Goal: Task Accomplishment & Management: Complete application form

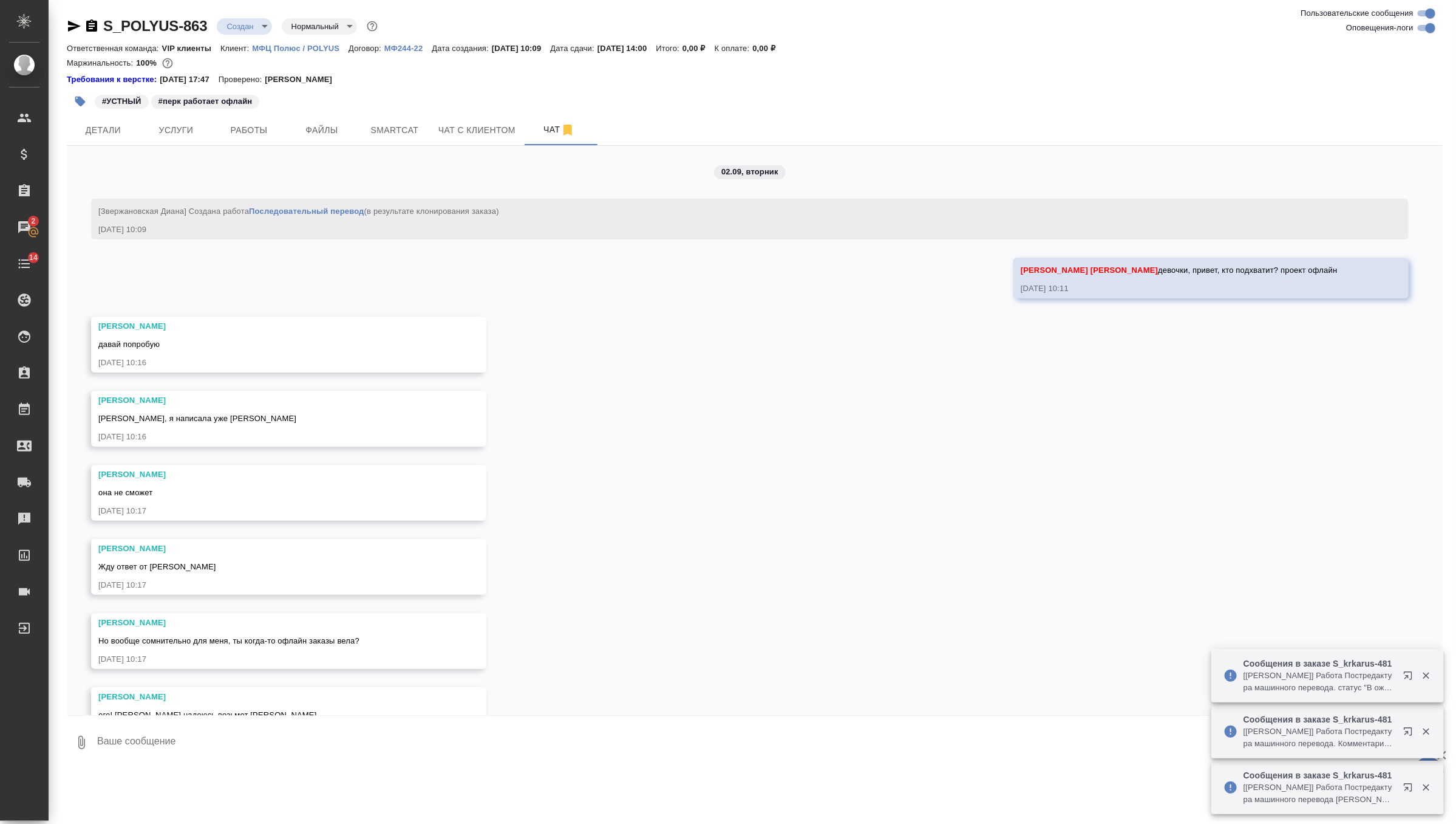
scroll to position [3870, 0]
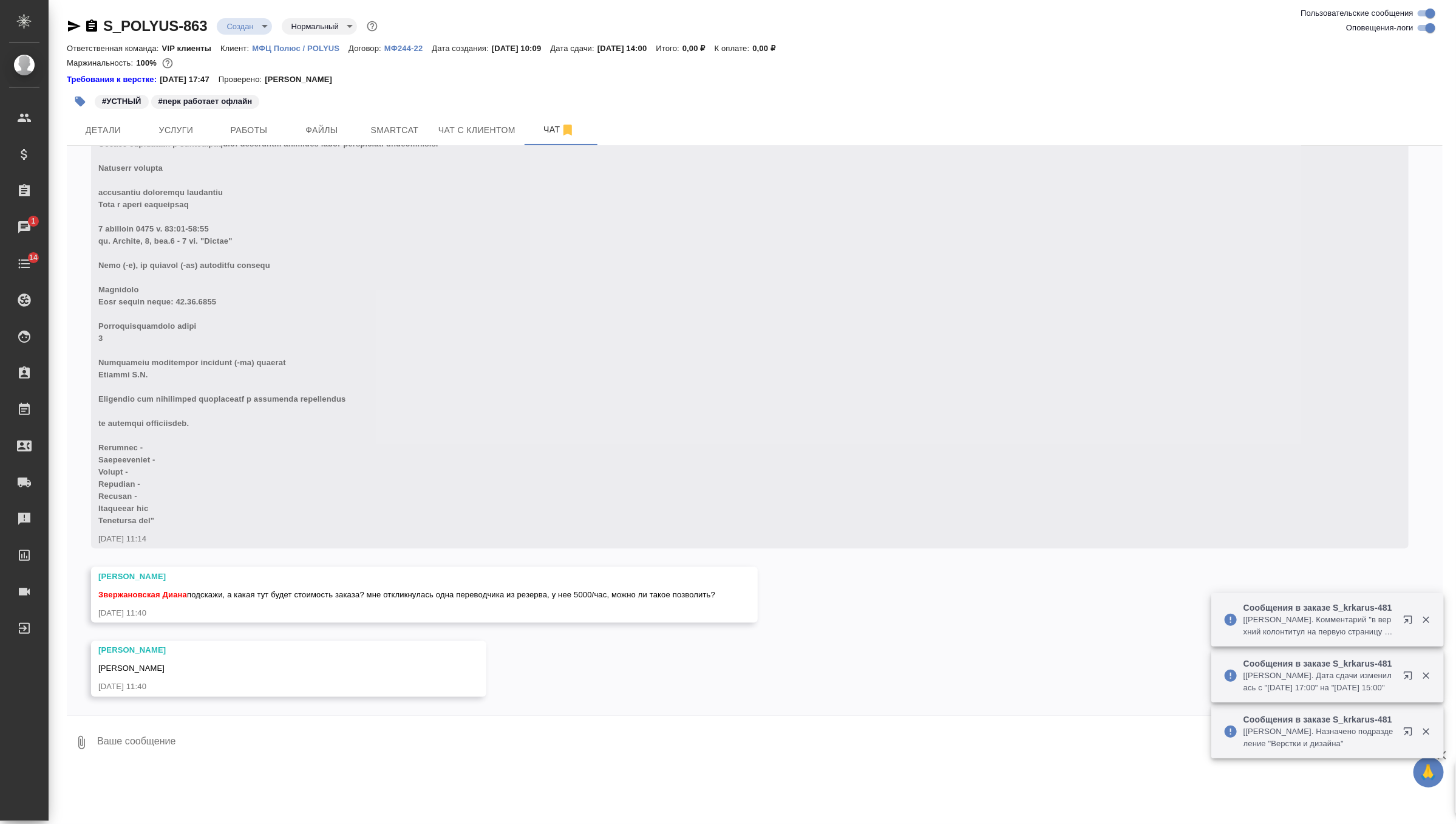
click at [284, 744] on textarea at bounding box center [770, 742] width 1347 height 41
type textarea "2"
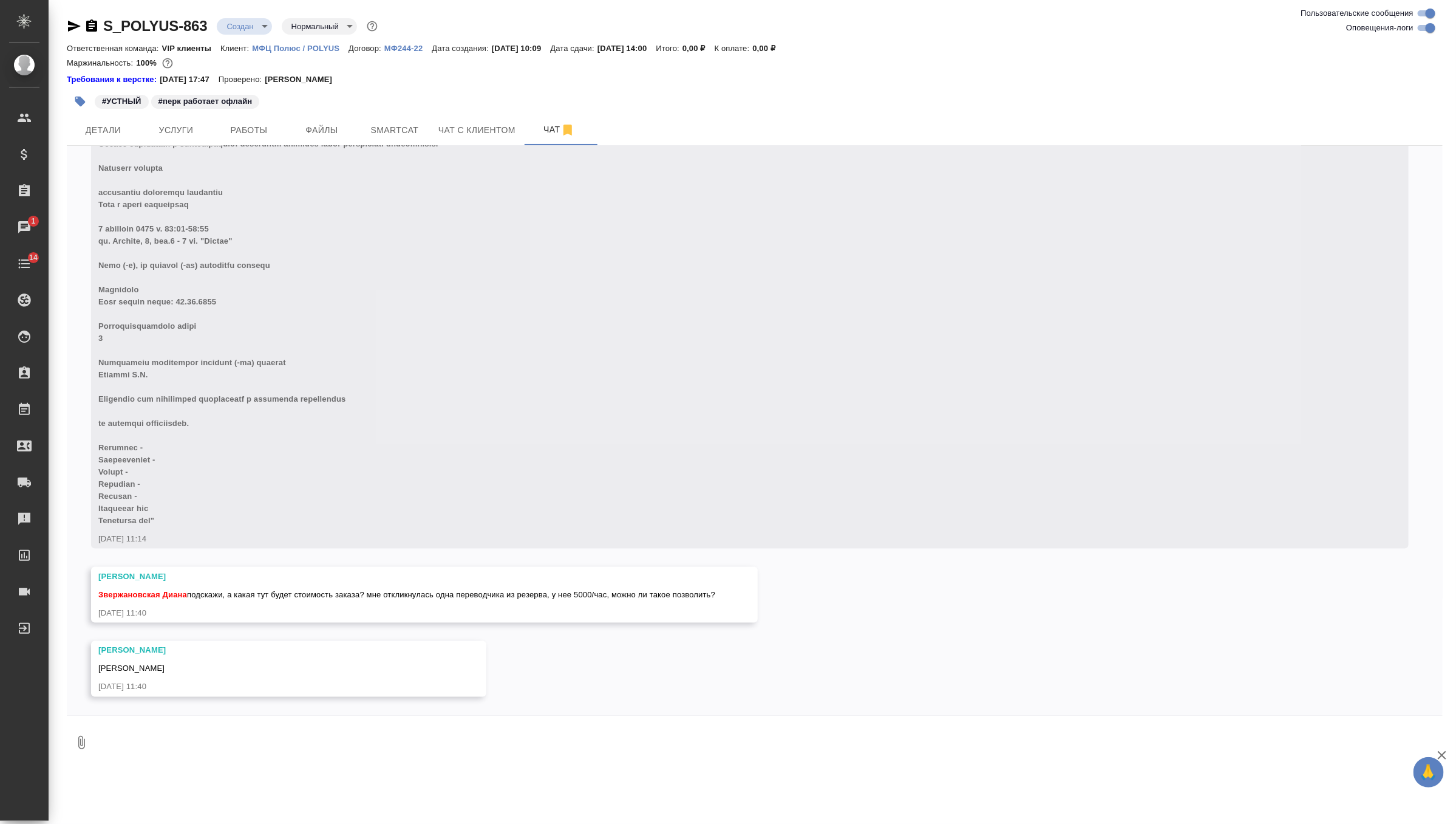
type textarea "2"
type textarea "™"
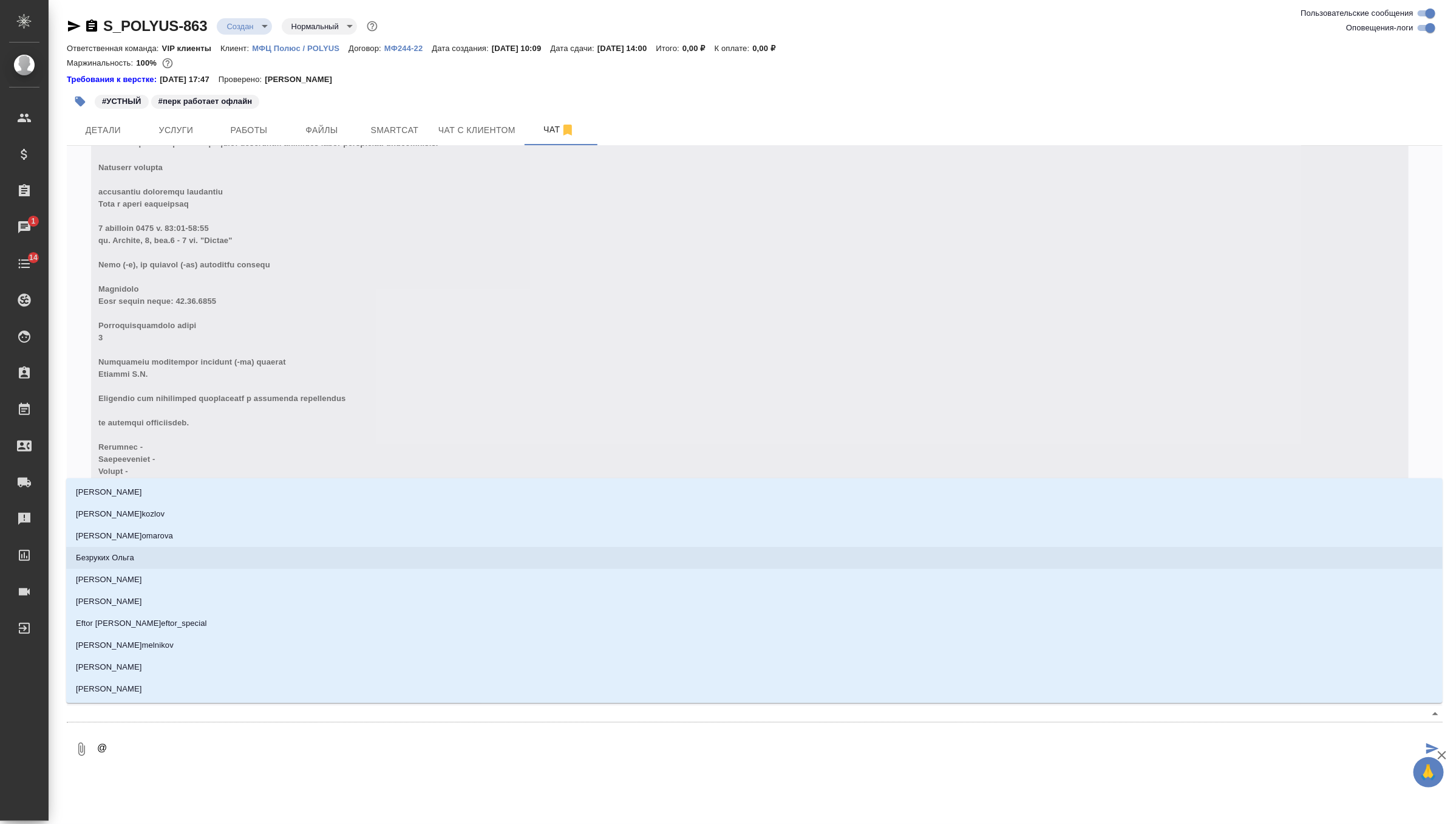
type textarea "@г"
type input "г"
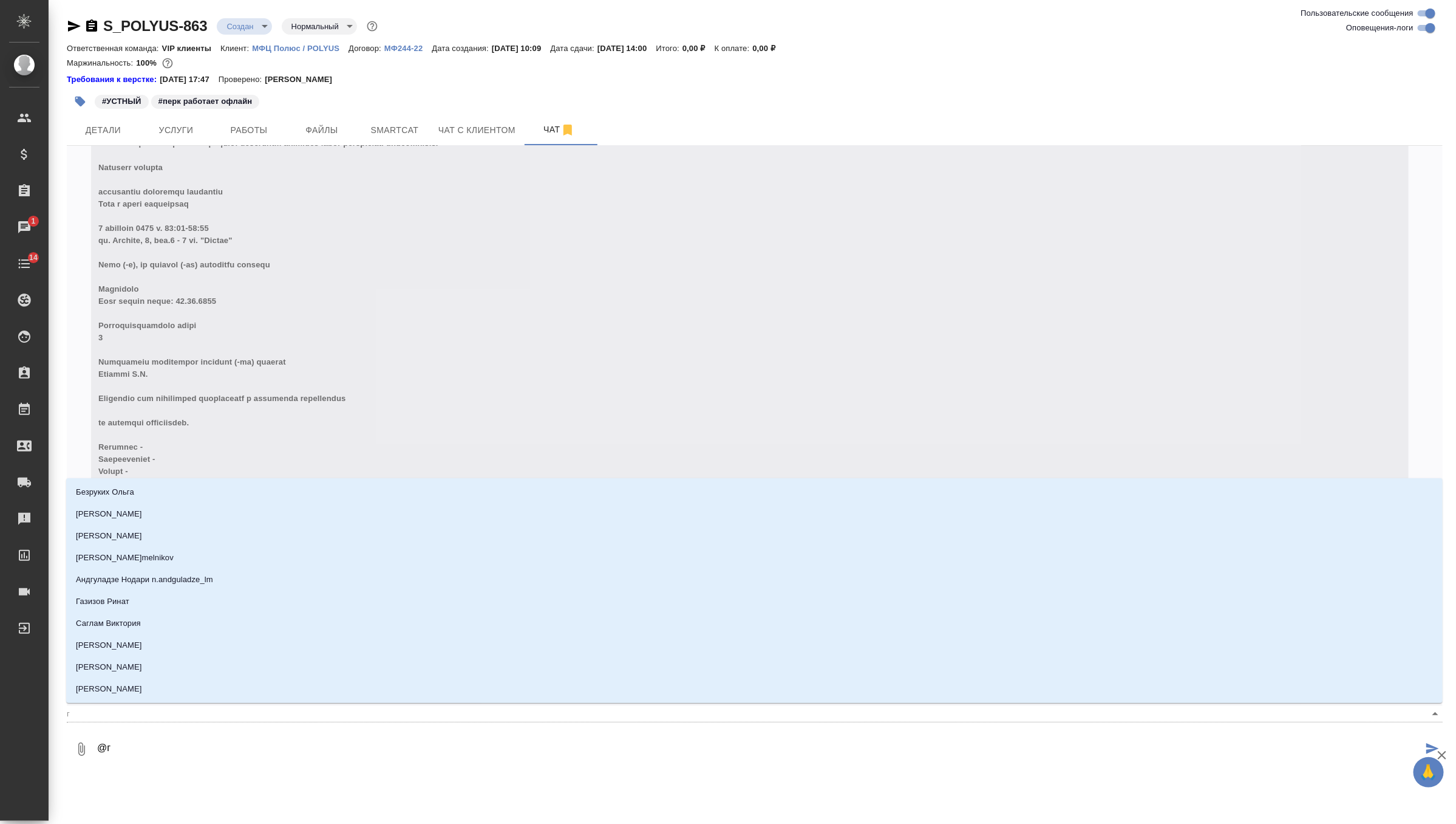
type textarea "@го"
type input "го"
type textarea "@гор"
type input "гор"
type textarea "@горш"
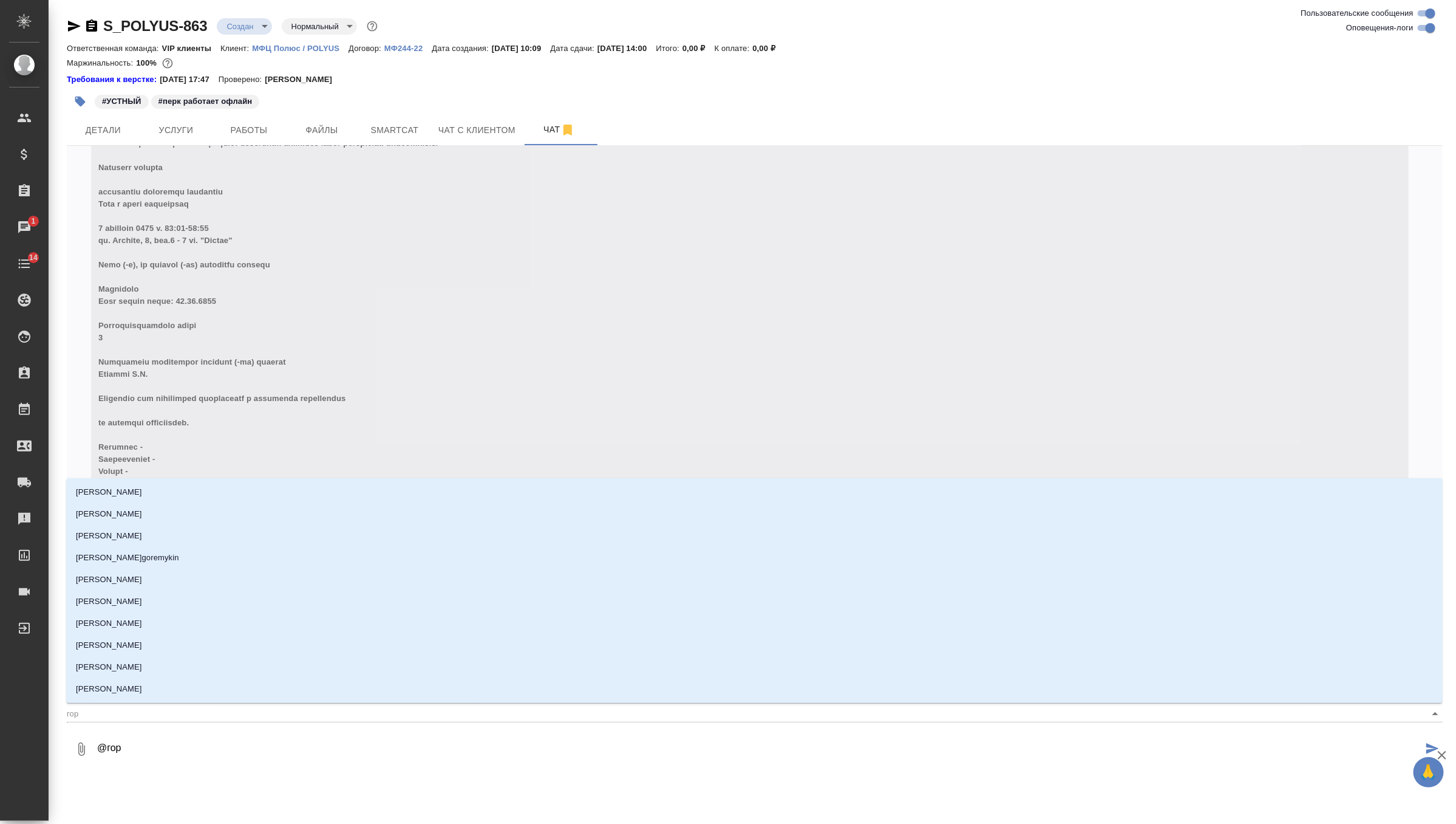
type input "горш"
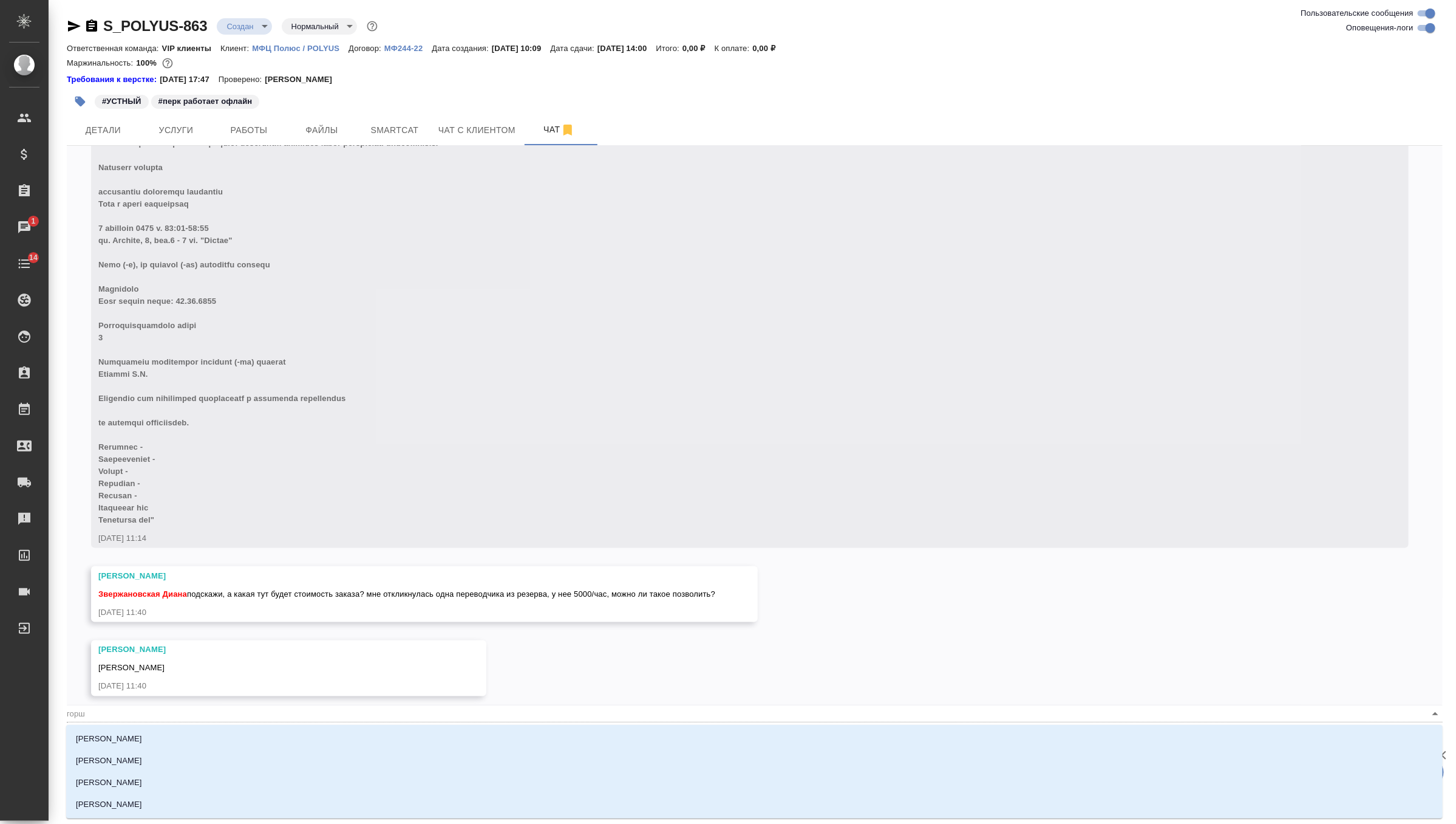
type textarea "@горшк"
type input "горшк"
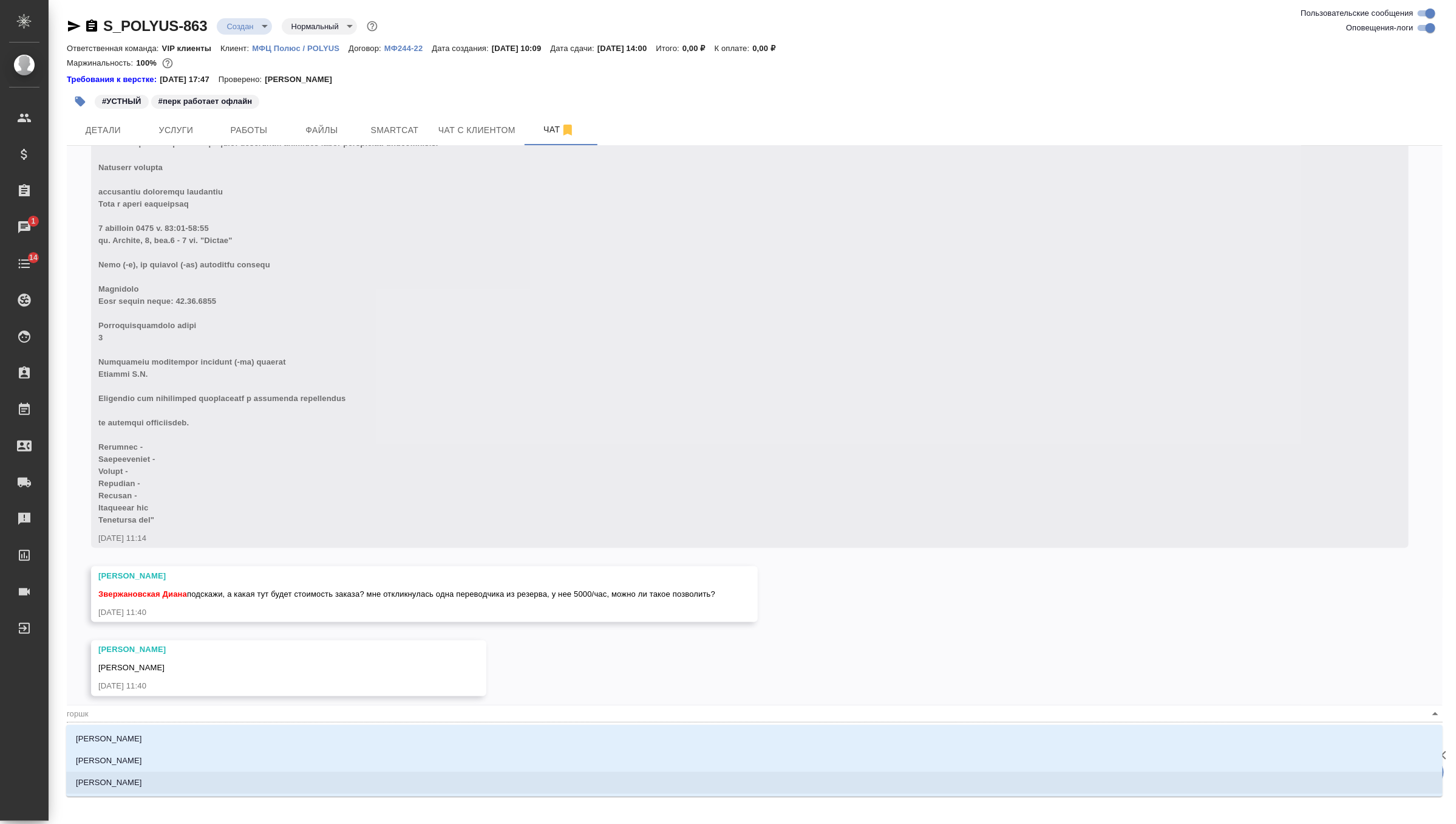
click at [166, 780] on li "Горшкова Валентина" at bounding box center [754, 782] width 1376 height 22
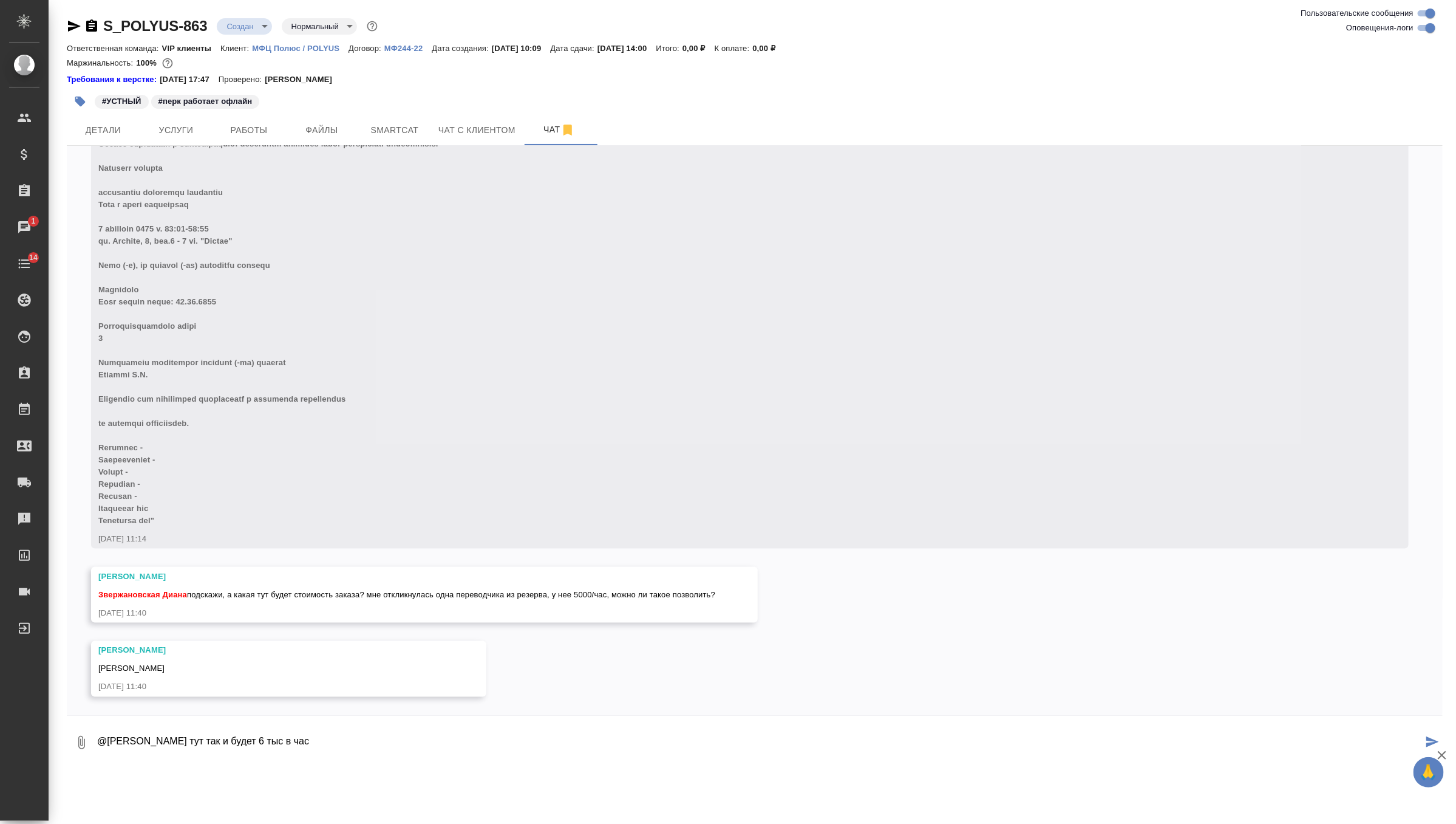
type textarea "@Горшкова Валентина тут так и будет 6 тыс в час"
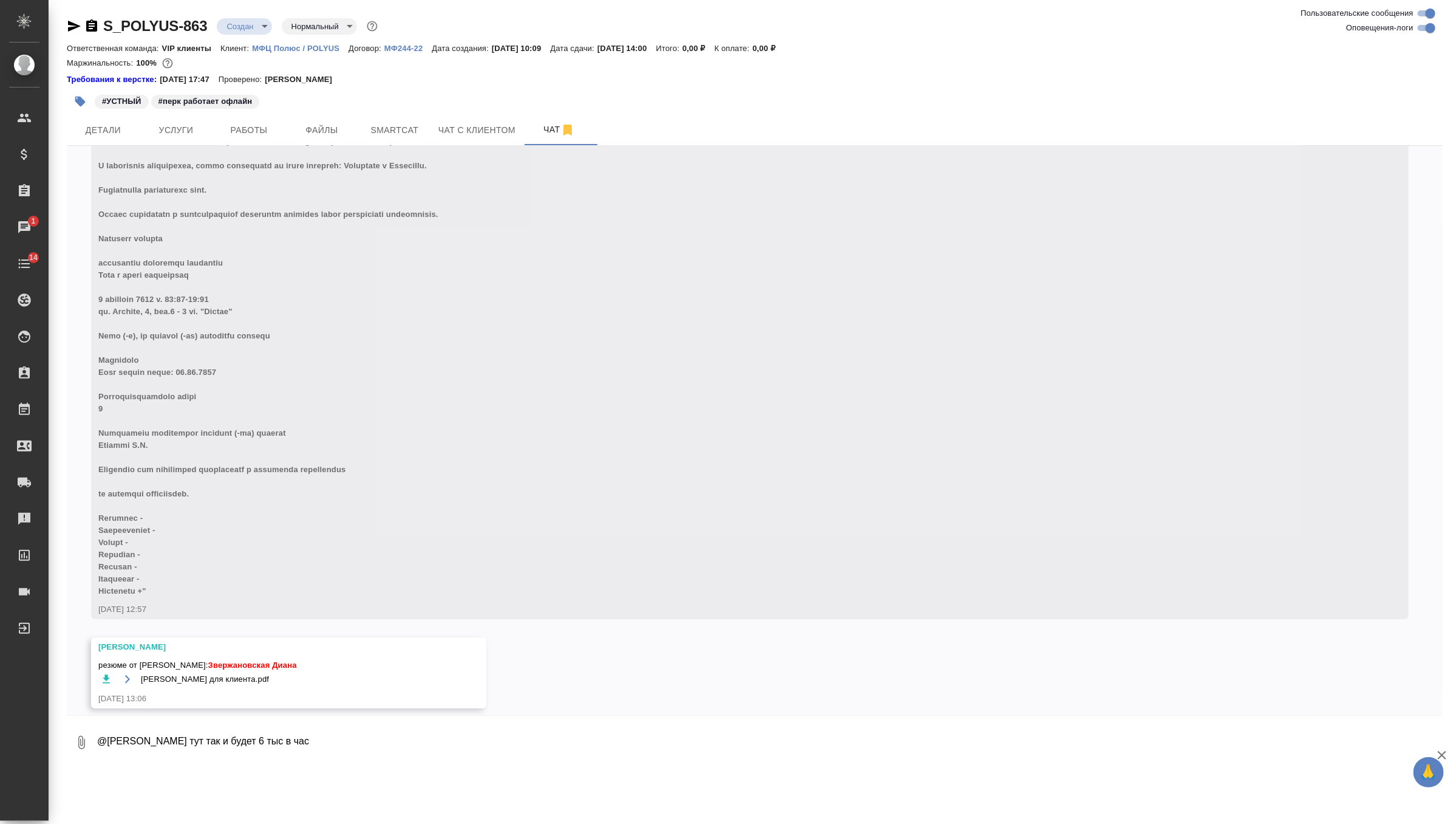
scroll to position [6106, 0]
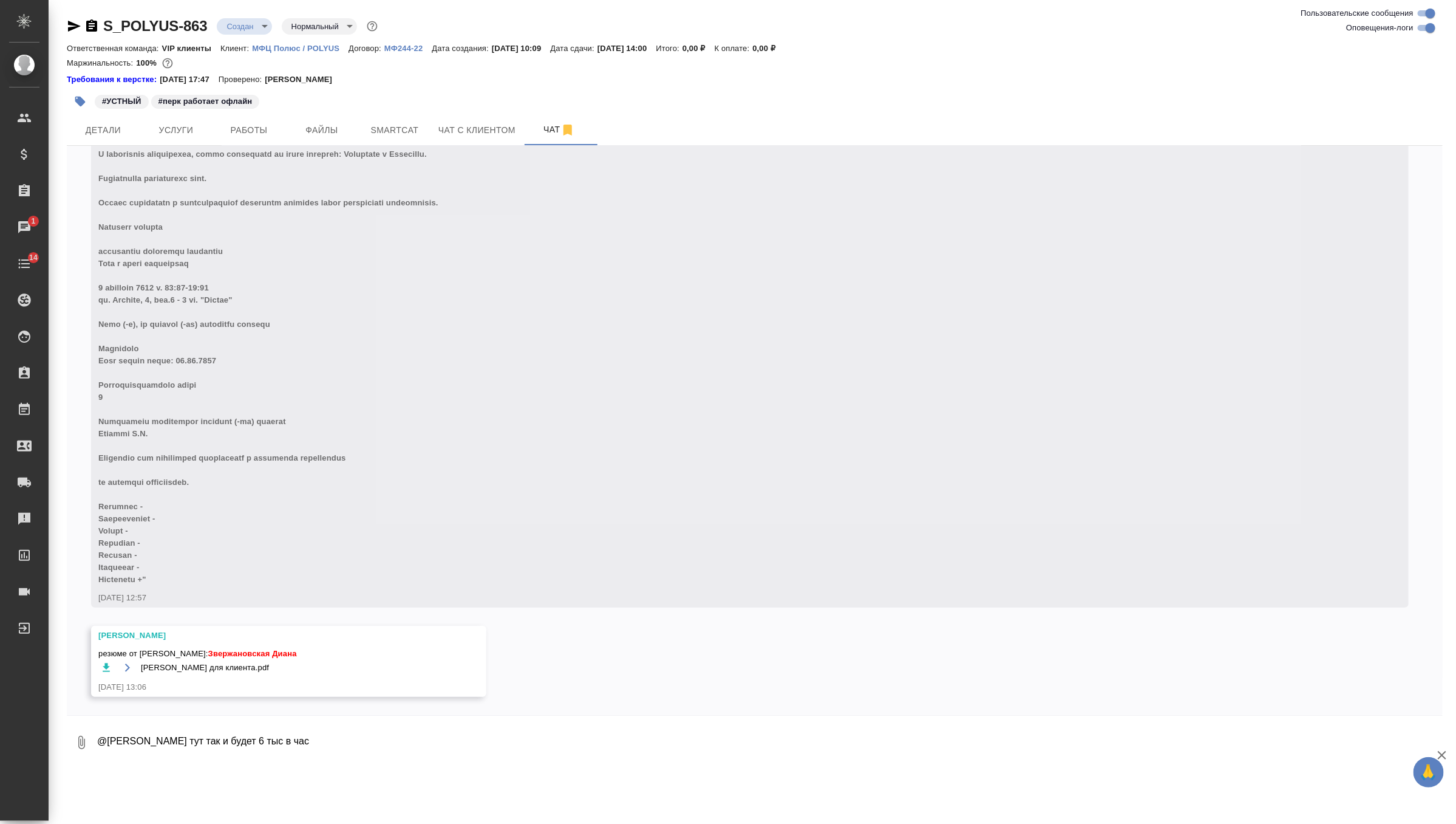
click at [108, 663] on icon "button" at bounding box center [106, 668] width 12 height 12
click at [258, 20] on body "🙏 .cls-1 fill:#fff; AWATERA Zverzhanovskaya Diana Клиенты Спецификации Заказы 1…" at bounding box center [728, 412] width 1456 height 824
click at [187, 127] on div at bounding box center [728, 412] width 1456 height 824
click at [151, 130] on span "Услуги" at bounding box center [176, 131] width 58 height 15
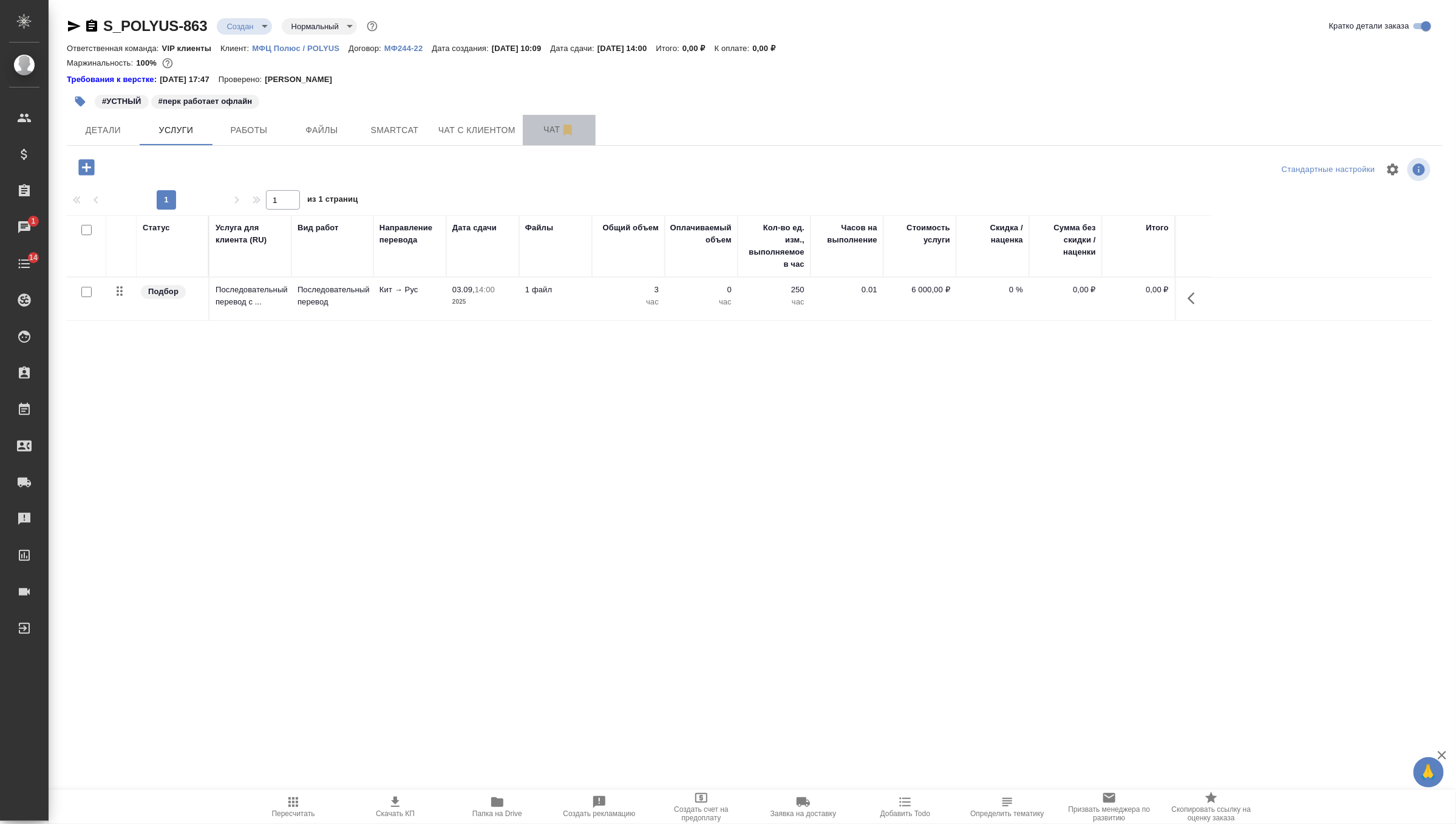
click at [552, 127] on span "Чат" at bounding box center [559, 130] width 58 height 15
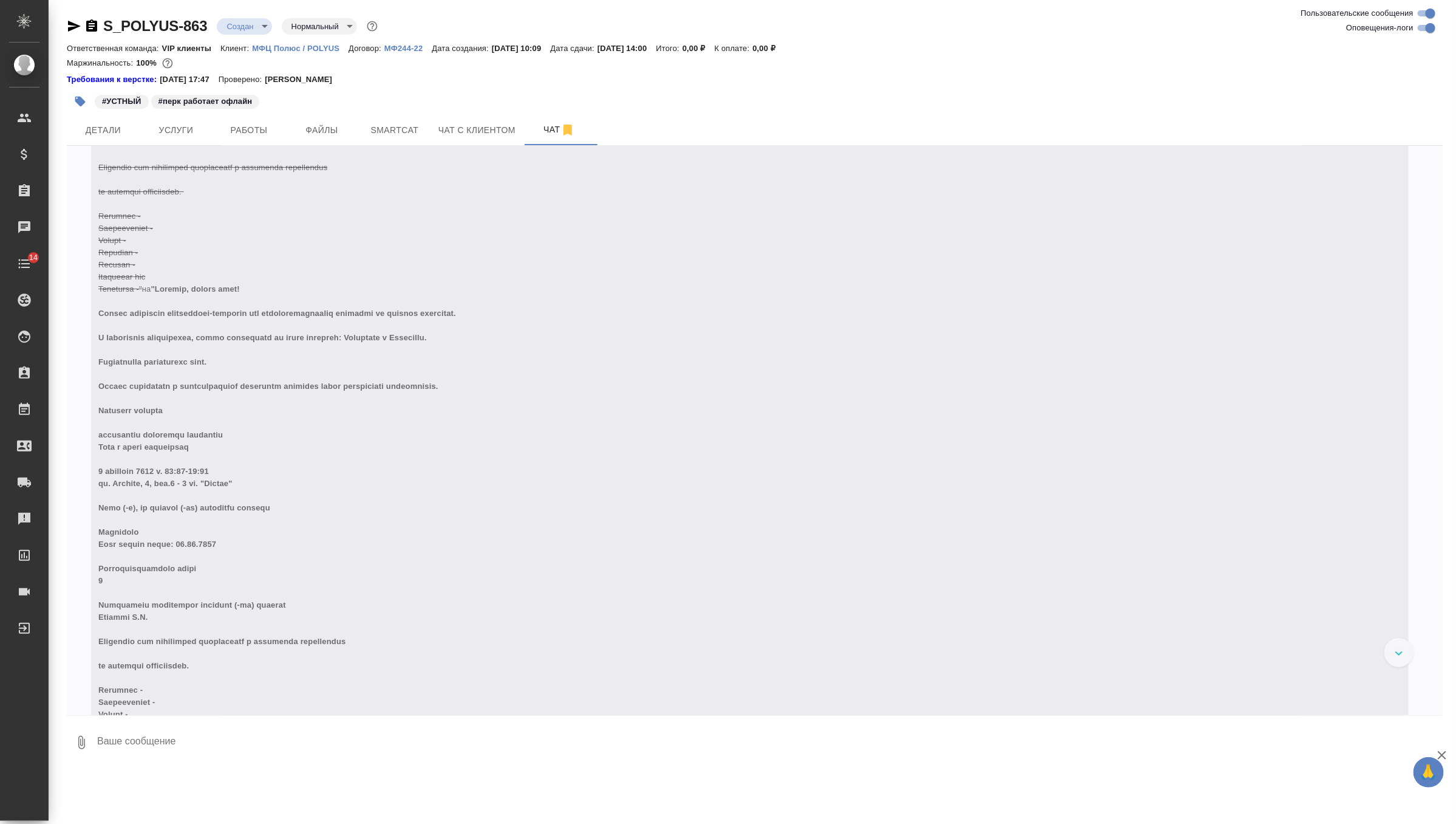
scroll to position [6106, 0]
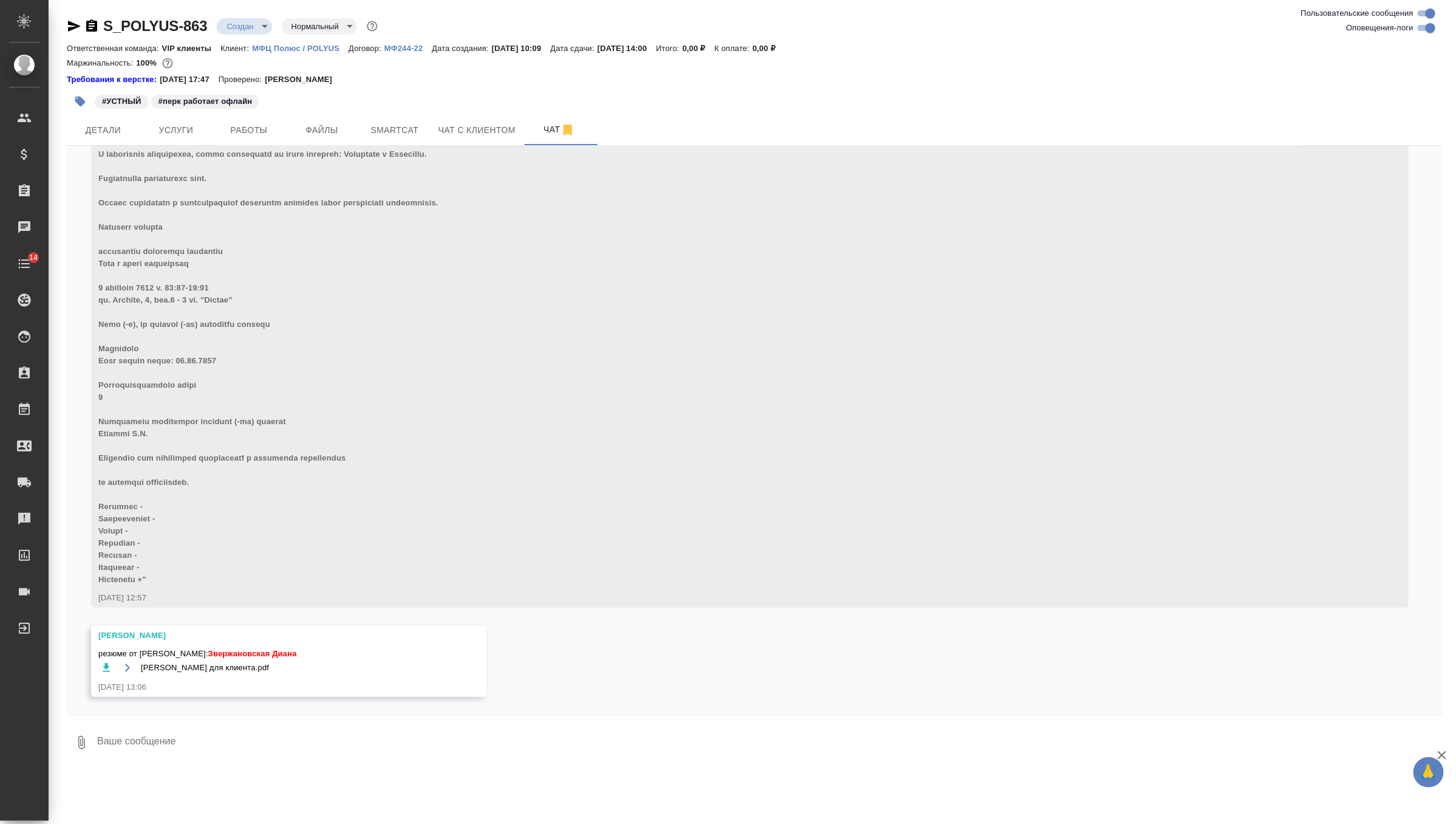
click at [356, 737] on textarea at bounding box center [770, 742] width 1347 height 41
type textarea "отдала резюме"
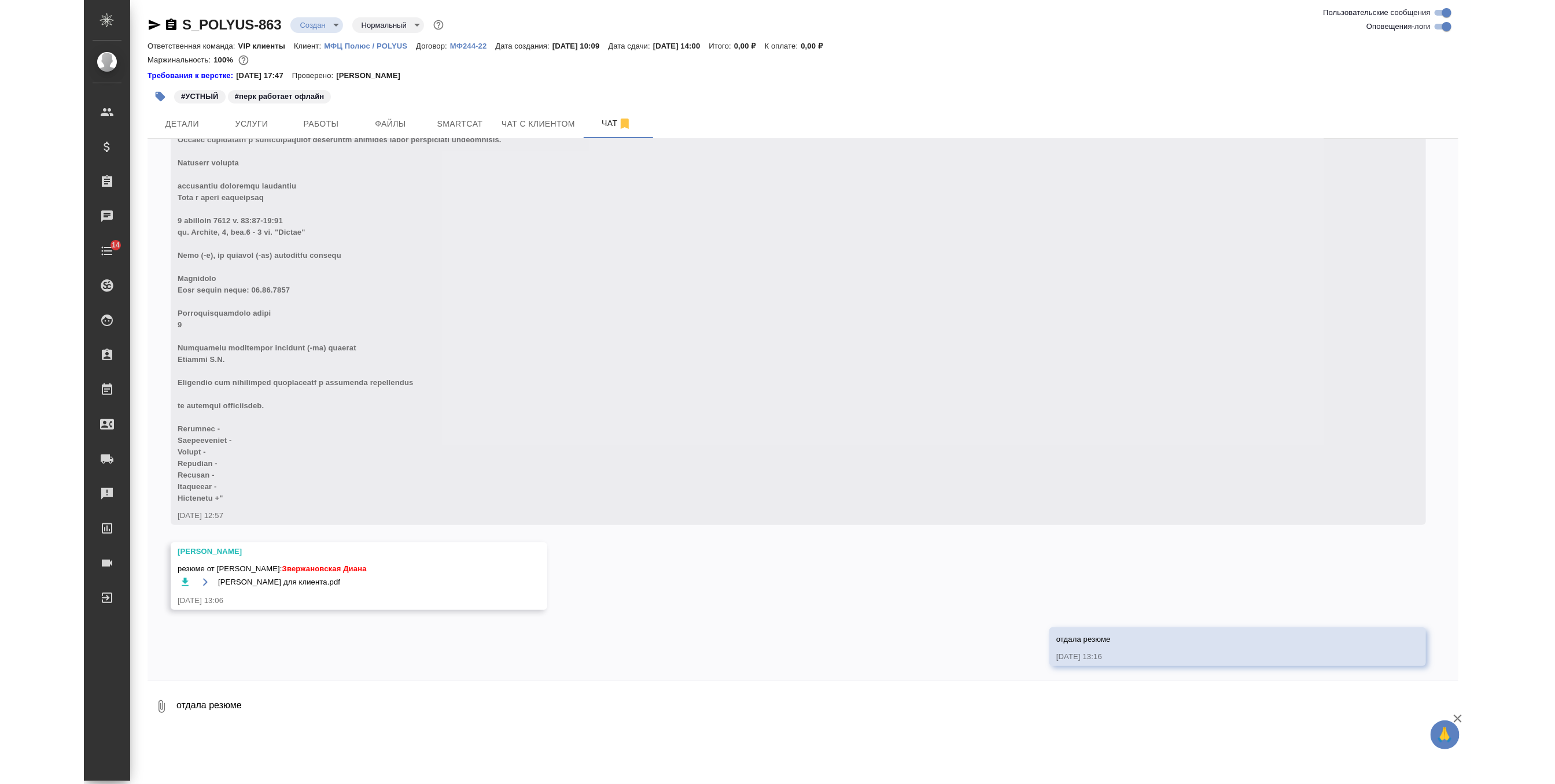
scroll to position [5867, 0]
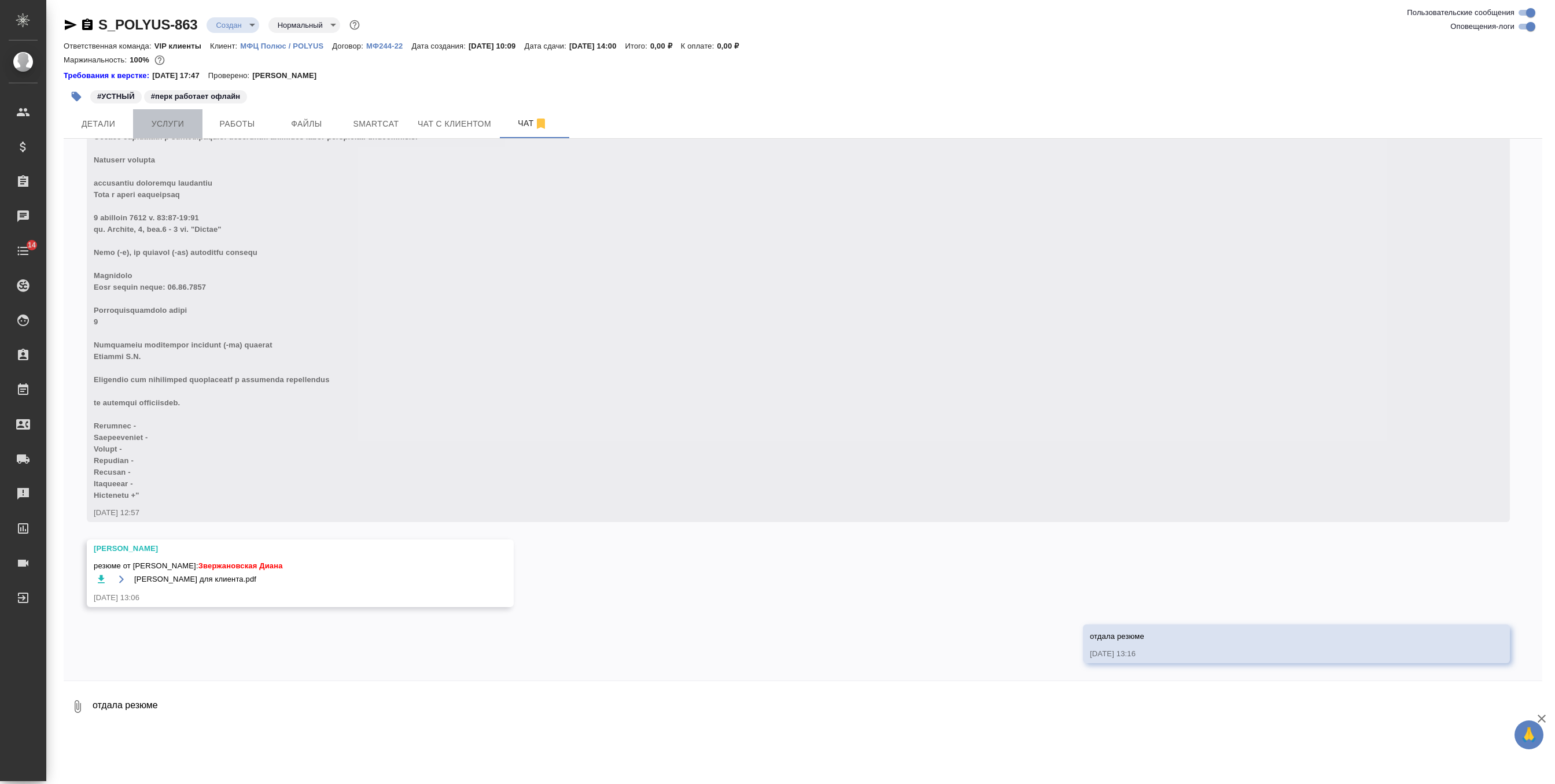
click at [183, 112] on button "Услуги" at bounding box center [168, 123] width 69 height 29
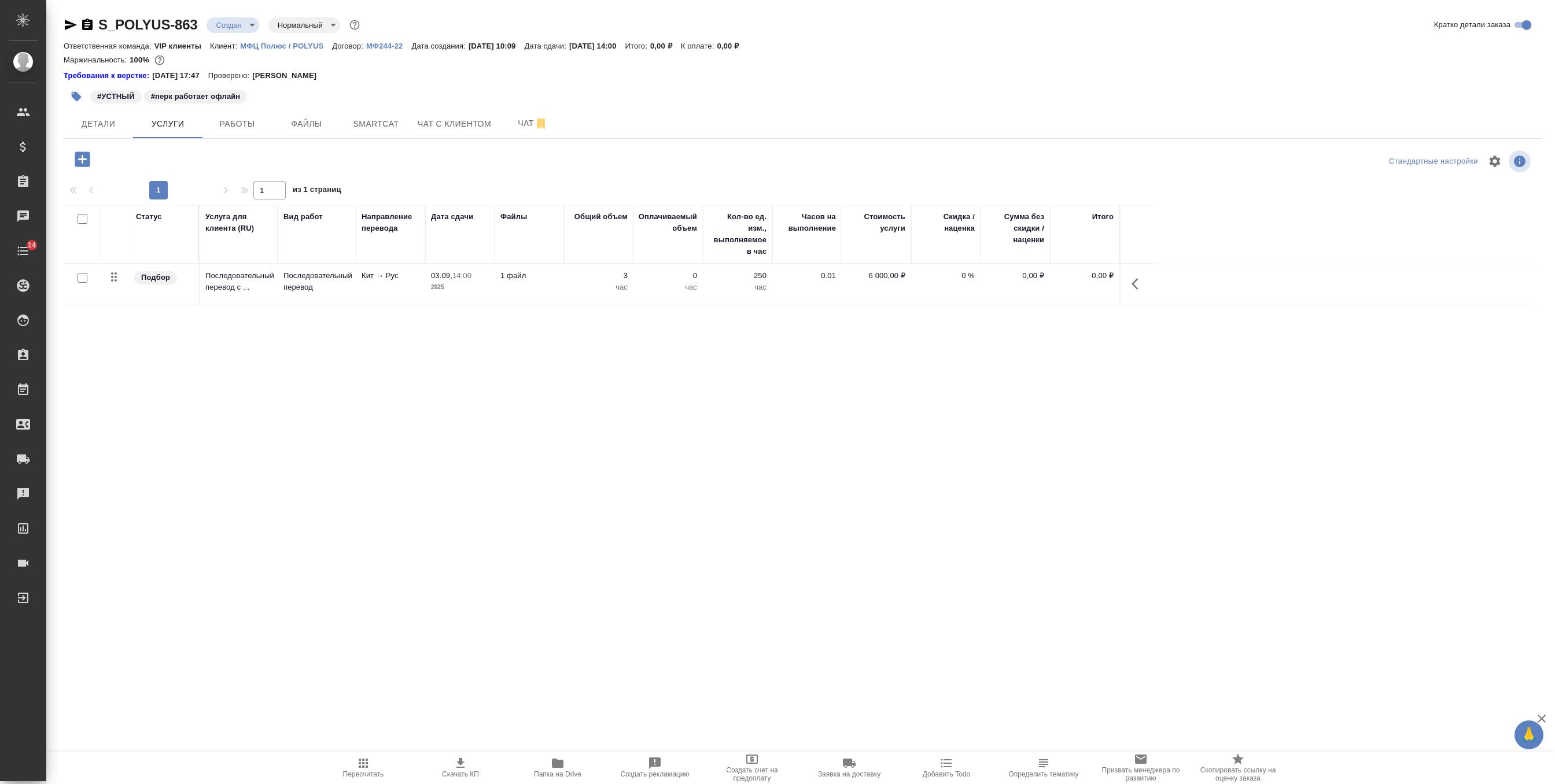
click at [527, 297] on td "1 файл" at bounding box center [529, 284] width 69 height 40
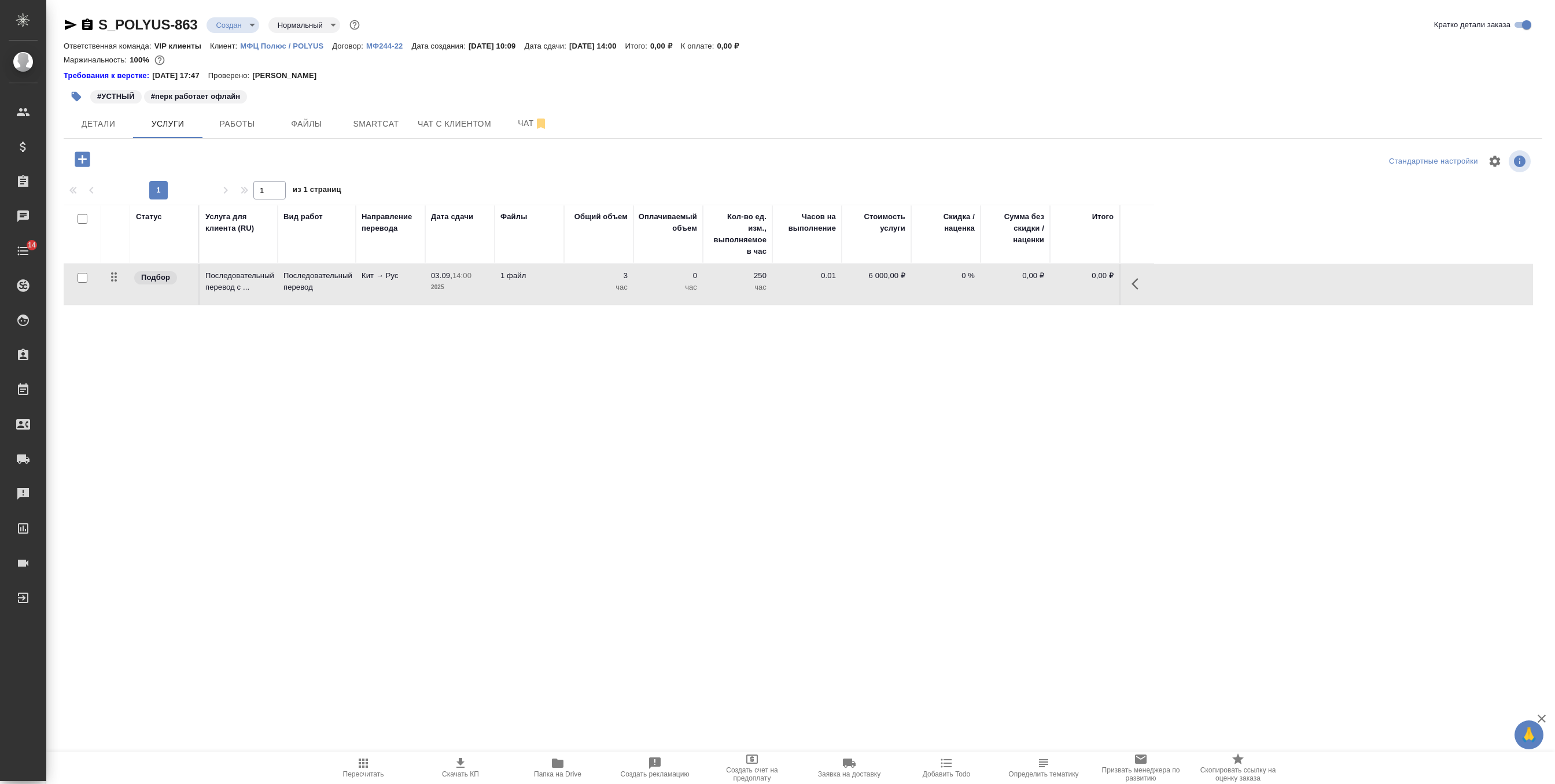
click at [527, 297] on td "1 файл" at bounding box center [529, 284] width 69 height 40
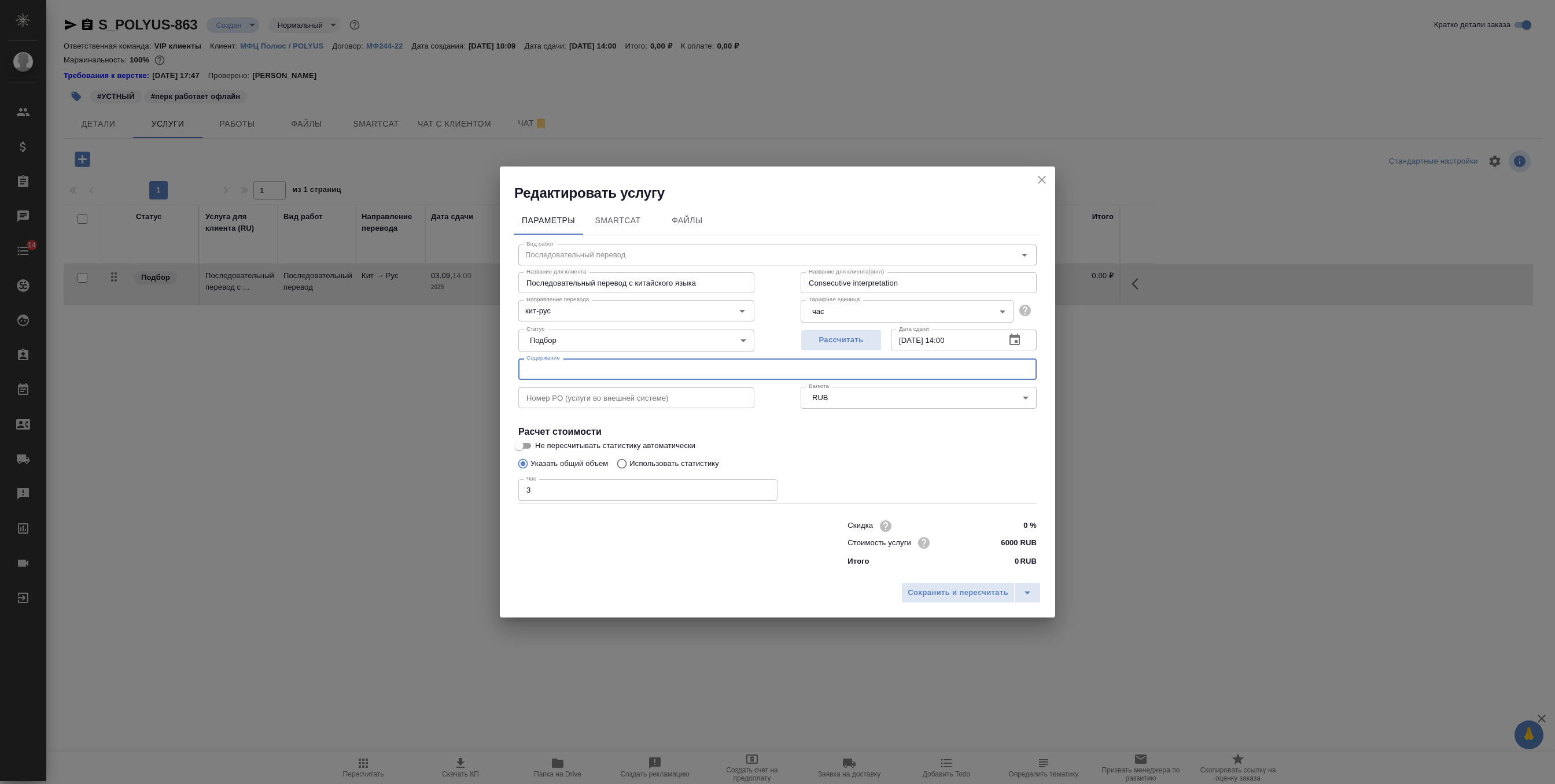
click at [627, 373] on input "text" at bounding box center [778, 369] width 519 height 21
paste input "Совещание по автономным карьерным самосвалам для ООО «УК Полюс»"
type input "Совещание по автономным карьерным самосвалам для ООО «УК Полюс»"
click at [584, 483] on input "3" at bounding box center [648, 489] width 259 height 21
click at [950, 599] on span "Сохранить и пересчитать" at bounding box center [957, 593] width 100 height 13
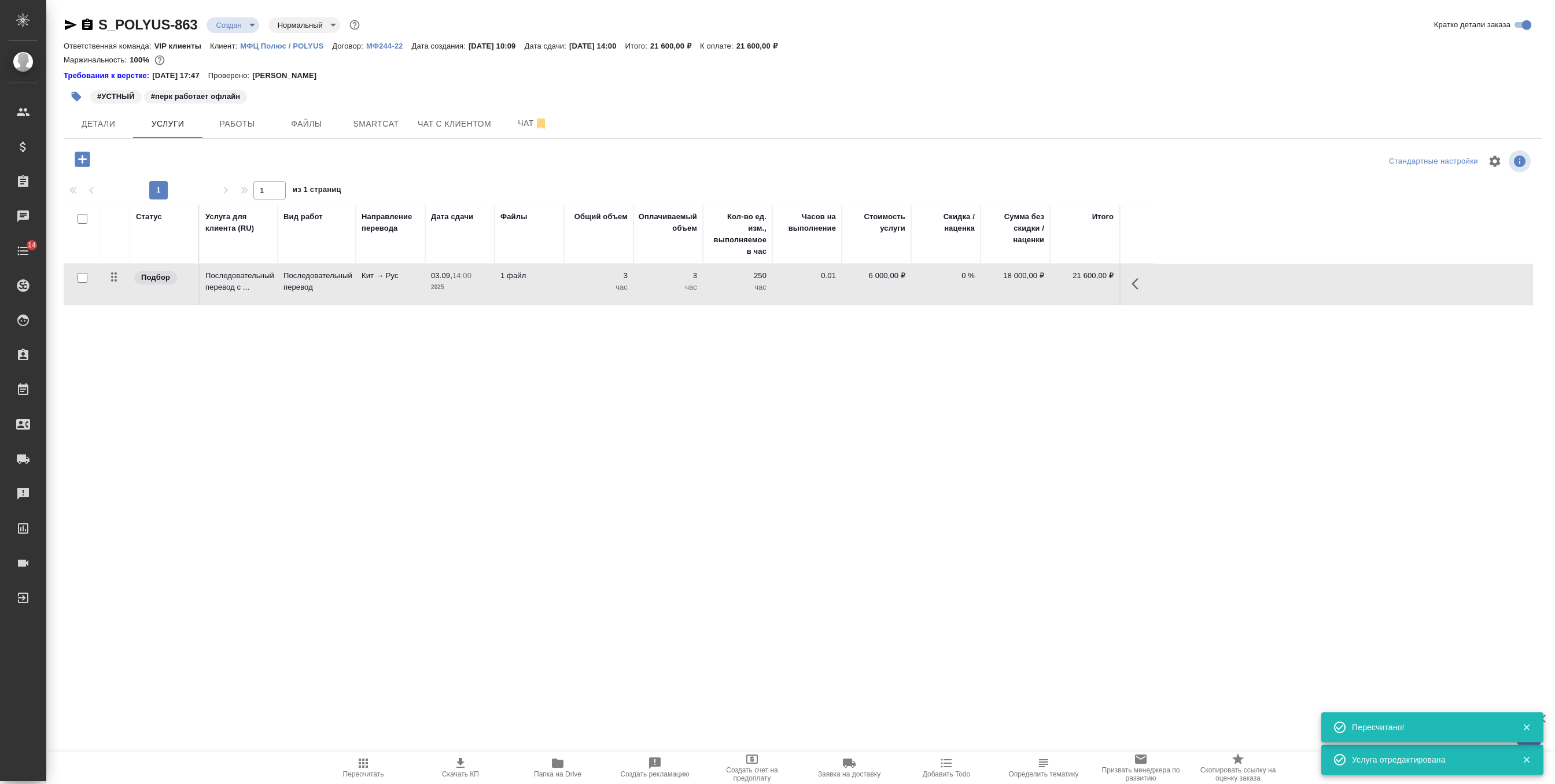
click at [356, 768] on icon "button" at bounding box center [363, 762] width 14 height 14
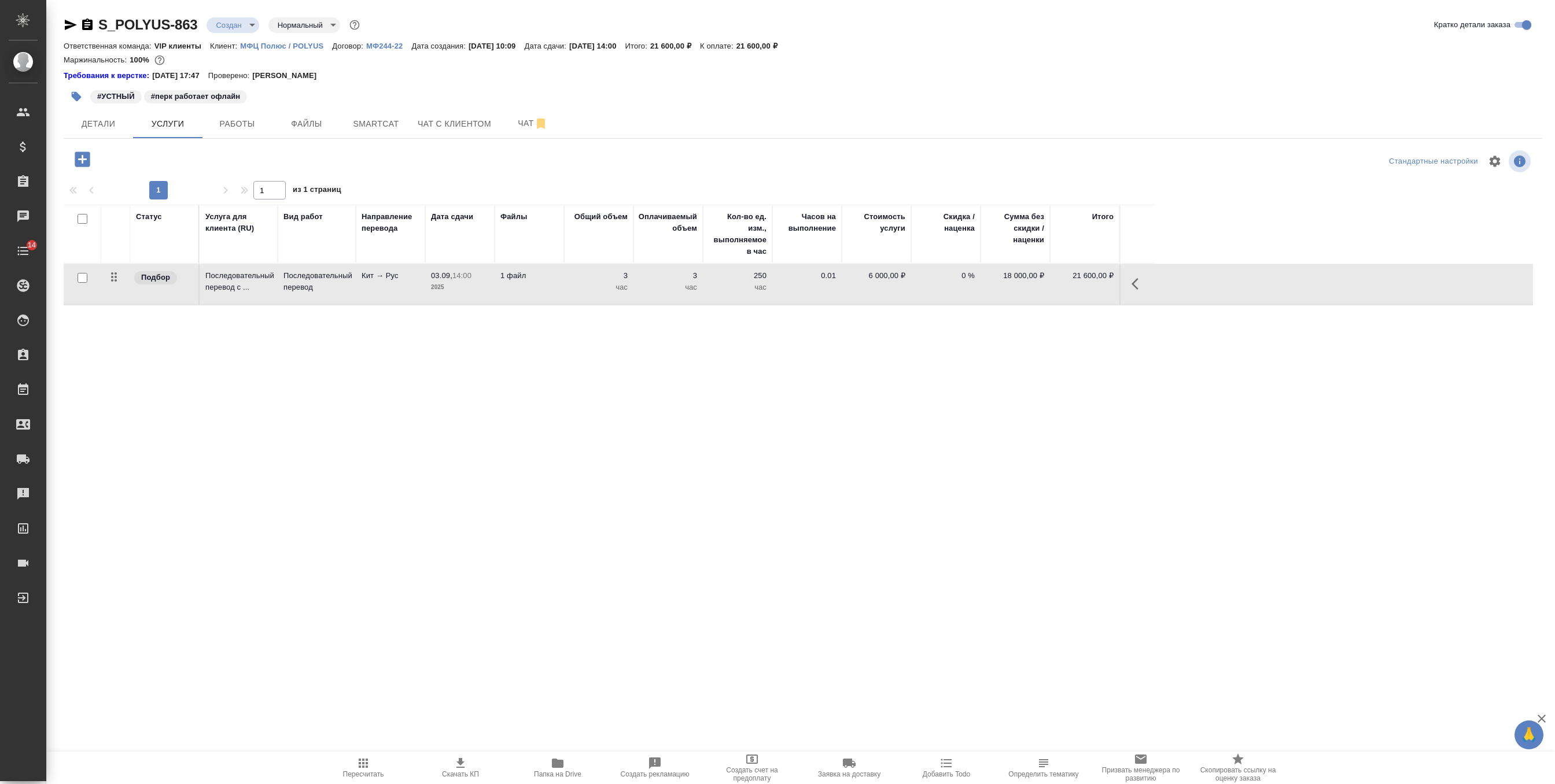
click at [456, 770] on span "Скачать КП" at bounding box center [460, 774] width 37 height 8
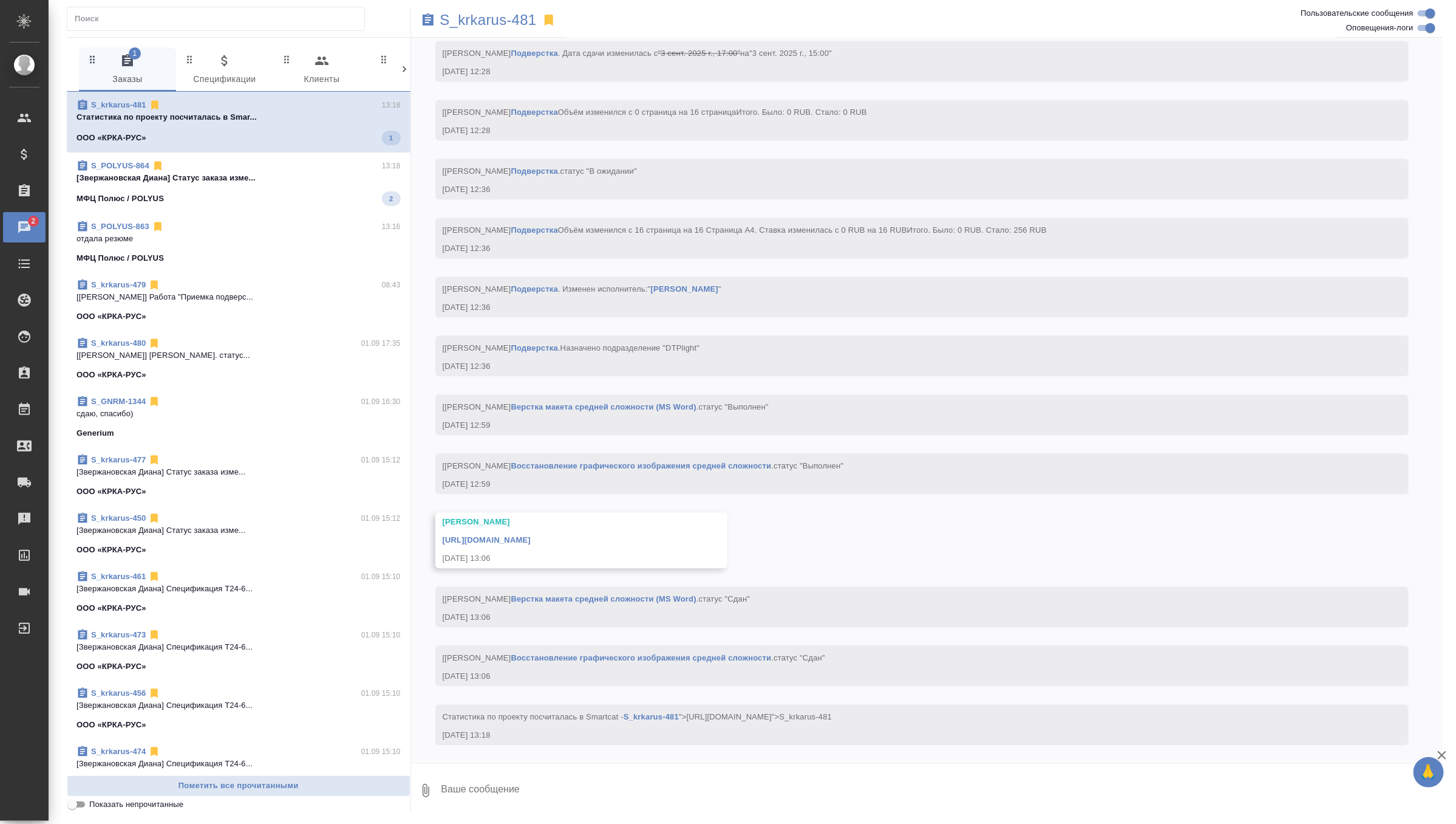
scroll to position [4615, 0]
click at [278, 192] on div "МФЦ Полюс / POLYUS 2" at bounding box center [239, 196] width 325 height 14
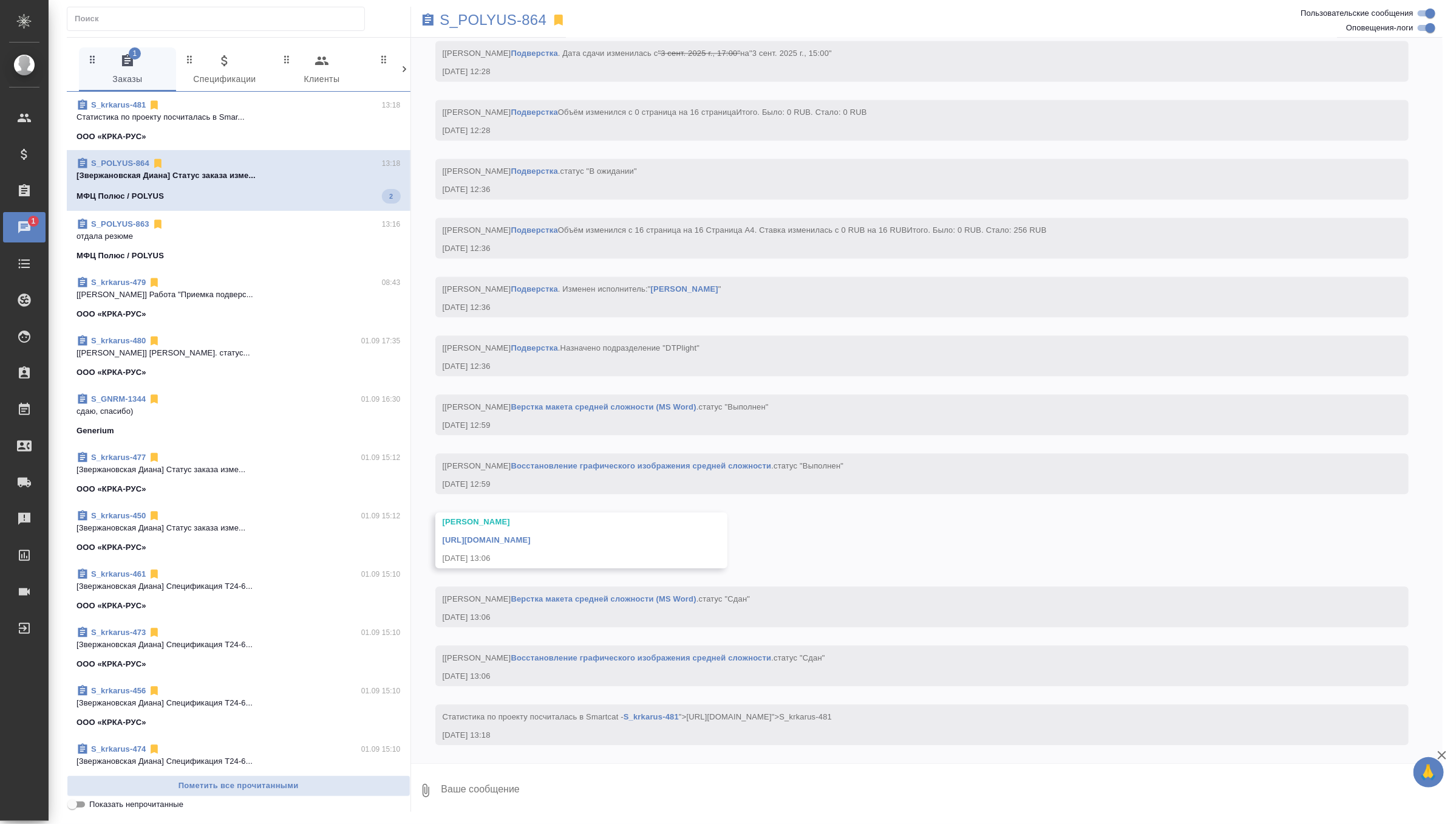
scroll to position [0, 0]
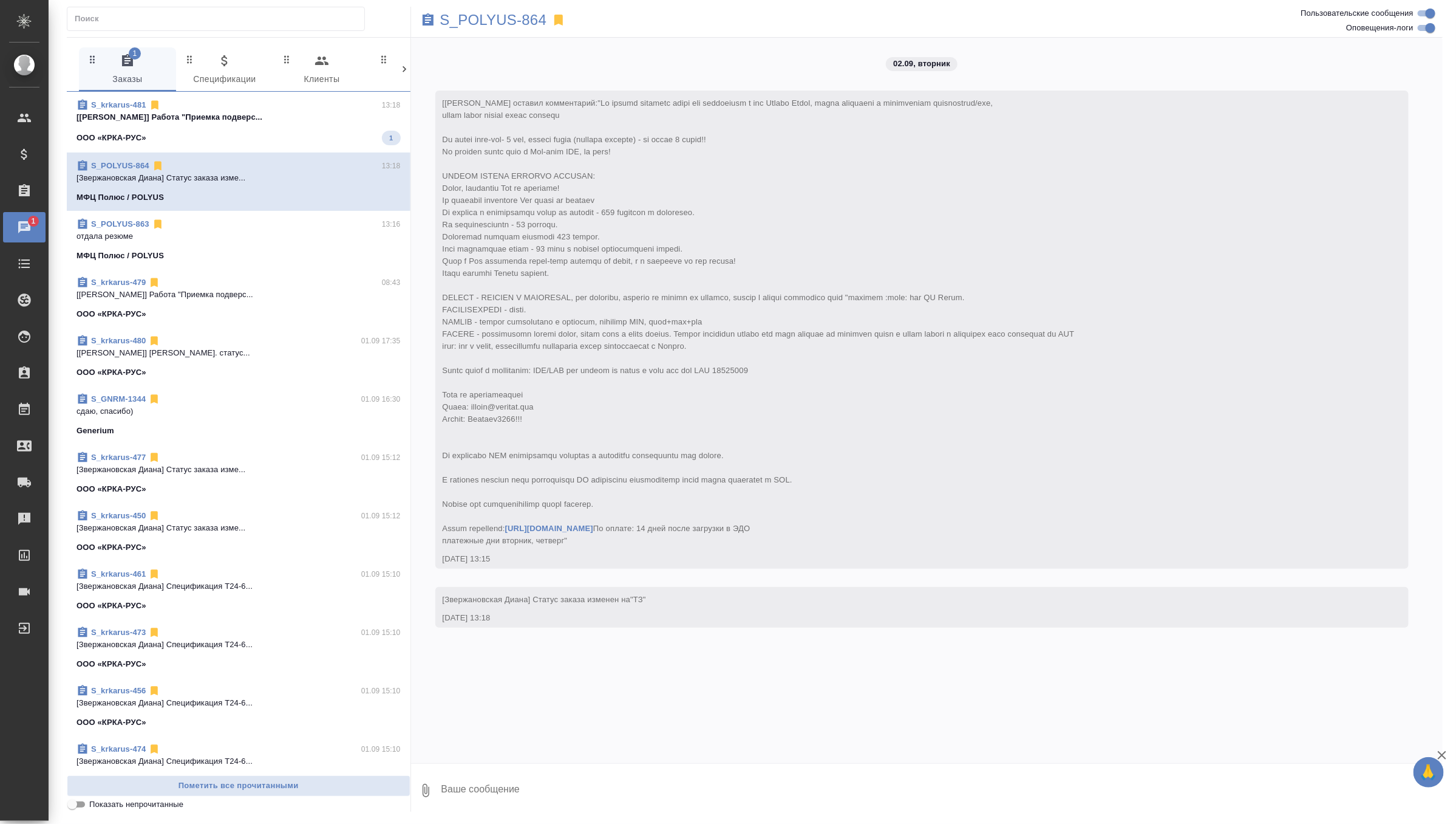
click at [290, 130] on span "S_krkarus-481 13:18 [Грабко Мария] Работа "Приемка подверс... ООО «КРКА-РУС» 1" at bounding box center [239, 122] width 325 height 46
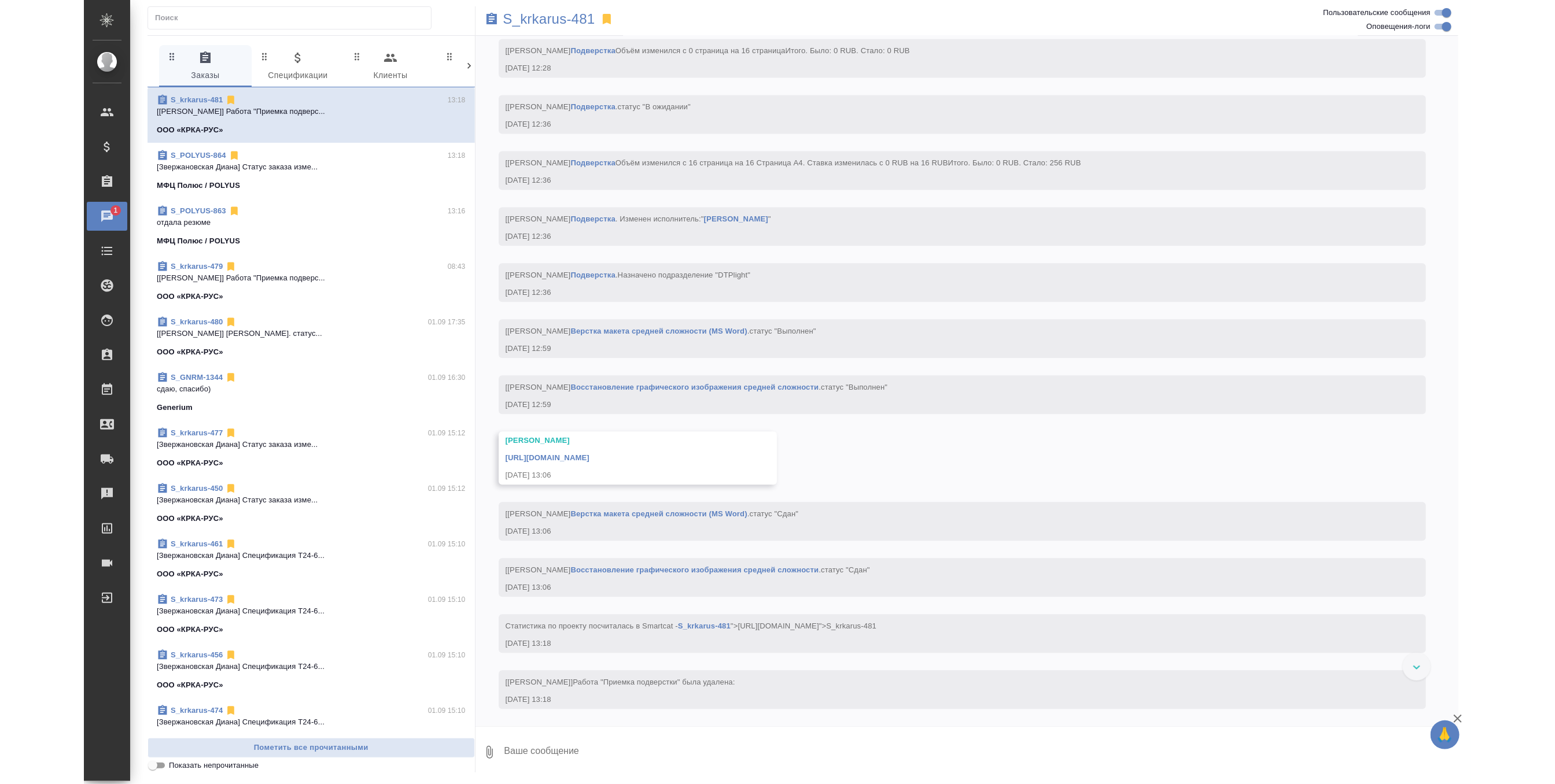
scroll to position [4448, 0]
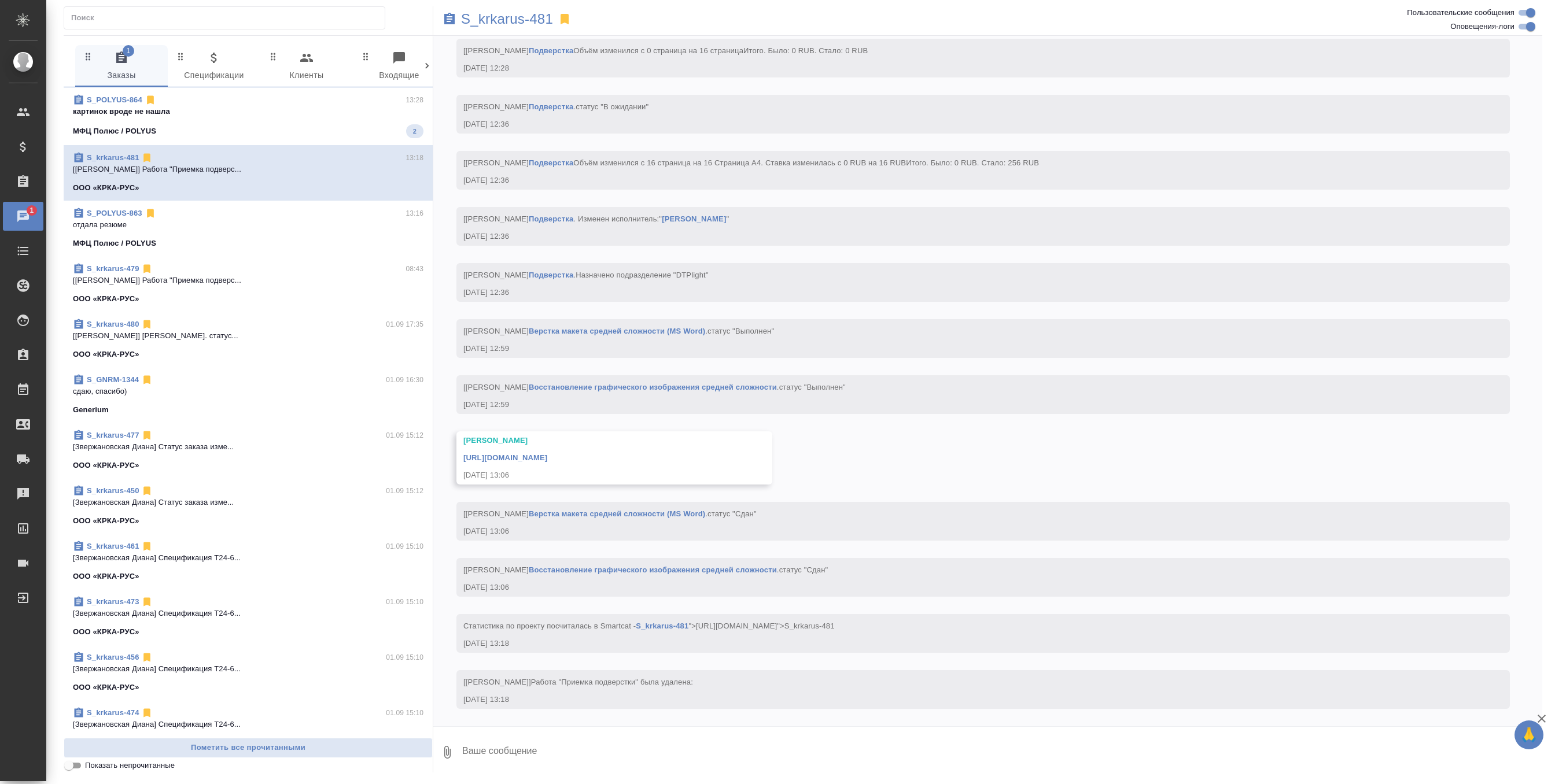
click at [345, 98] on div "S_POLYUS-864 13:28" at bounding box center [248, 100] width 350 height 12
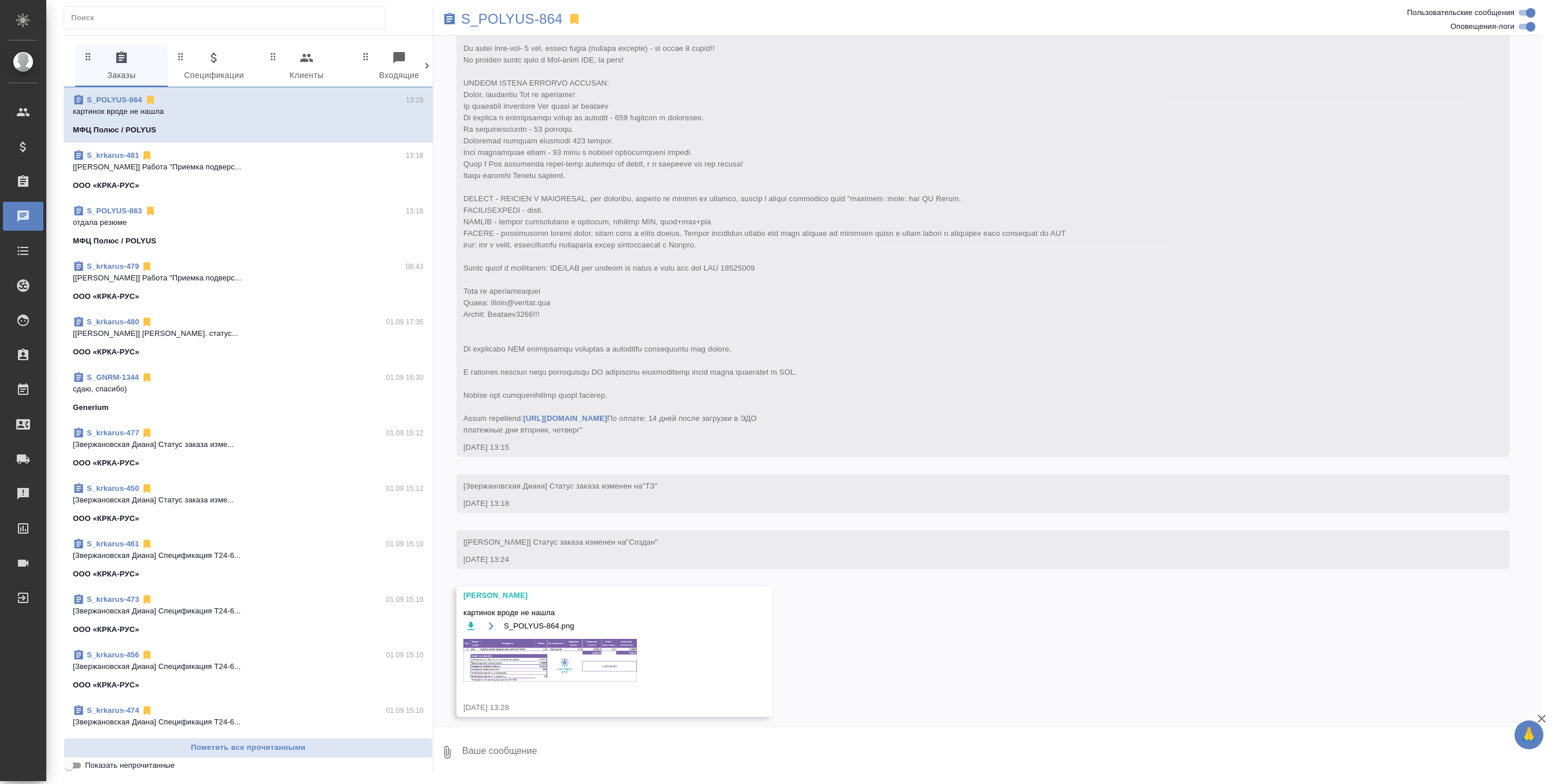
scroll to position [126, 0]
click at [581, 654] on img at bounding box center [550, 652] width 173 height 43
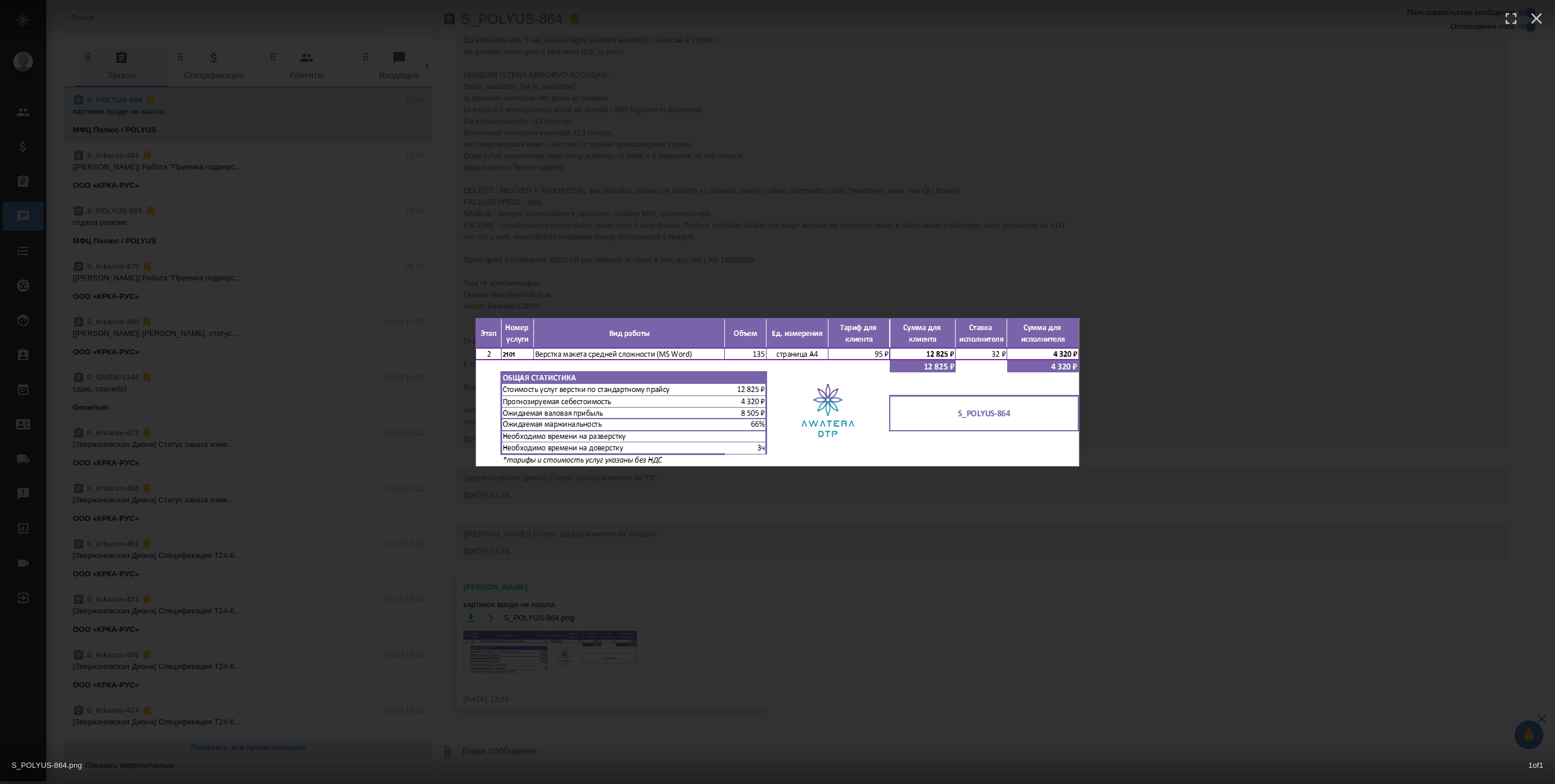
click at [825, 223] on div "S_POLYUS-864.png 1 of 1" at bounding box center [777, 392] width 1555 height 784
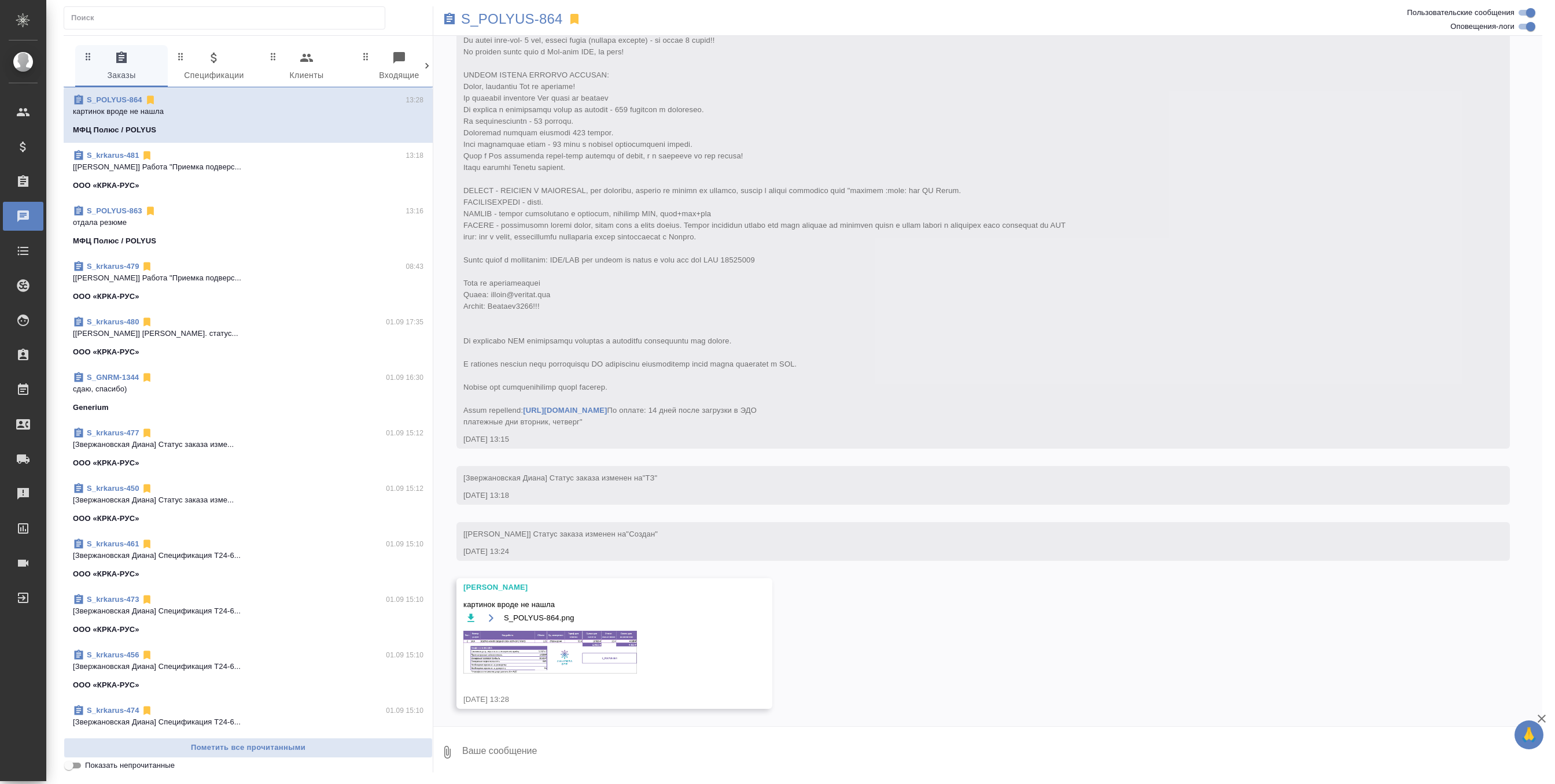
click at [565, 630] on div "S_POLYUS-864.png" at bounding box center [597, 649] width 269 height 77
click at [565, 647] on img at bounding box center [550, 652] width 173 height 43
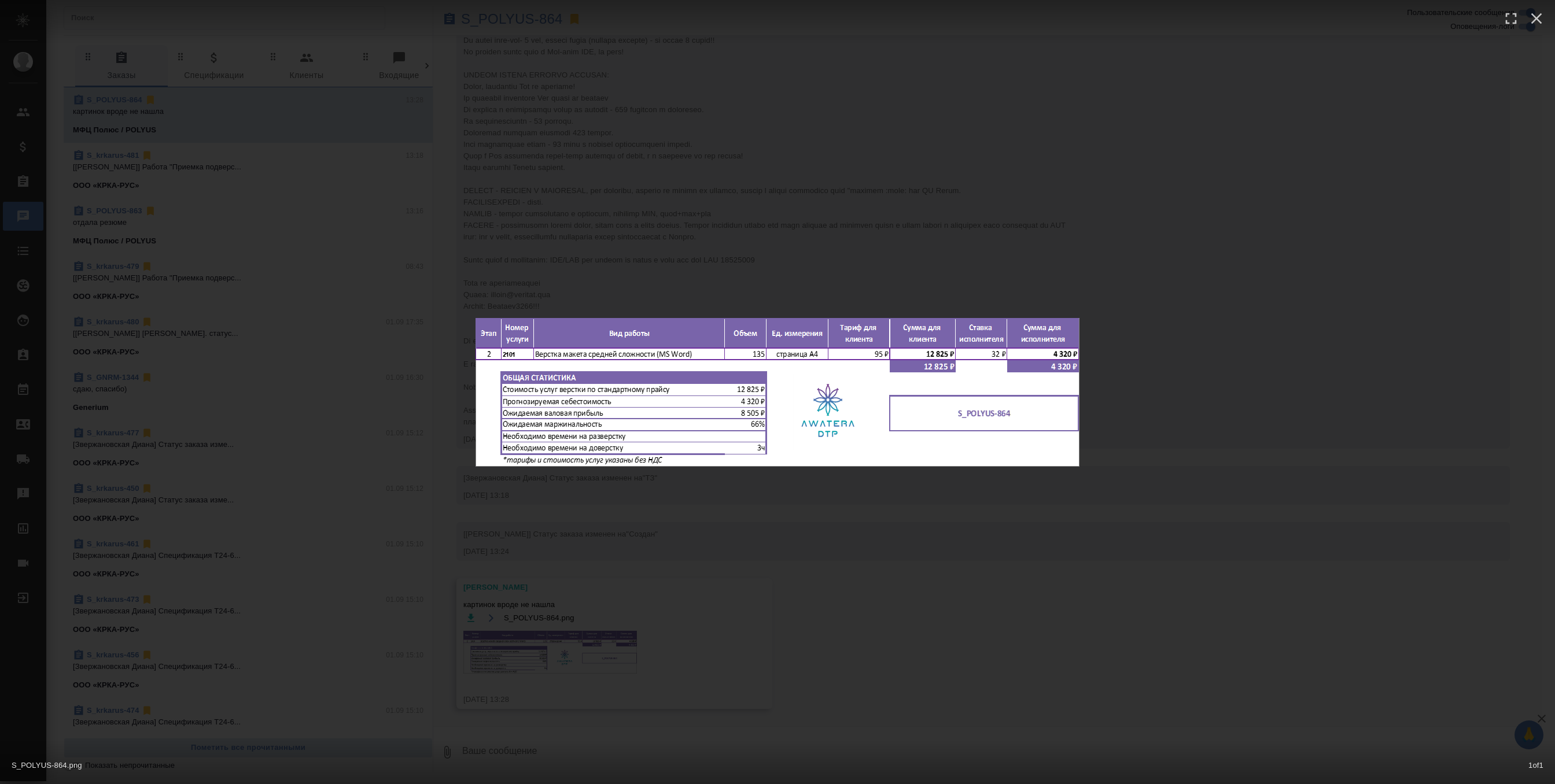
click at [754, 198] on div "S_POLYUS-864.png 1 of 1" at bounding box center [777, 392] width 1555 height 784
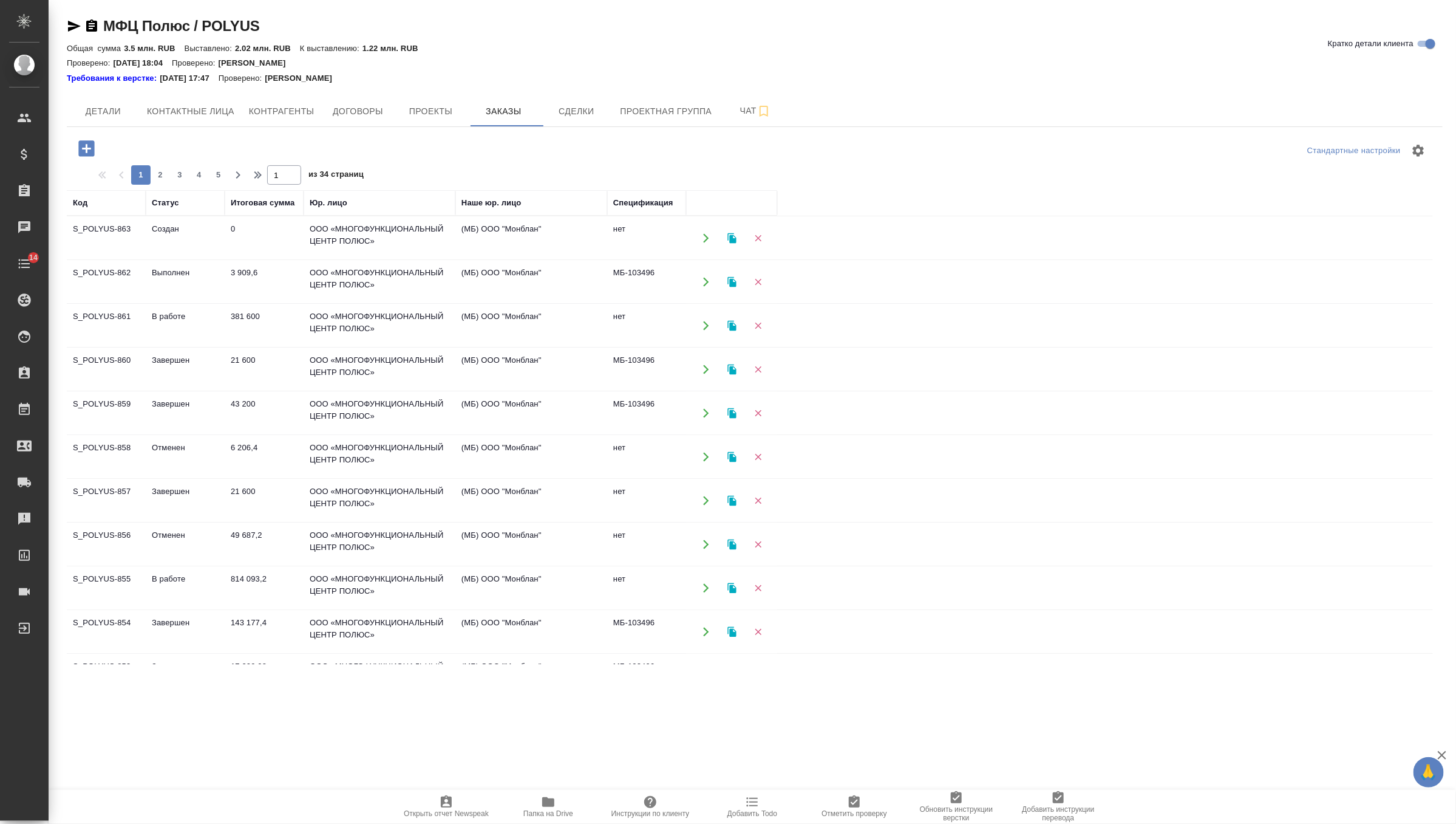
click at [88, 149] on icon "button" at bounding box center [86, 148] width 16 height 16
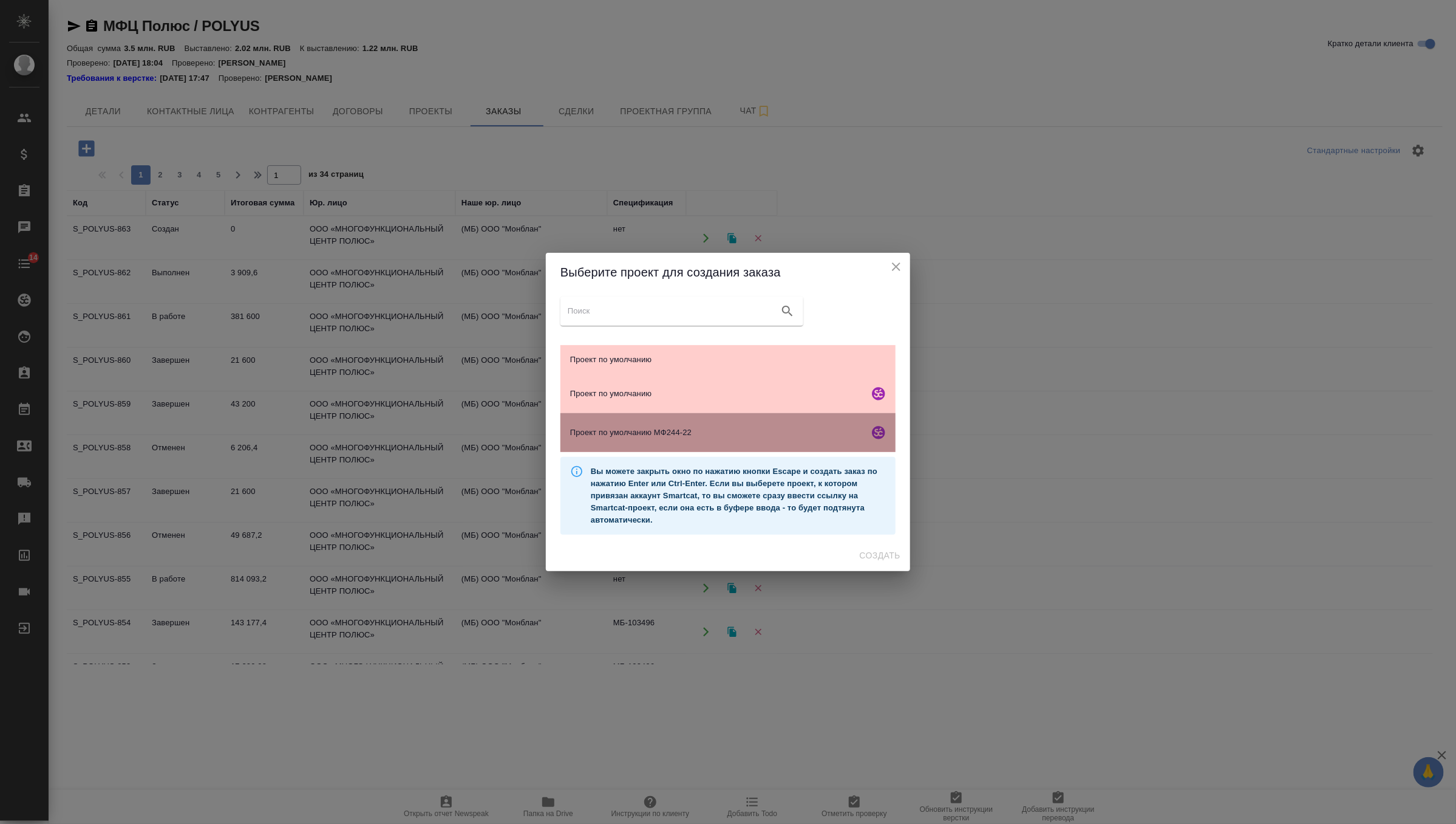
click at [639, 432] on span "Проект по умолчанию МФ244-22" at bounding box center [717, 432] width 294 height 12
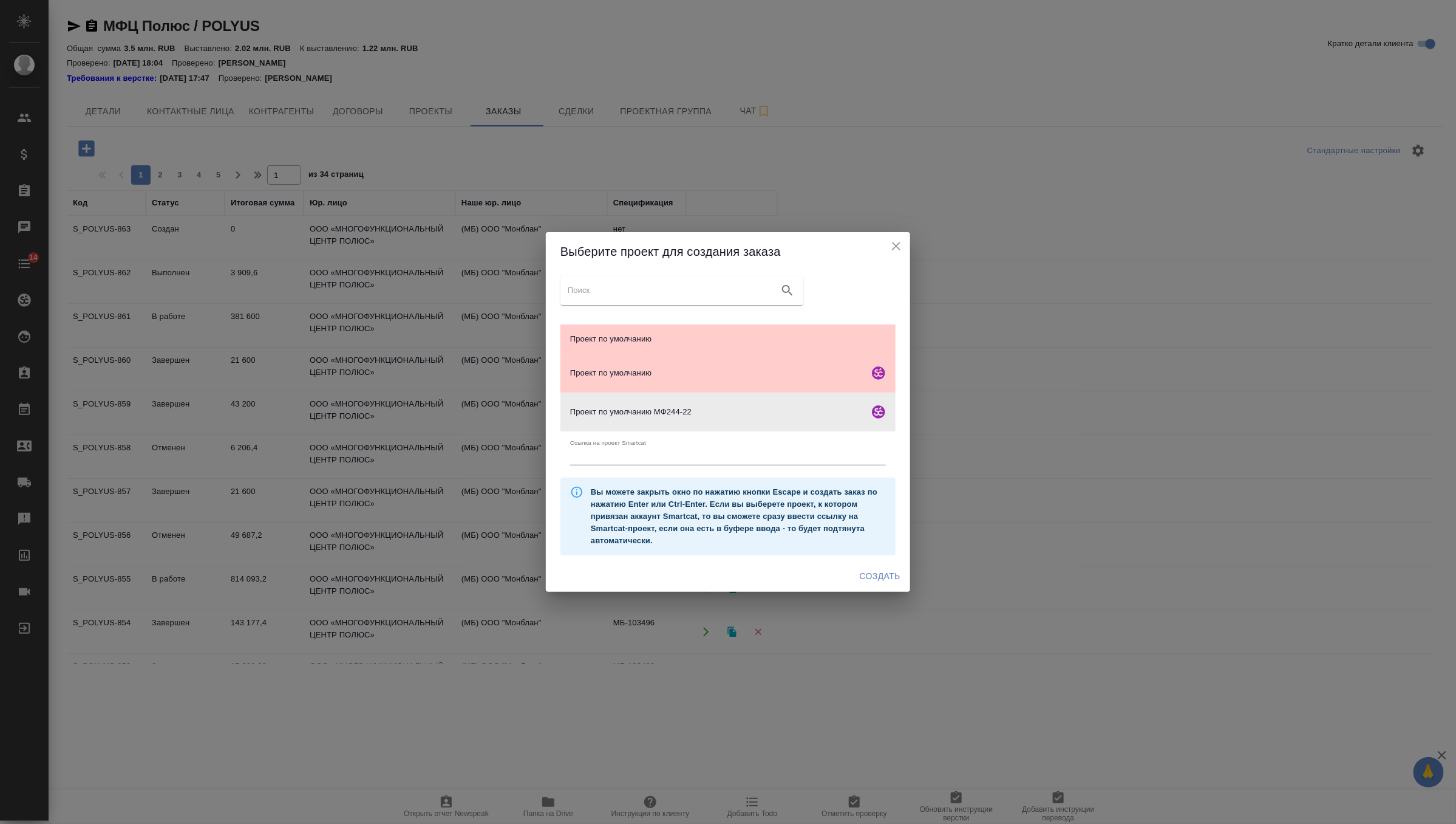
click at [878, 578] on span "Создать" at bounding box center [880, 577] width 41 height 15
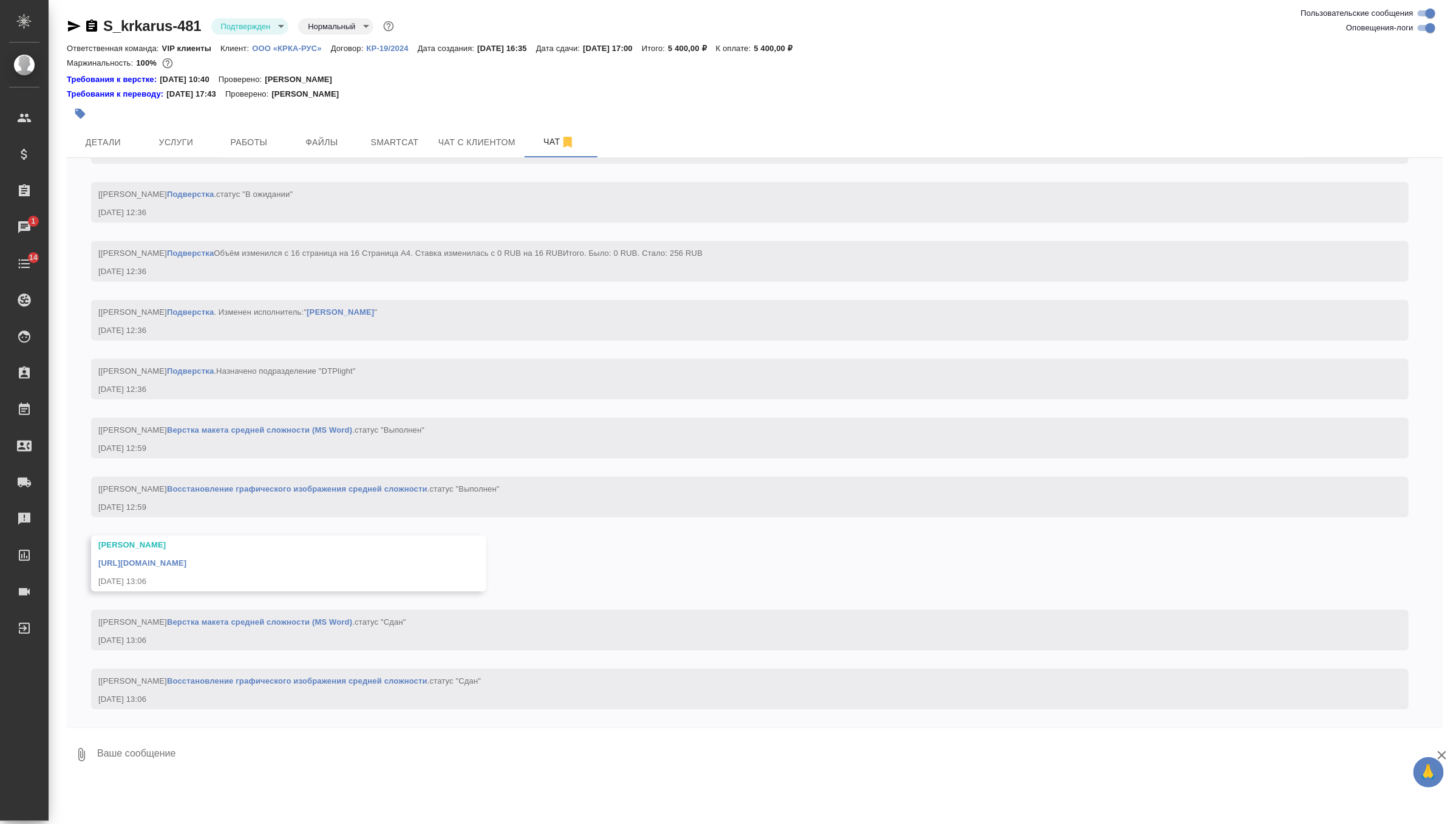
scroll to position [4688, 0]
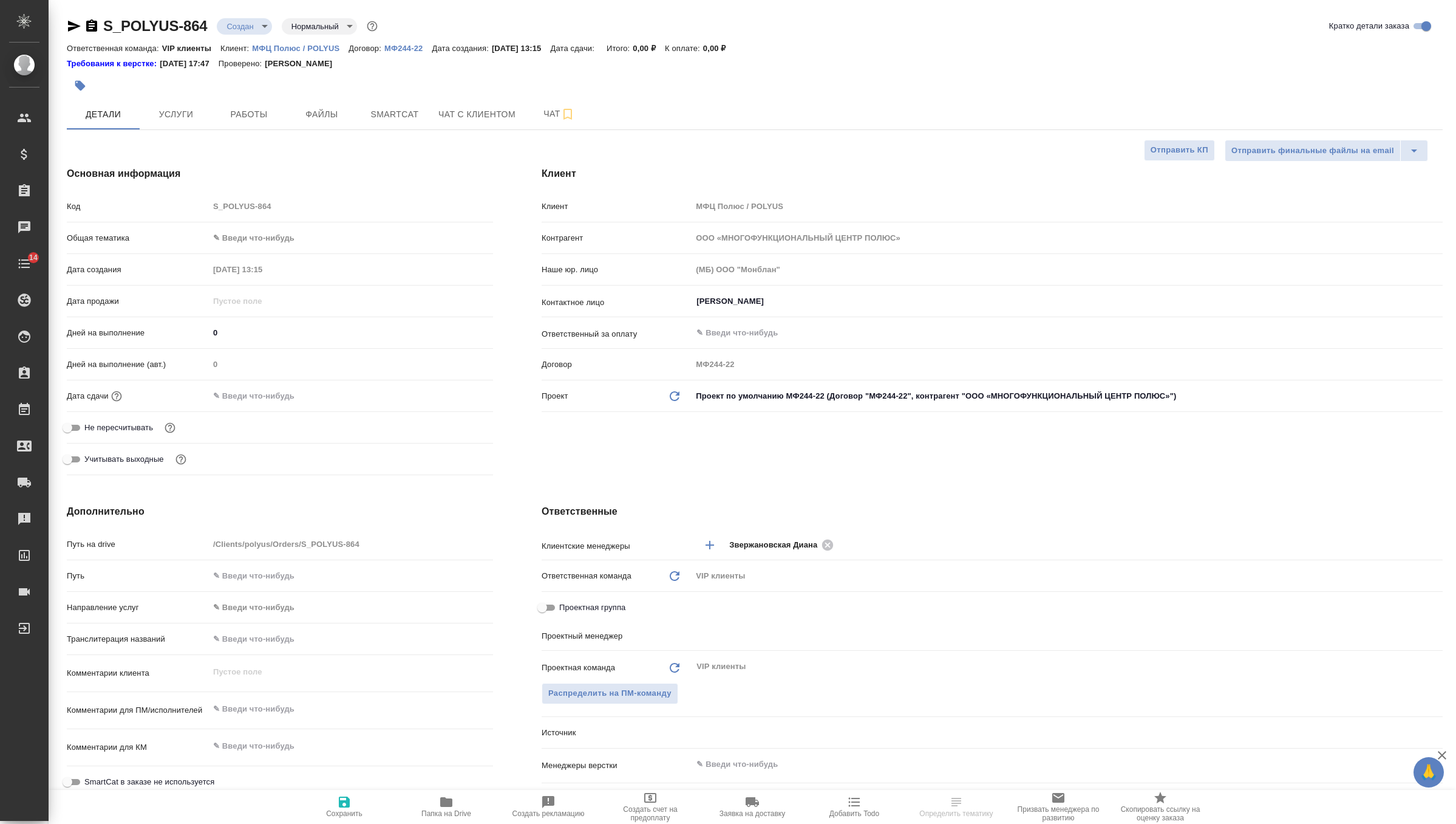
select select "RU"
type input "[PERSON_NAME]"
type input "[PERSON_NAME]pavlova"
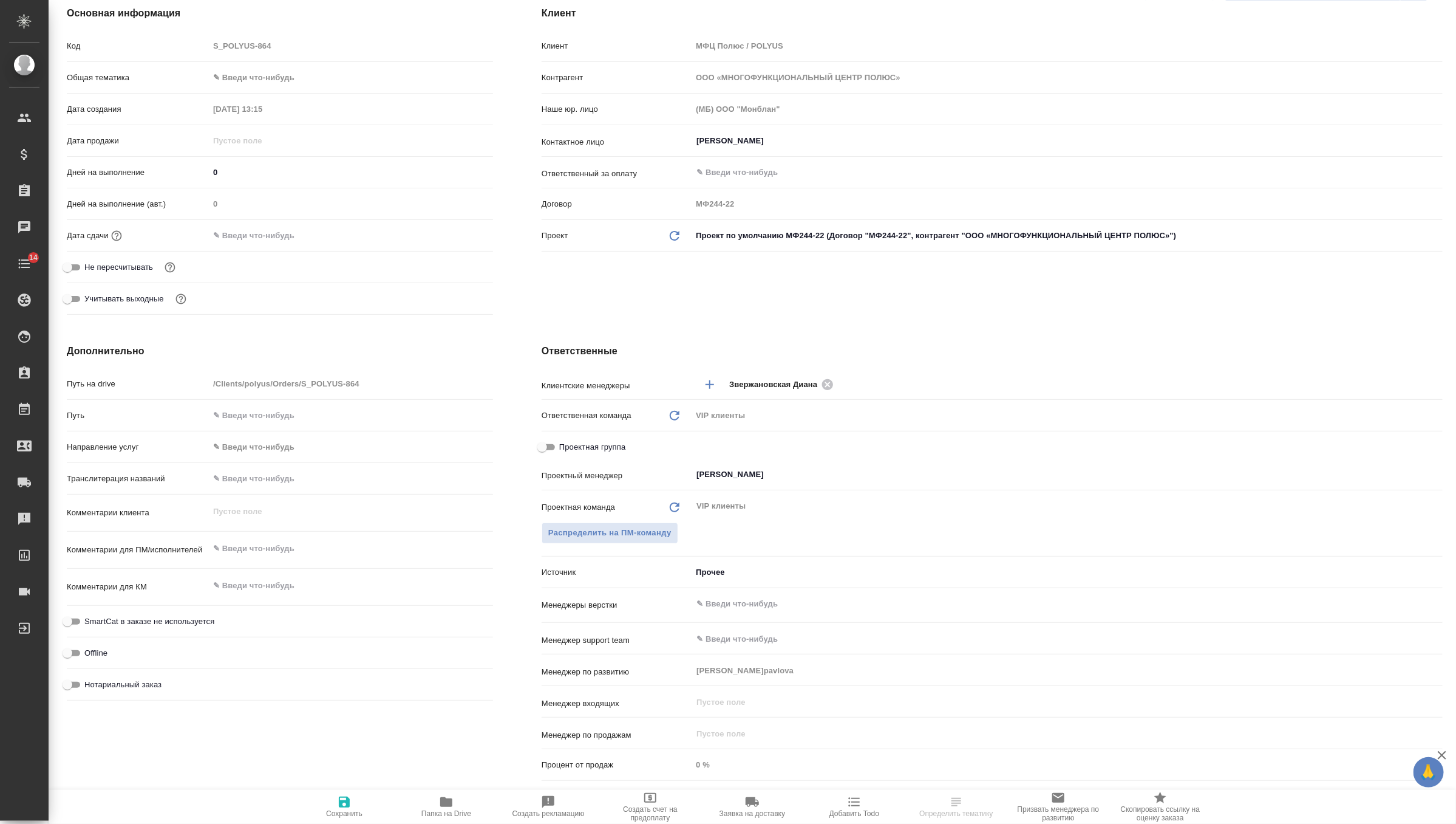
scroll to position [222, 0]
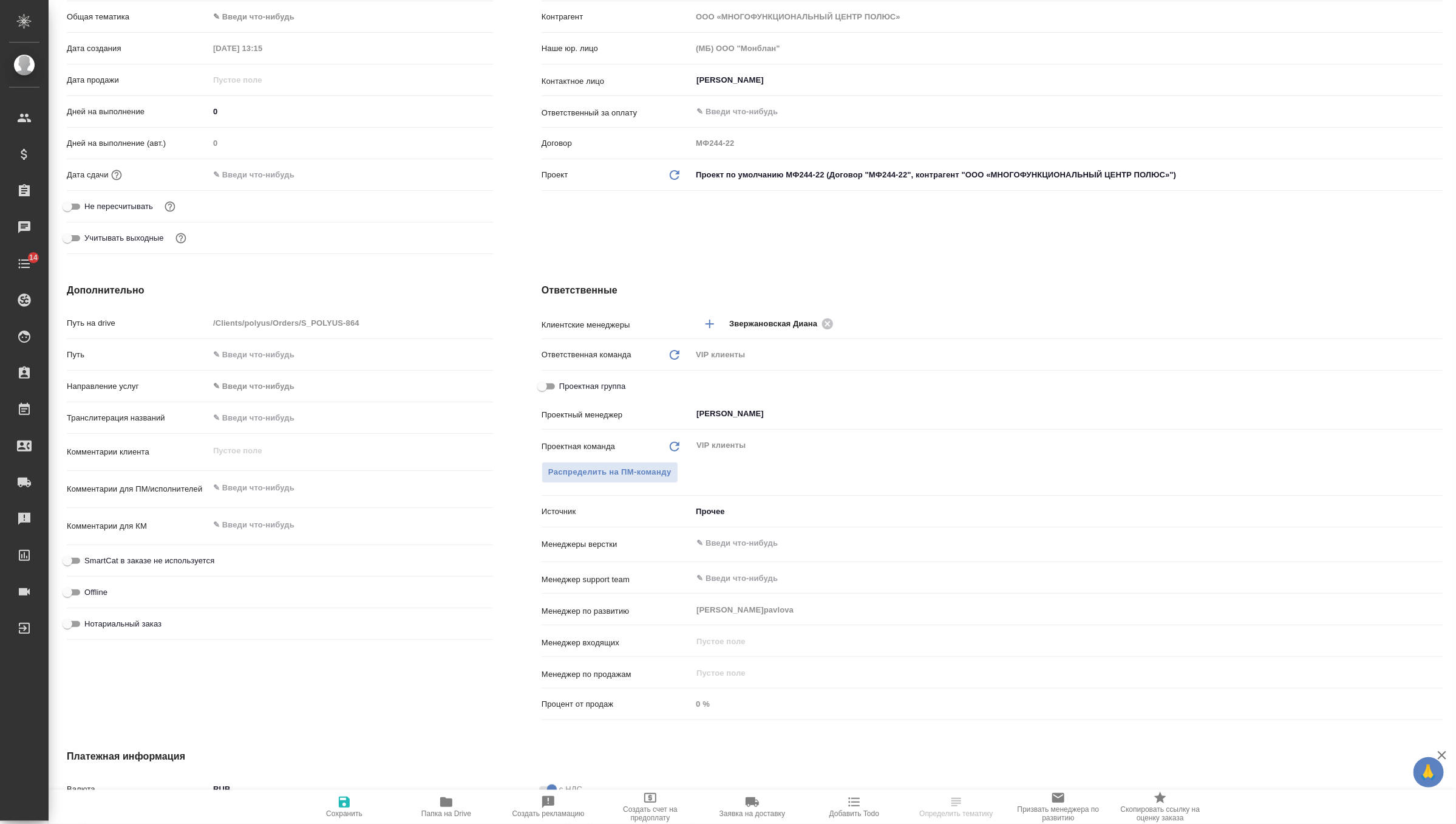
click at [282, 485] on textarea at bounding box center [350, 487] width 284 height 20
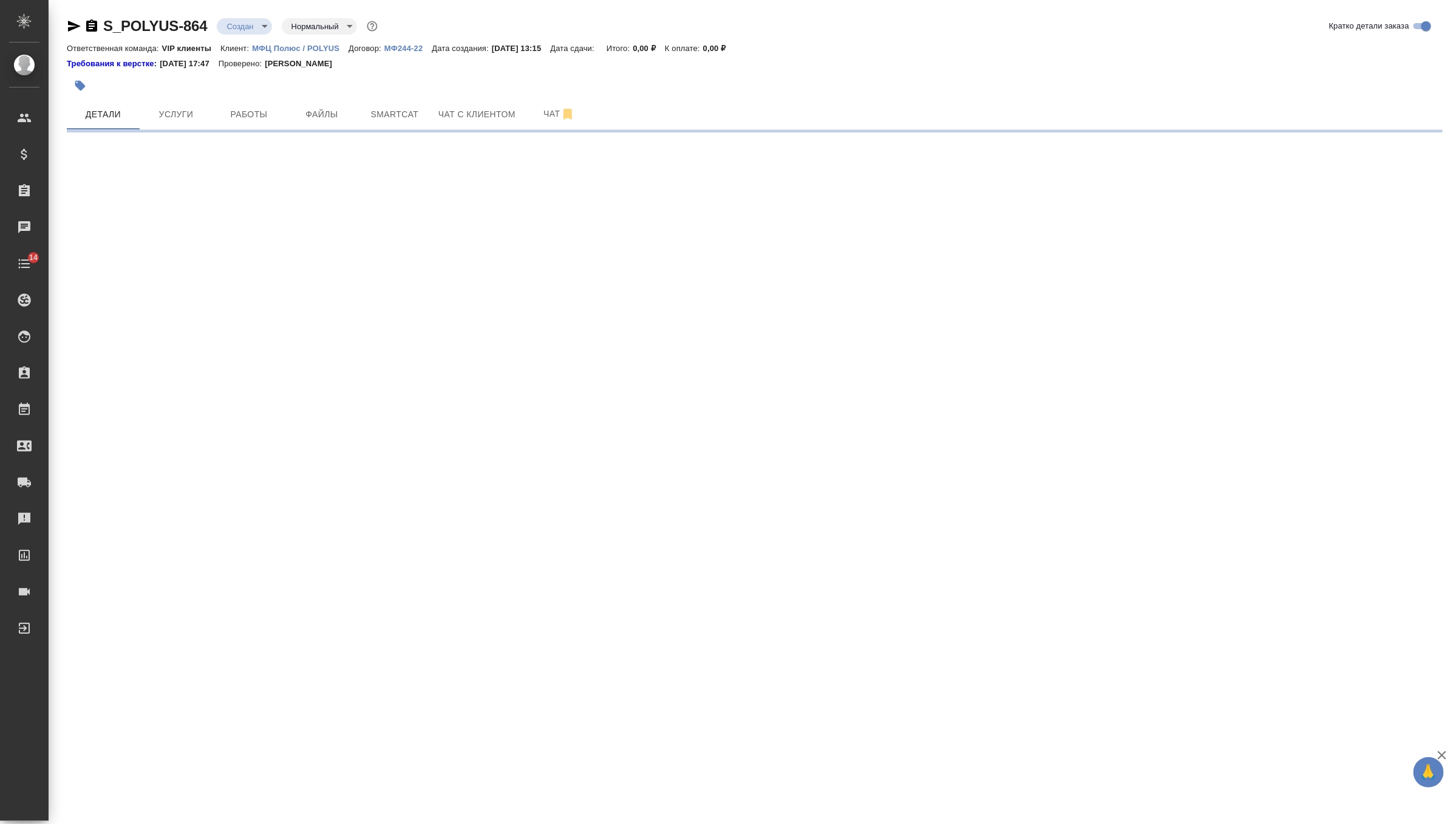
scroll to position [0, 0]
select select "RU"
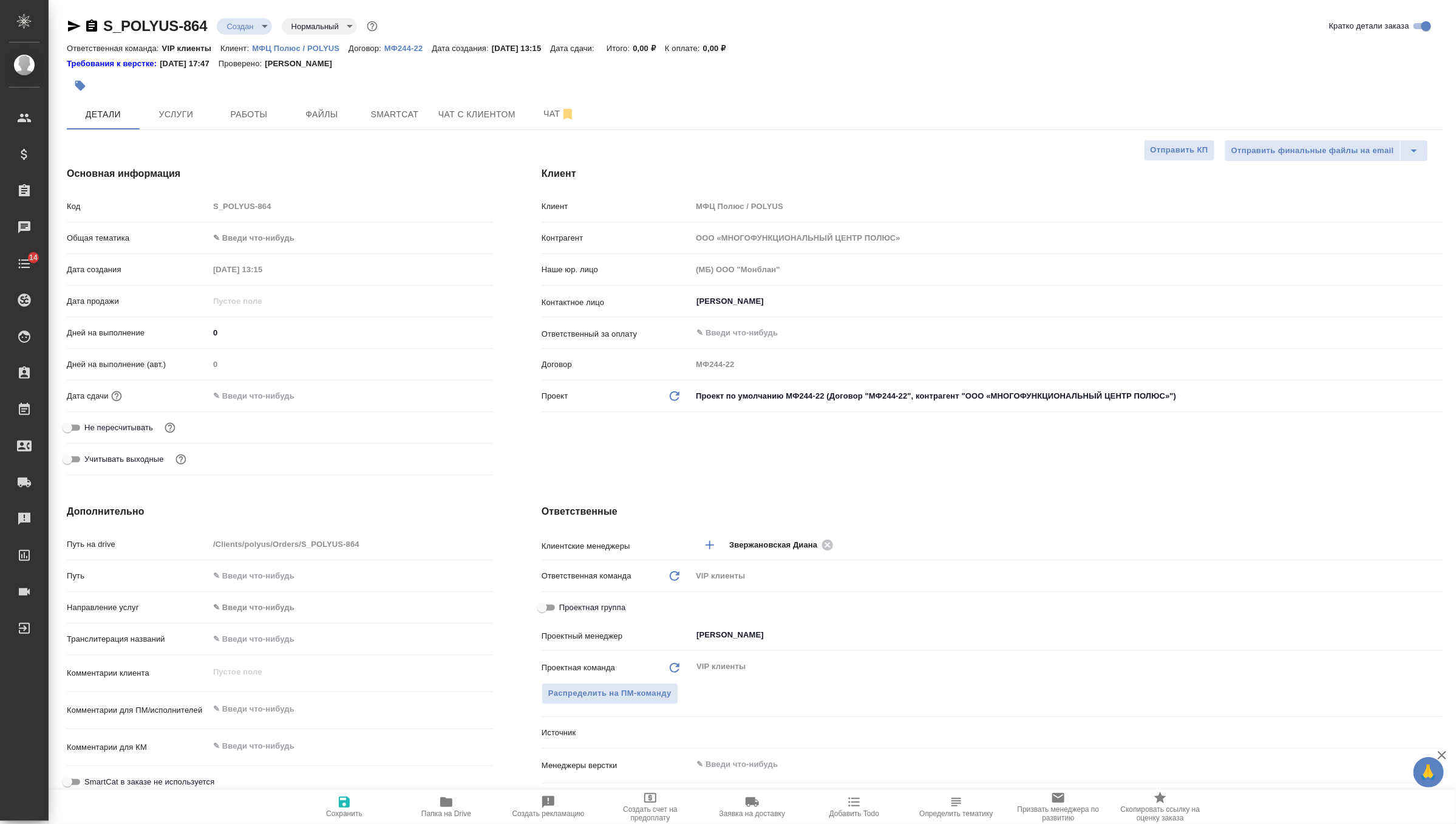
type textarea "x"
click at [256, 707] on textarea at bounding box center [350, 709] width 284 height 20
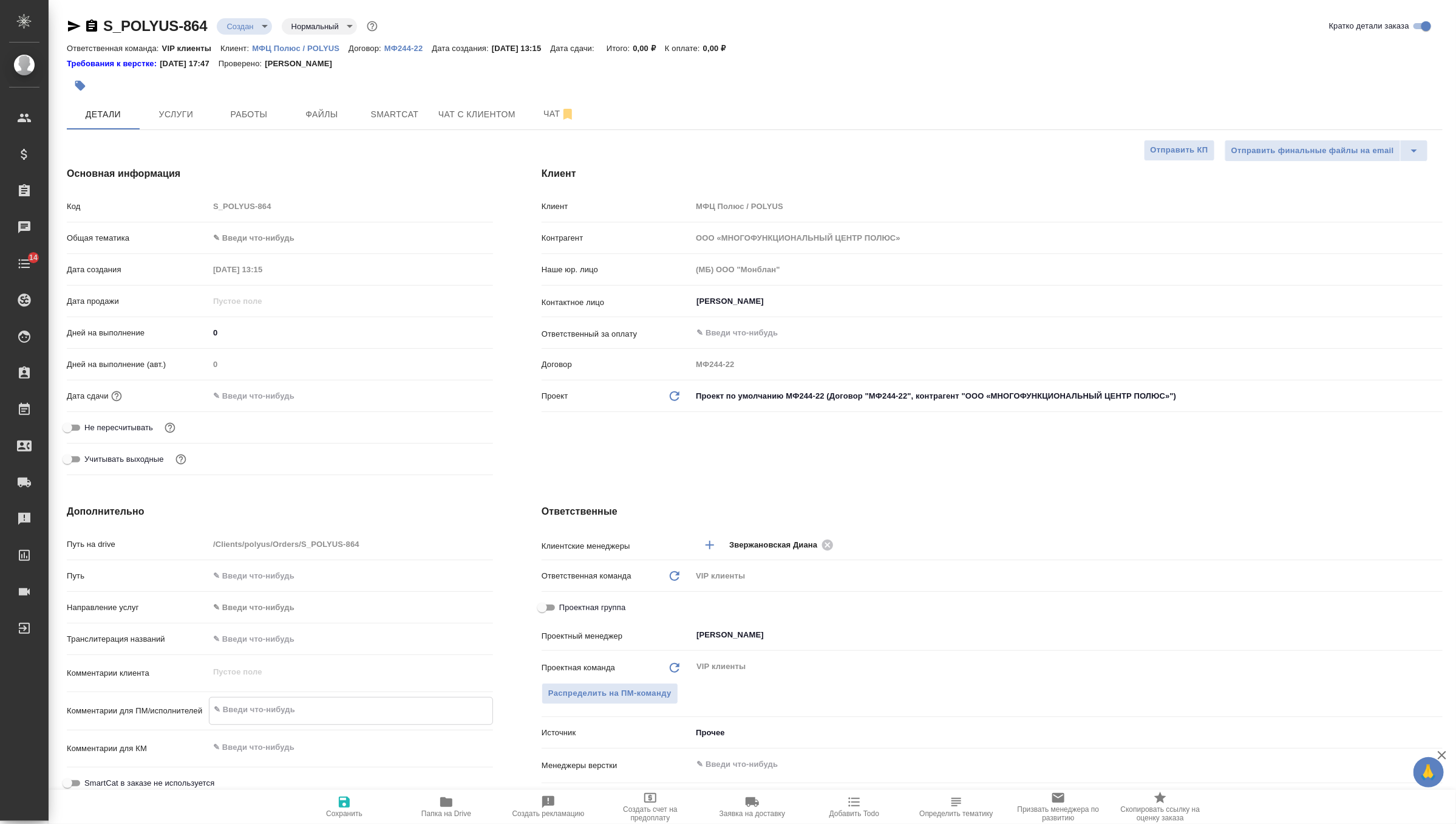
paste textarea "Направляем на оценку документ, необходим перевод на русский язык со сроком, по …"
type textarea "x"
type textarea "Направляем на оценку документ, необходим перевод на русский язык со сроком, по …"
type textarea "x"
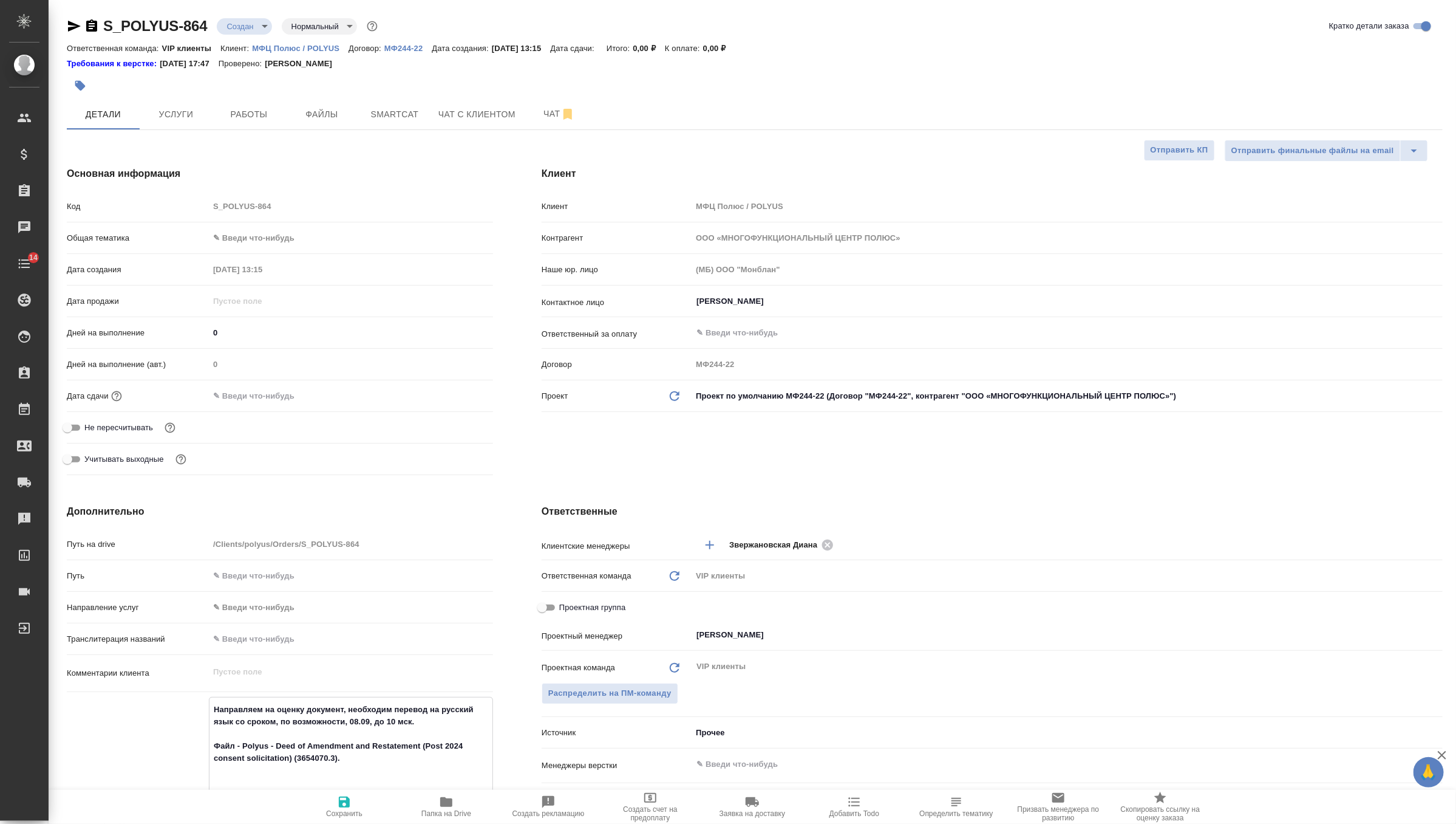
scroll to position [109, 0]
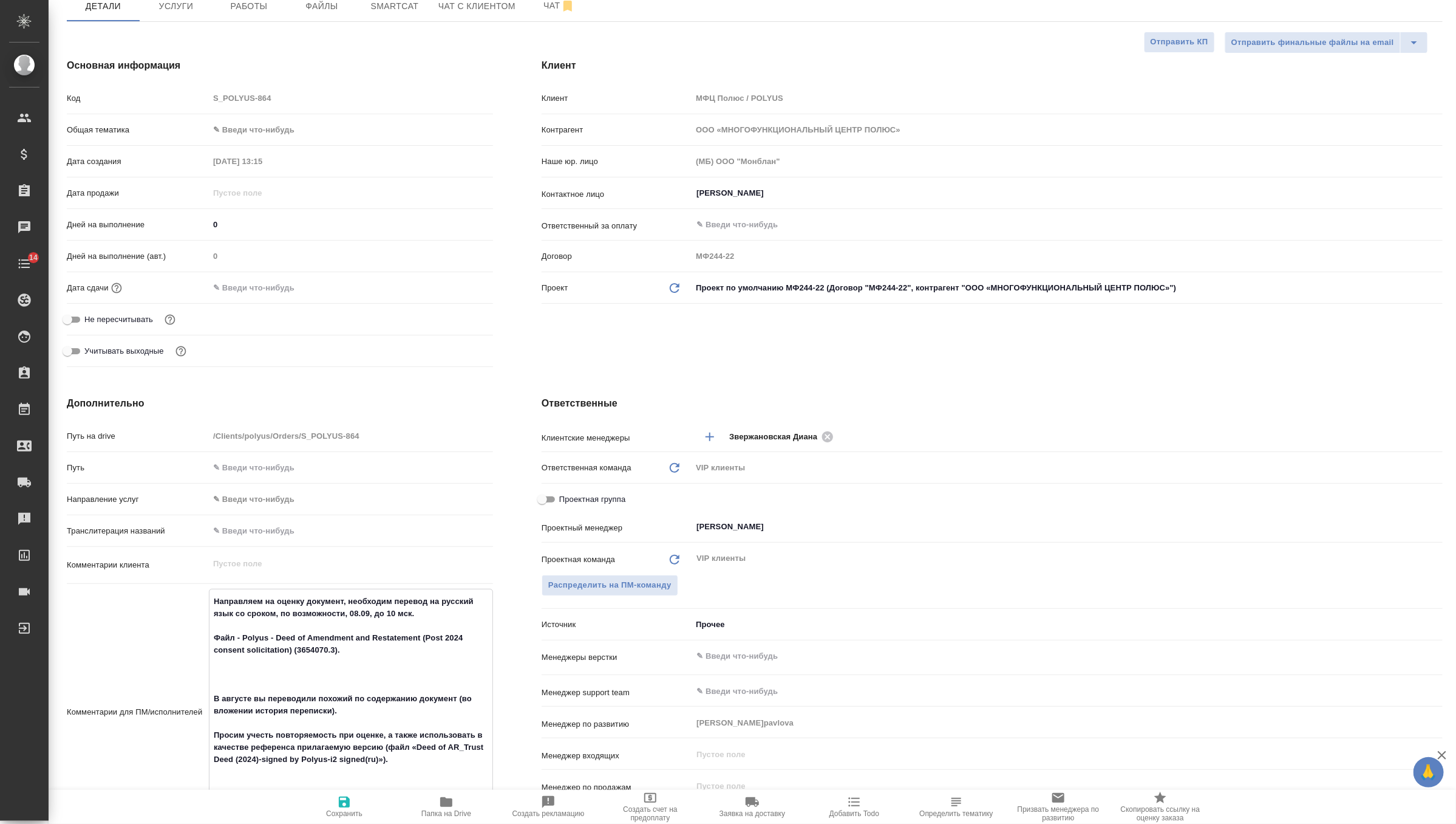
type textarea "Направляем на оценку документ, необходим перевод на русский язык со сроком, по …"
type textarea "x"
click at [340, 807] on icon "button" at bounding box center [344, 802] width 11 height 11
type textarea "x"
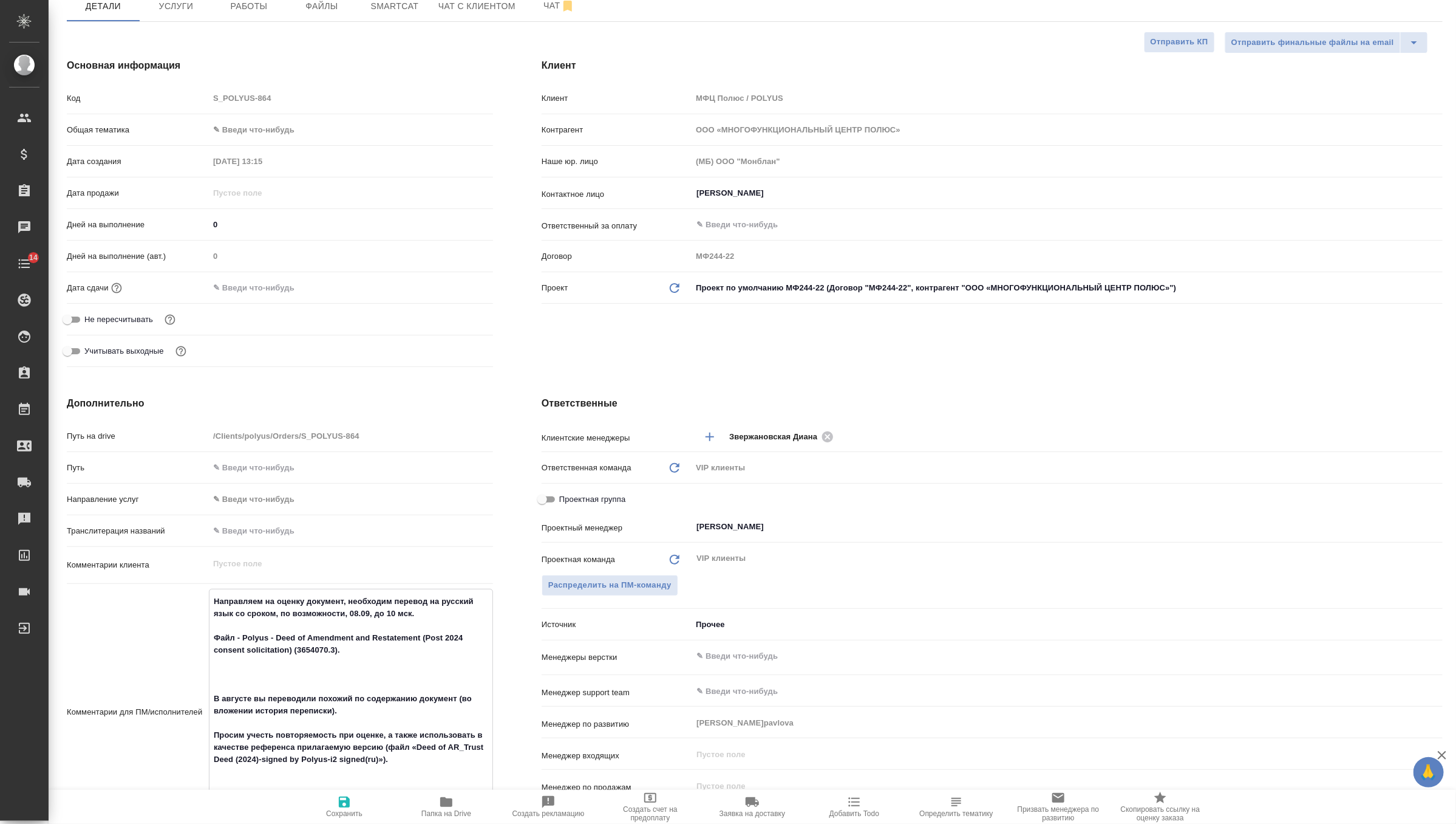
type textarea "x"
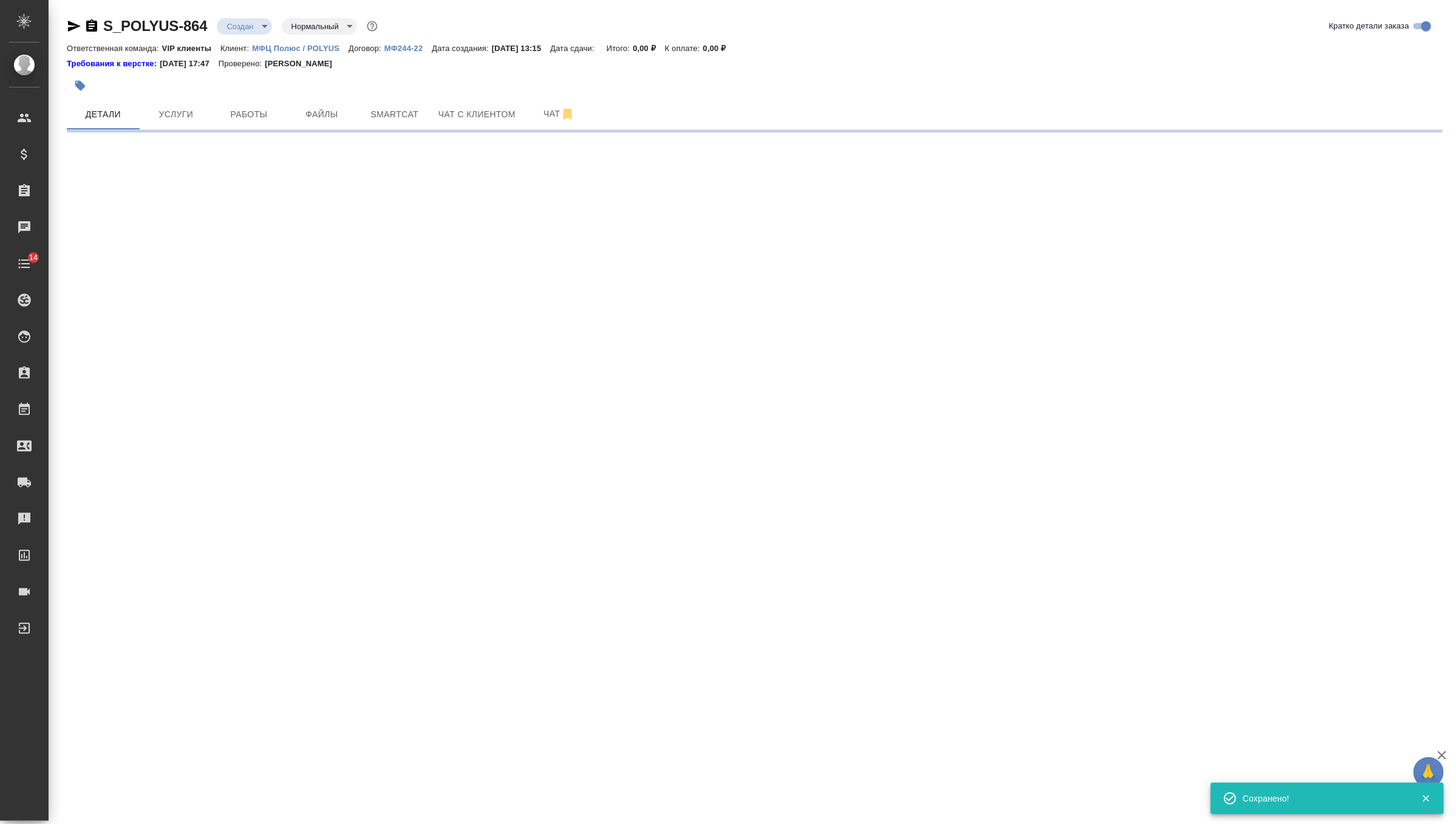
scroll to position [0, 0]
select select "RU"
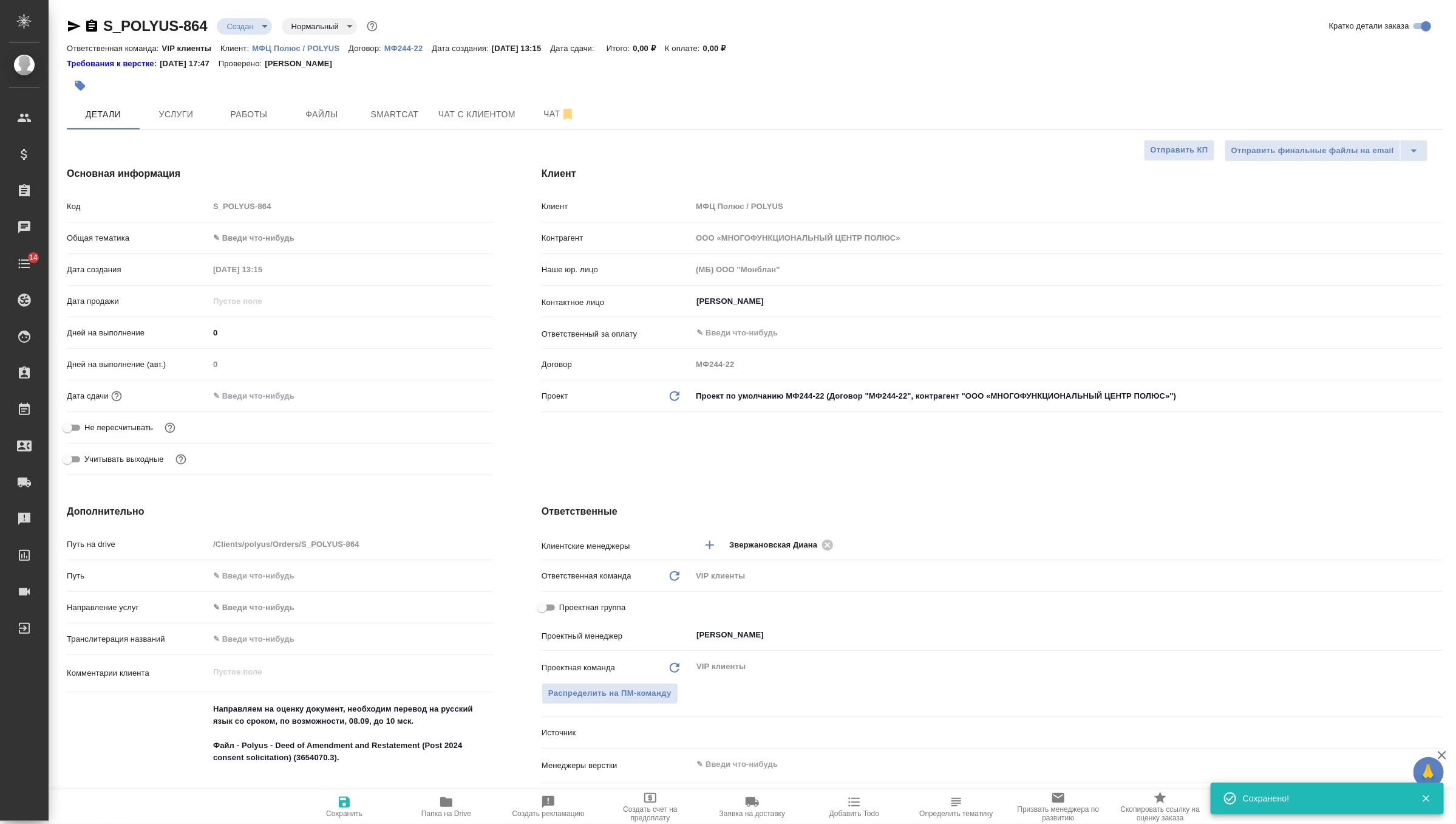
type textarea "x"
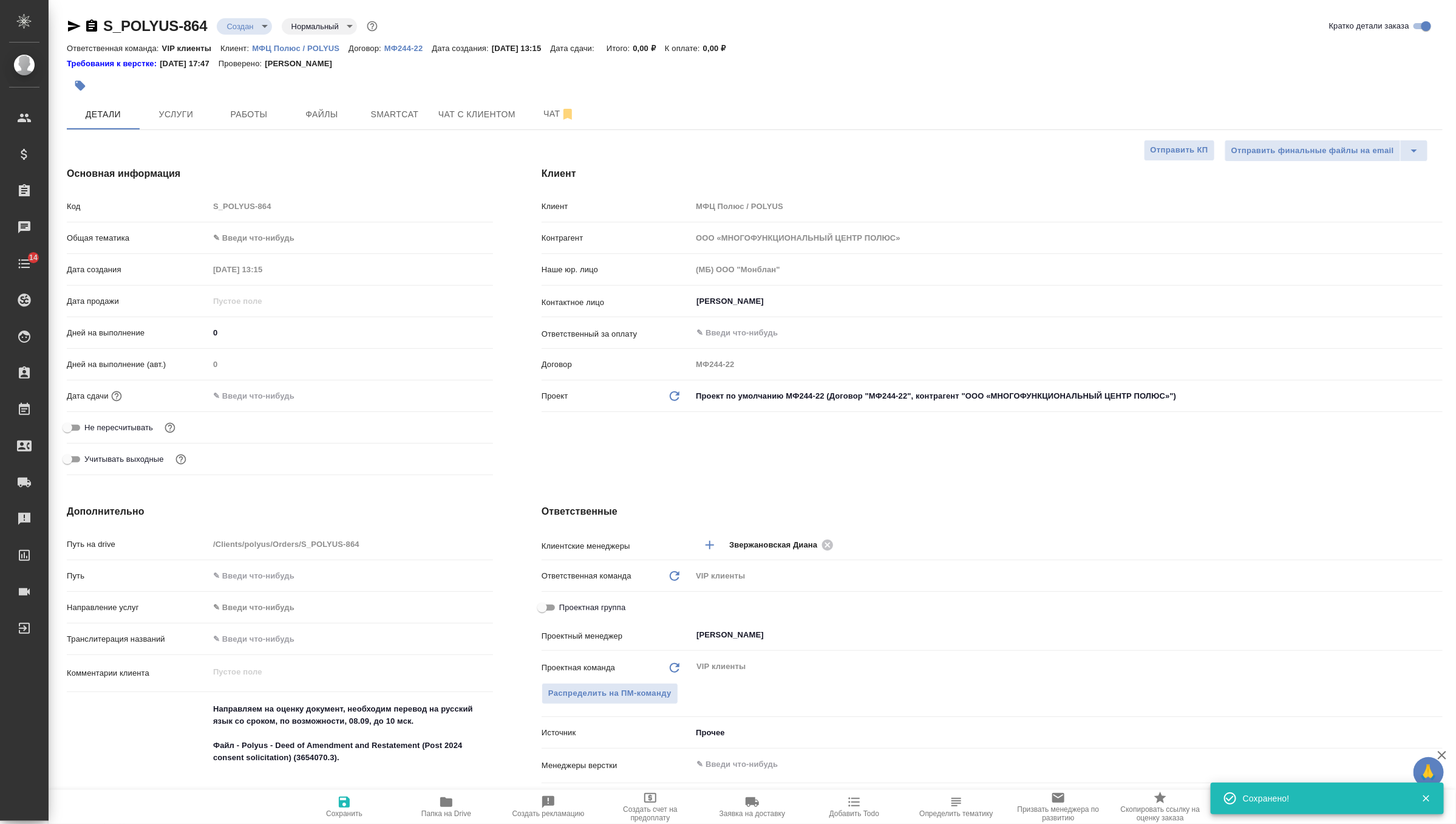
type textarea "x"
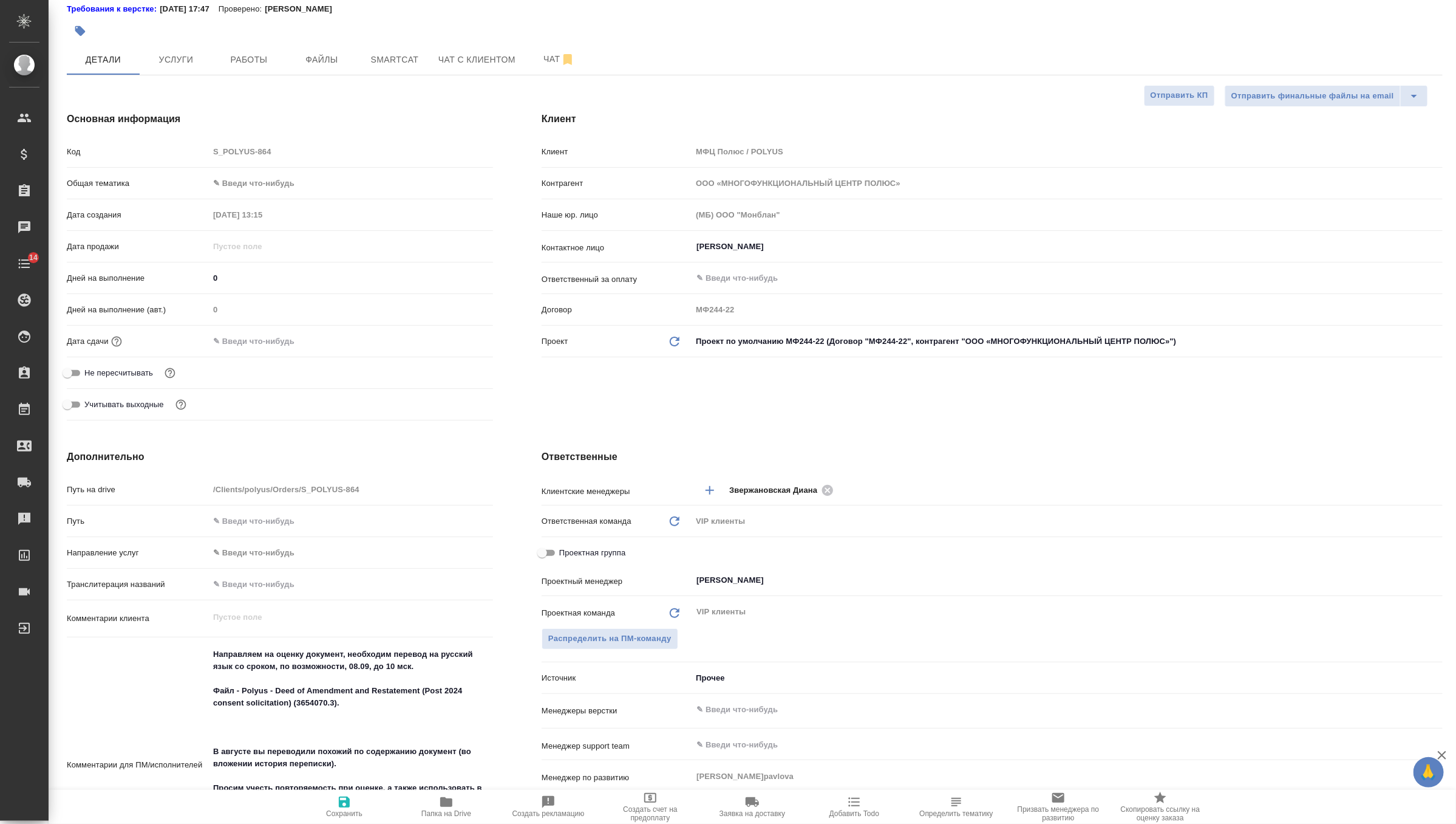
scroll to position [42, 0]
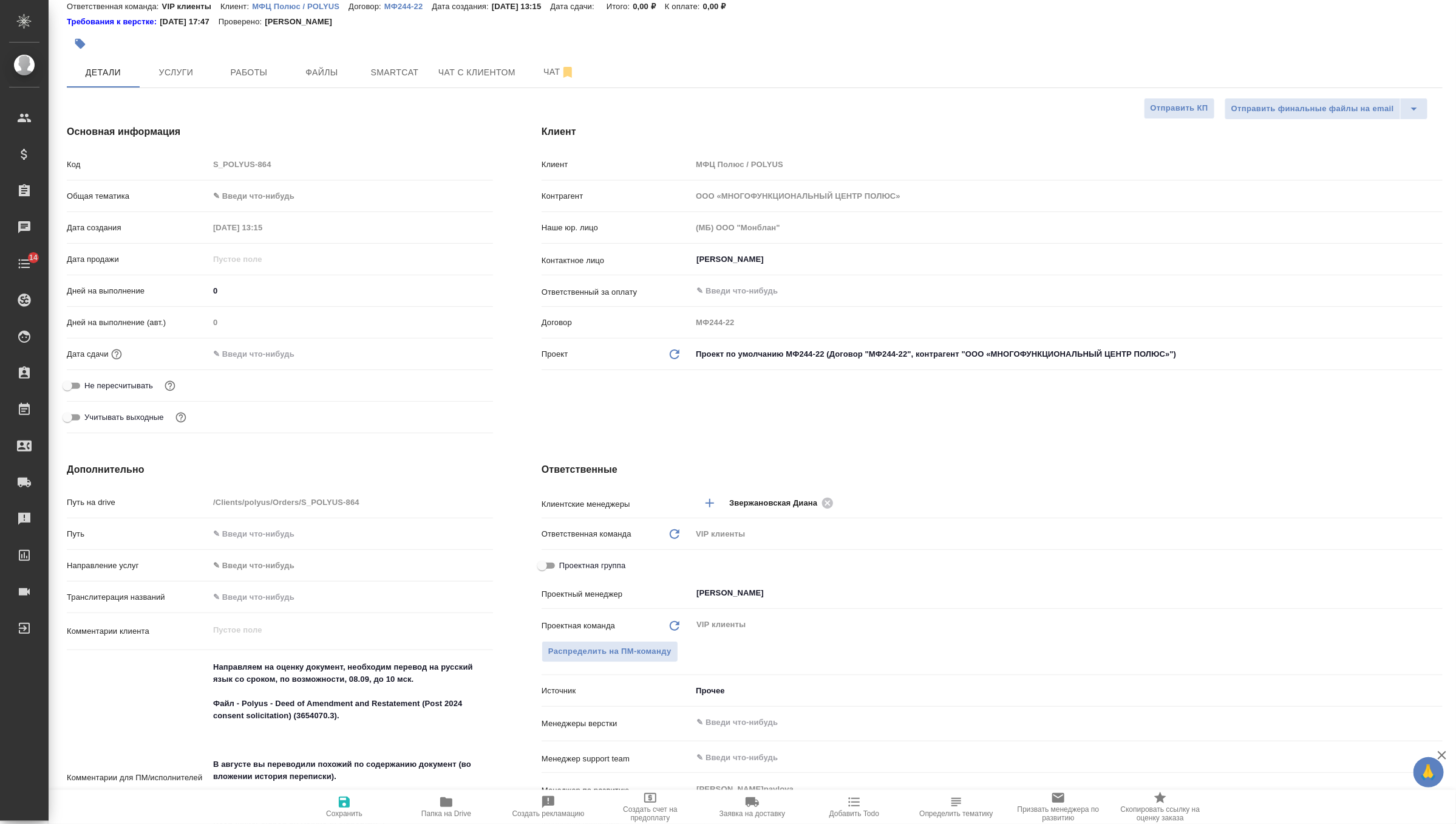
click at [264, 343] on div "Дата сдачи" at bounding box center [280, 354] width 426 height 21
click at [264, 349] on input "text" at bounding box center [262, 354] width 106 height 17
click at [455, 349] on icon "button" at bounding box center [458, 352] width 11 height 12
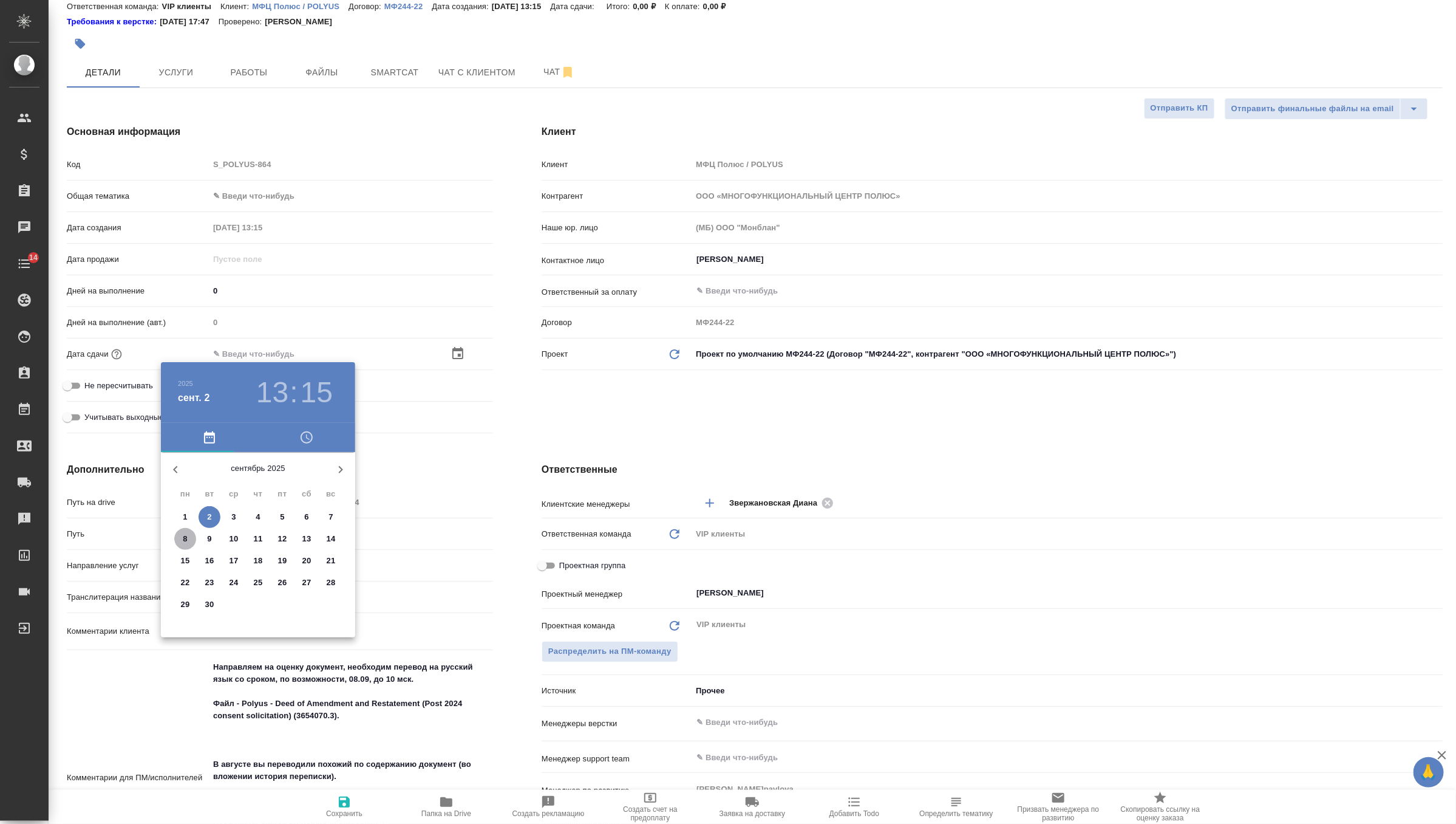
click at [182, 536] on span "8" at bounding box center [185, 539] width 22 height 12
type input "08.09.2025 13:15"
type textarea "x"
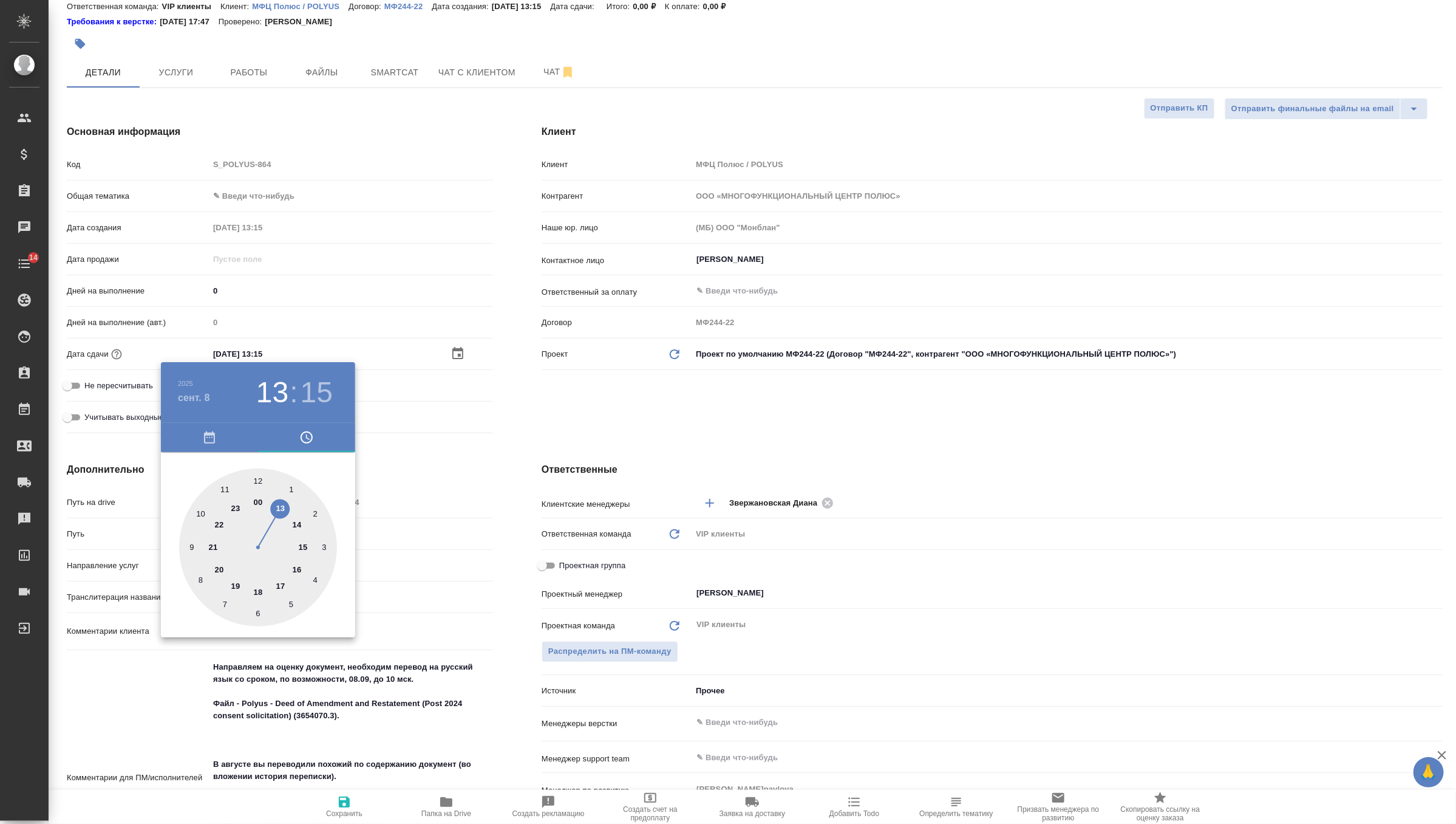
click at [198, 512] on div at bounding box center [258, 547] width 158 height 158
type input "08.09.2025 10:15"
type textarea "x"
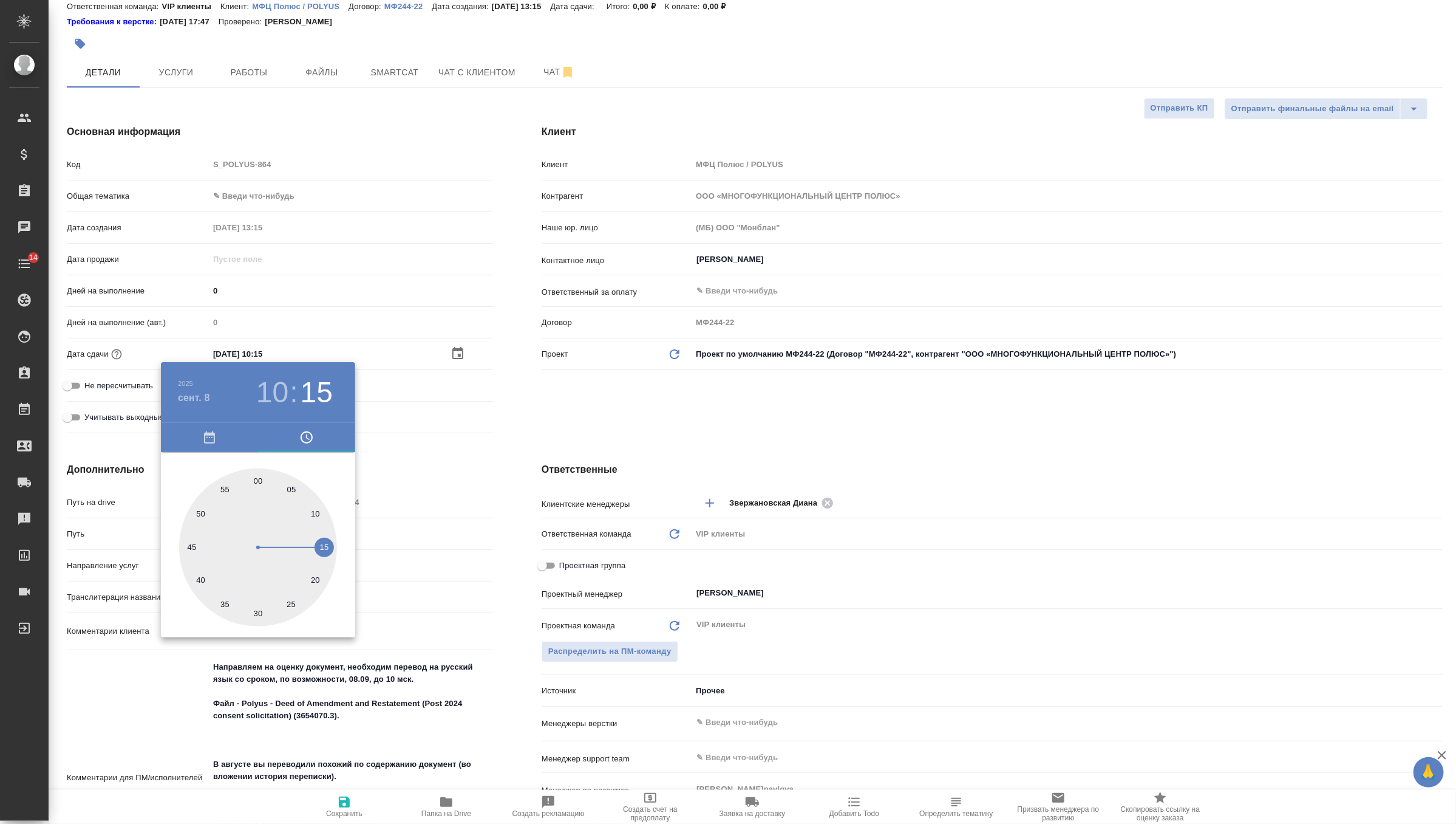
click at [257, 480] on div at bounding box center [258, 547] width 158 height 158
type input "08.09.2025 10:00"
type textarea "x"
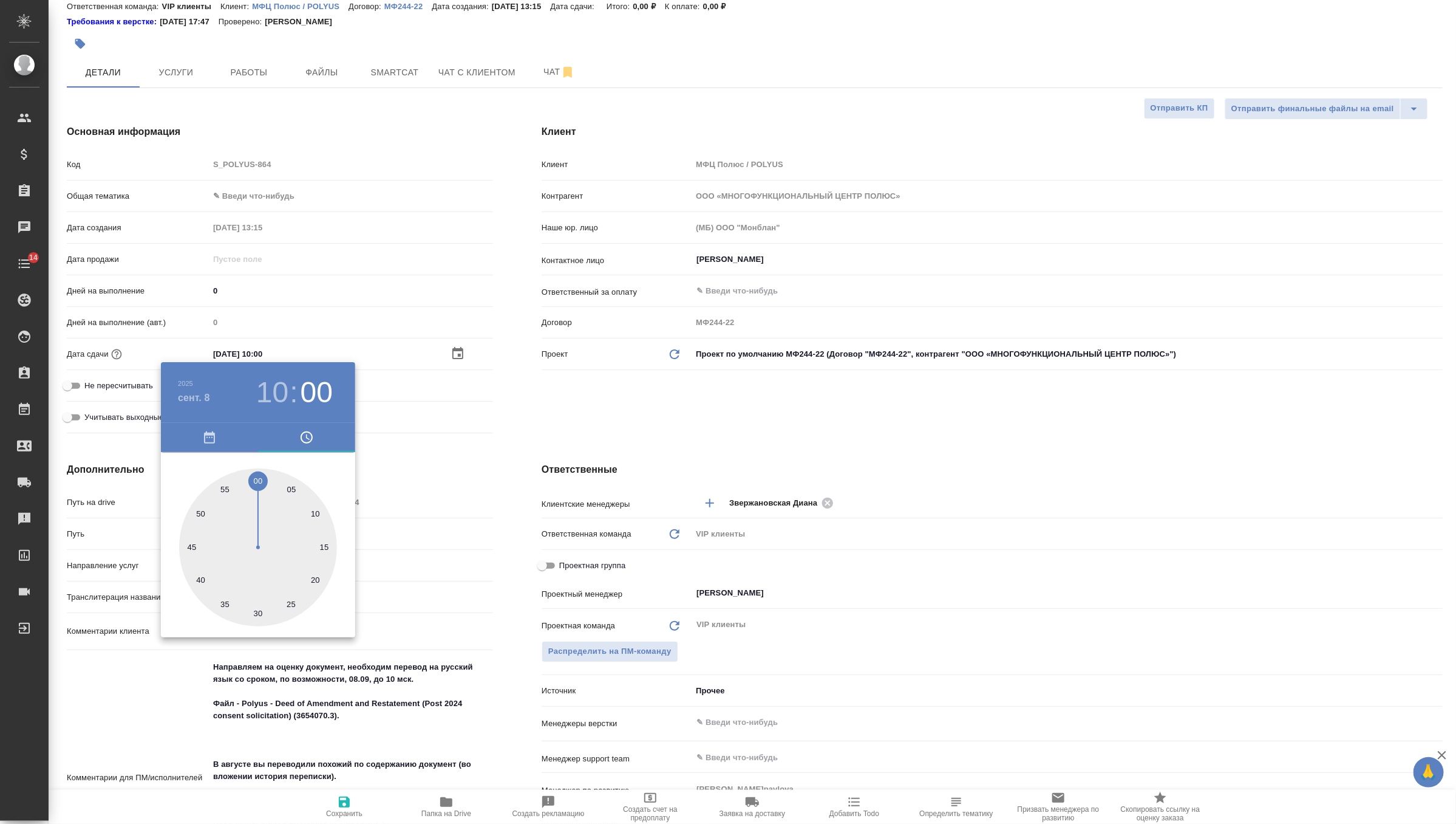
click at [346, 802] on div at bounding box center [728, 412] width 1456 height 824
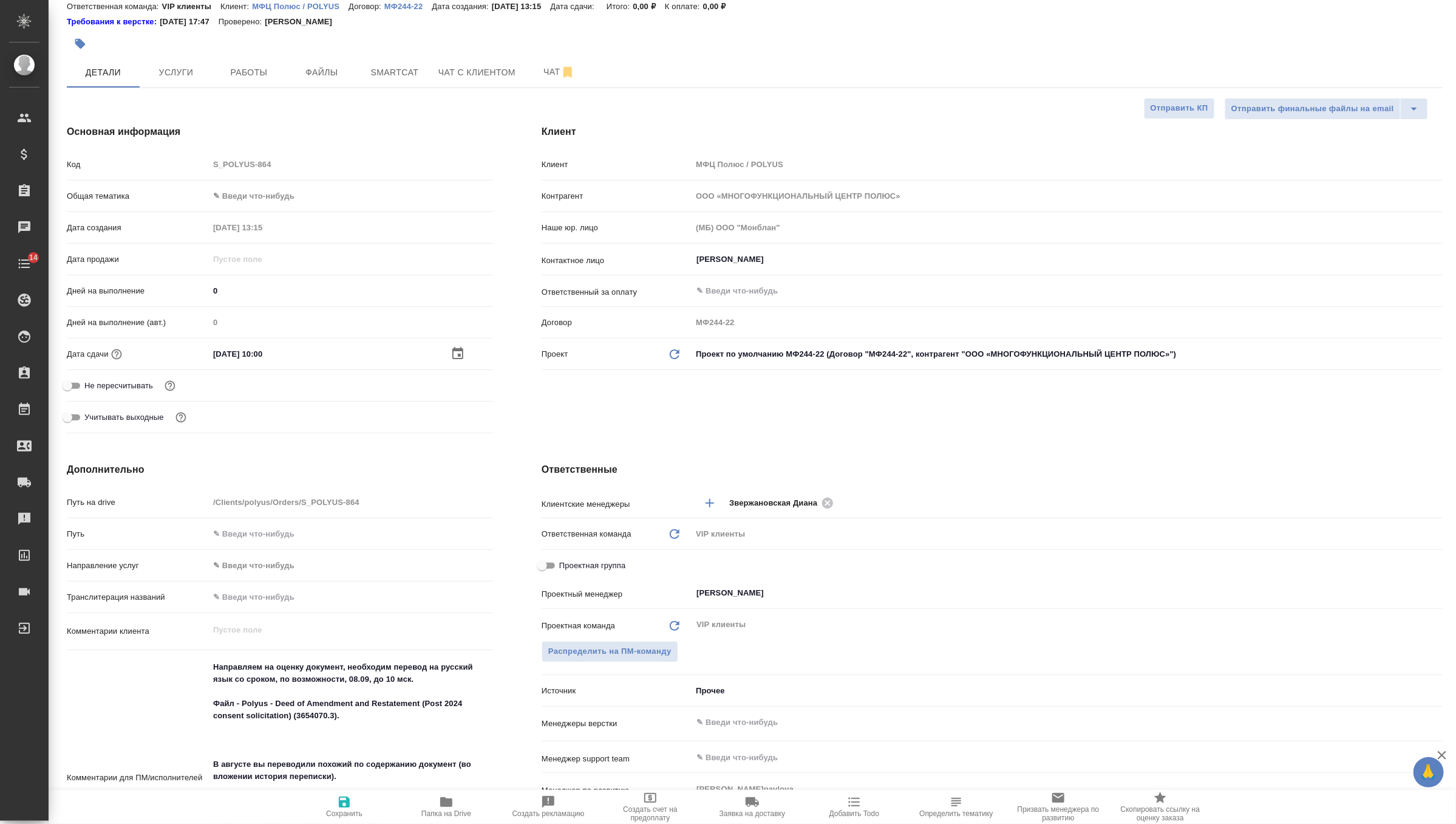
click at [343, 818] on button "Сохранить" at bounding box center [344, 807] width 102 height 34
type textarea "x"
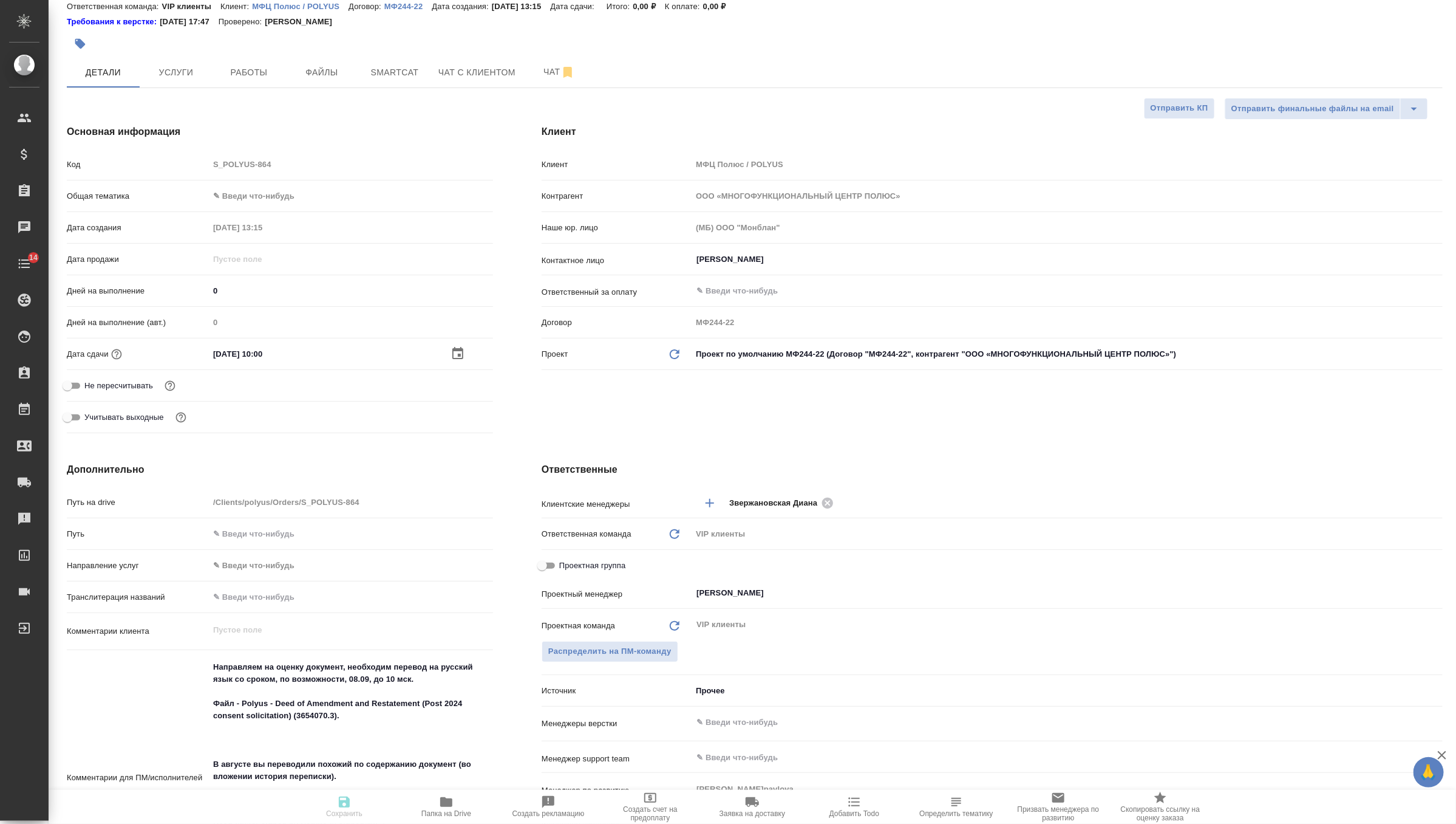
type textarea "x"
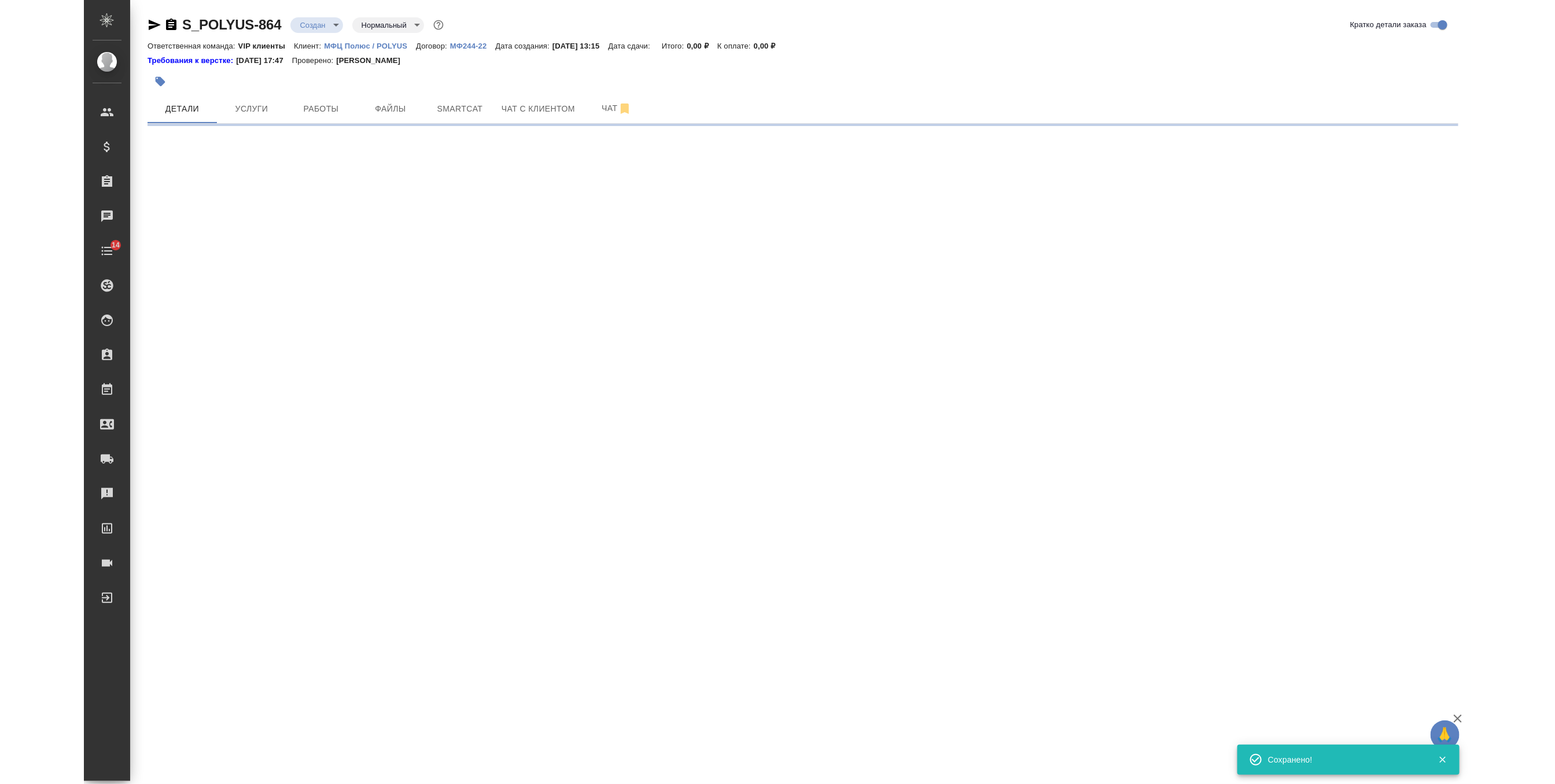
scroll to position [0, 0]
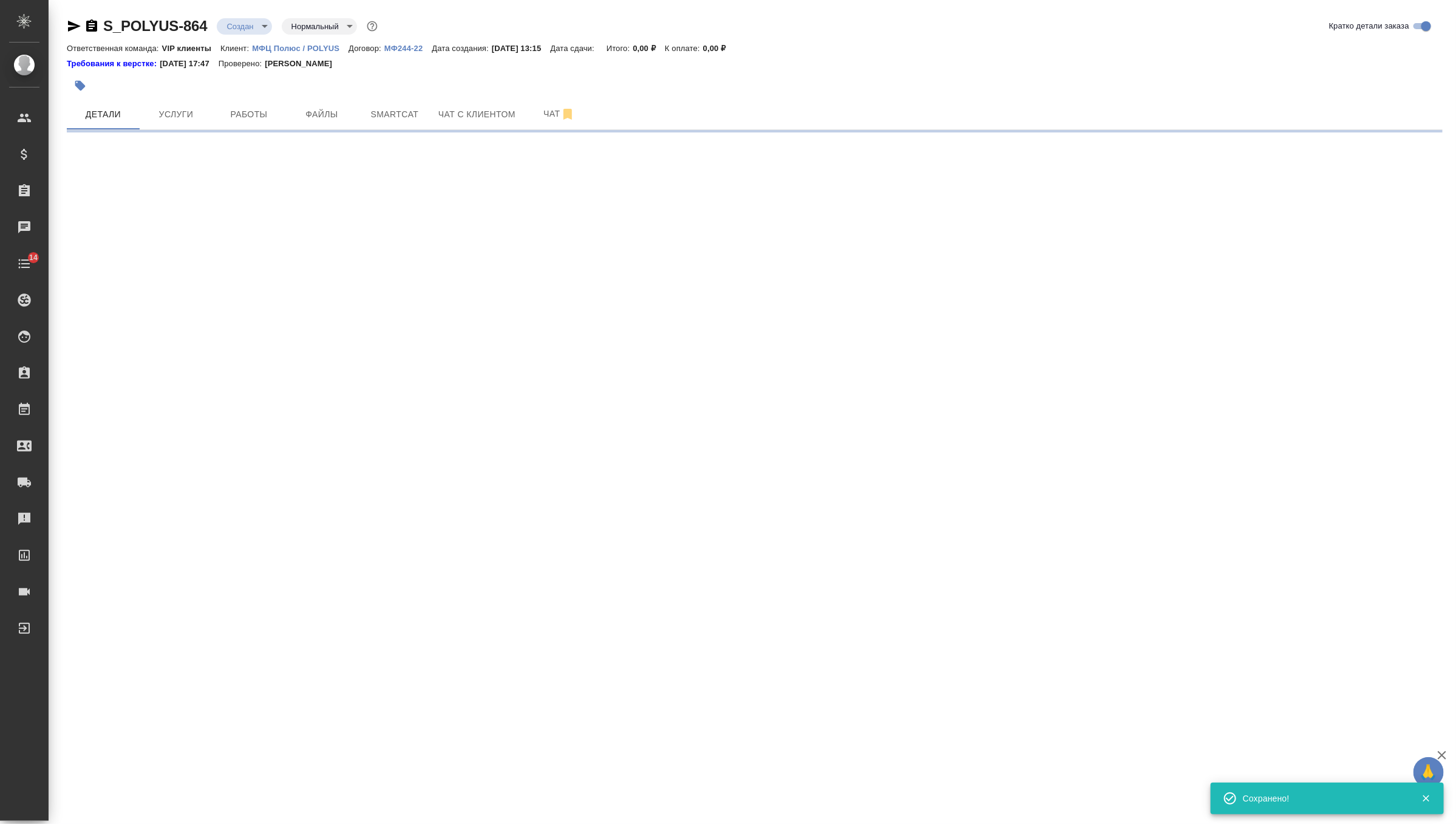
select select "RU"
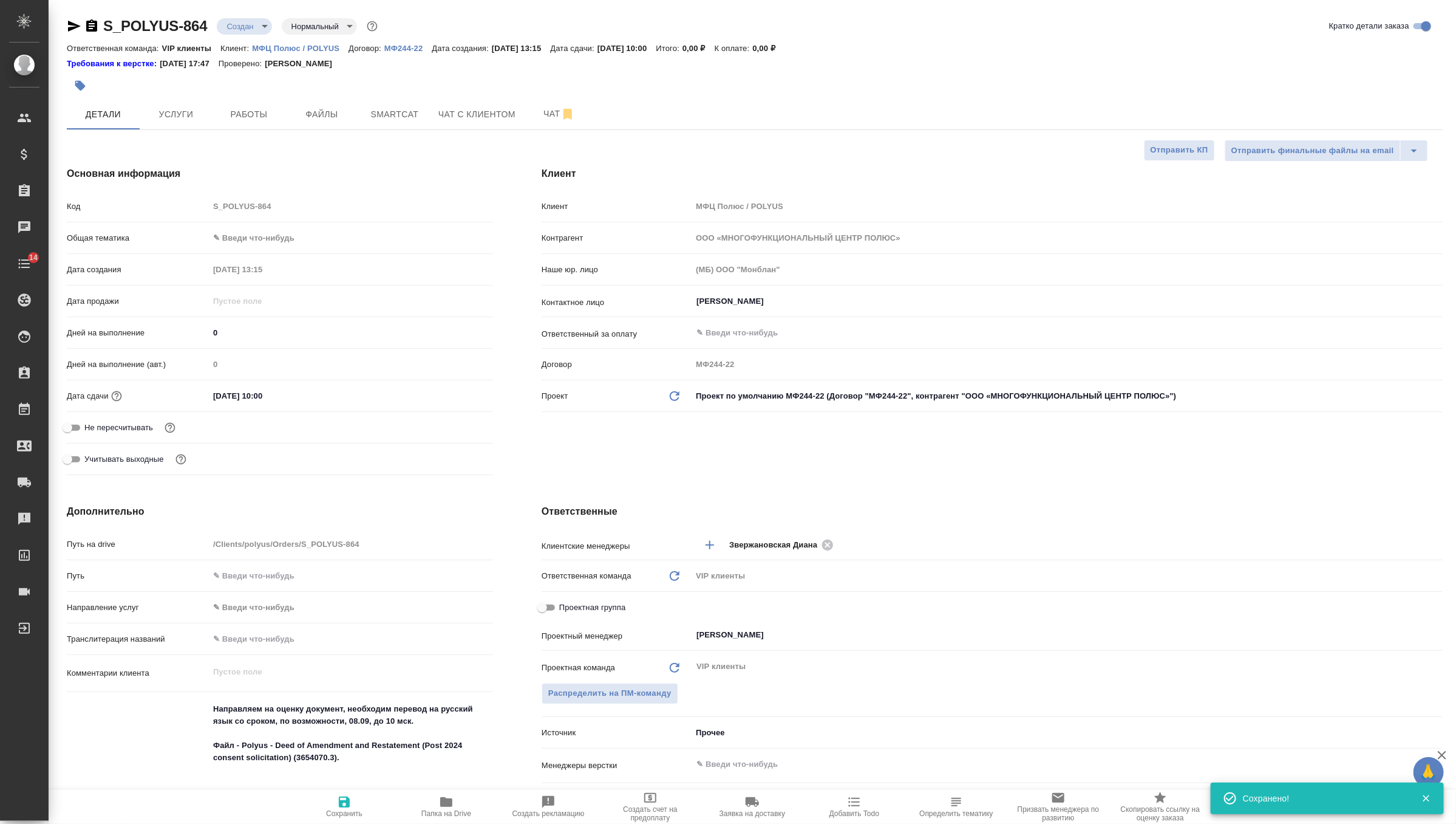
type textarea "x"
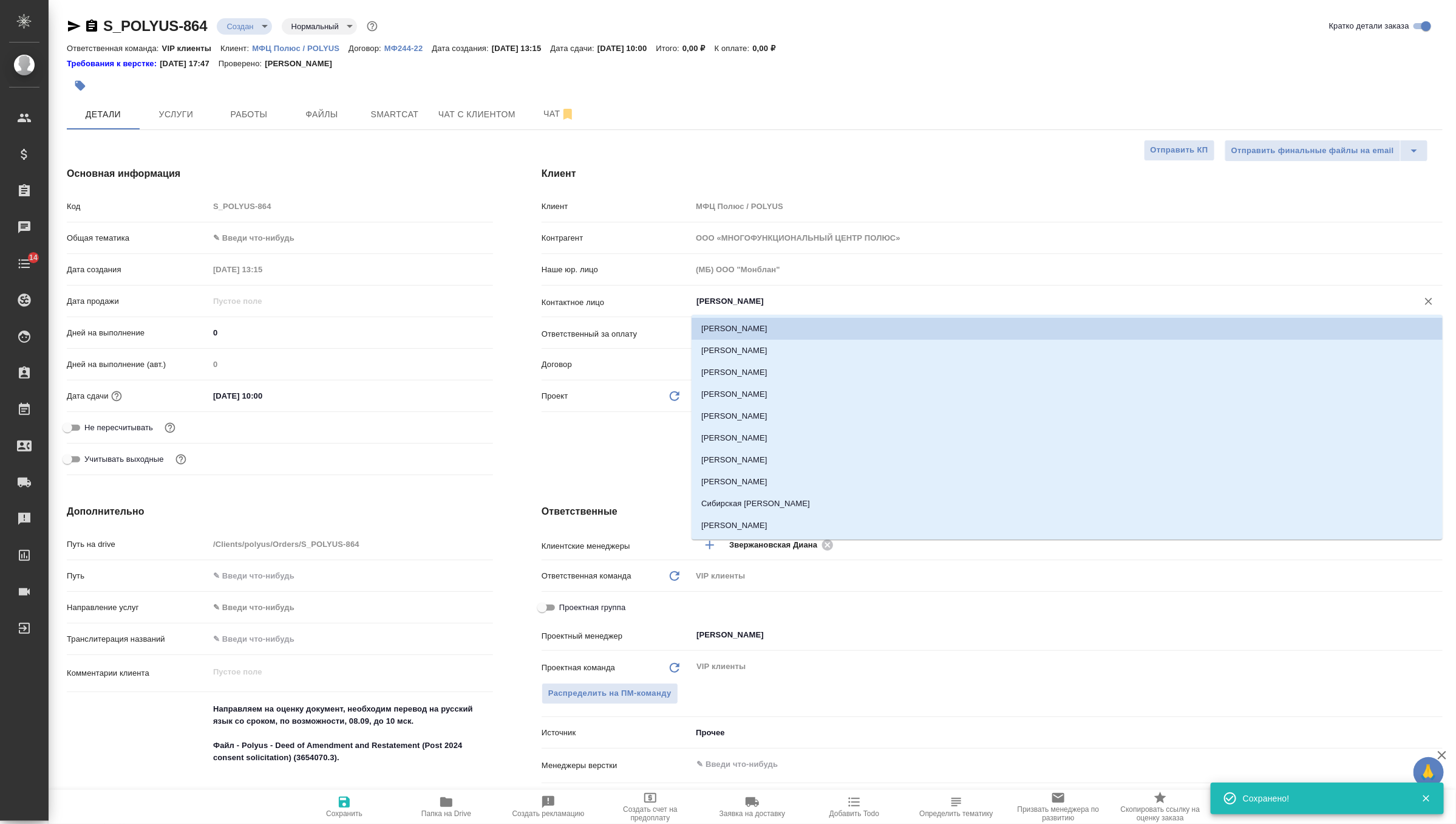
click at [722, 303] on input "Галущак Алексей" at bounding box center [1046, 301] width 703 height 14
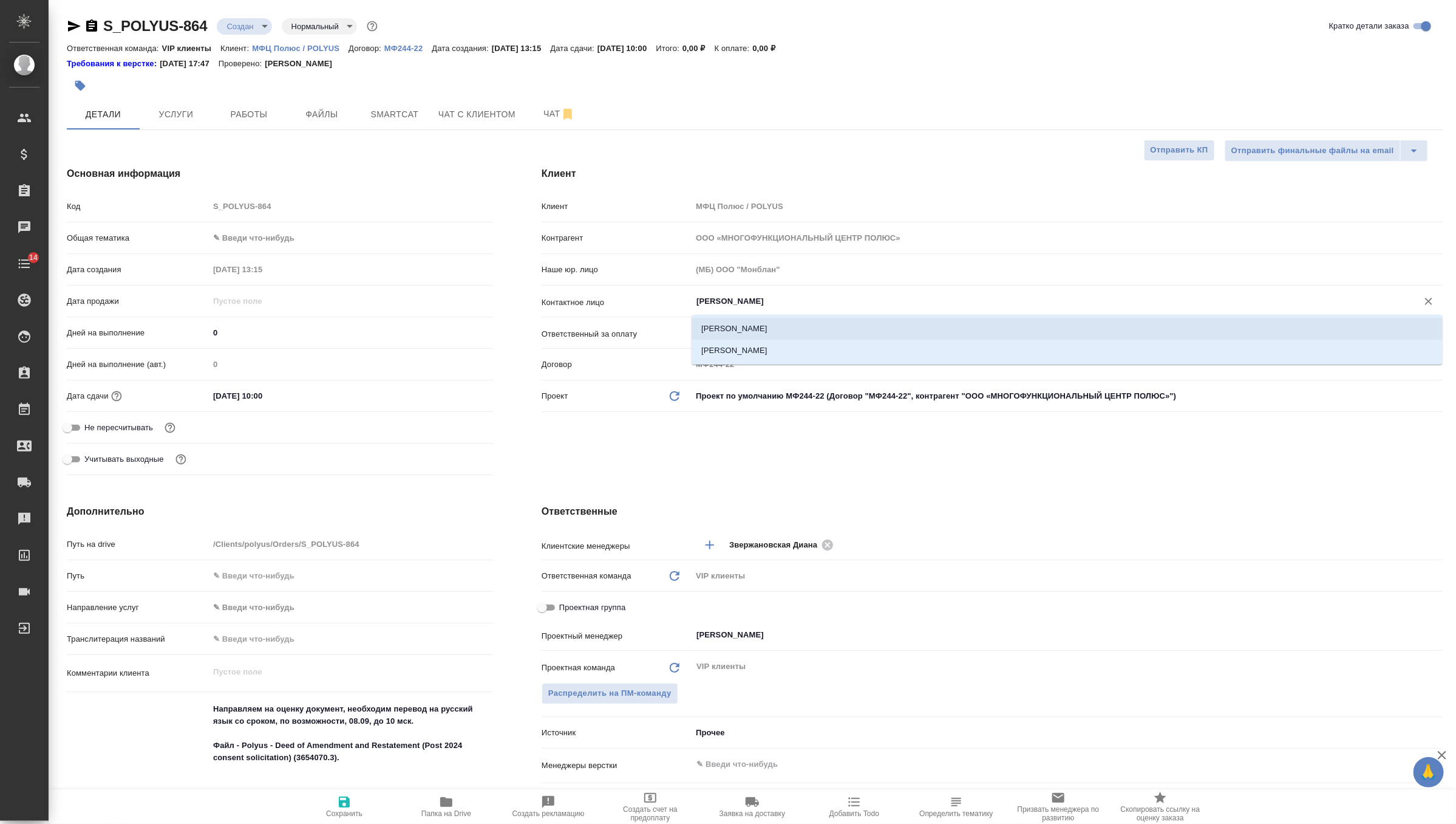
click at [772, 323] on li "[PERSON_NAME]" at bounding box center [1067, 329] width 752 height 22
type input "[PERSON_NAME]"
type textarea "x"
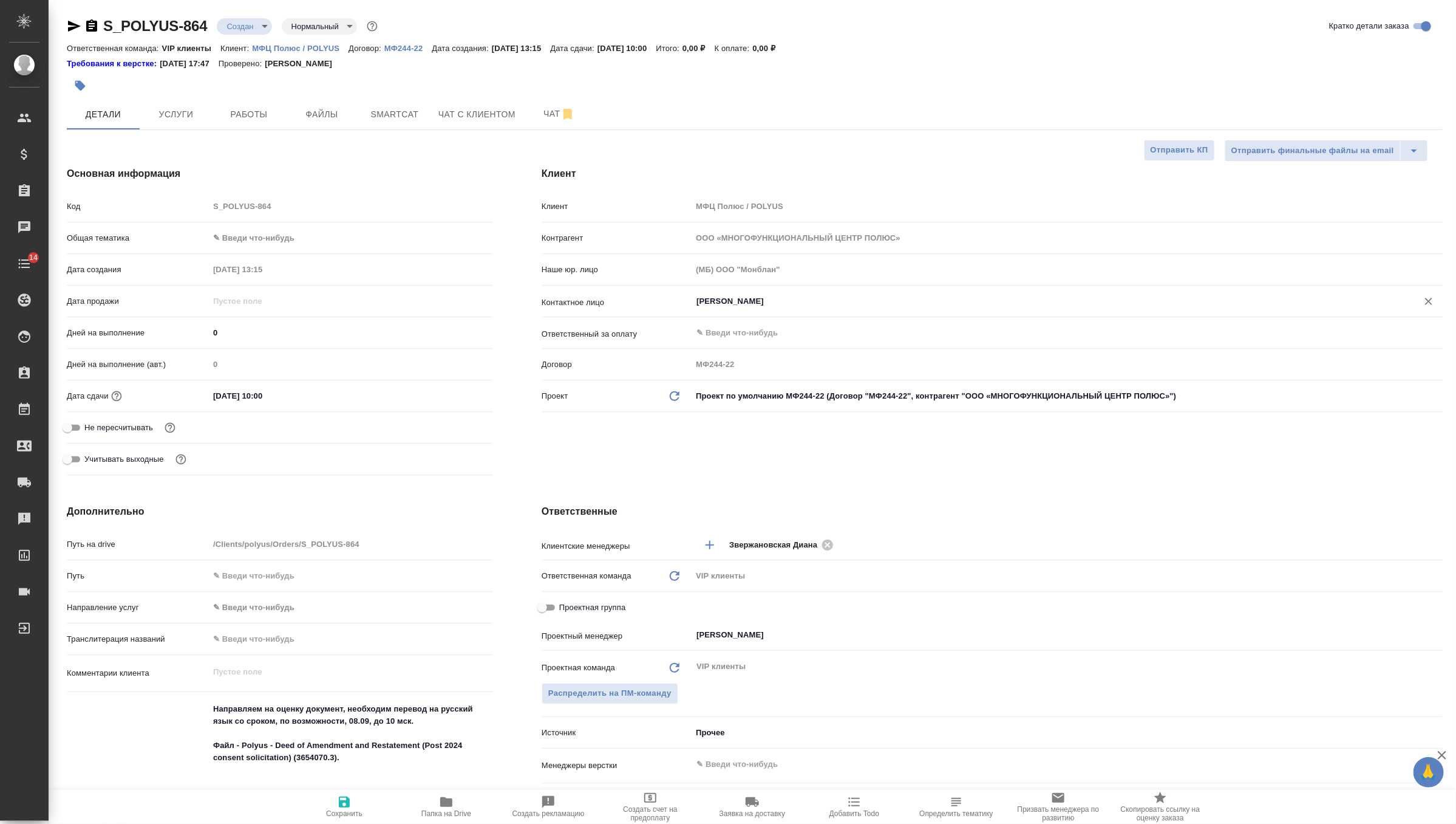
type input "[PERSON_NAME]"
click at [344, 819] on button "Сохранить" at bounding box center [344, 807] width 102 height 34
type textarea "x"
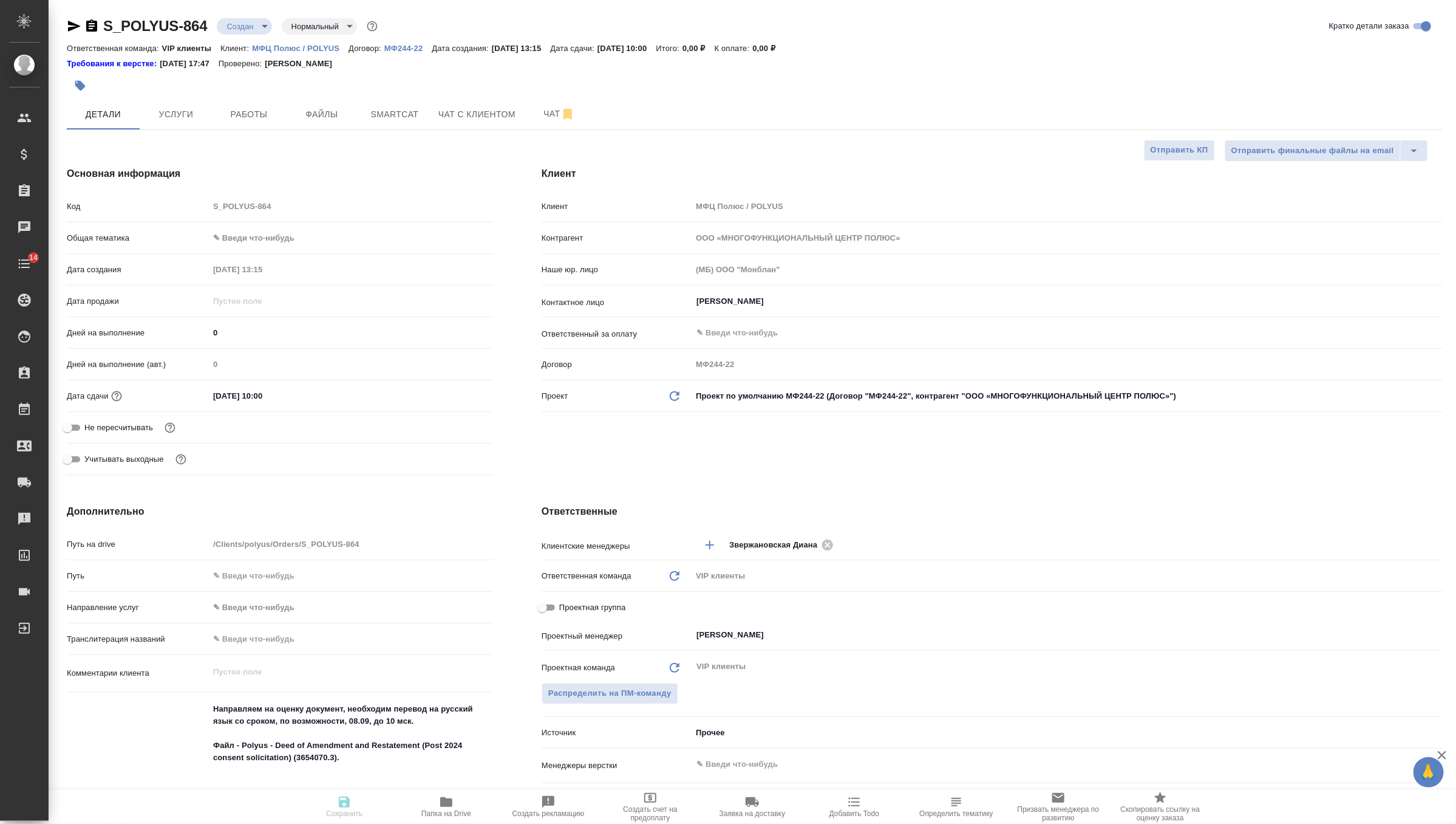
type textarea "x"
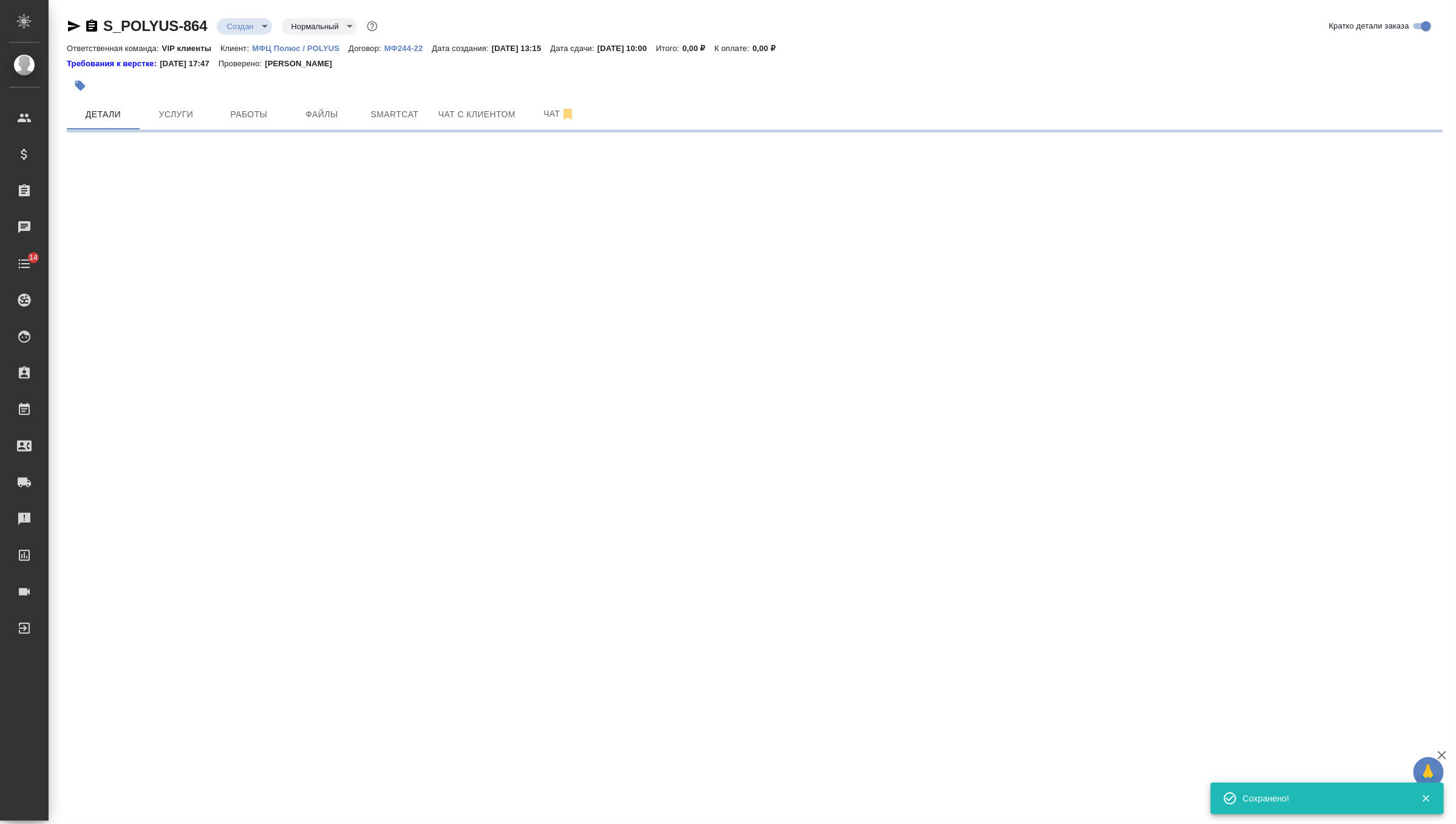
select select "RU"
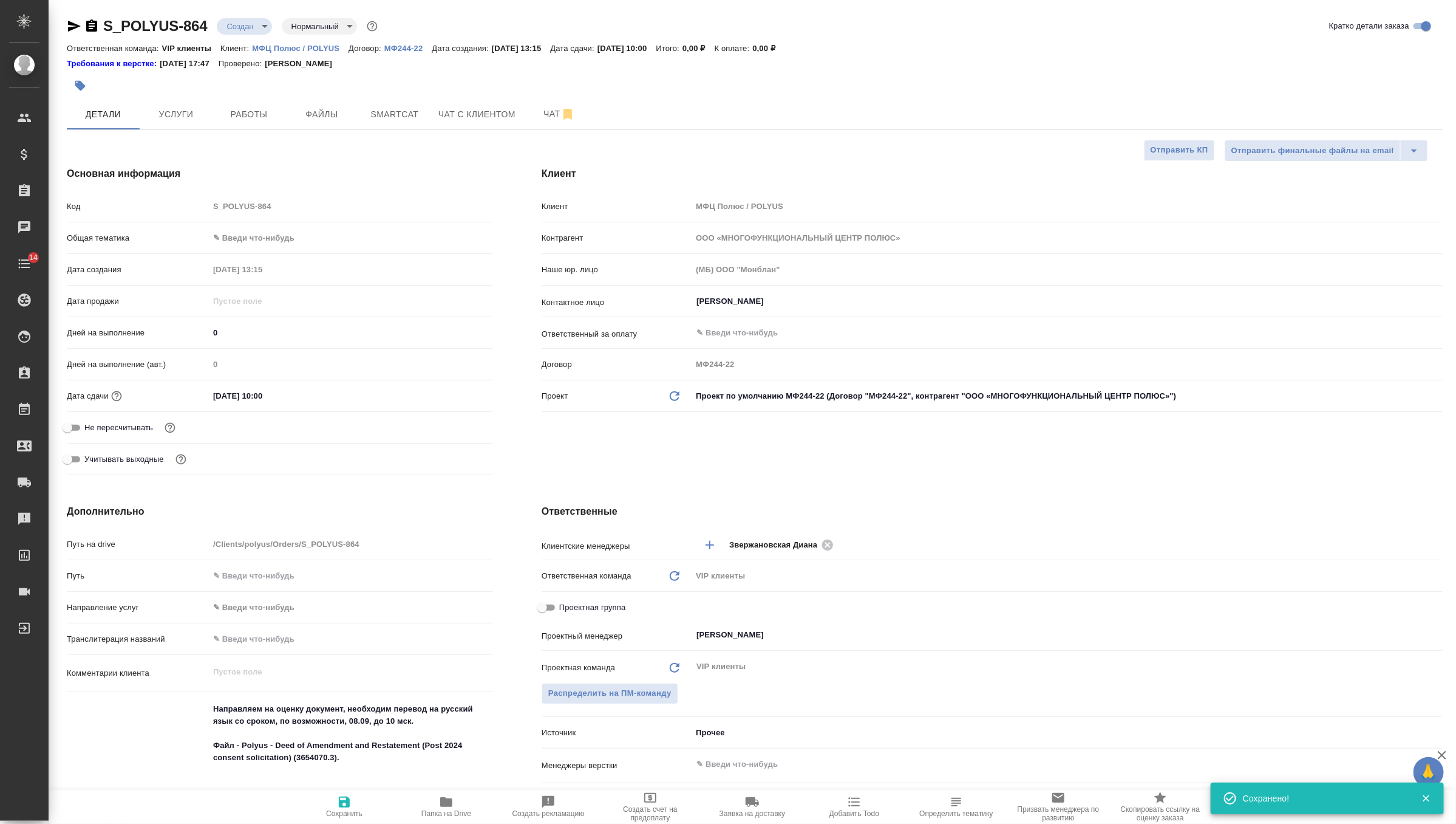
type textarea "x"
click at [325, 124] on button "Файлы" at bounding box center [322, 115] width 73 height 30
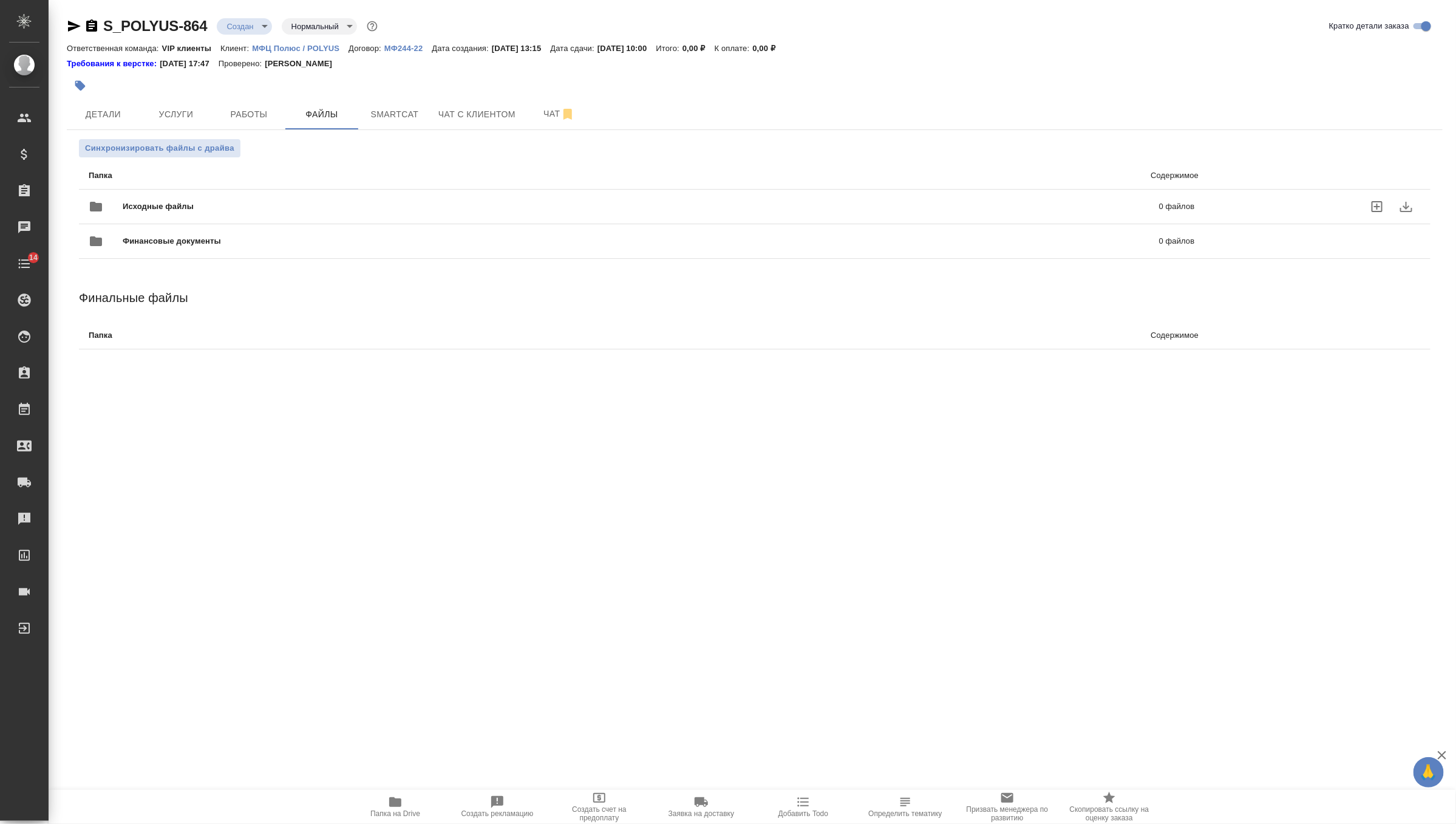
click at [255, 200] on span "Исходные файлы" at bounding box center [400, 206] width 554 height 12
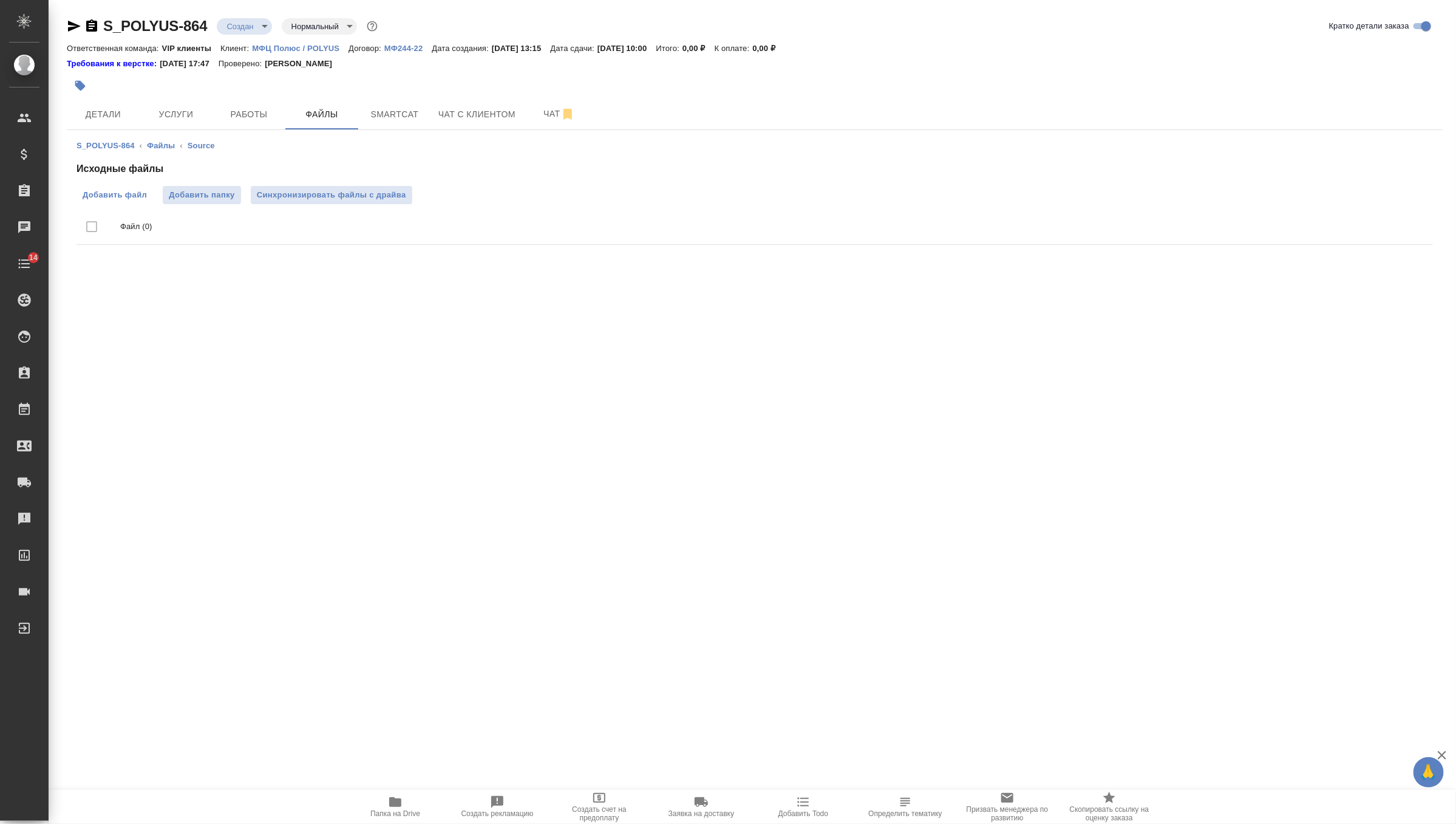
click at [106, 197] on span "Добавить файл" at bounding box center [115, 195] width 64 height 12
click at [0, 0] on input "Добавить файл" at bounding box center [0, 0] width 0 height 0
click at [364, 189] on span "Синхронизировать файлы с драйва" at bounding box center [331, 195] width 149 height 12
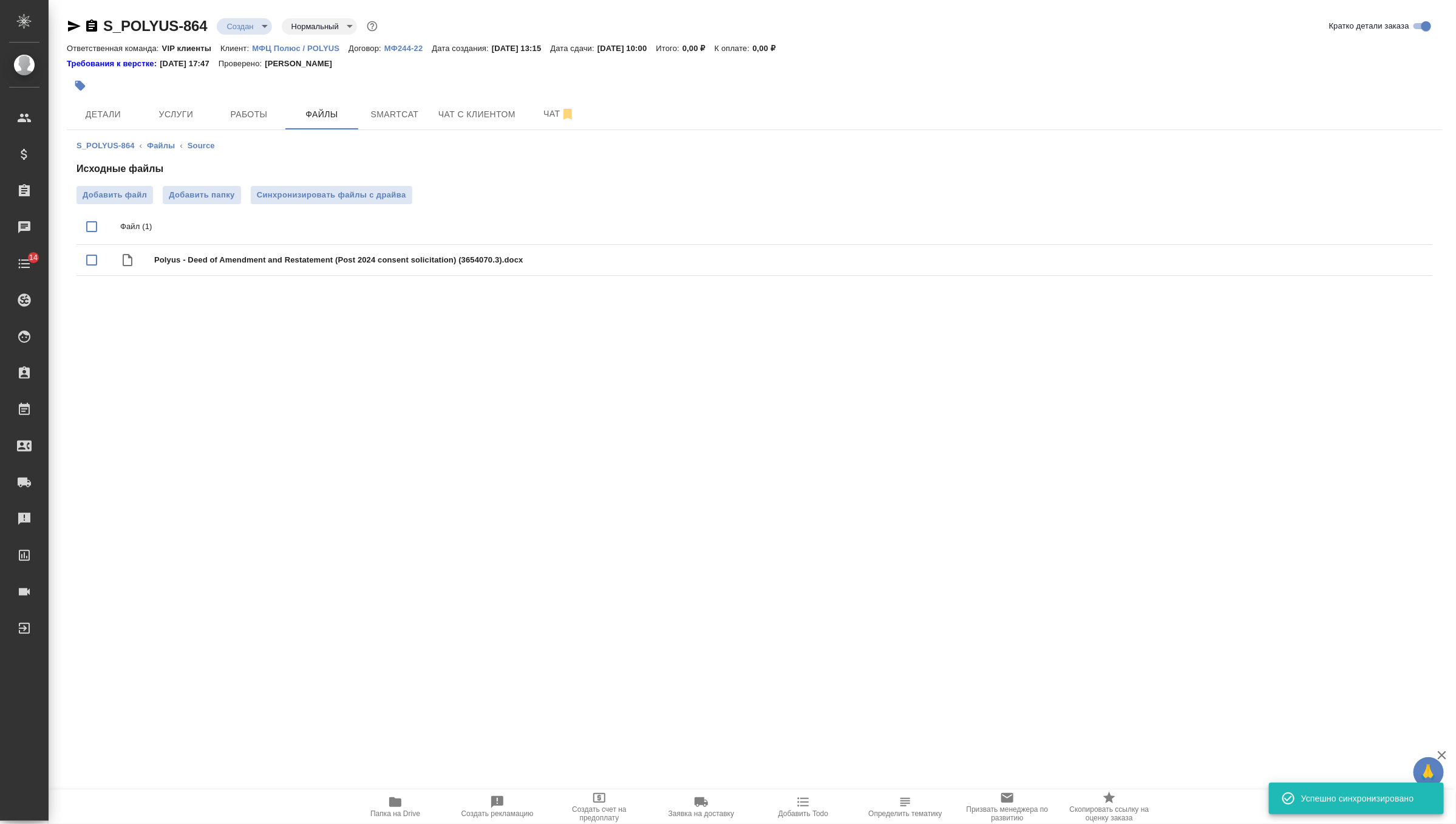
click at [253, 23] on body "🙏 .cls-1 fill:#fff; AWATERA Zverzhanovskaya Diana Клиенты Спецификации Заказы 0…" at bounding box center [728, 412] width 1456 height 824
click at [253, 235] on li "ТЗ" at bounding box center [272, 232] width 111 height 20
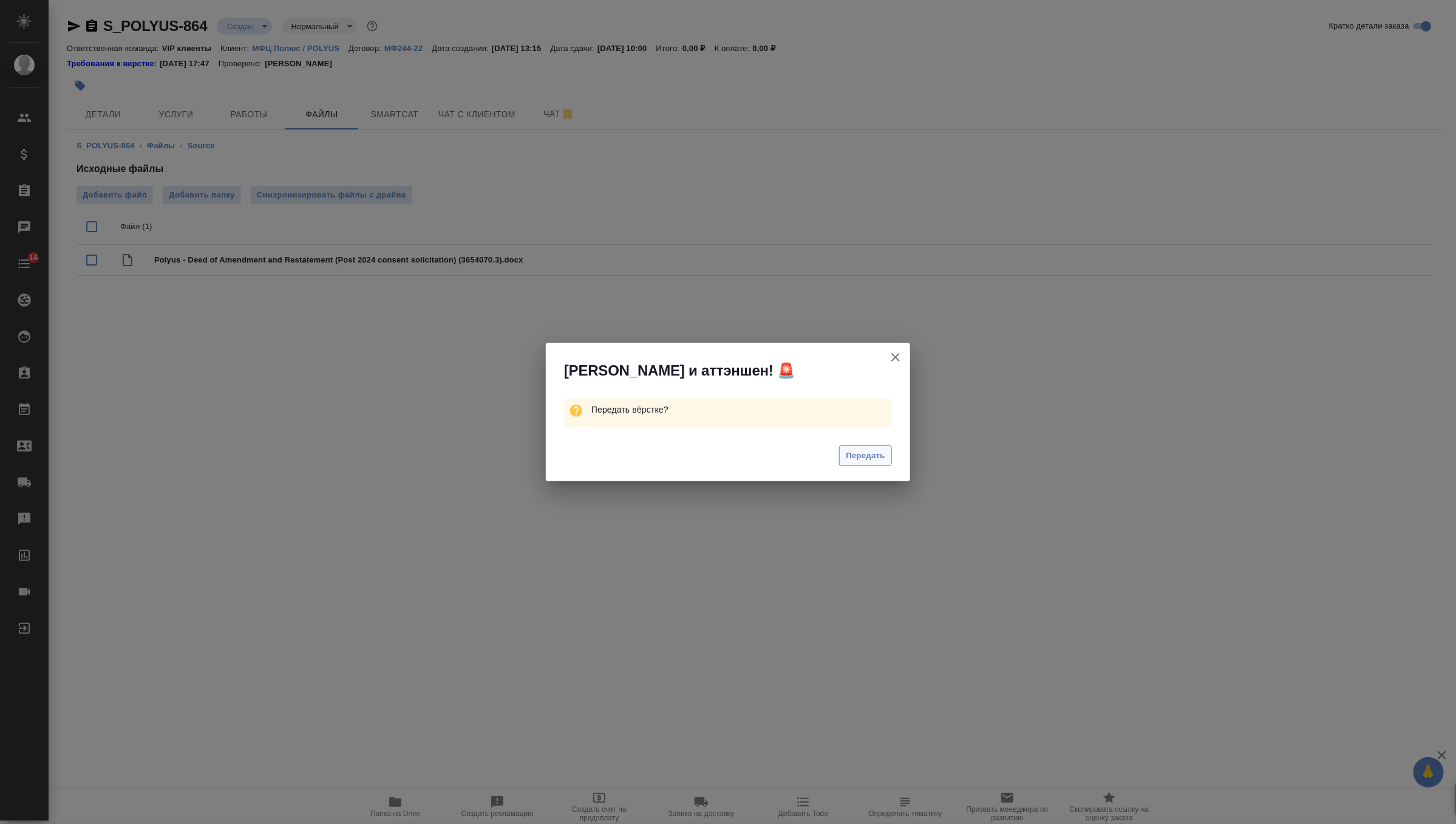
click at [877, 461] on span "Передать" at bounding box center [866, 456] width 39 height 14
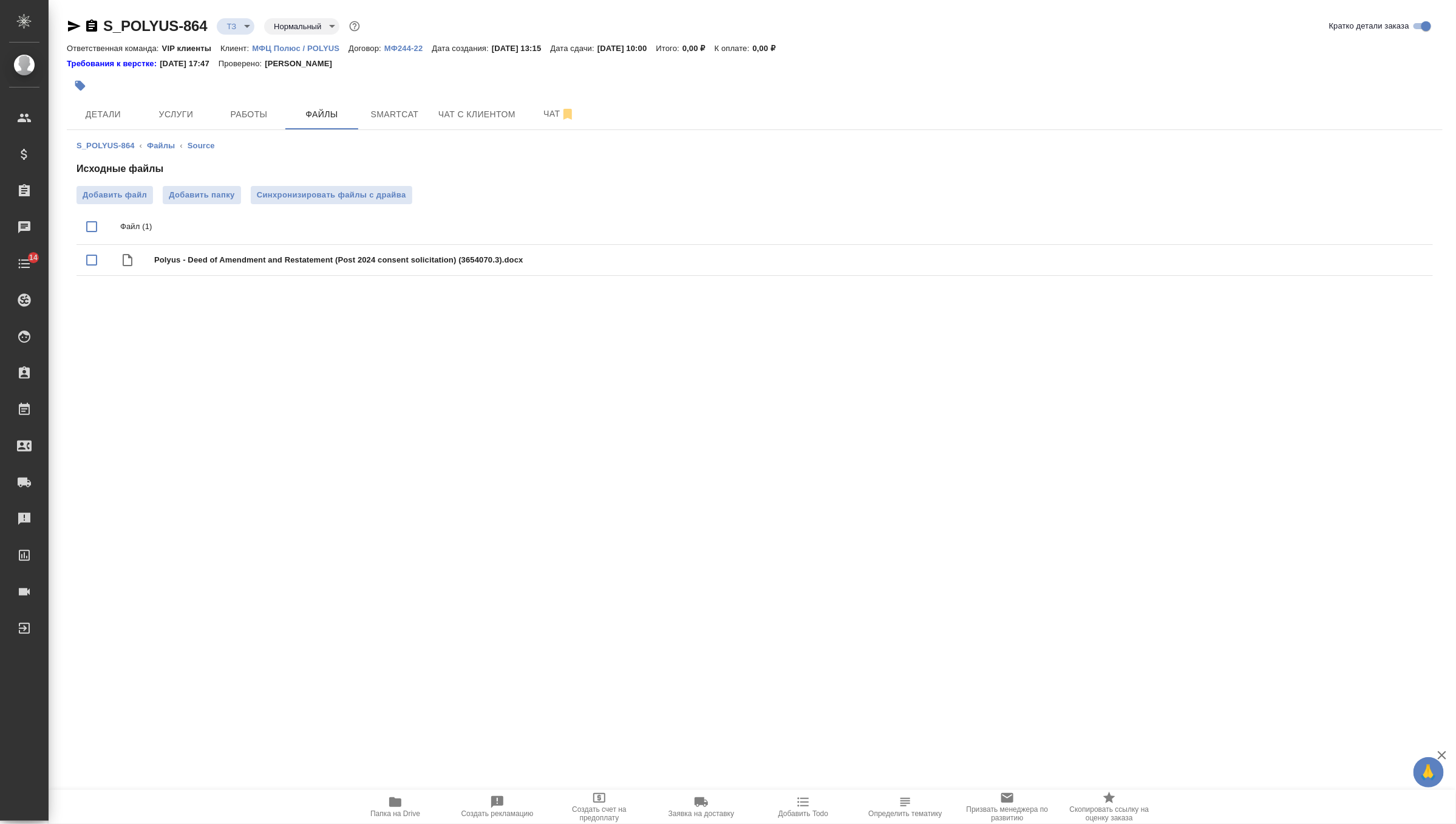
click at [407, 799] on span "Папка на Drive" at bounding box center [395, 806] width 87 height 23
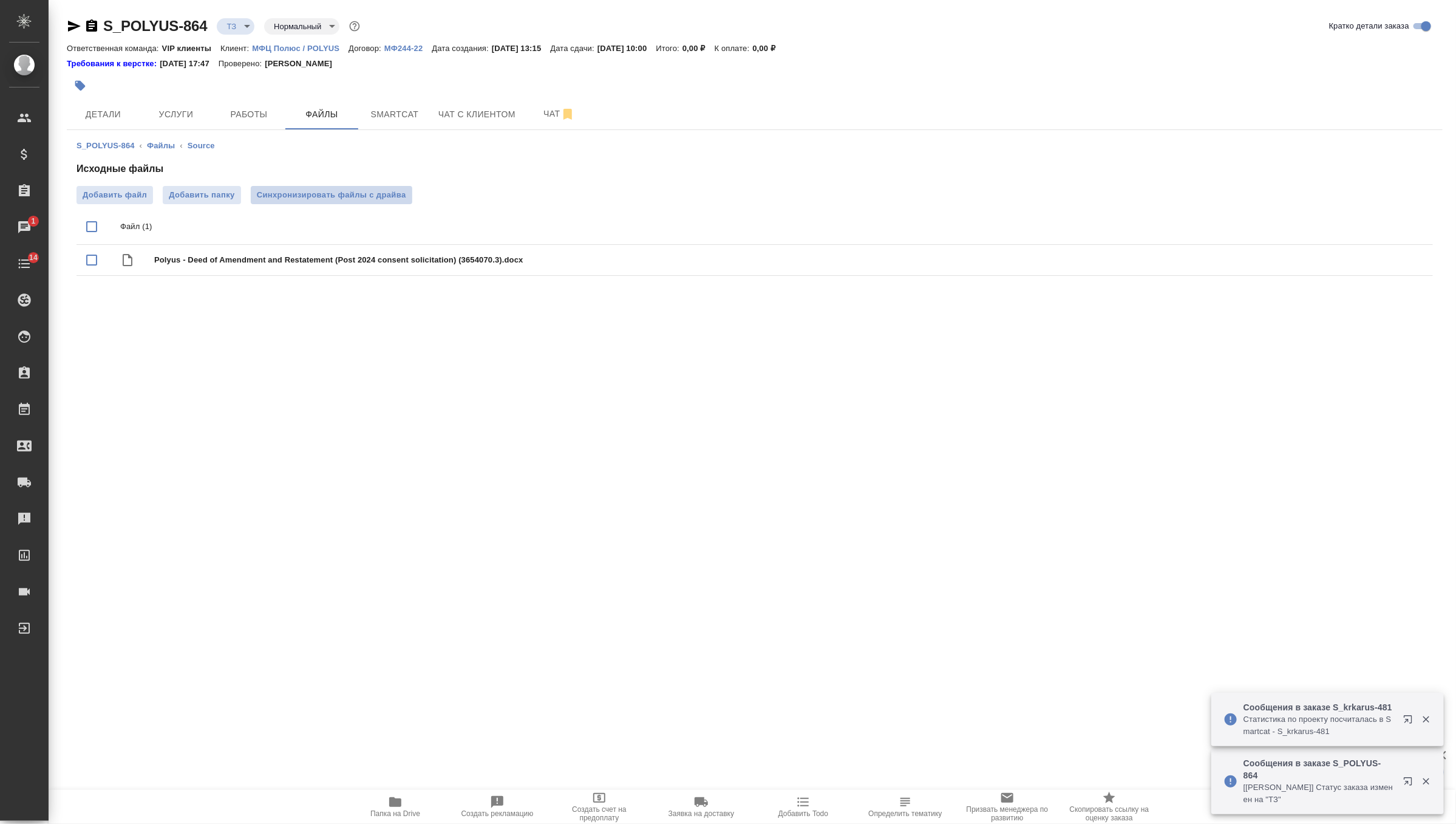
click at [351, 193] on span "Синхронизировать файлы с драйва" at bounding box center [331, 195] width 149 height 12
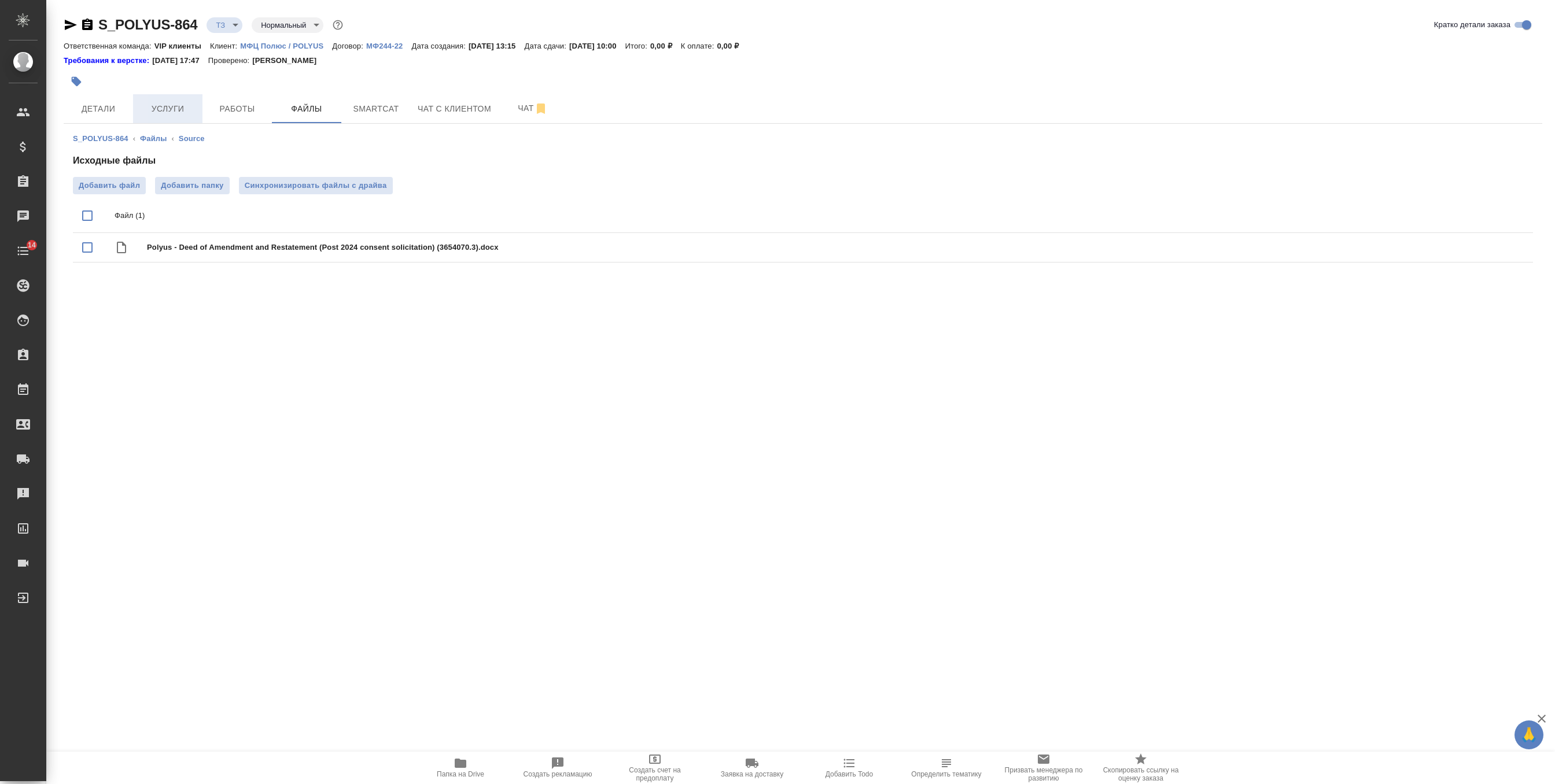
click at [170, 103] on span "Услуги" at bounding box center [168, 109] width 56 height 14
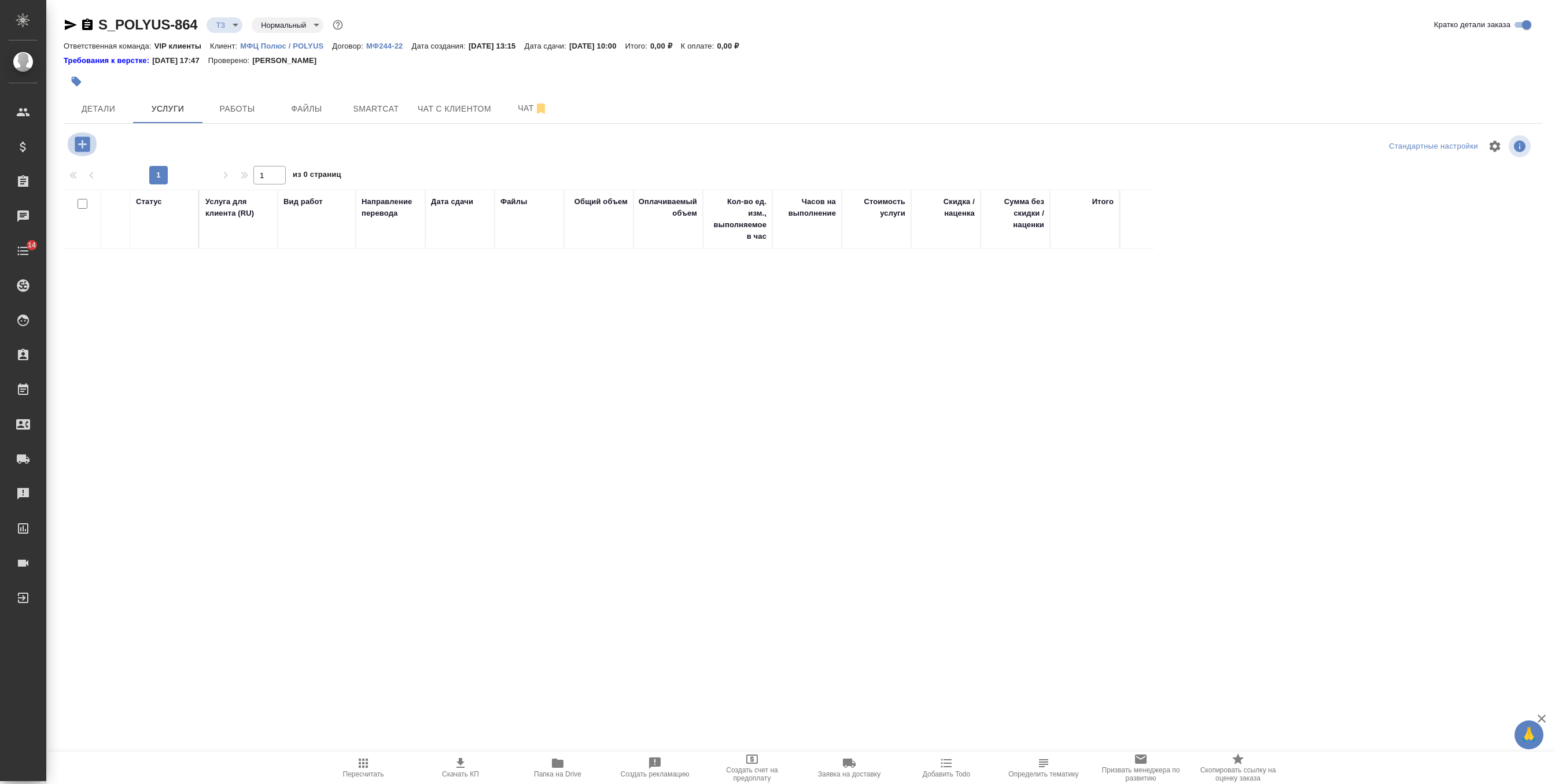
click at [87, 149] on icon "button" at bounding box center [82, 144] width 15 height 15
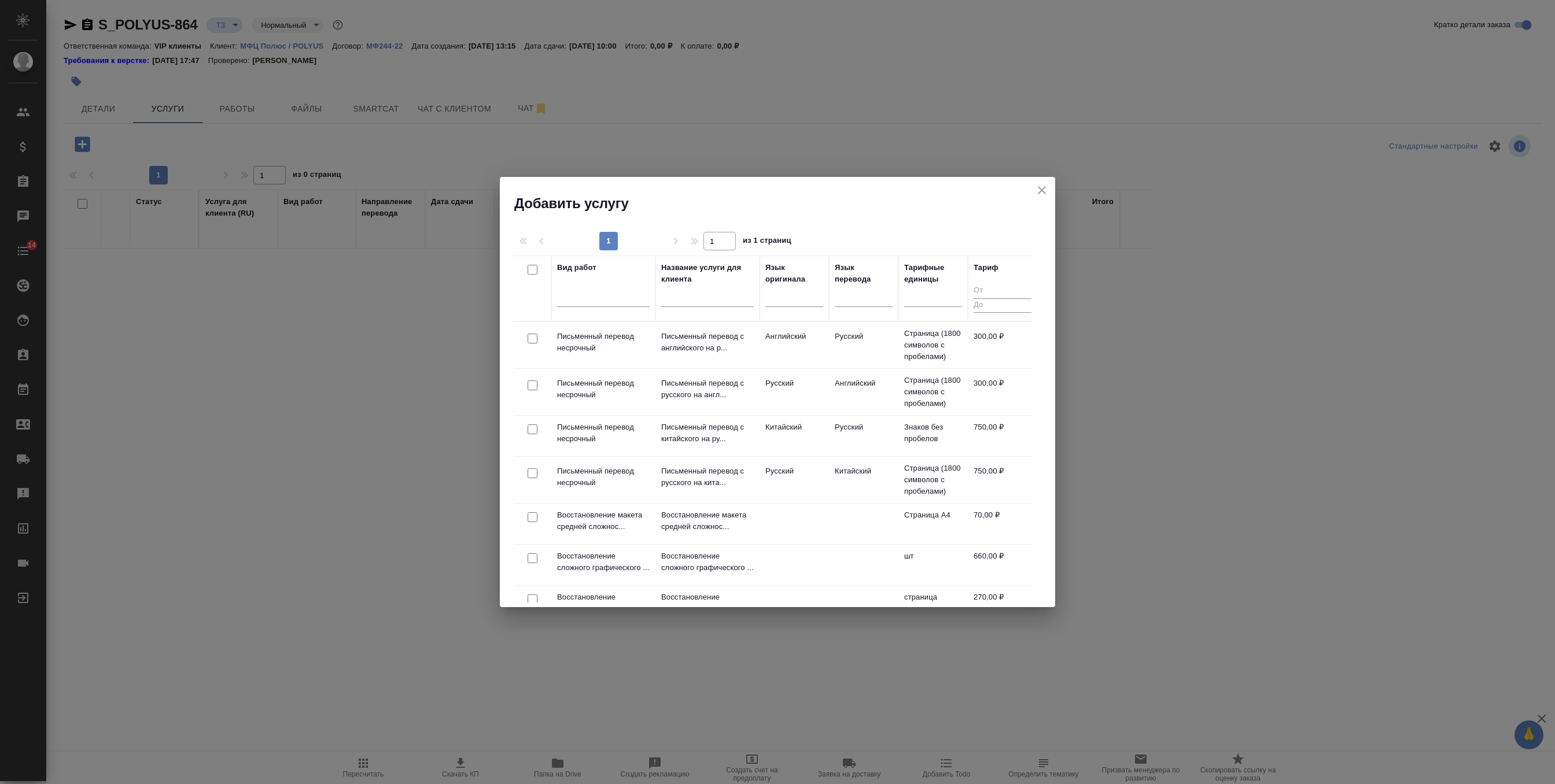
click at [533, 337] on input "checkbox" at bounding box center [532, 339] width 10 height 10
checkbox input "true"
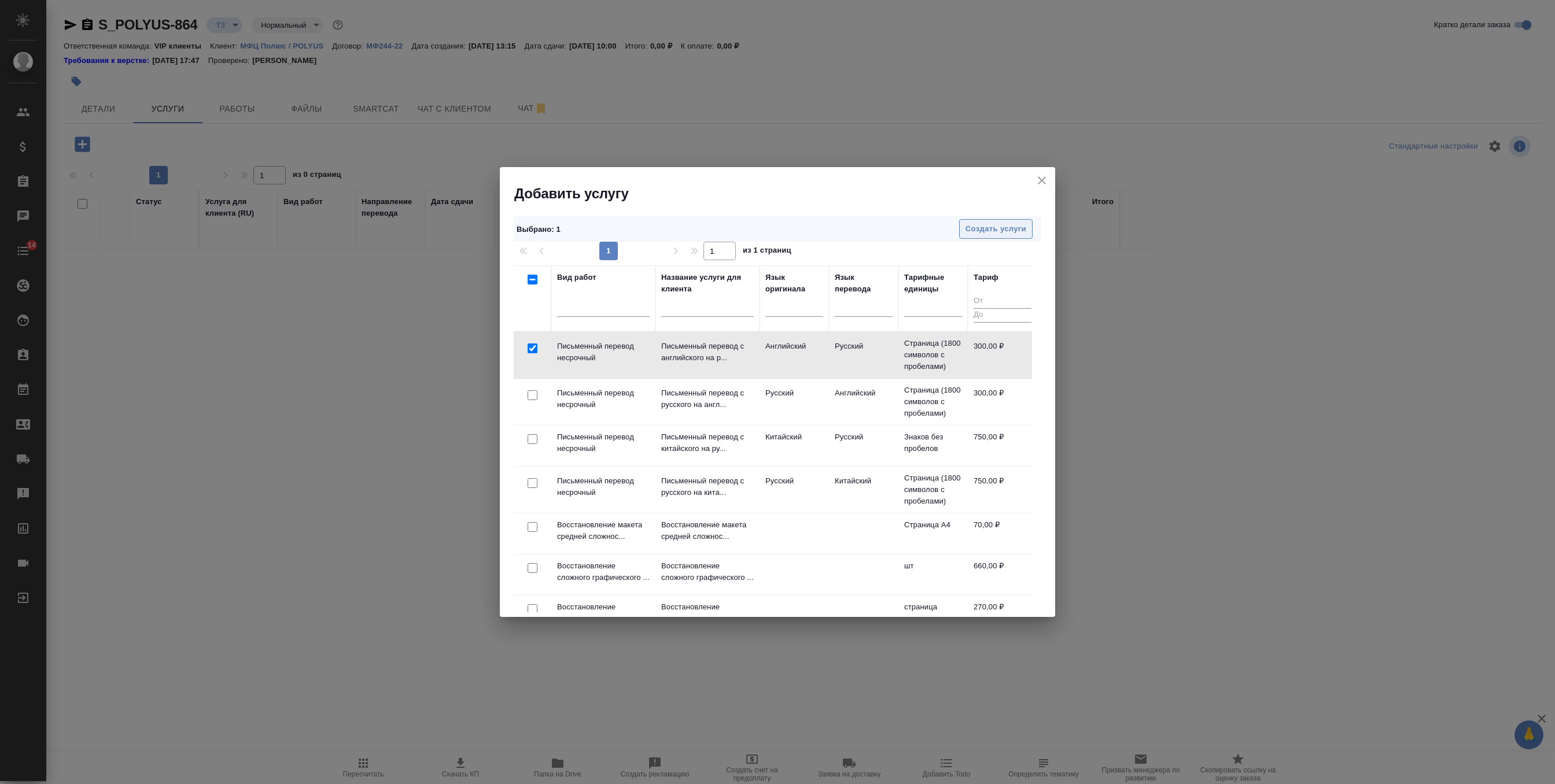
click at [1015, 219] on button "Создать услуги" at bounding box center [996, 230] width 74 height 20
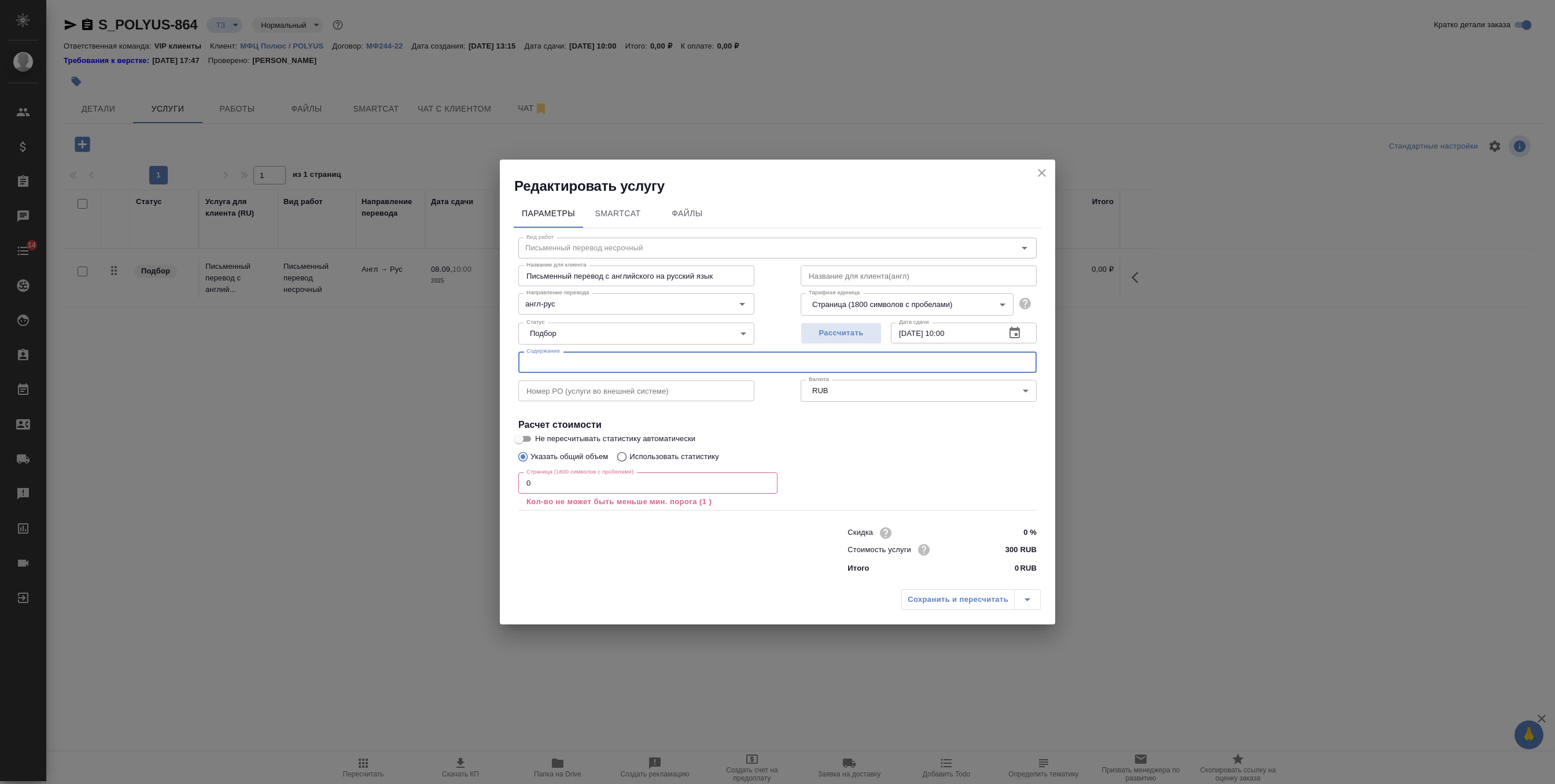
click at [559, 357] on input "text" at bounding box center [778, 362] width 519 height 21
paste input "Совещание по автономным карьерным самосвалам для ООО «УК Полюс»"
type input "Совещание по автономным карьерным самосвалам для ООО «УК Полюс»"
click at [536, 484] on input "0" at bounding box center [648, 482] width 259 height 21
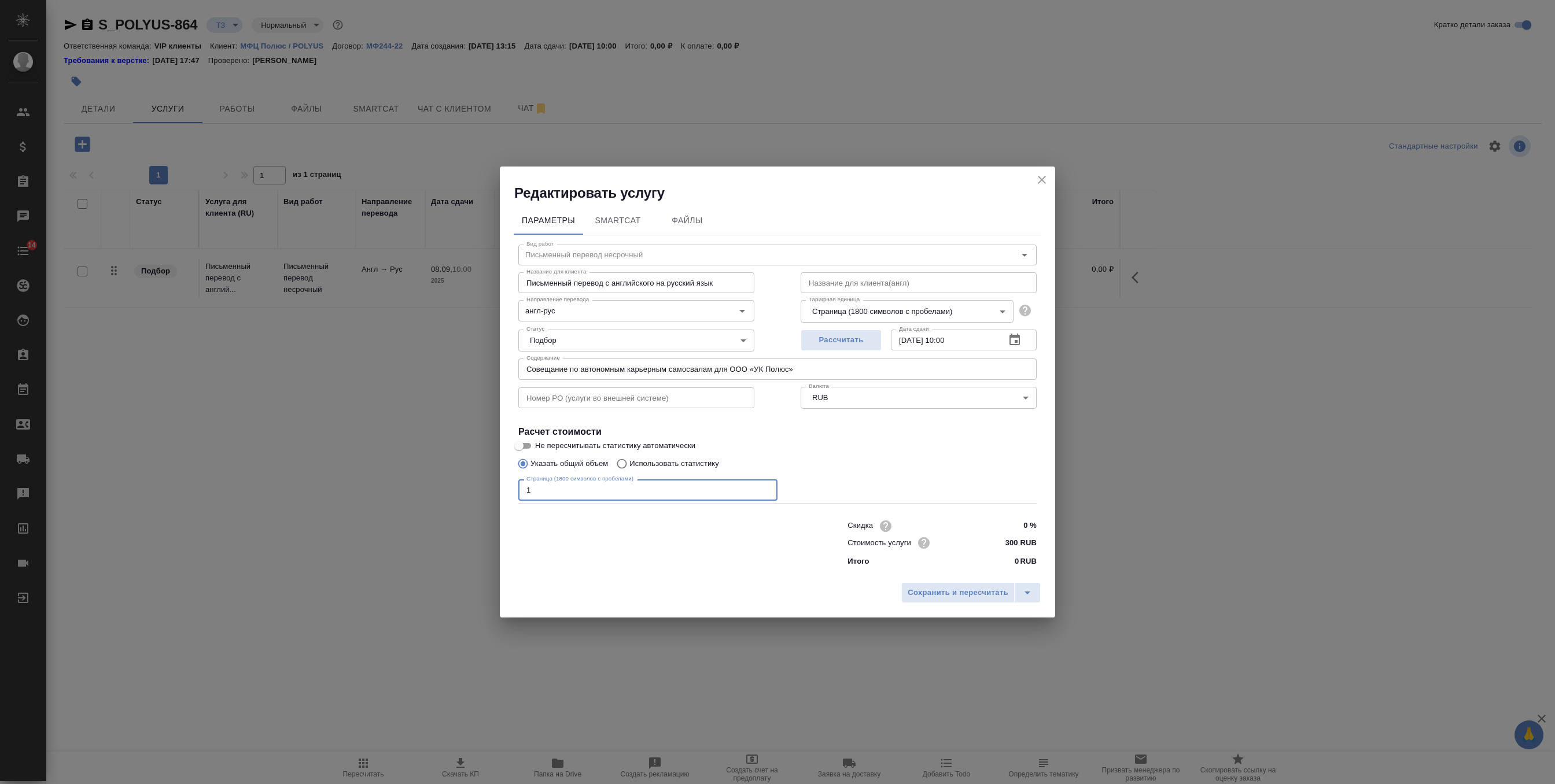
type input "1"
click at [1039, 175] on icon "close" at bounding box center [1041, 179] width 14 height 14
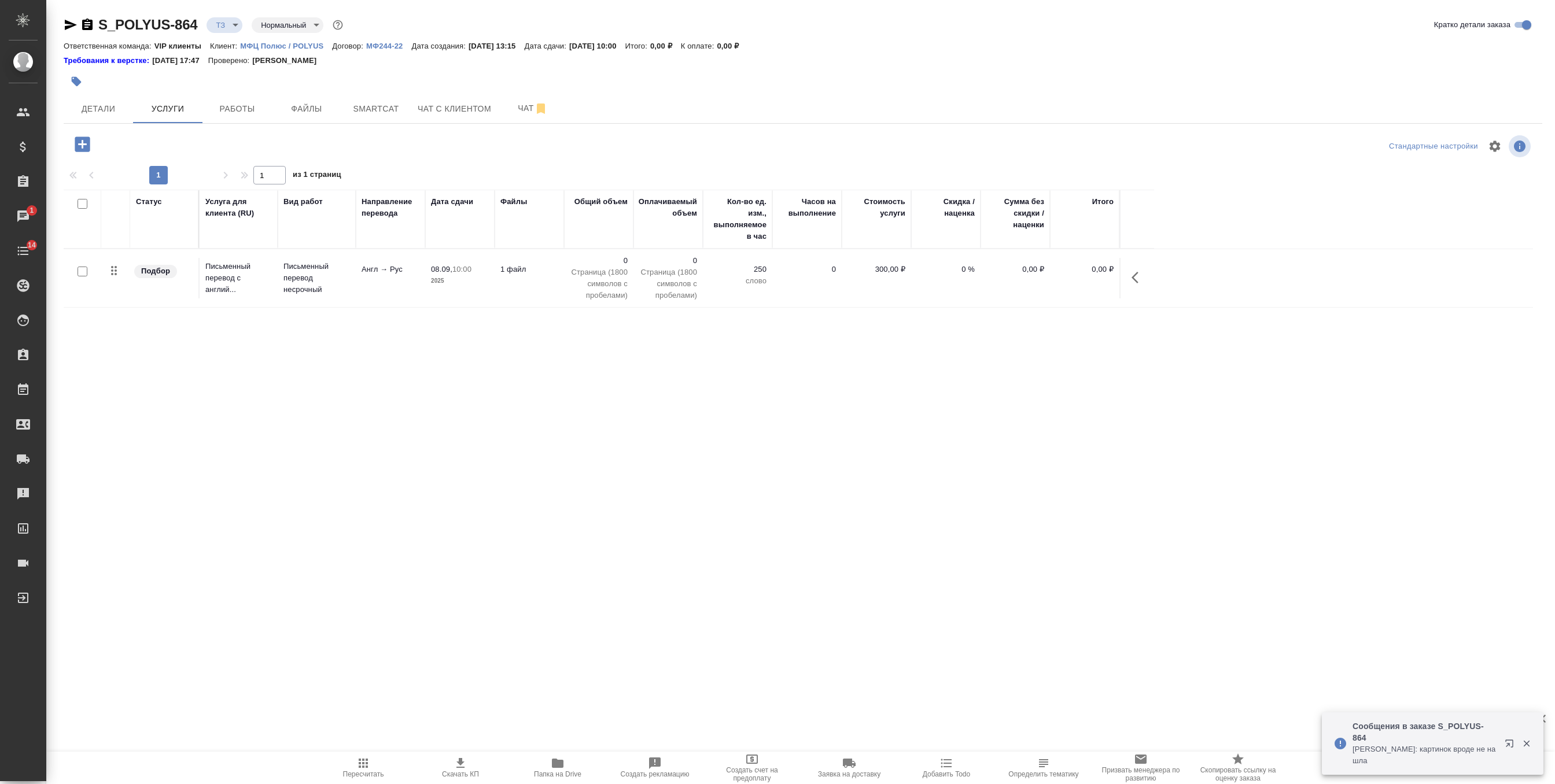
click at [87, 273] on input "checkbox" at bounding box center [82, 271] width 10 height 10
checkbox input "true"
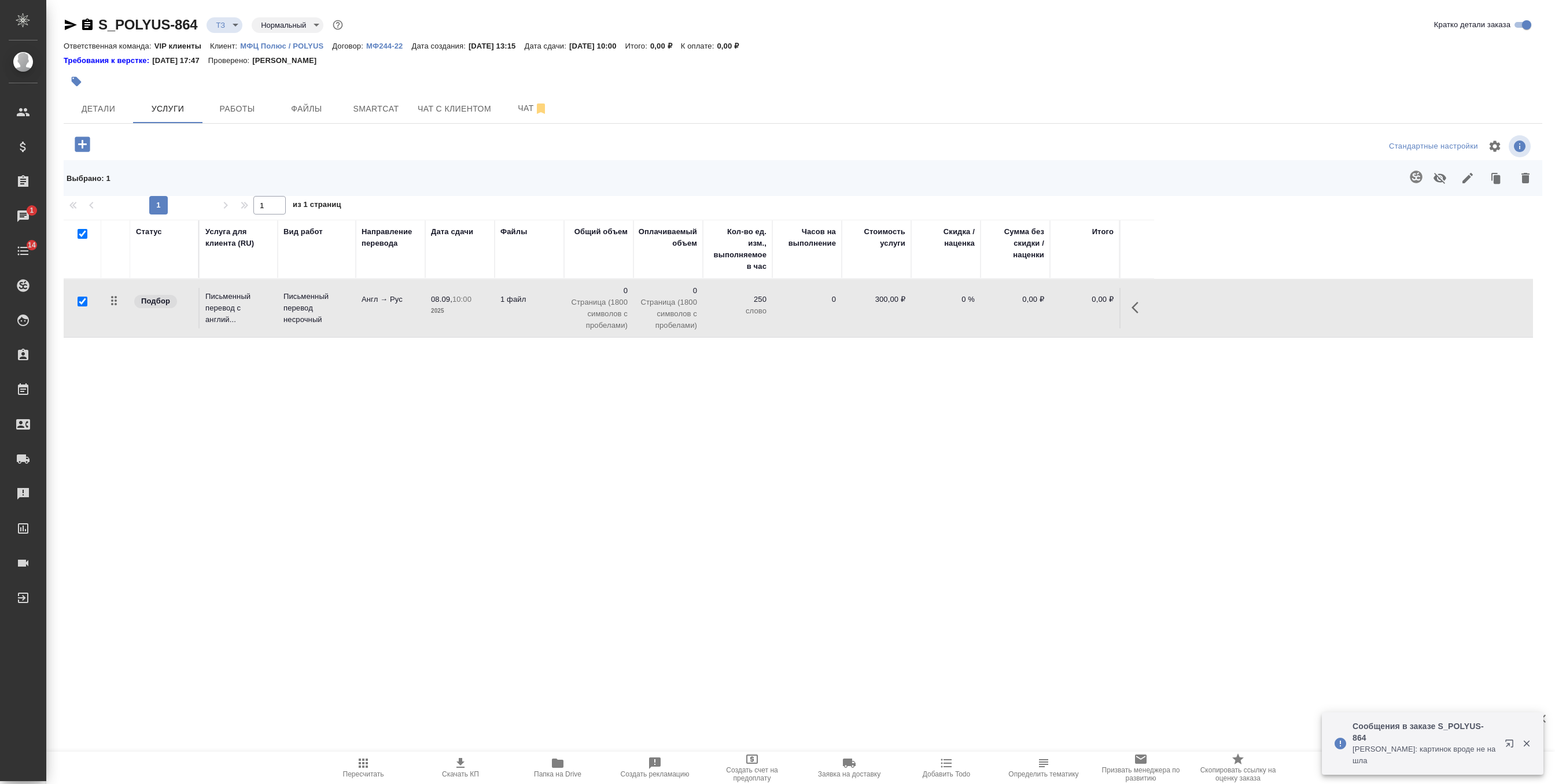
click at [1387, 175] on icon "button" at bounding box center [1416, 176] width 14 height 14
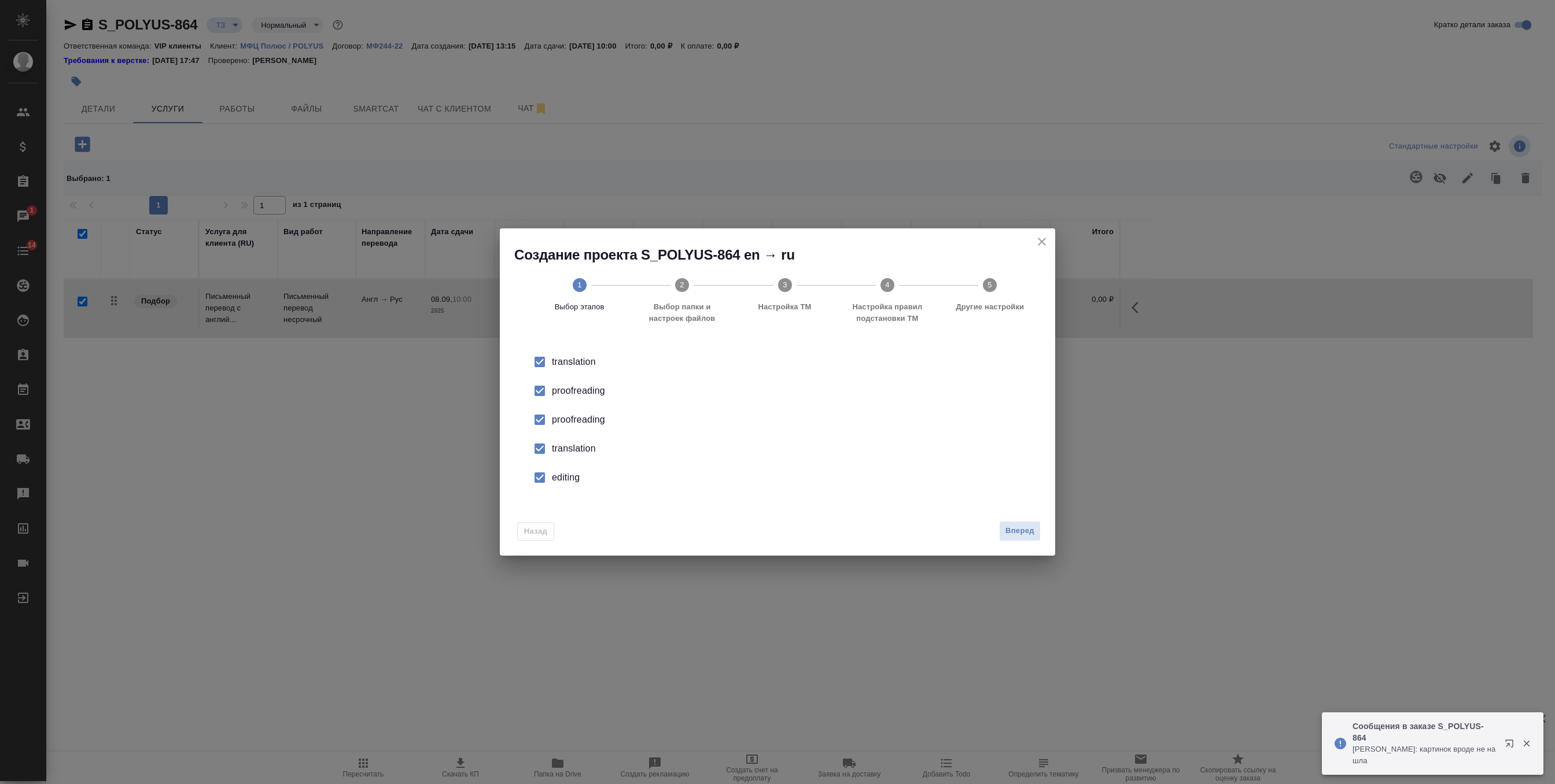
click at [584, 421] on div "proofreading" at bounding box center [789, 419] width 475 height 14
click at [568, 445] on div "translation" at bounding box center [789, 448] width 475 height 14
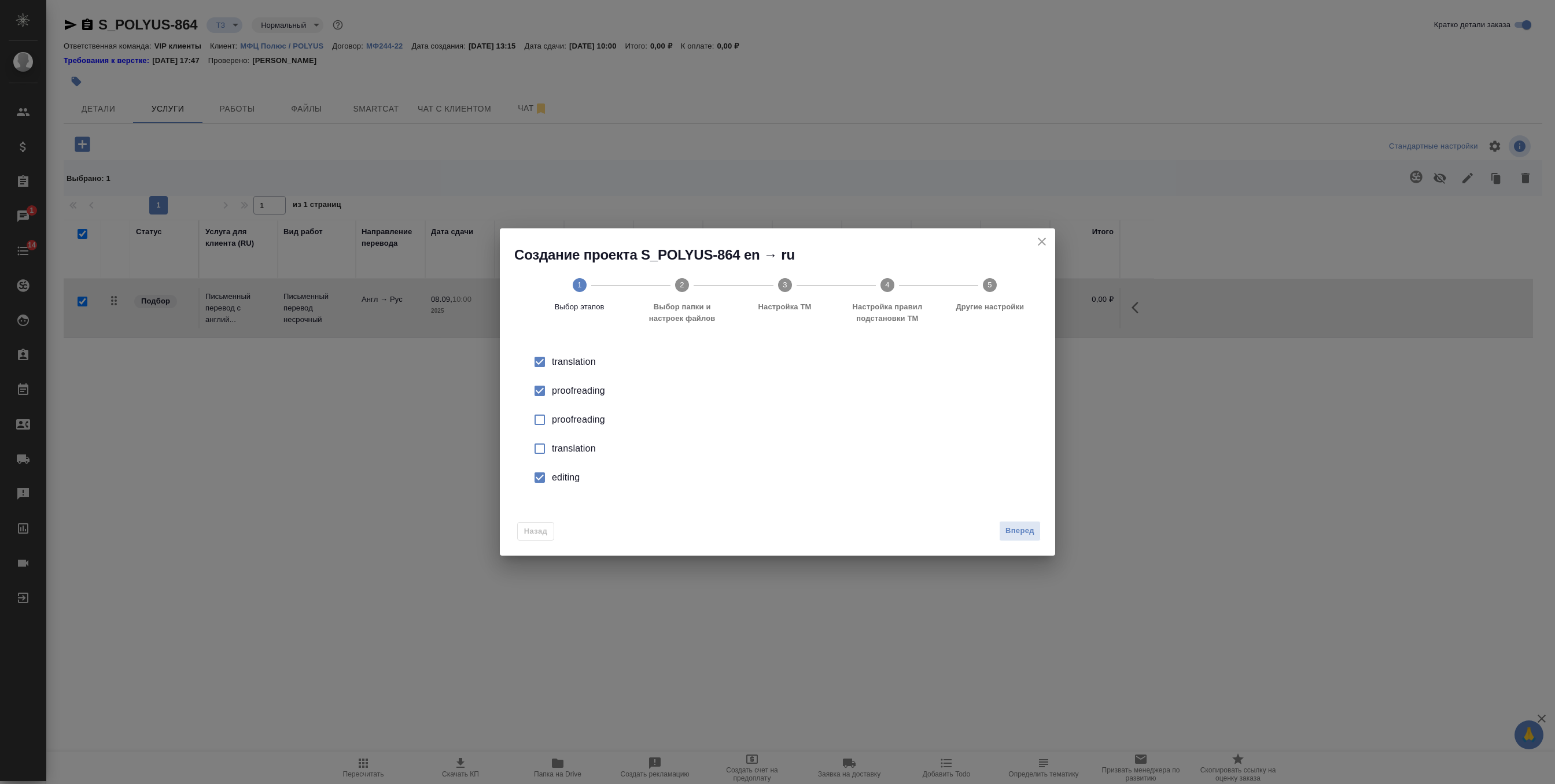
click at [568, 478] on div "editing" at bounding box center [789, 477] width 475 height 14
click at [1023, 527] on span "Вперед" at bounding box center [1020, 531] width 29 height 13
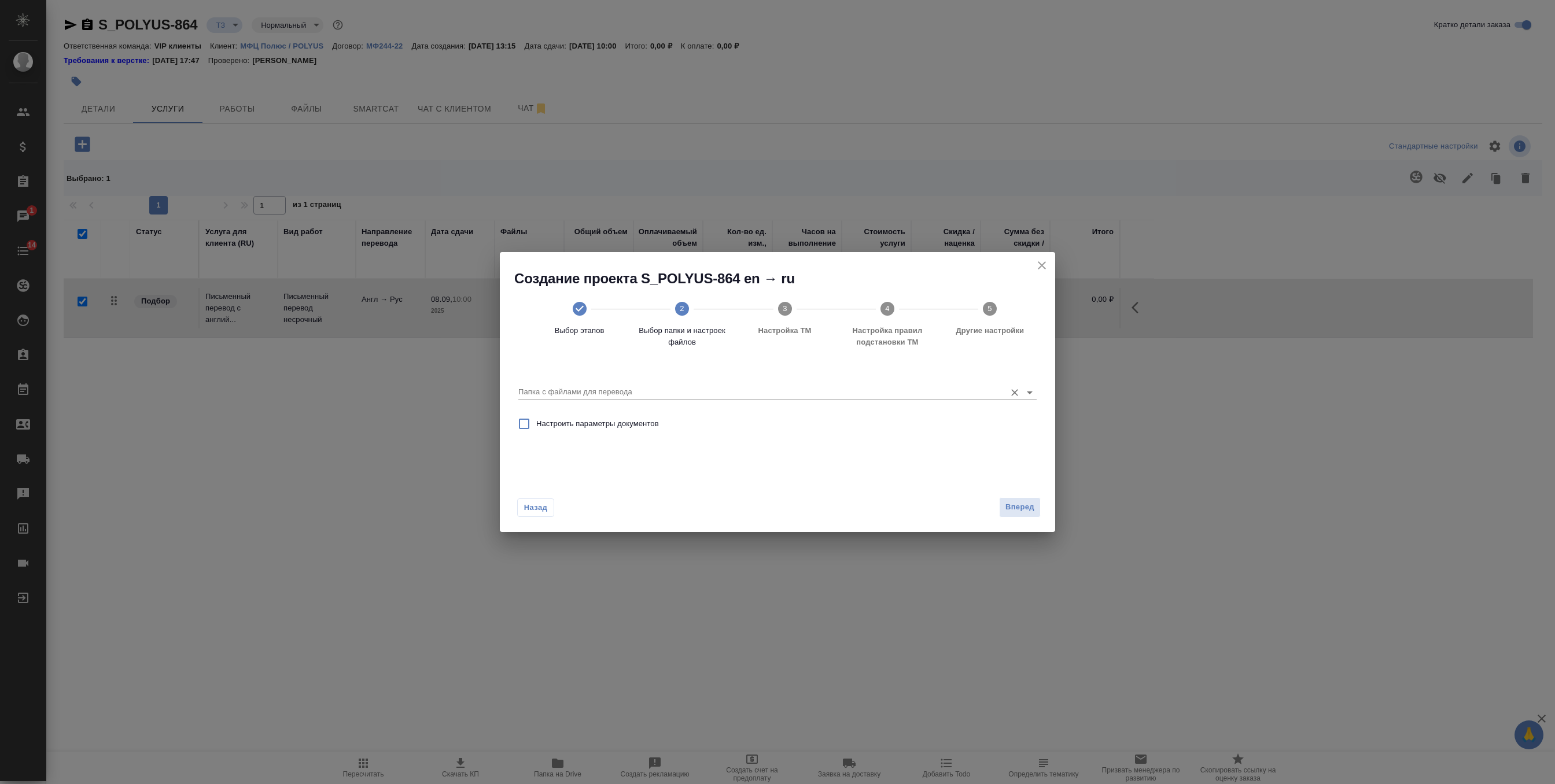
click at [906, 384] on div "Папка с файлами для перевода" at bounding box center [778, 388] width 519 height 24
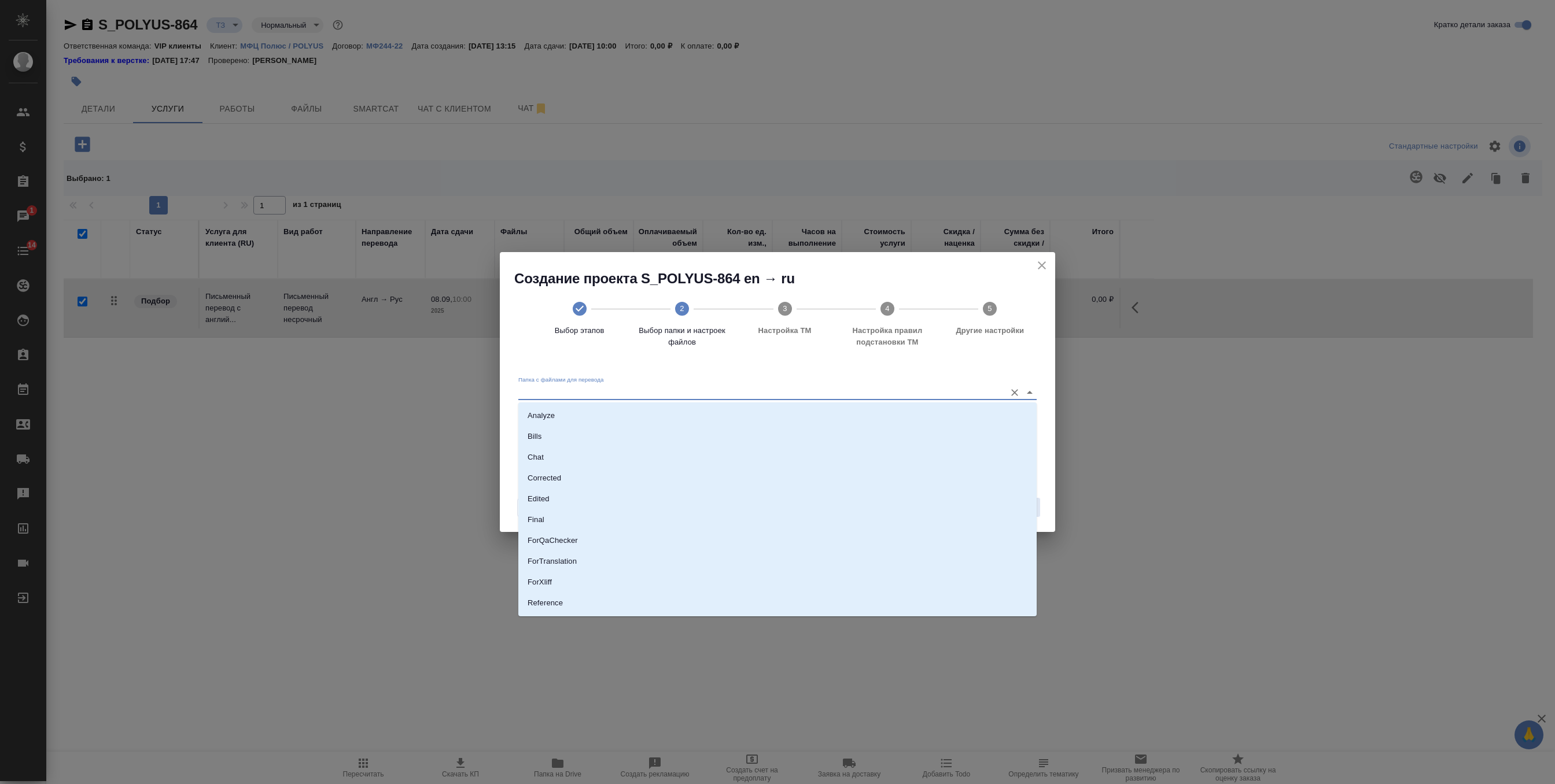
click at [628, 391] on input "Папка с файлами для перевода" at bounding box center [759, 391] width 481 height 14
click at [562, 559] on li "Source" at bounding box center [778, 563] width 519 height 21
type input "Source"
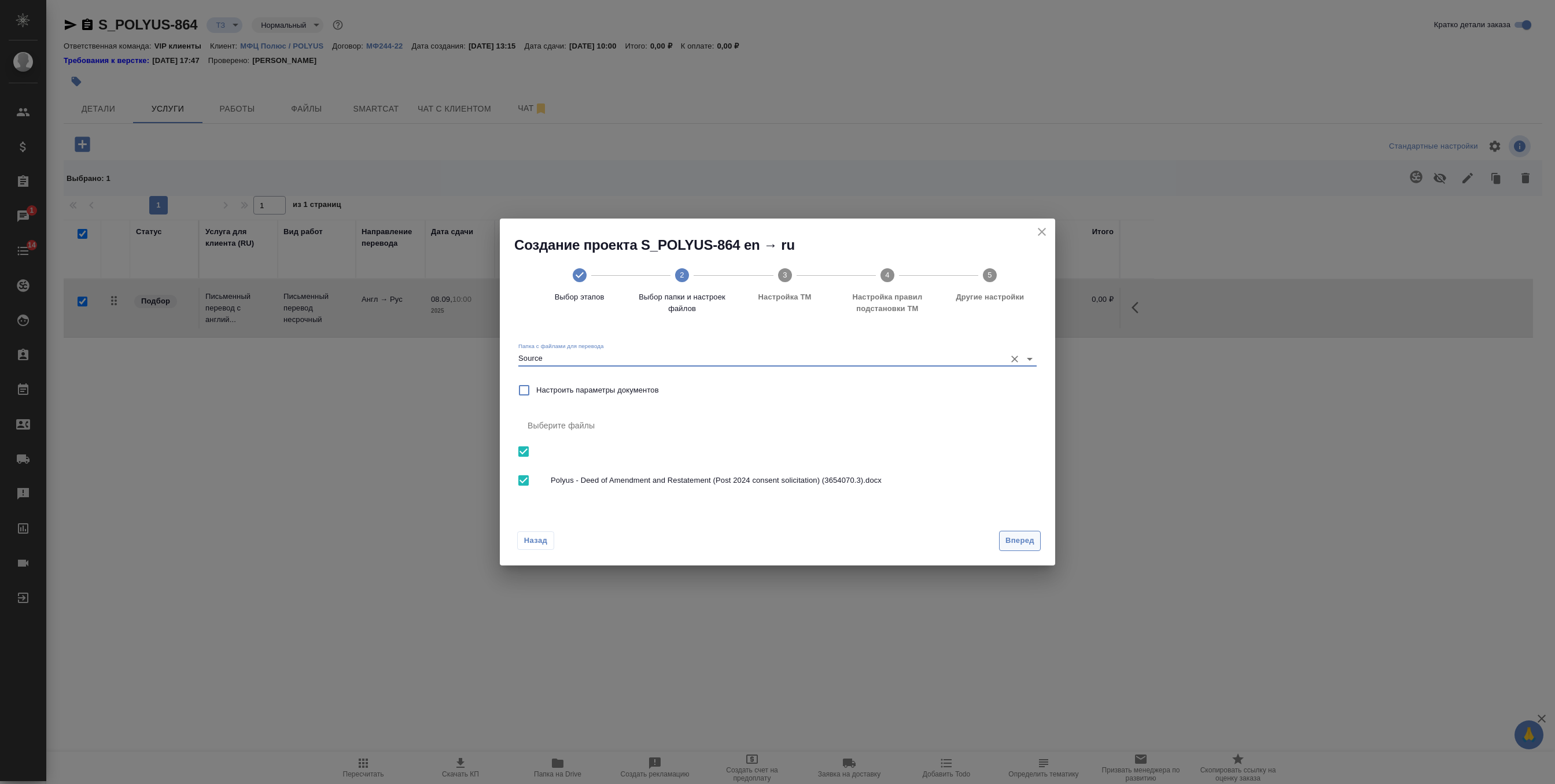
click at [1031, 534] on span "Вперед" at bounding box center [1020, 541] width 29 height 13
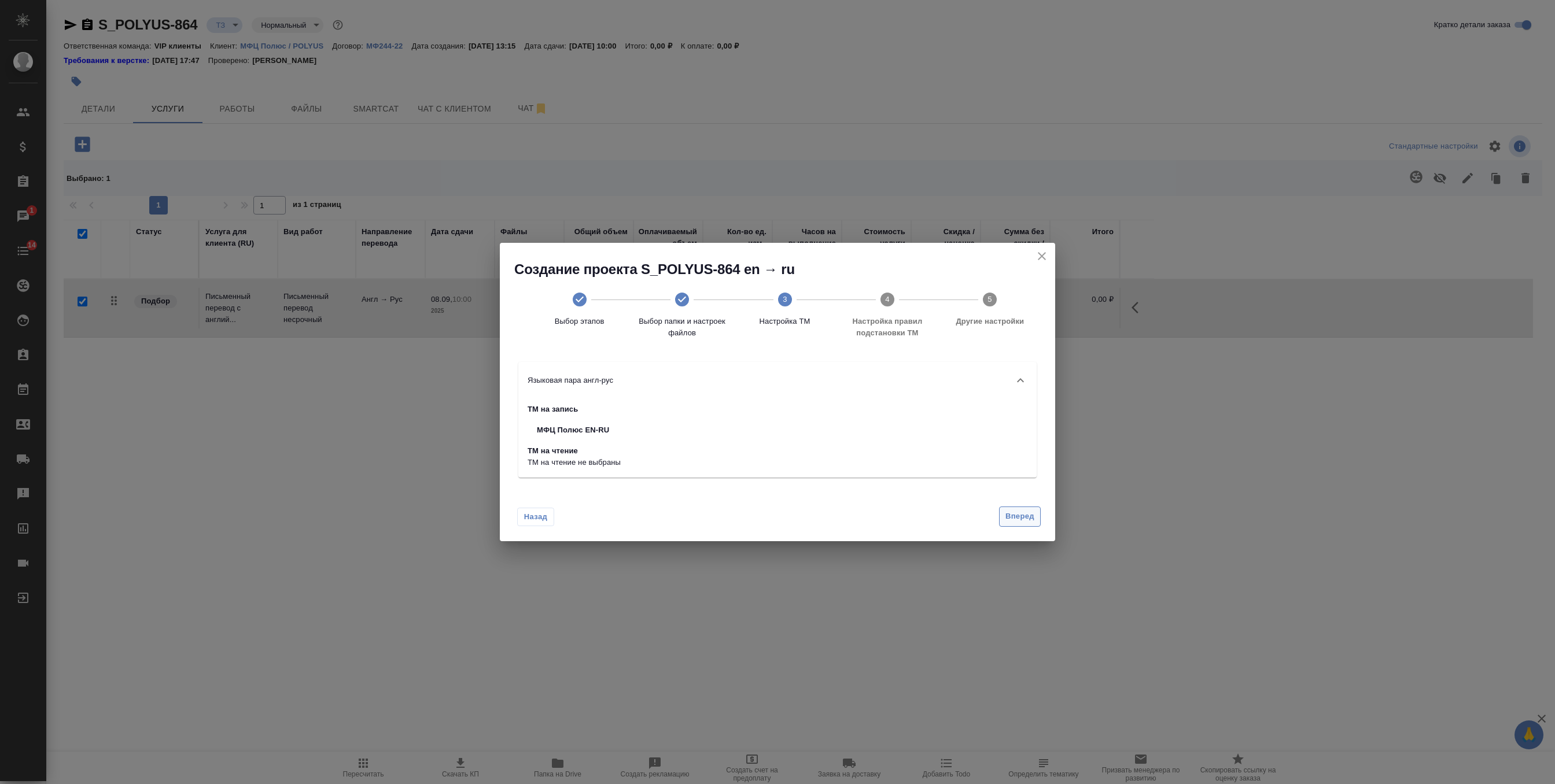
click at [1021, 516] on span "Вперед" at bounding box center [1020, 516] width 29 height 13
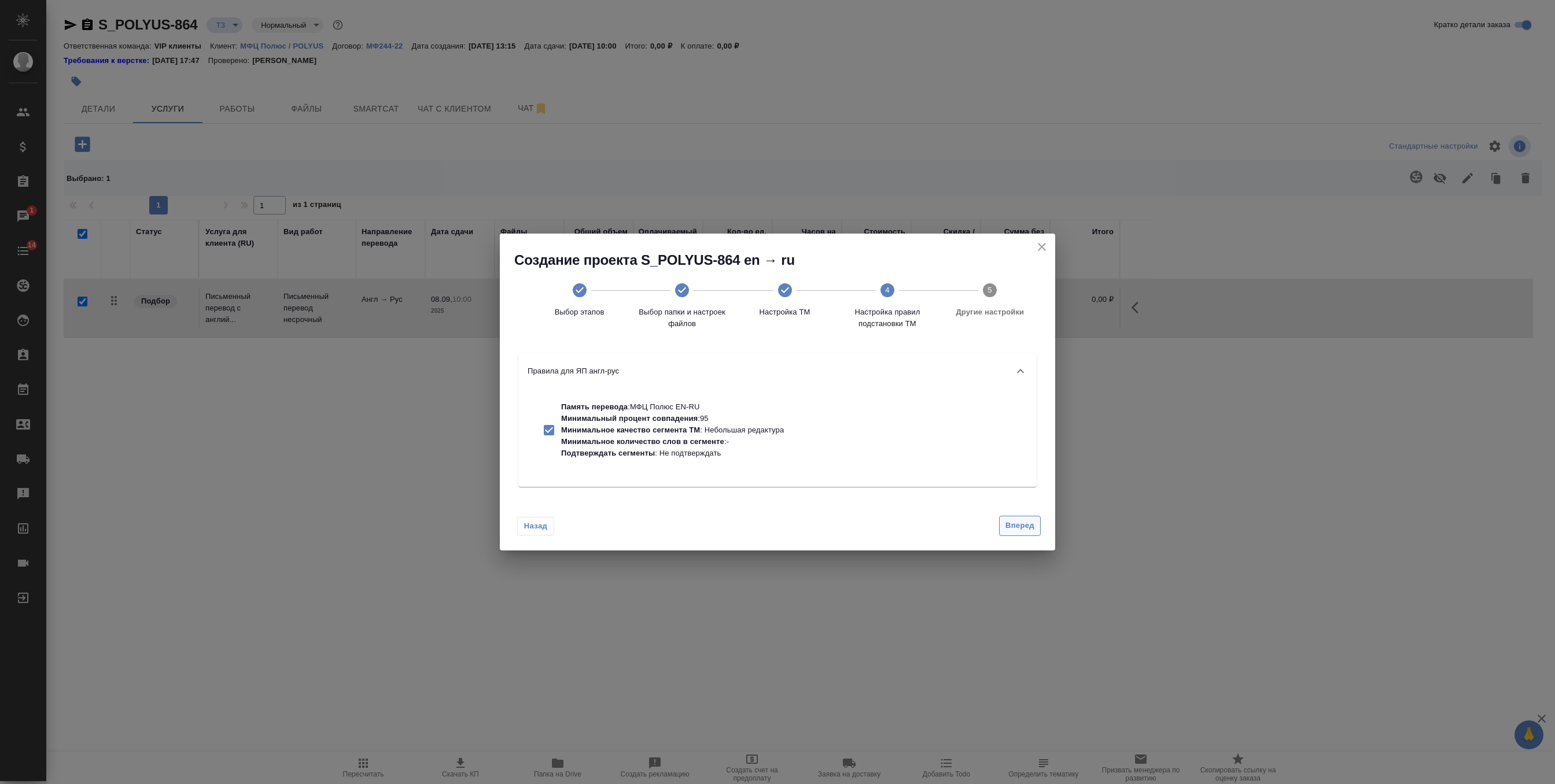
click at [1021, 521] on span "Вперед" at bounding box center [1020, 526] width 29 height 13
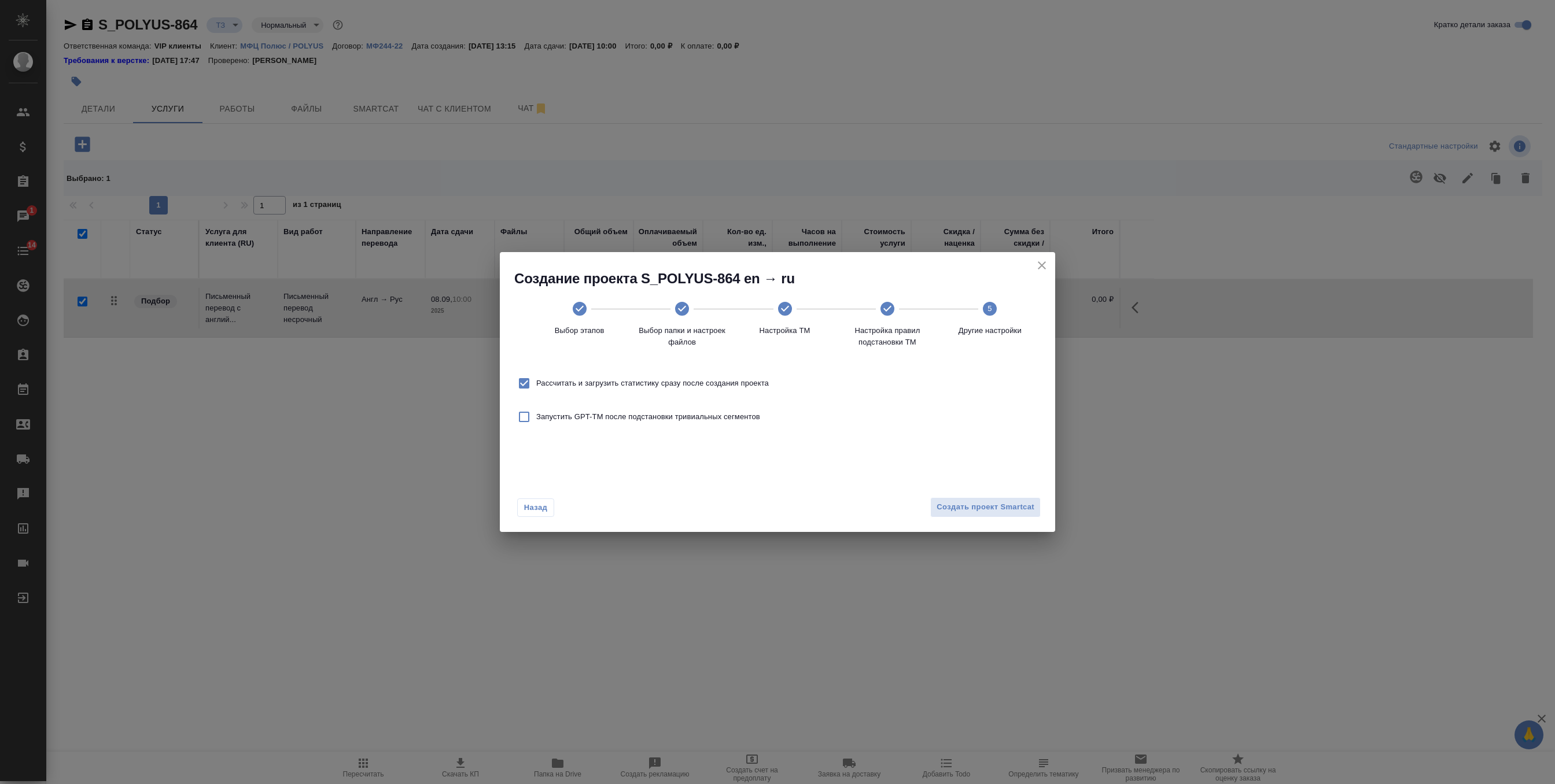
click at [748, 381] on span "Рассчитать и загрузить статистику сразу после создания проекта" at bounding box center [652, 383] width 233 height 12
click at [536, 381] on input "Рассчитать и загрузить статистику сразу после создания проекта" at bounding box center [524, 383] width 25 height 25
checkbox input "false"
click at [1010, 511] on span "Создать проект Smartcat" at bounding box center [985, 508] width 98 height 13
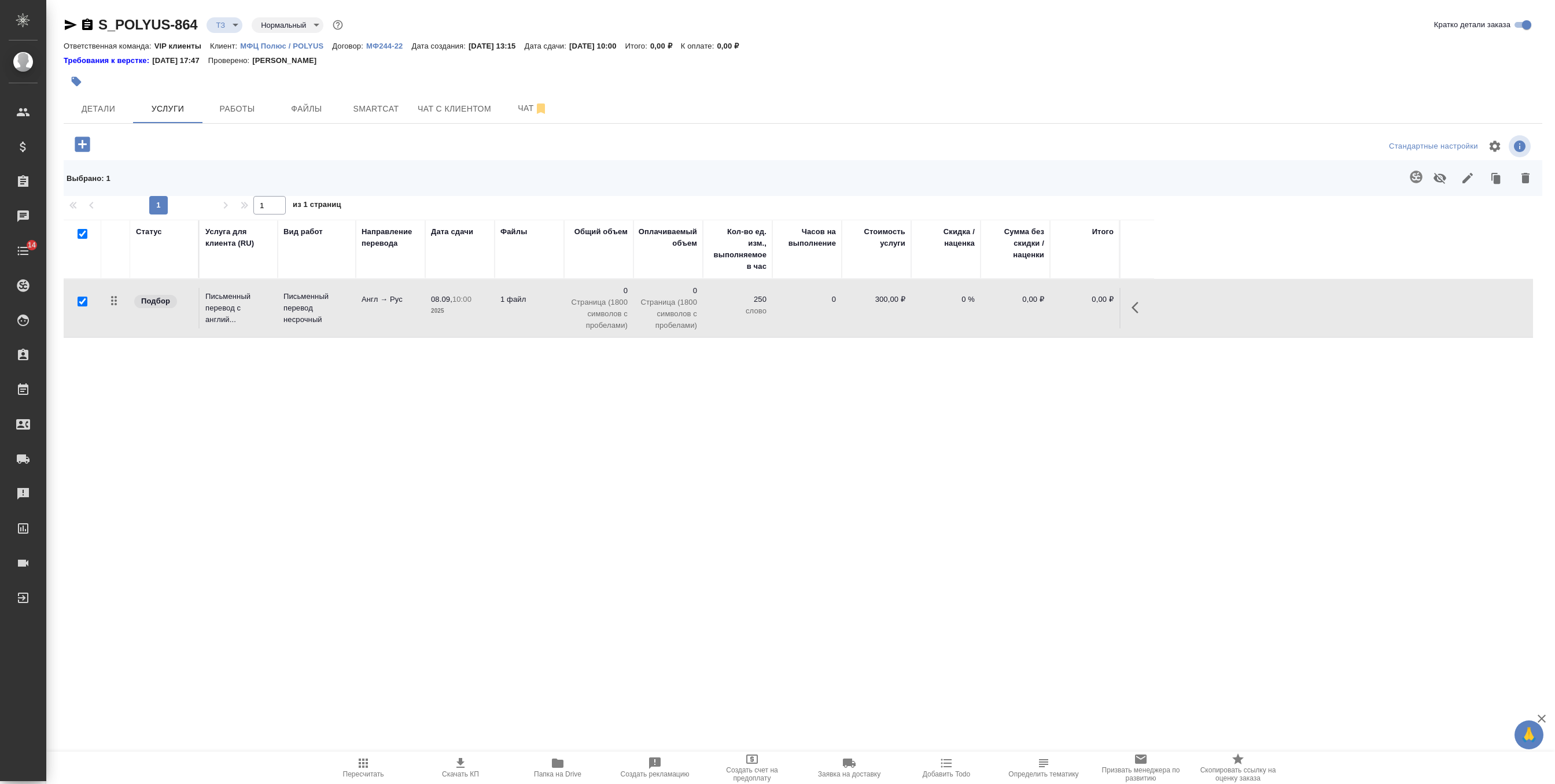
click at [493, 323] on td "08.09, 10:00 2025" at bounding box center [460, 308] width 69 height 40
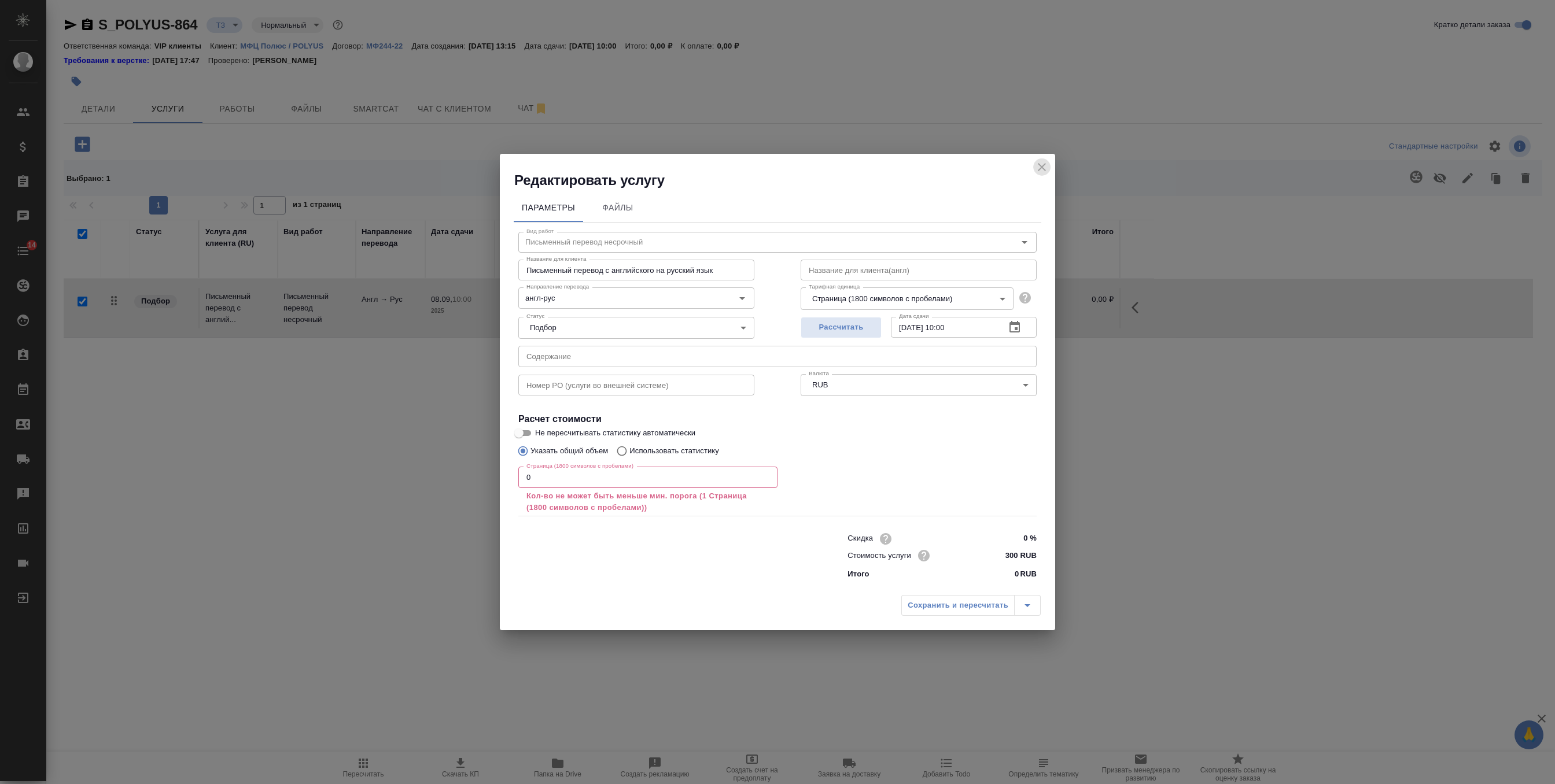
click at [1041, 170] on icon "close" at bounding box center [1041, 167] width 14 height 14
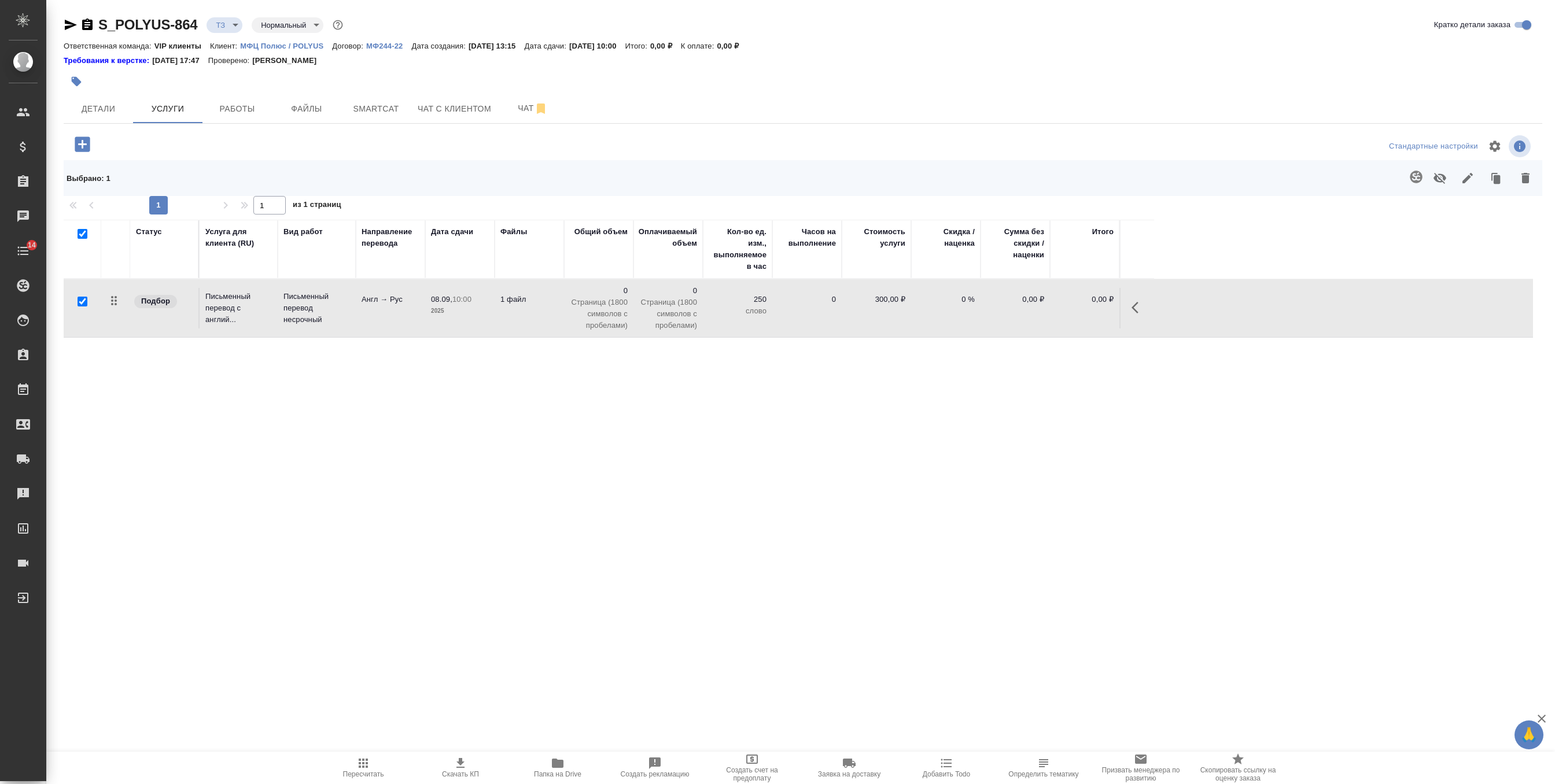
click at [83, 141] on icon "button" at bounding box center [82, 144] width 15 height 15
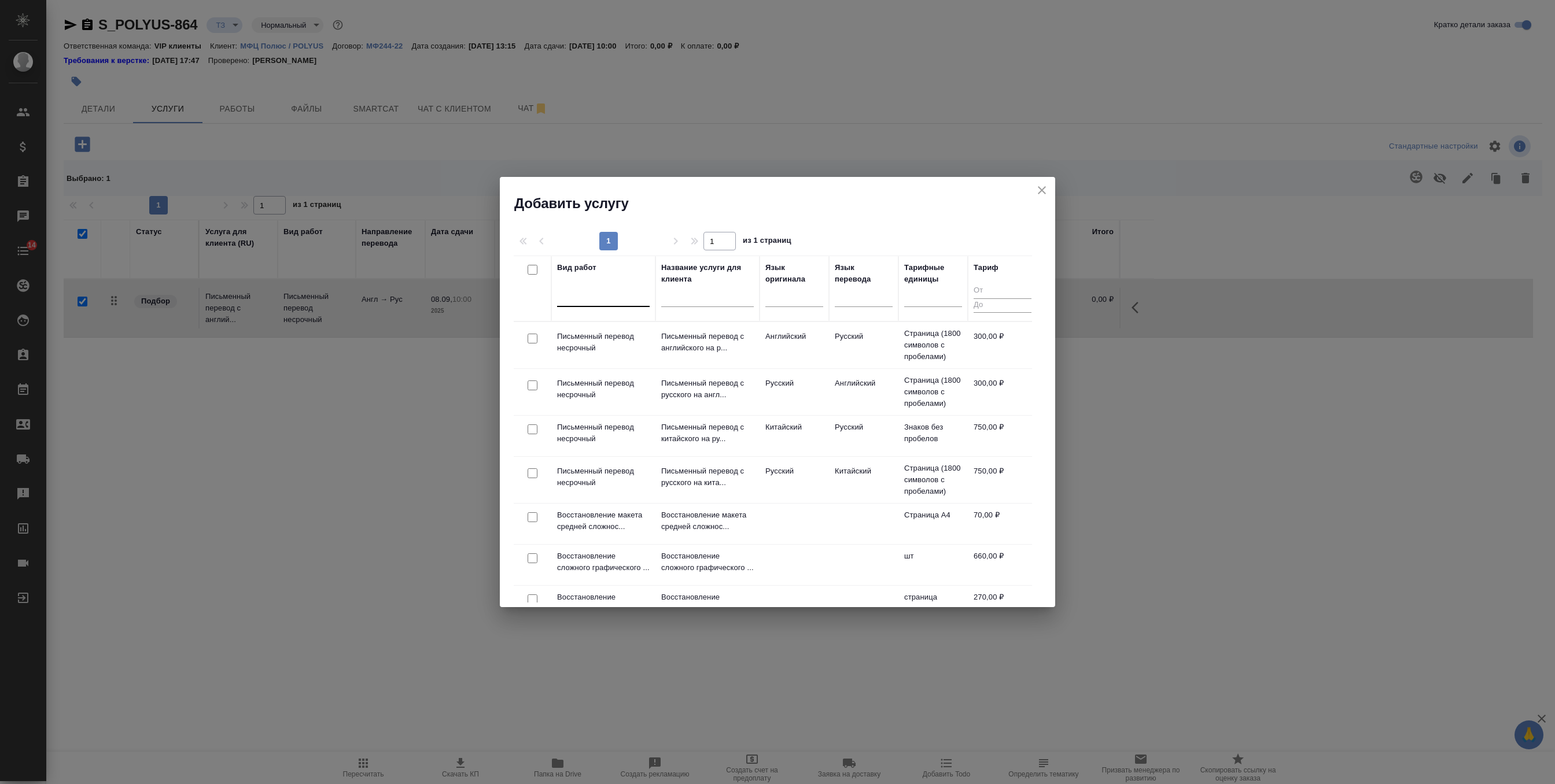
click at [585, 302] on div at bounding box center [603, 295] width 92 height 17
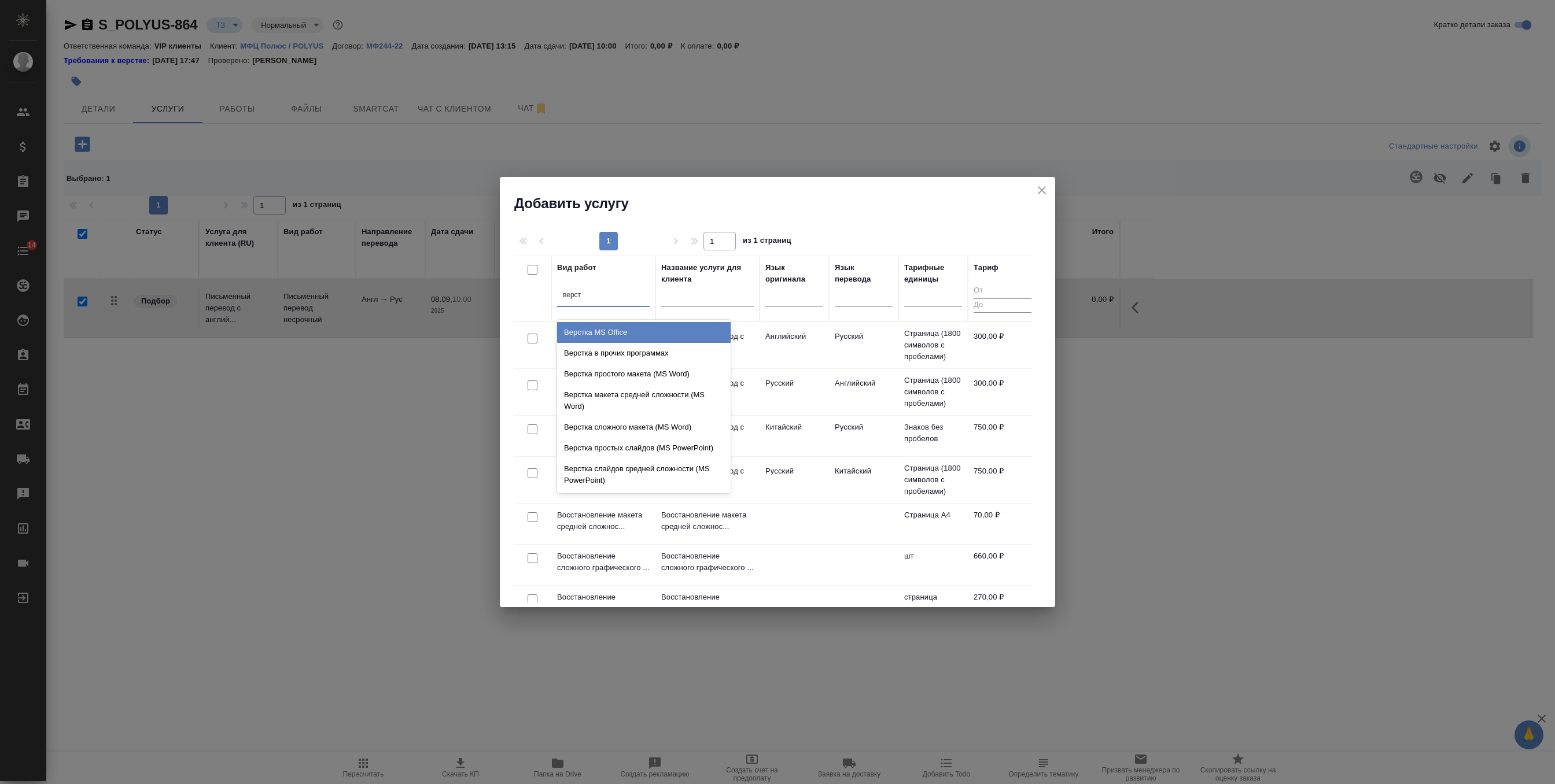
type input "верст"
type input "средне"
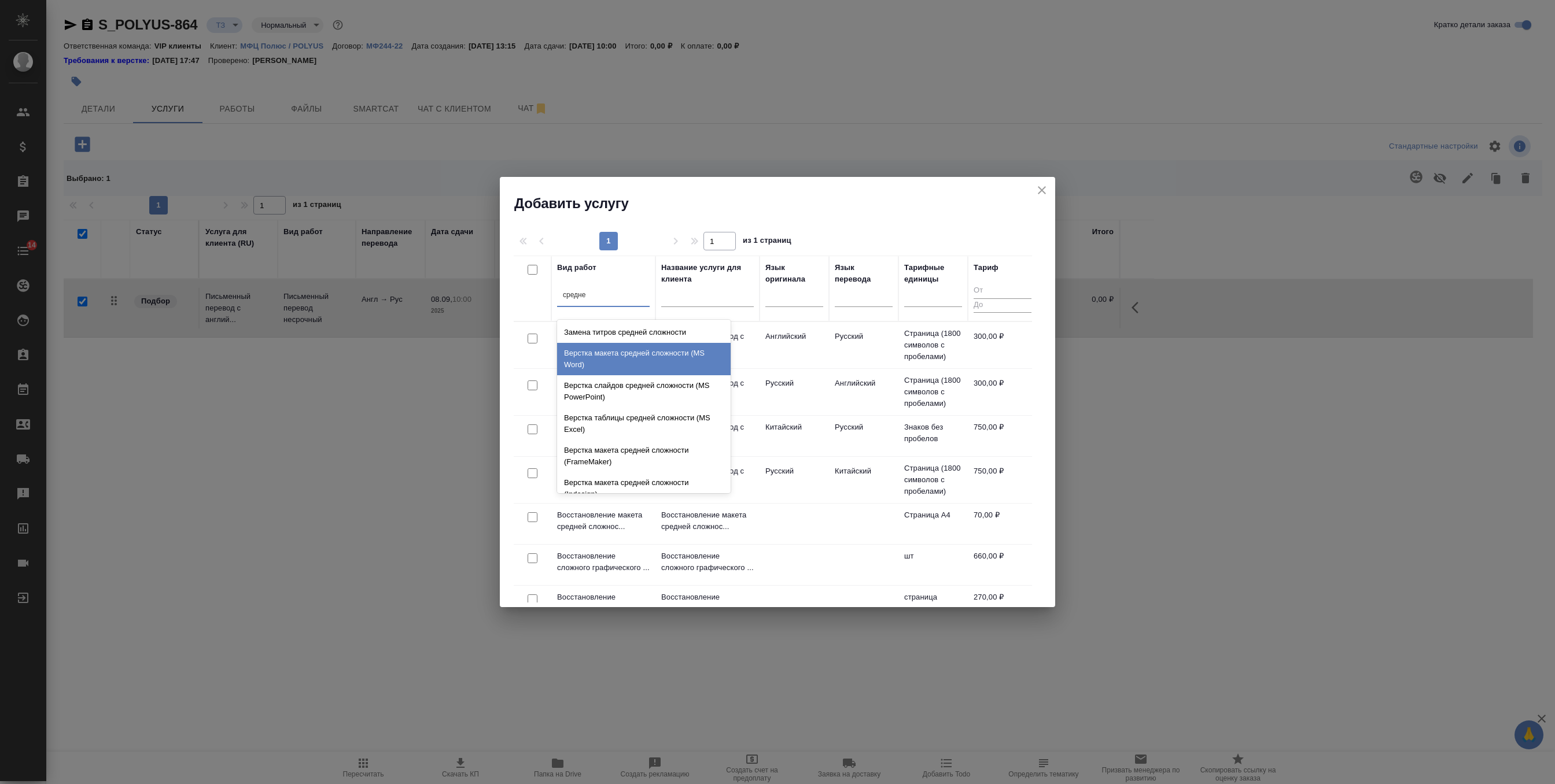
click at [598, 348] on div "Верстка макета средней сложности (MS Word)" at bounding box center [644, 359] width 173 height 32
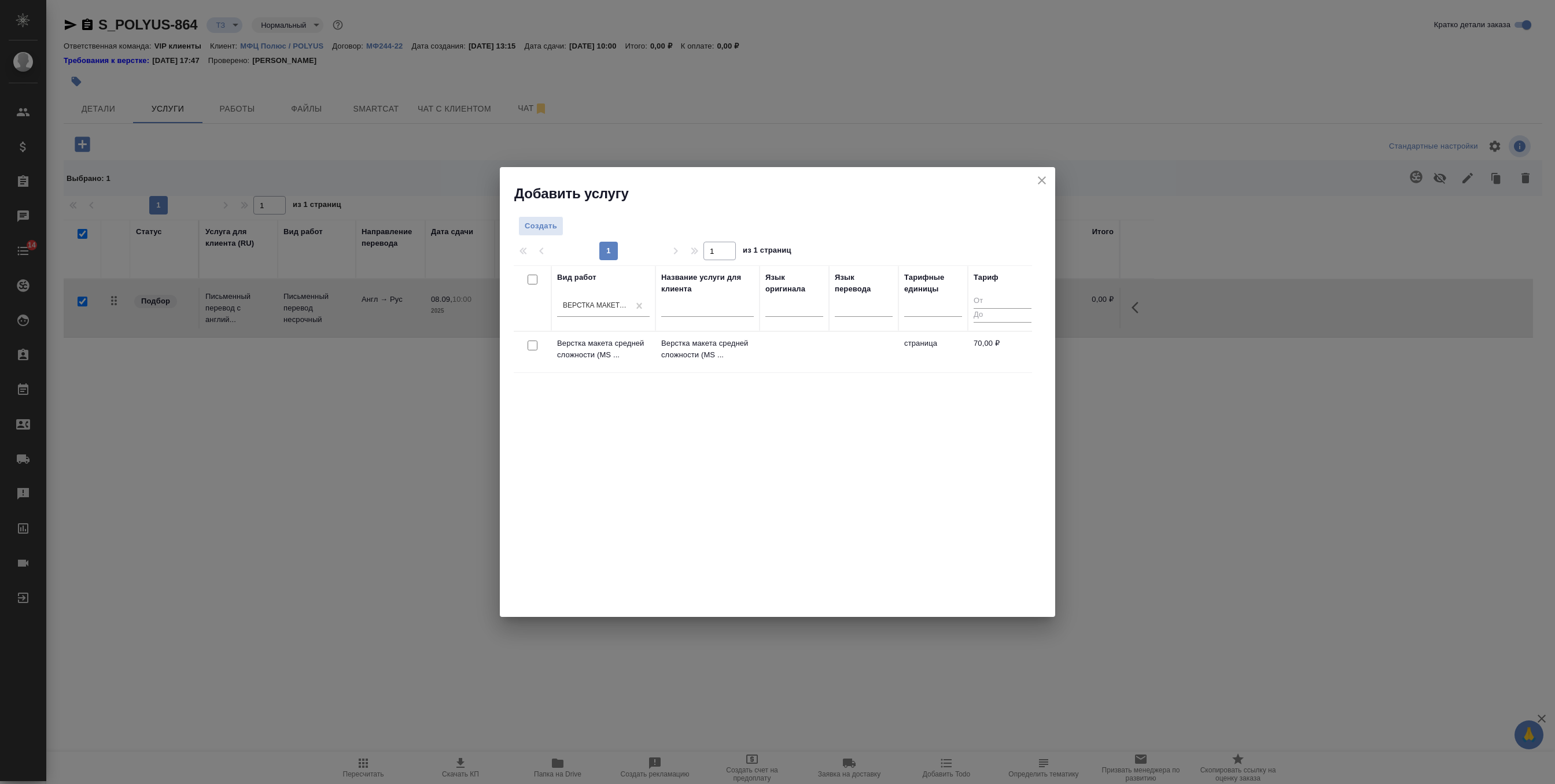
click at [530, 343] on input "checkbox" at bounding box center [532, 346] width 10 height 10
checkbox input "true"
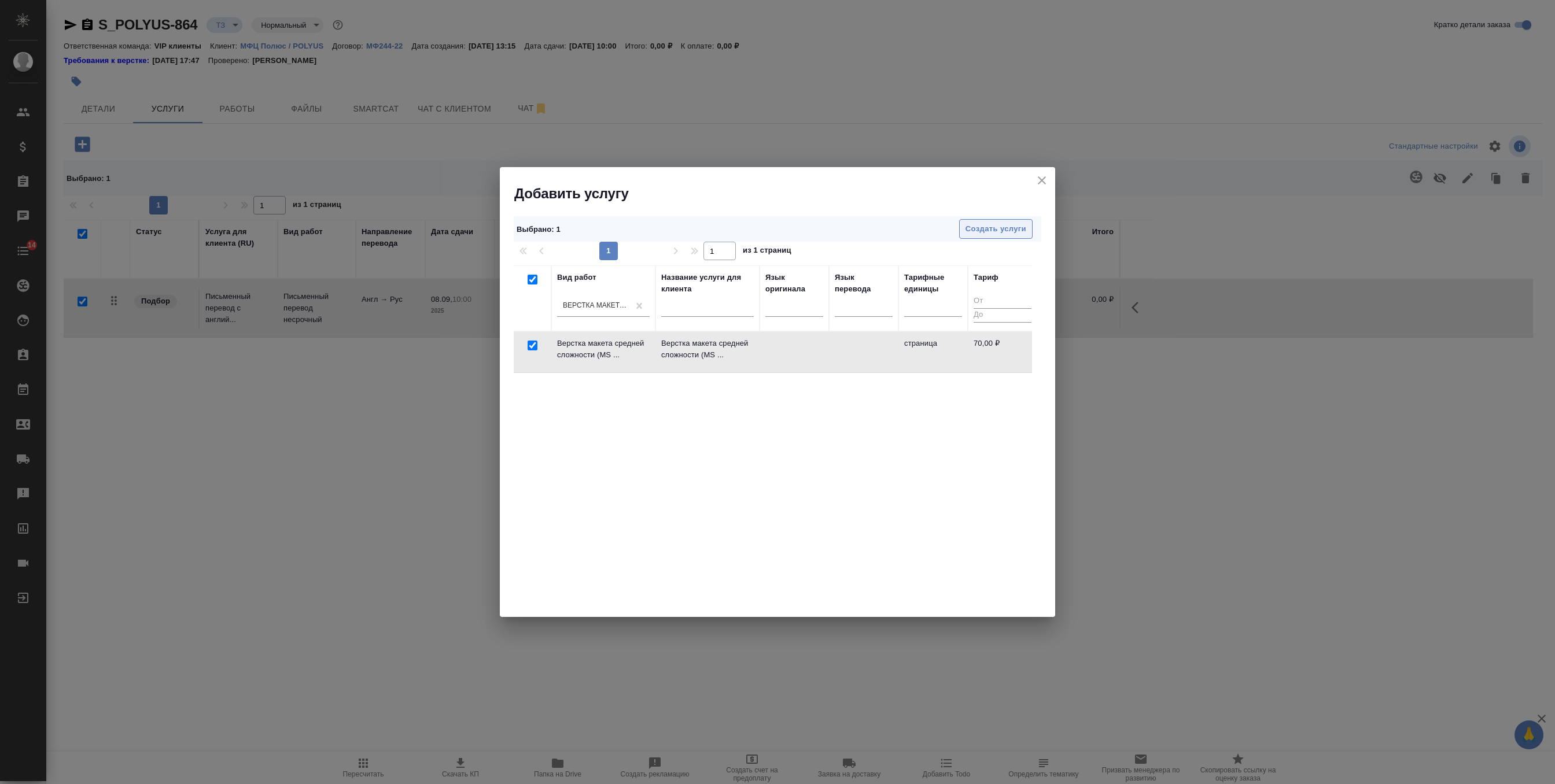
click at [1001, 232] on span "Создать услуги" at bounding box center [996, 229] width 61 height 13
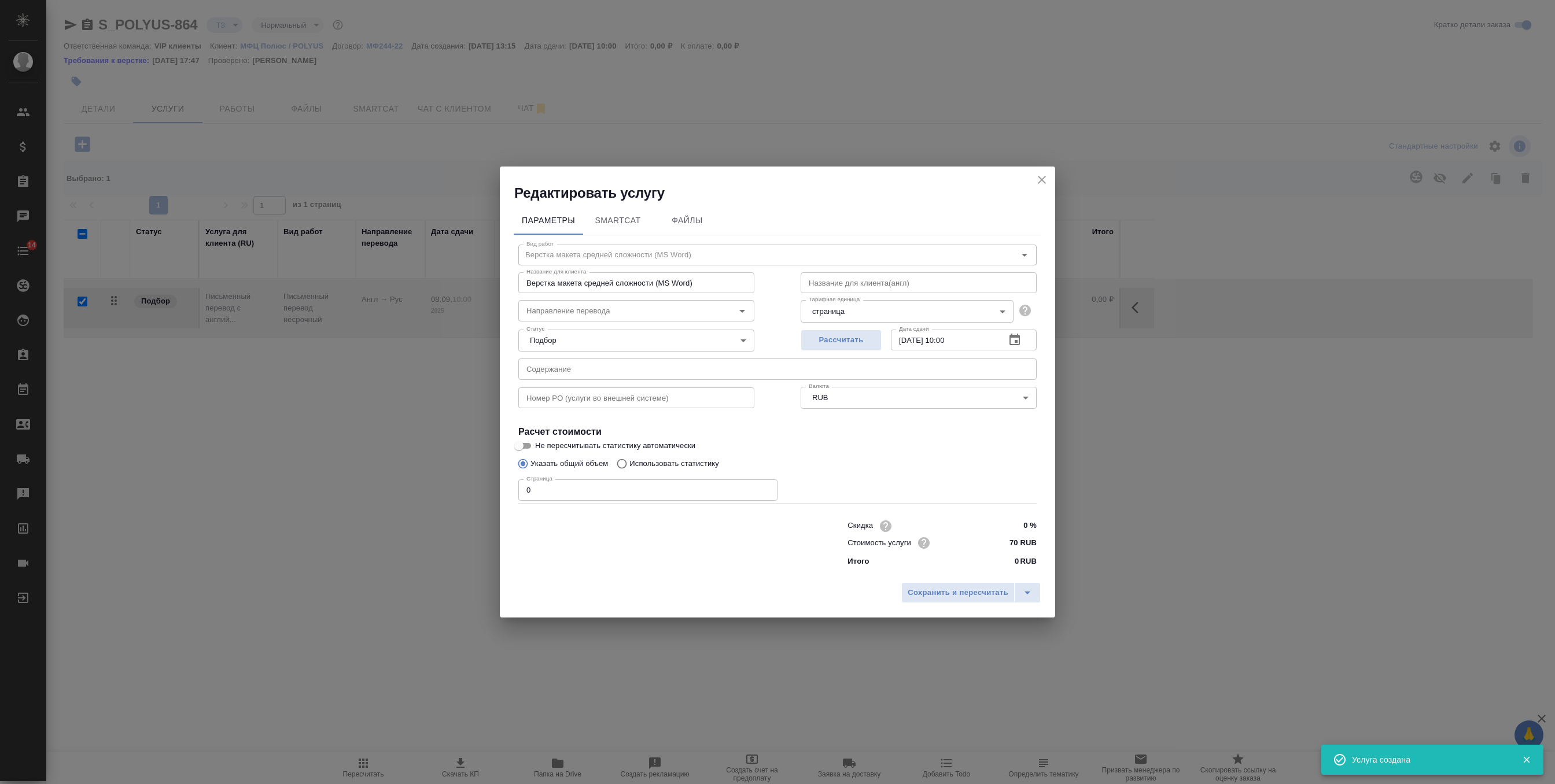
checkbox input "false"
click at [576, 500] on input "0" at bounding box center [648, 489] width 259 height 21
type input "135"
click at [929, 592] on span "Сохранить и пересчитать" at bounding box center [957, 593] width 100 height 13
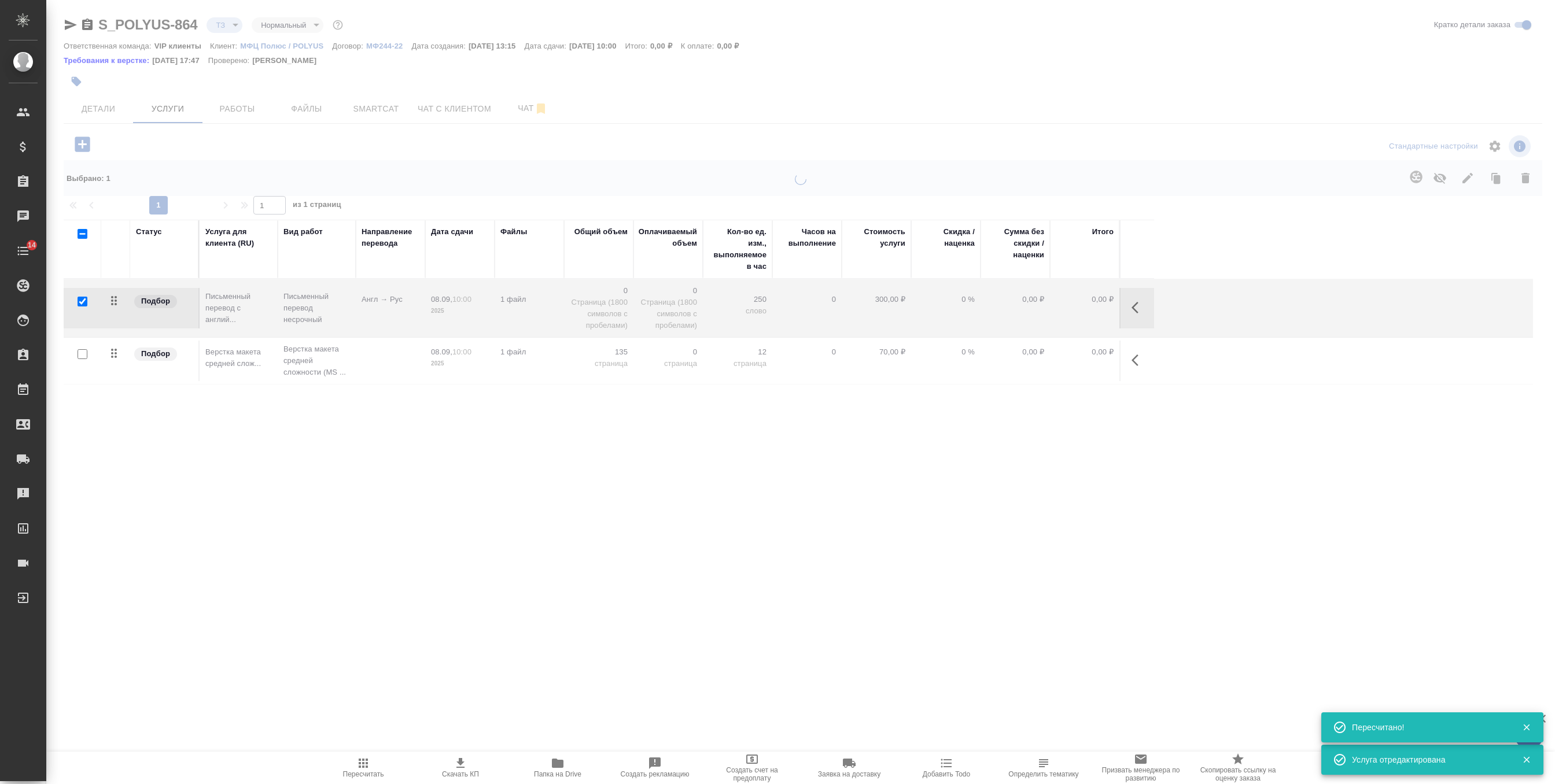
type input "new"
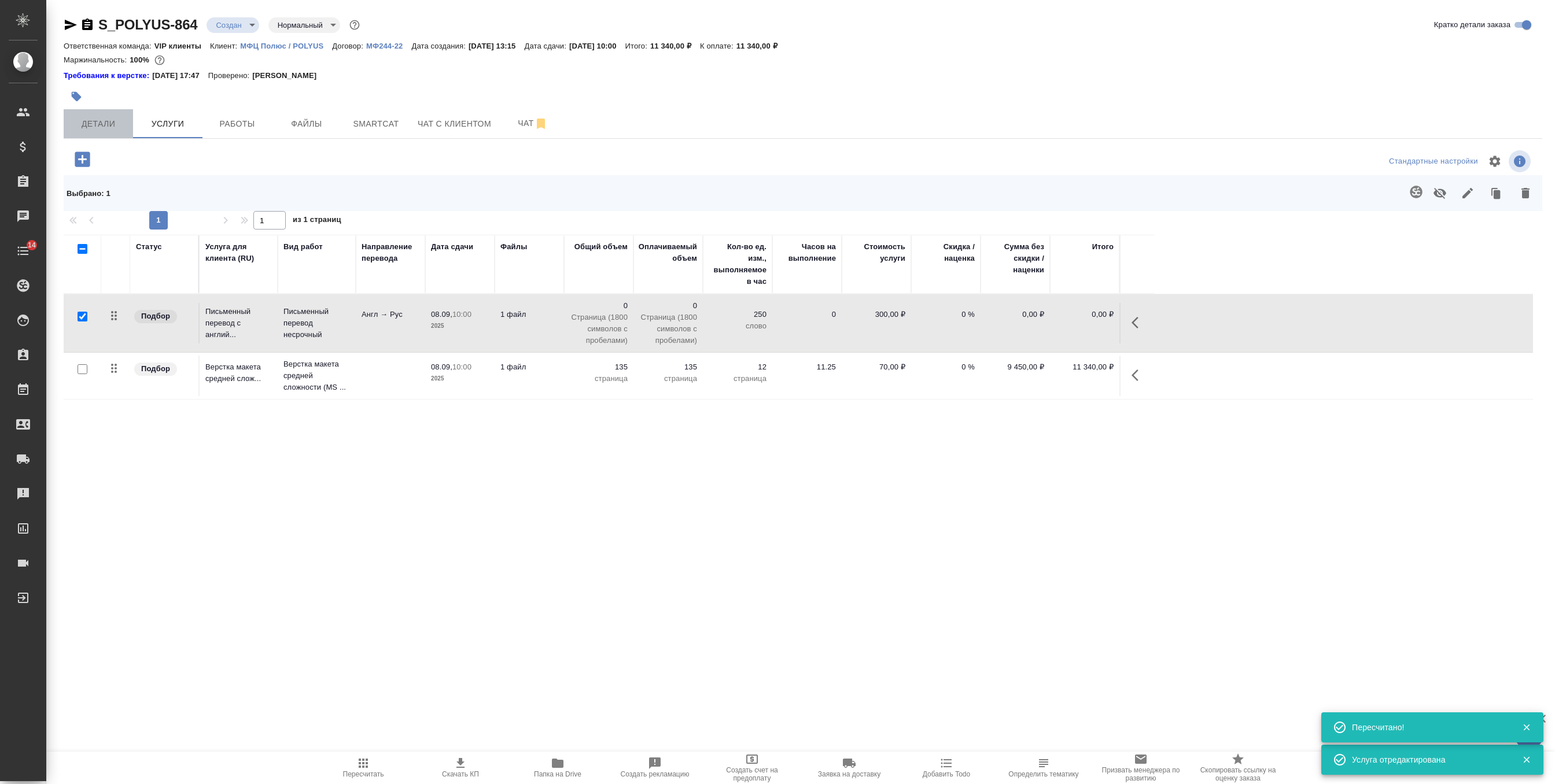
click at [108, 123] on span "Детали" at bounding box center [98, 124] width 56 height 14
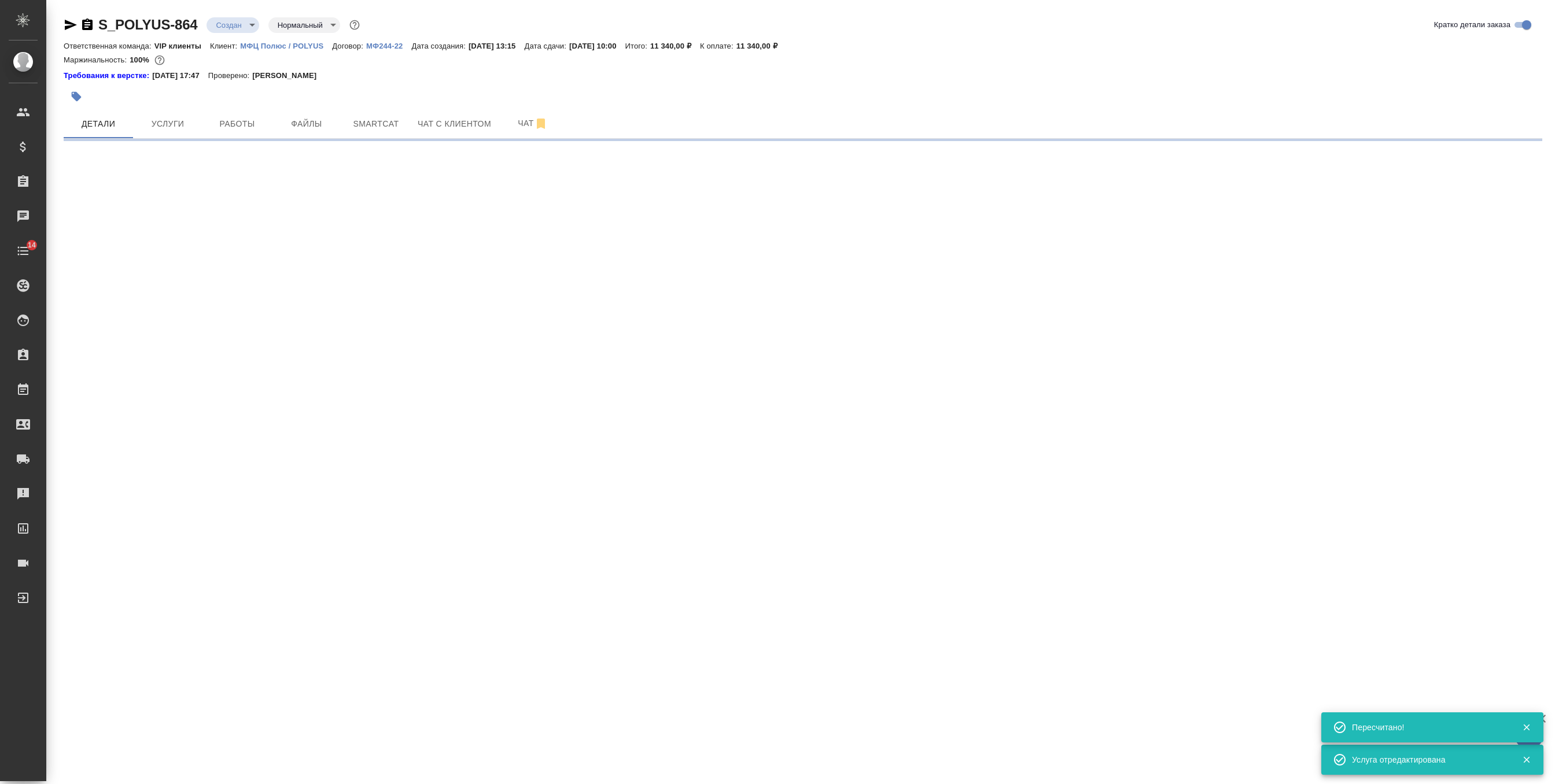
select select "RU"
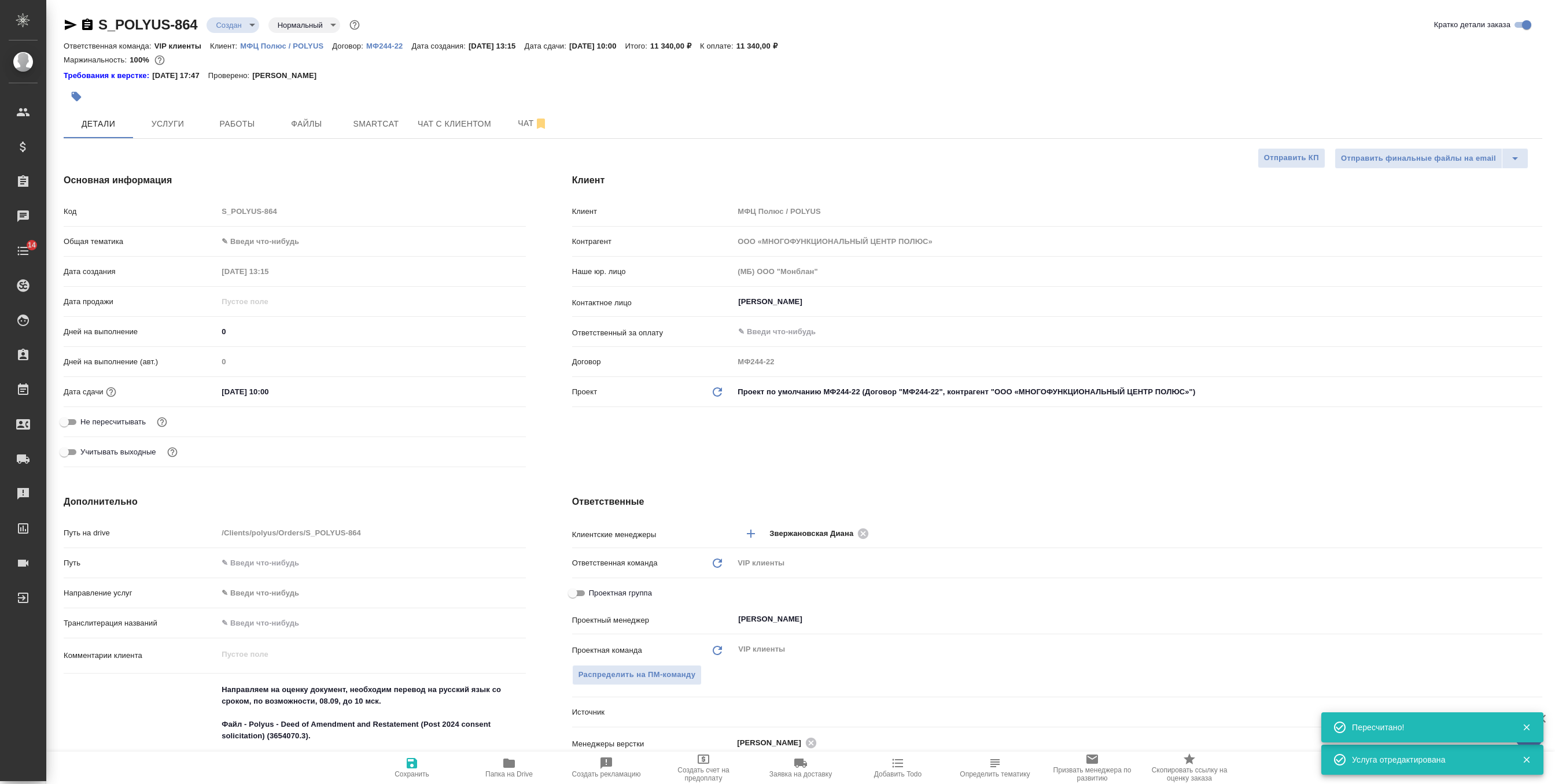
type textarea "x"
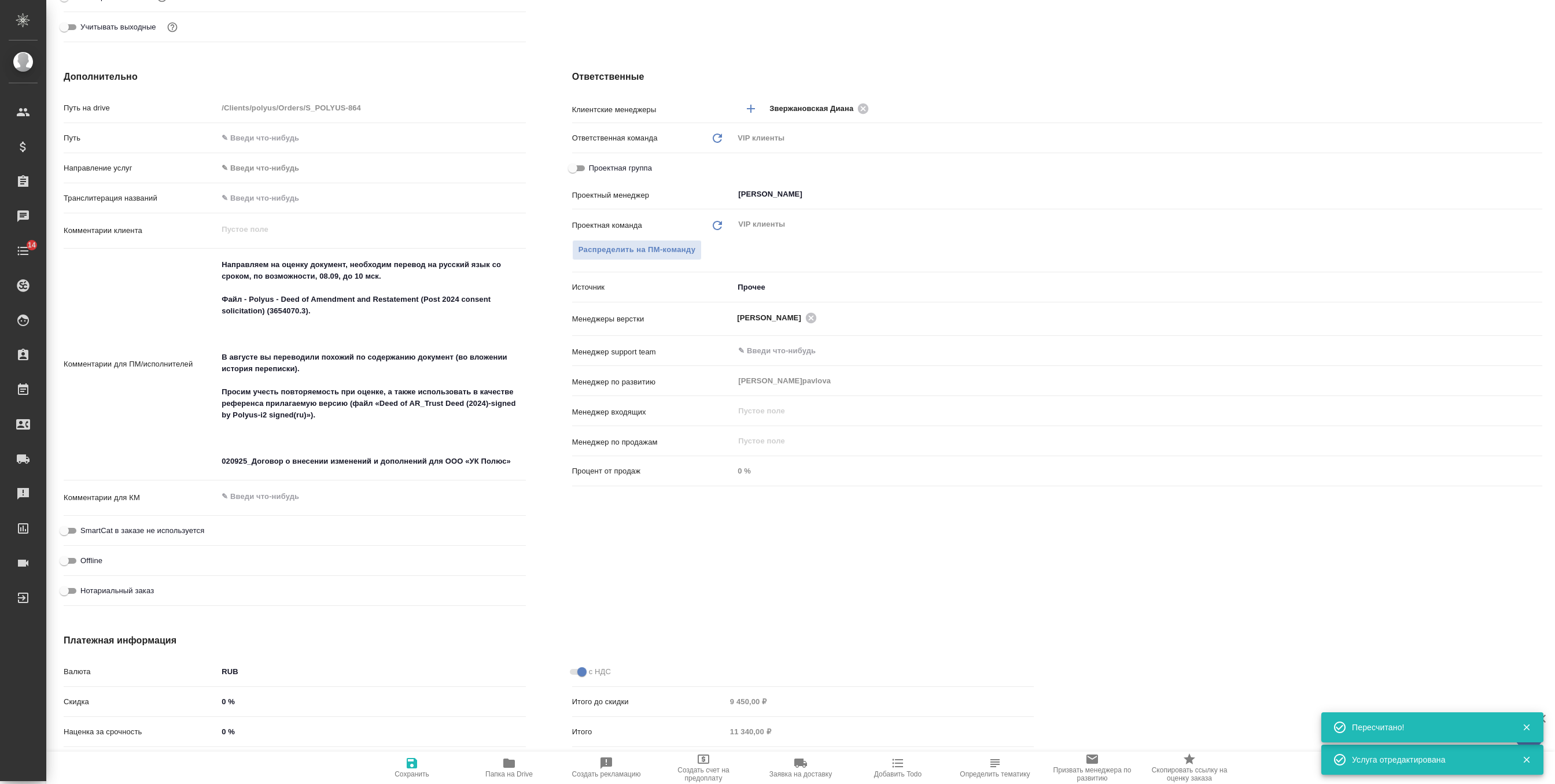
scroll to position [432, 0]
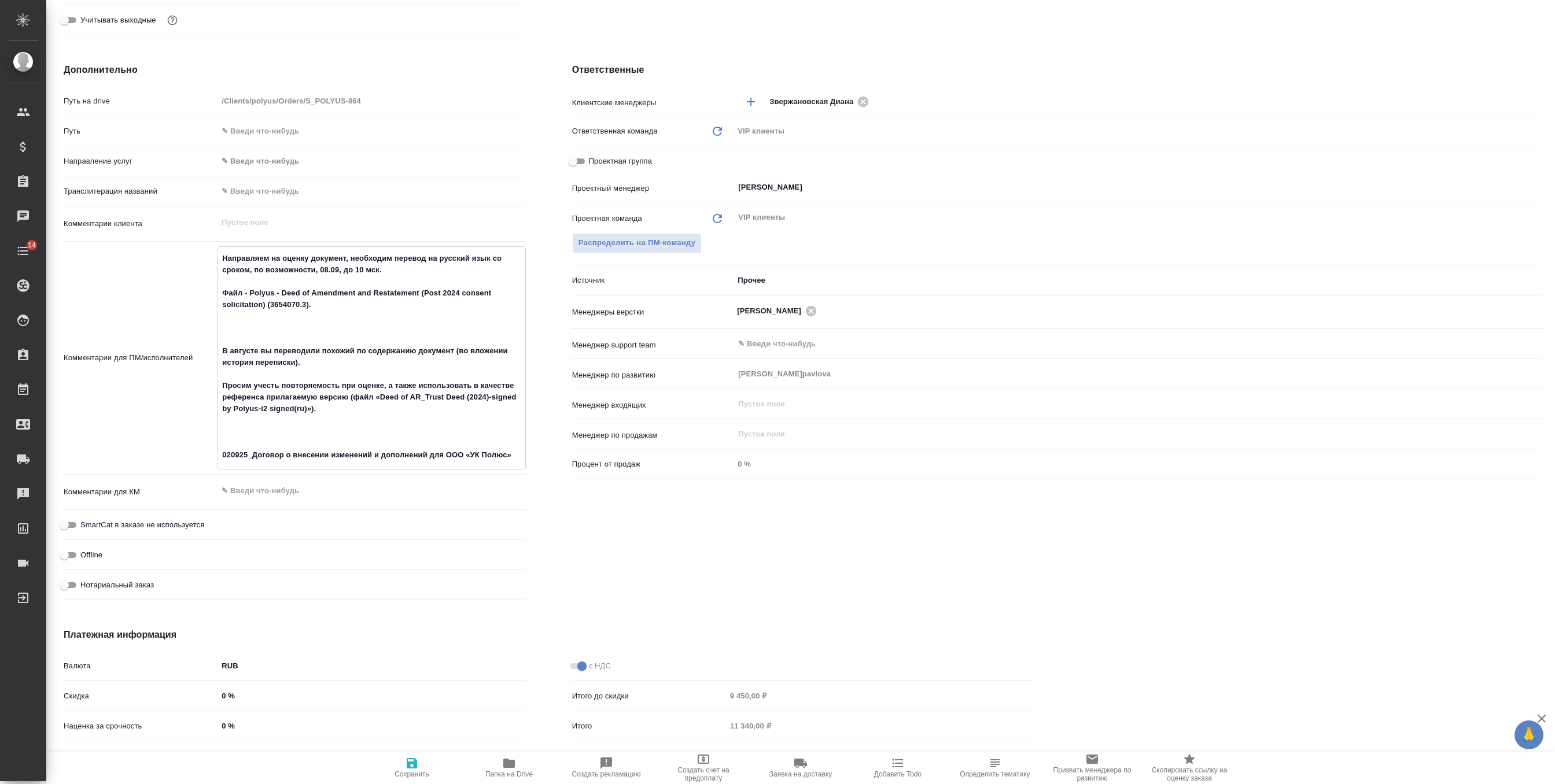
drag, startPoint x: 219, startPoint y: 455, endPoint x: 524, endPoint y: 456, distance: 305.0
click at [524, 456] on textarea "Направляем на оценку документ, необходим перевод на русский язык со сроком, по …" at bounding box center [371, 357] width 306 height 217
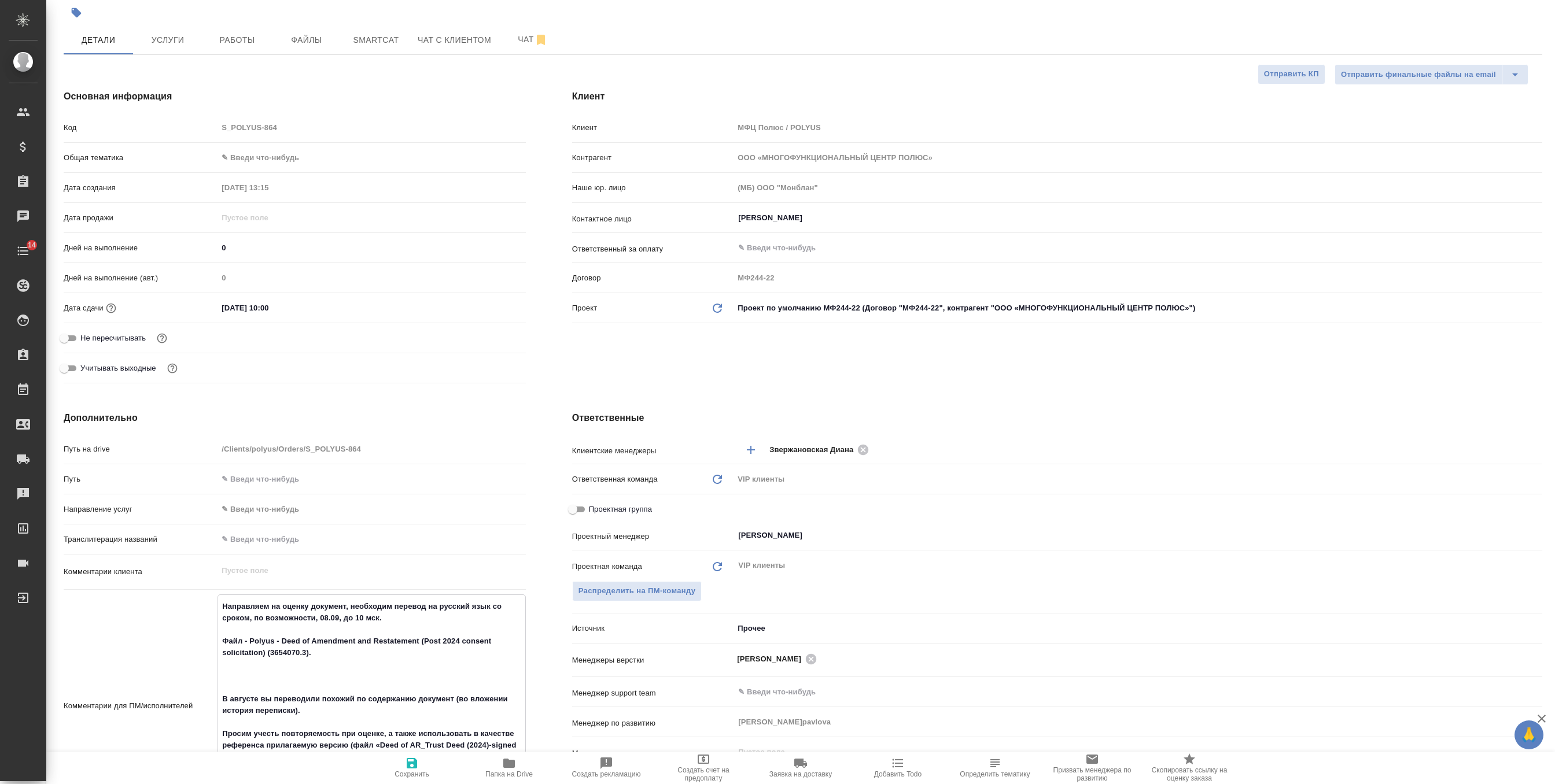
scroll to position [0, 0]
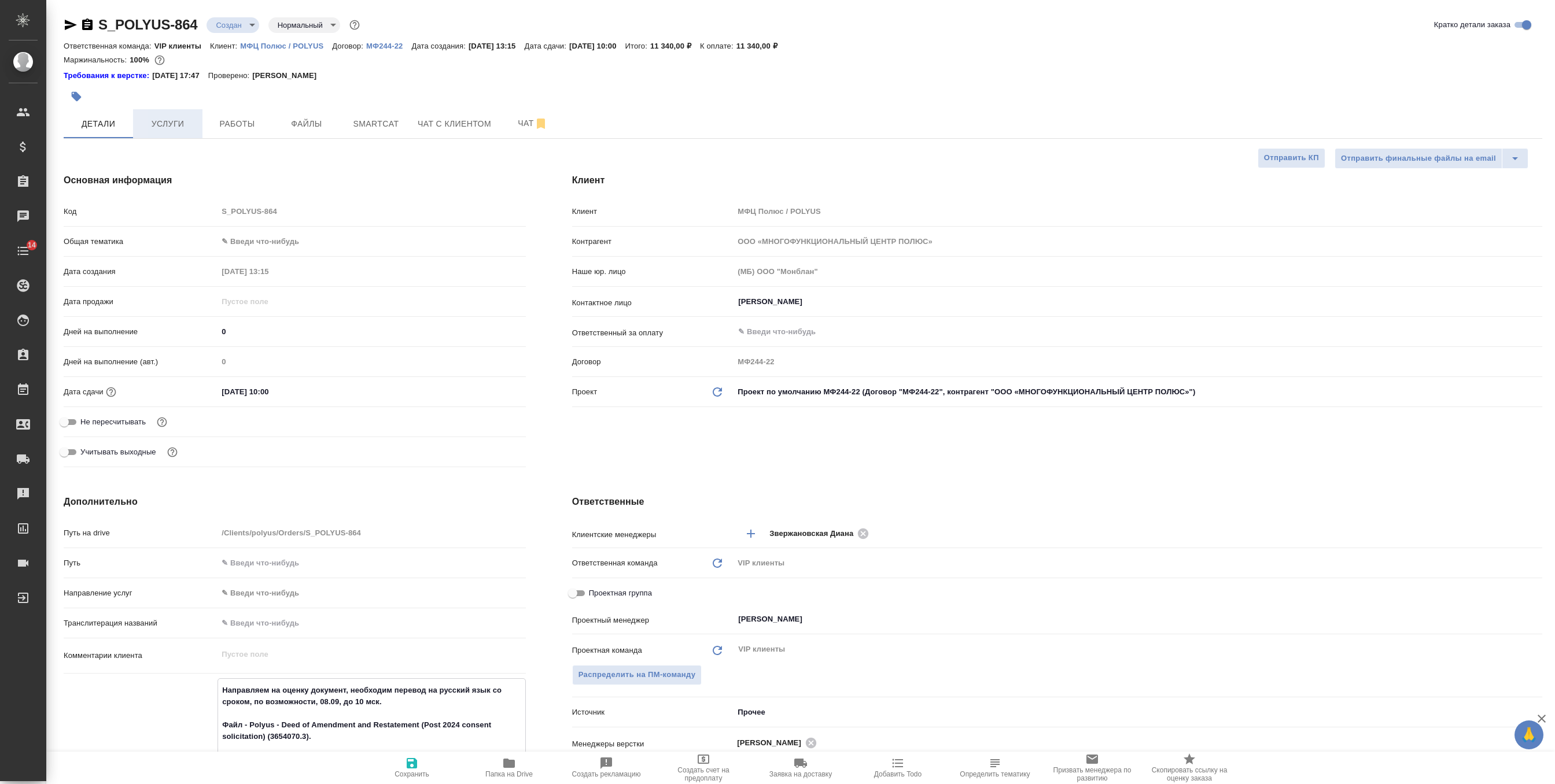
type textarea "x"
click at [184, 113] on button "Услуги" at bounding box center [168, 123] width 69 height 29
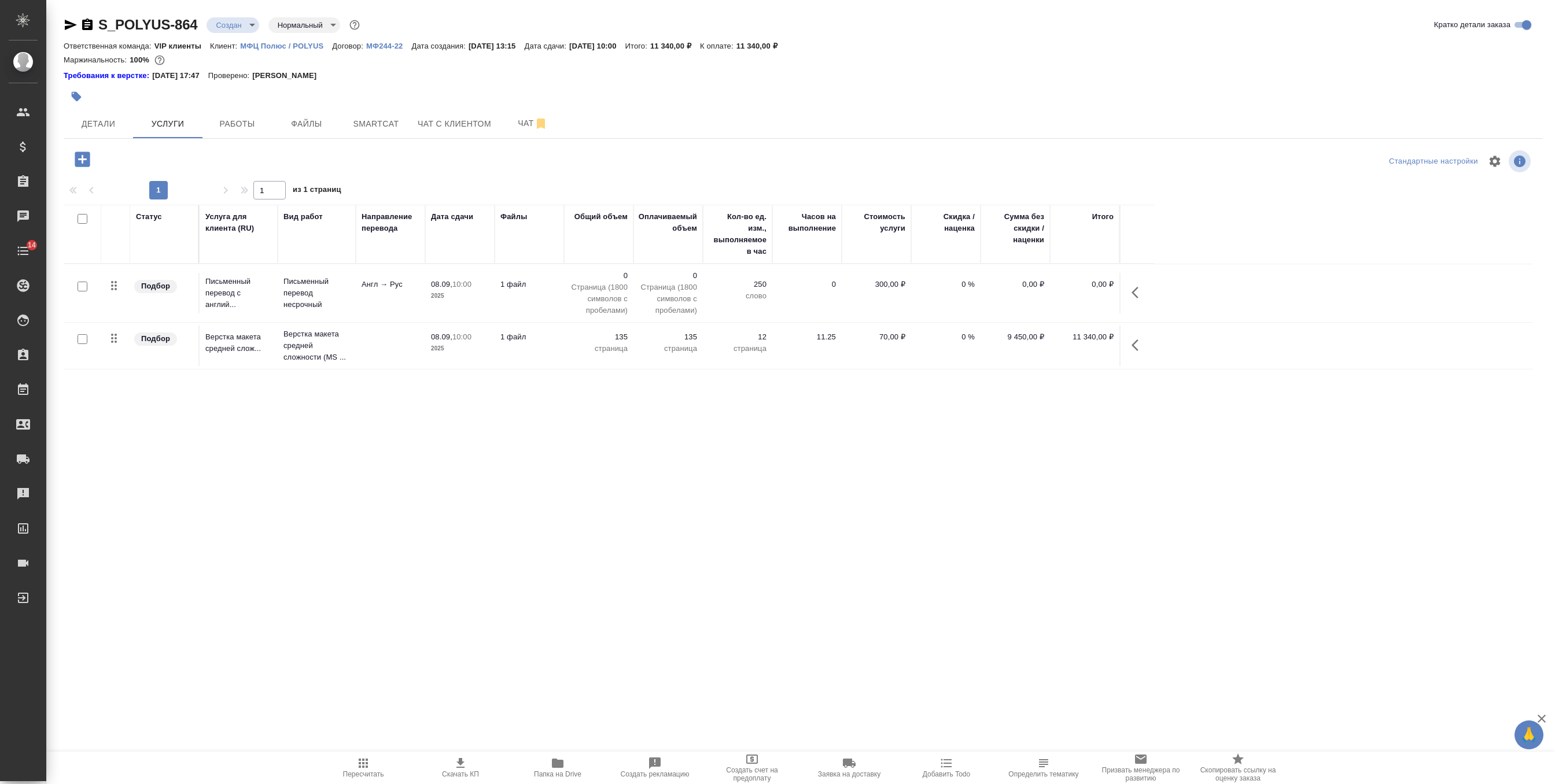
click at [467, 341] on div "08.09, 10:00 2025" at bounding box center [460, 343] width 58 height 23
click at [467, 343] on p "2025" at bounding box center [460, 349] width 58 height 12
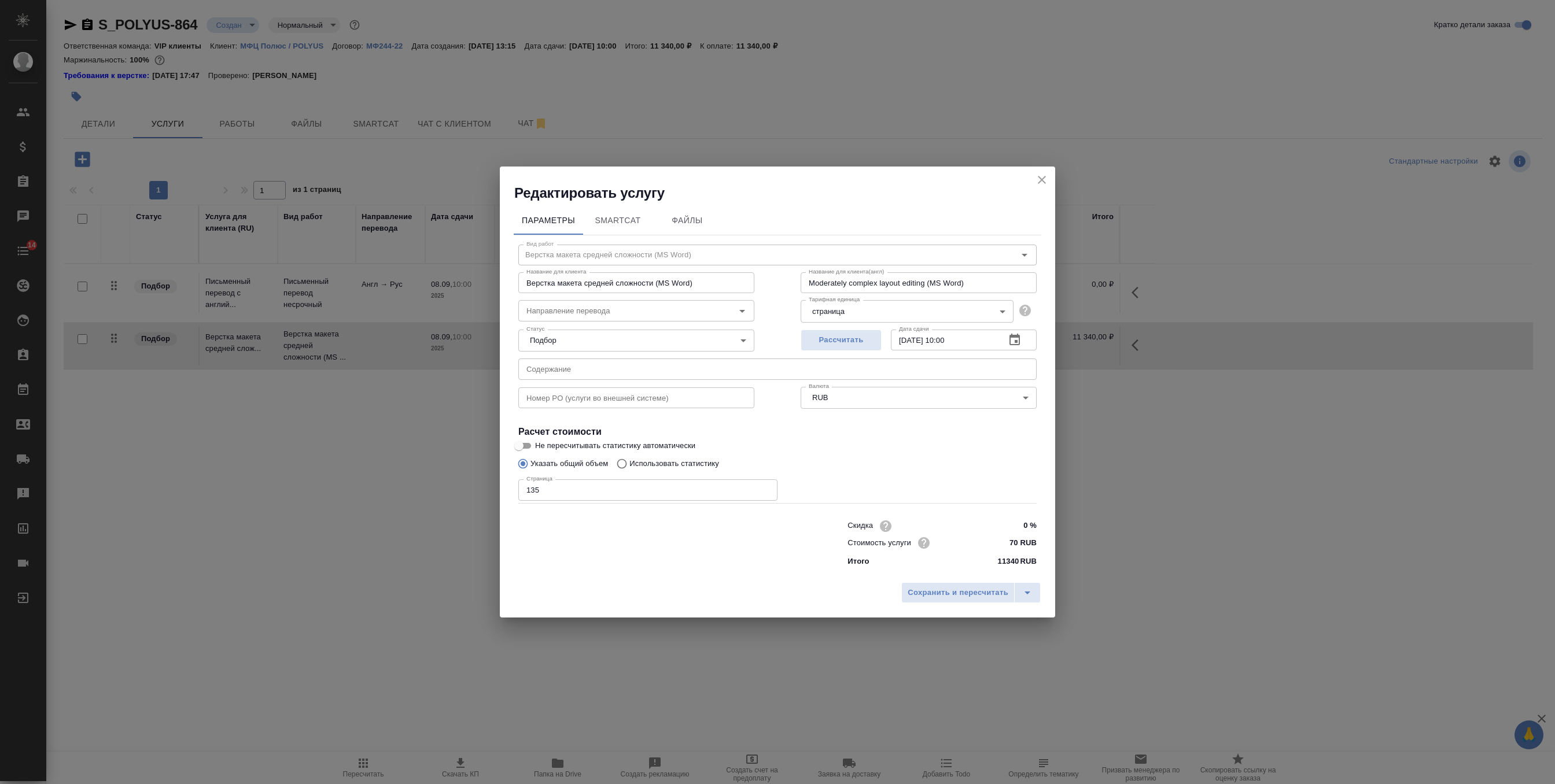
click at [606, 358] on div "Статус Подбор none Статус" at bounding box center [636, 339] width 282 height 75
click at [606, 365] on input "text" at bounding box center [778, 369] width 519 height 21
paste input "020925_Договор о внесении изменений и дополнений для ООО «УК Полюс»"
type input "020925_Договор о внесении изменений и дополнений для ООО «УК Полюс»"
click at [954, 599] on button "Сохранить и пересчитать" at bounding box center [958, 592] width 113 height 21
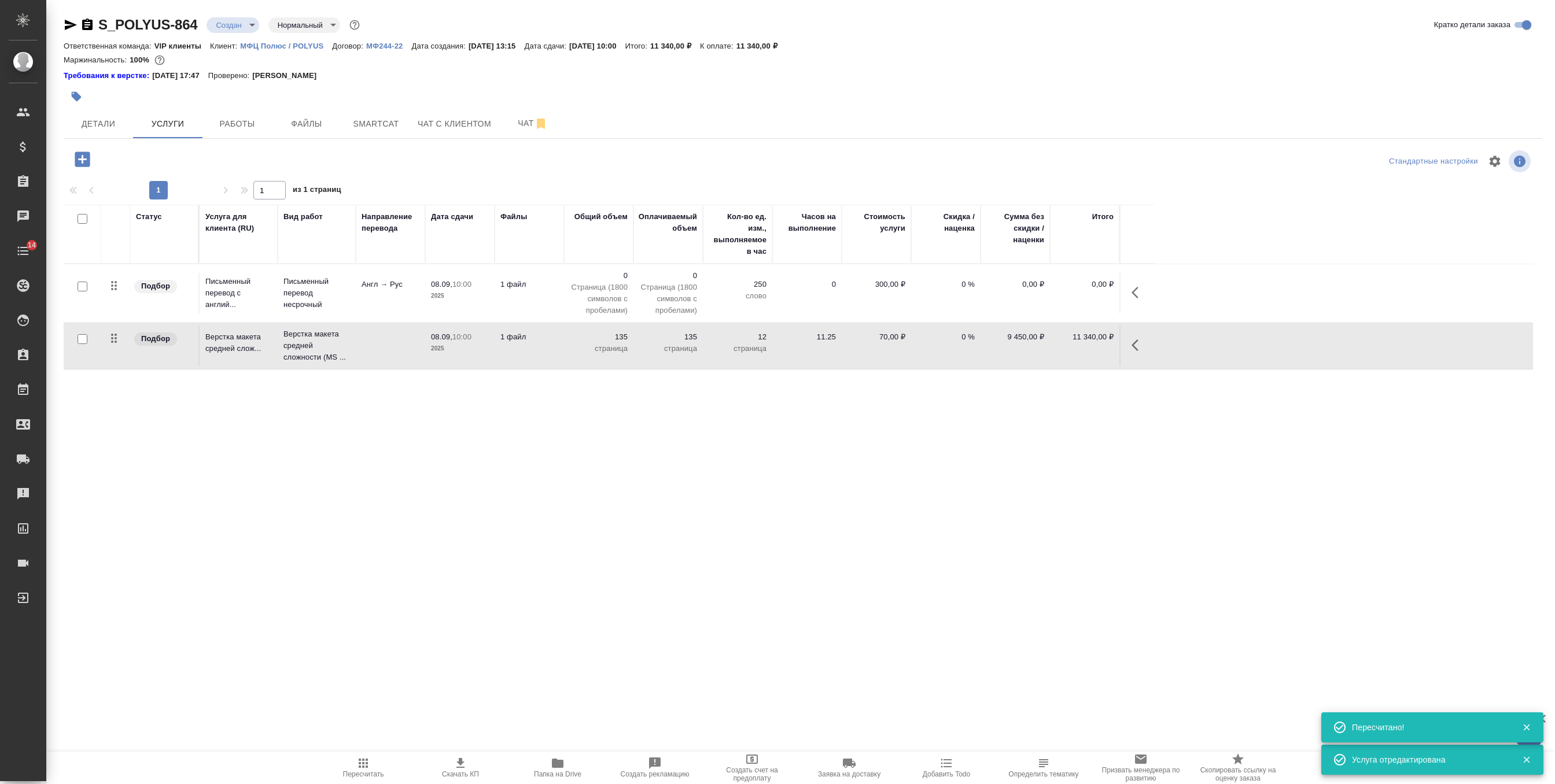
click at [533, 303] on td "1 файл" at bounding box center [529, 293] width 69 height 40
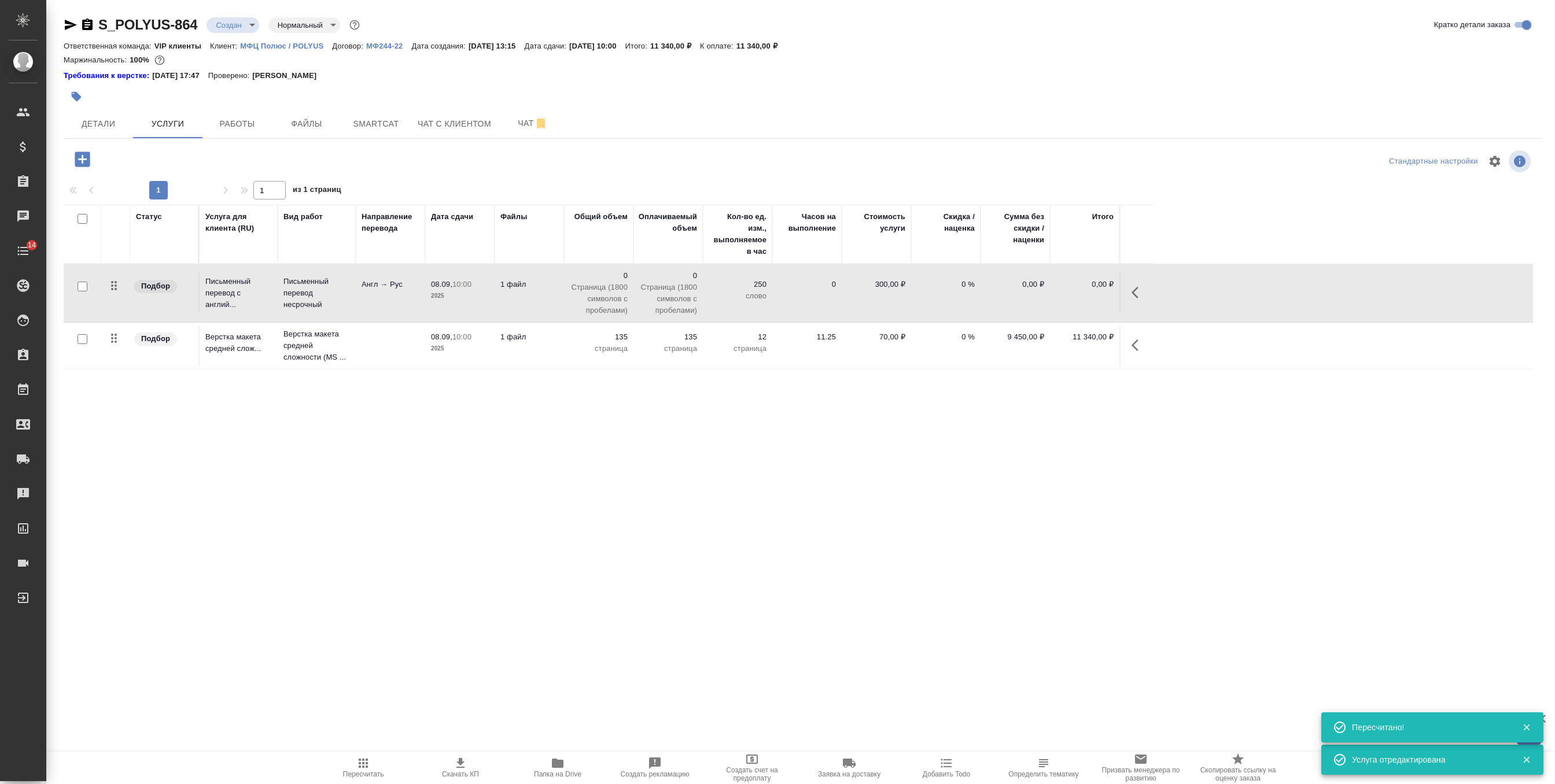
click at [533, 303] on td "1 файл" at bounding box center [529, 293] width 69 height 40
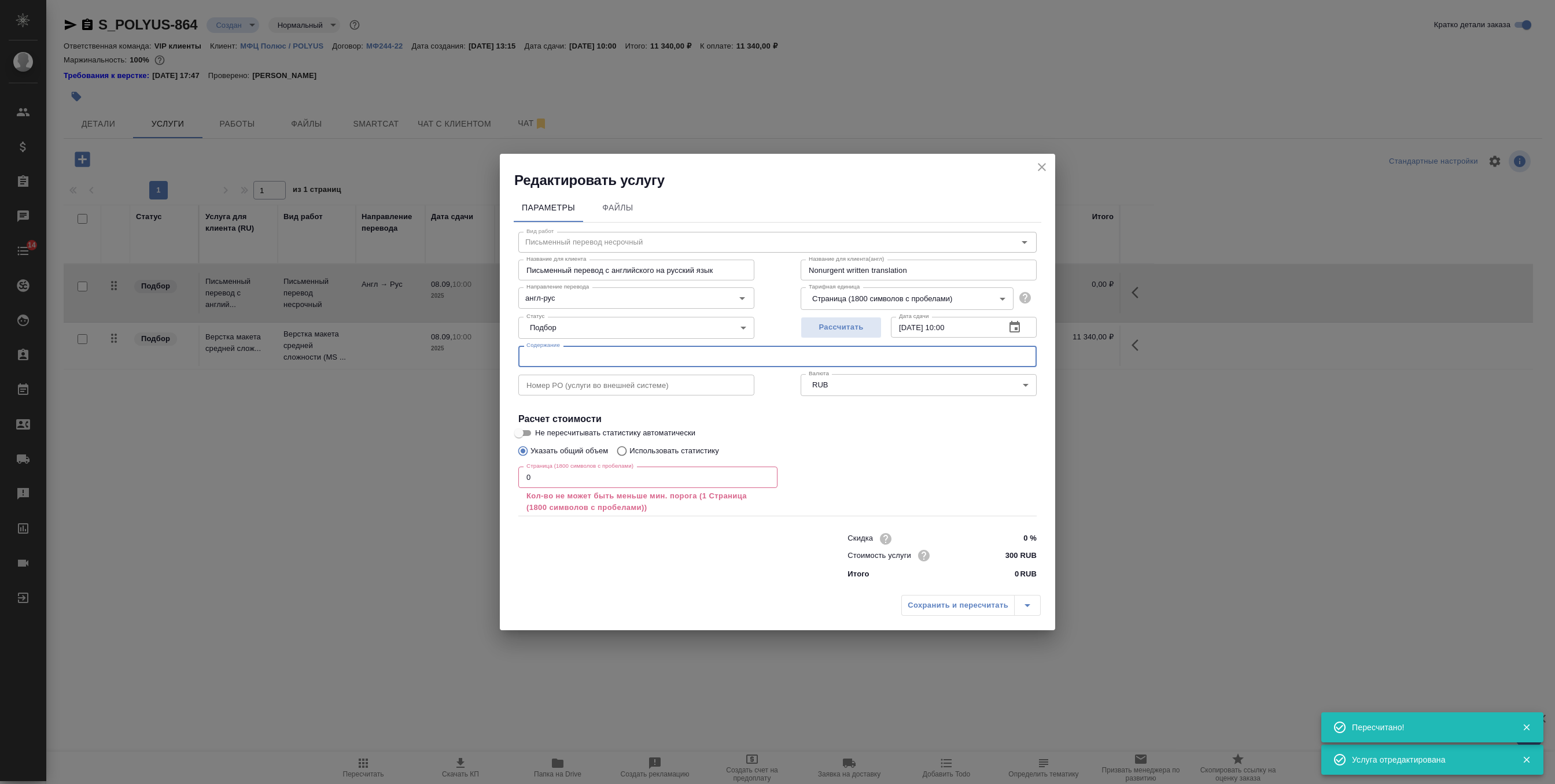
click at [608, 359] on input "text" at bounding box center [778, 356] width 519 height 21
paste input "020925_Договор о внесении изменений и дополнений для ООО «УК Полюс»"
type input "020925_Договор о внесении изменений и дополнений для ООО «УК Полюс»"
click at [642, 476] on input "0" at bounding box center [648, 476] width 259 height 21
paste input "382342"
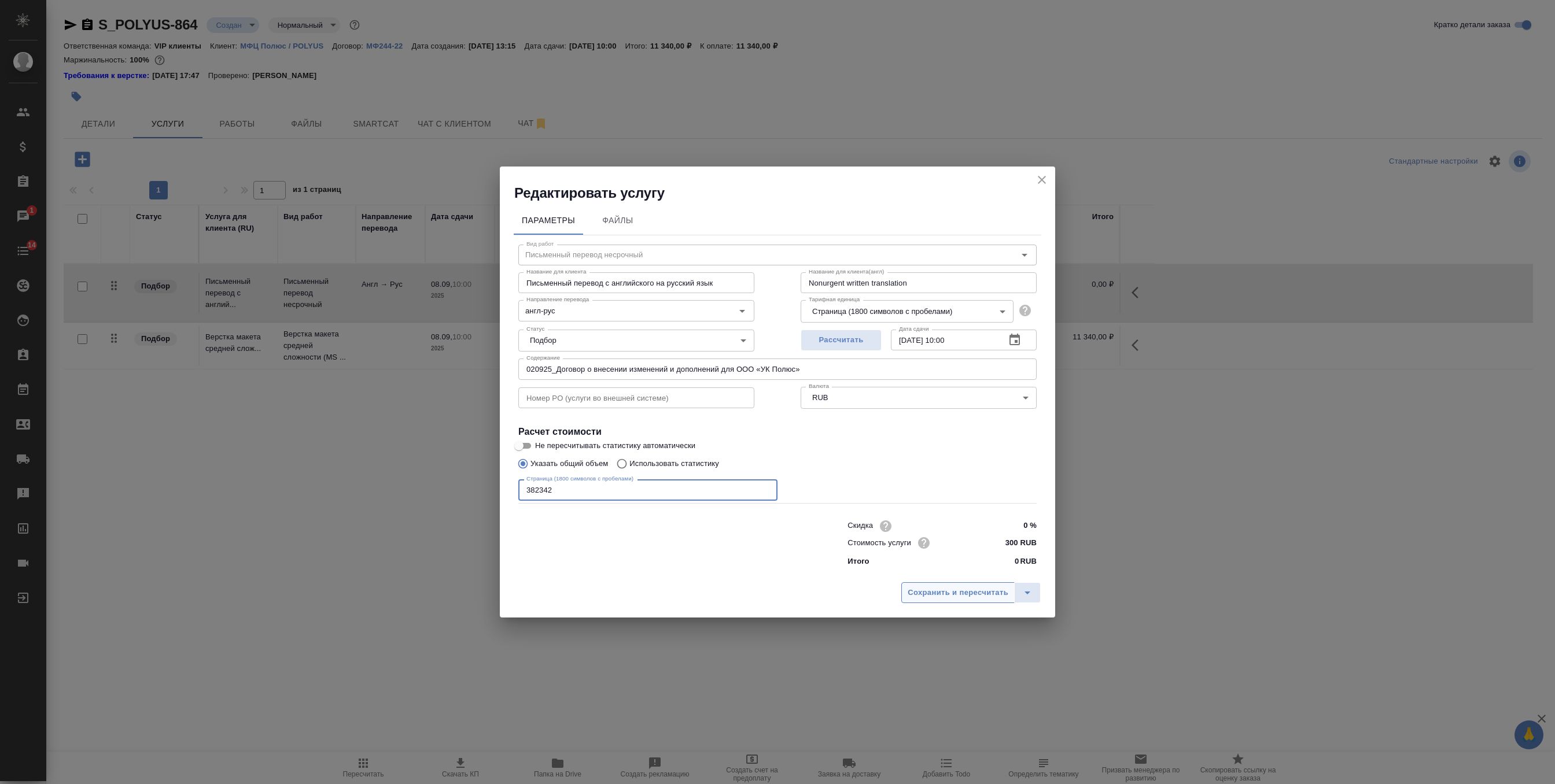
type input "382342"
click at [932, 594] on span "Сохранить и пересчитать" at bounding box center [957, 593] width 100 height 13
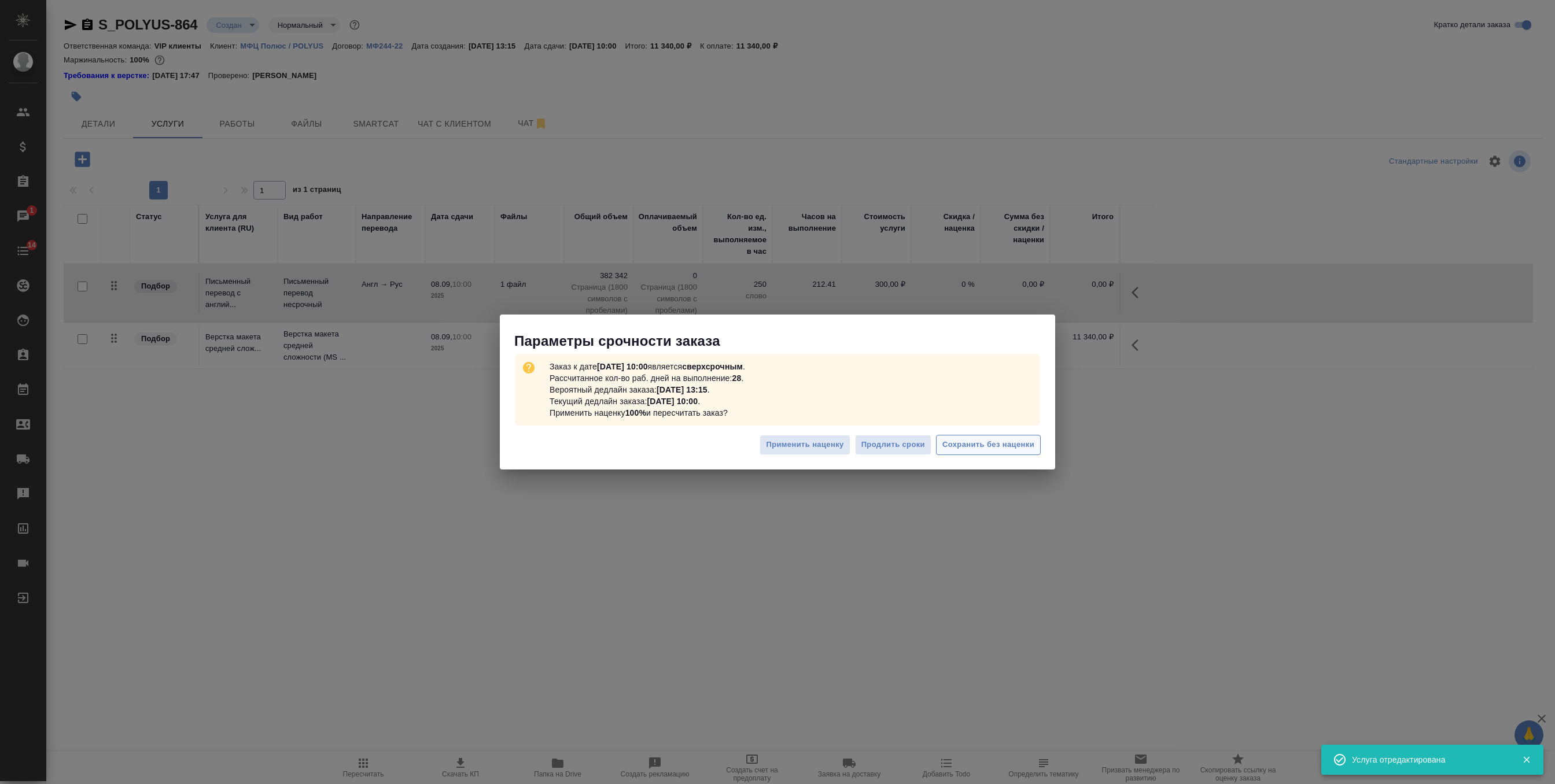
click at [999, 448] on span "Сохранить без наценки" at bounding box center [988, 445] width 92 height 13
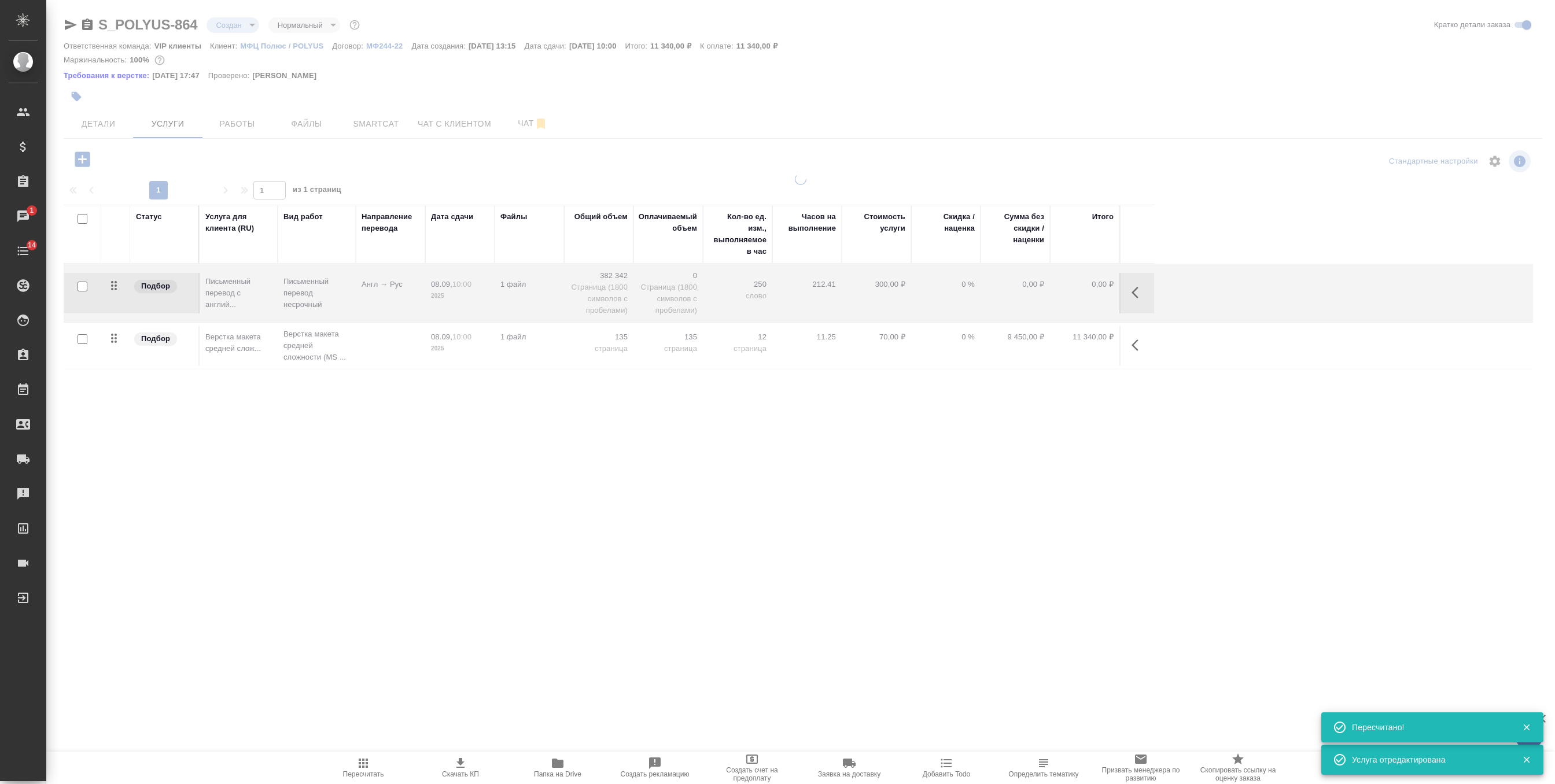
type input "urgent"
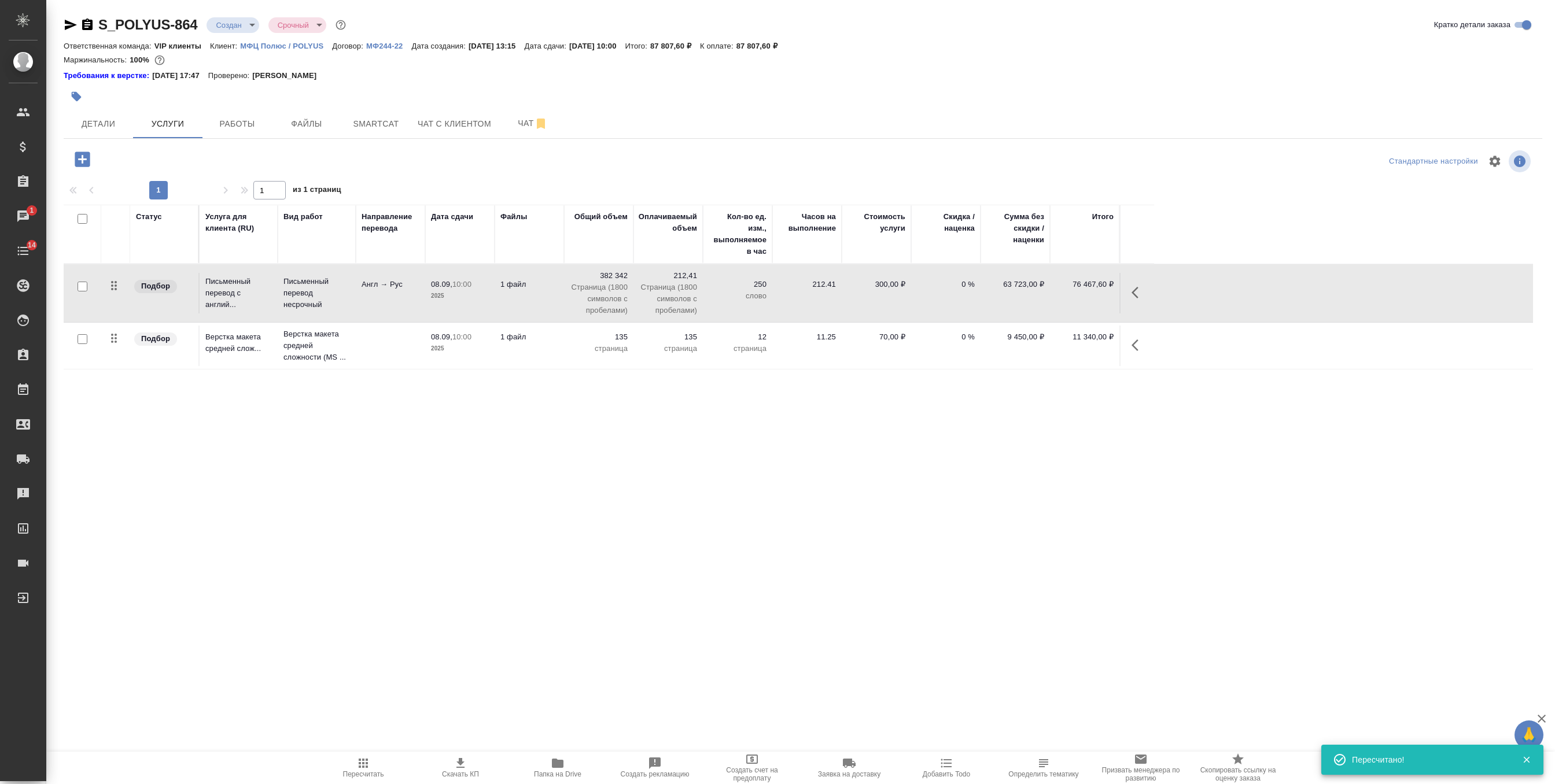
click at [362, 765] on icon "button" at bounding box center [363, 763] width 9 height 9
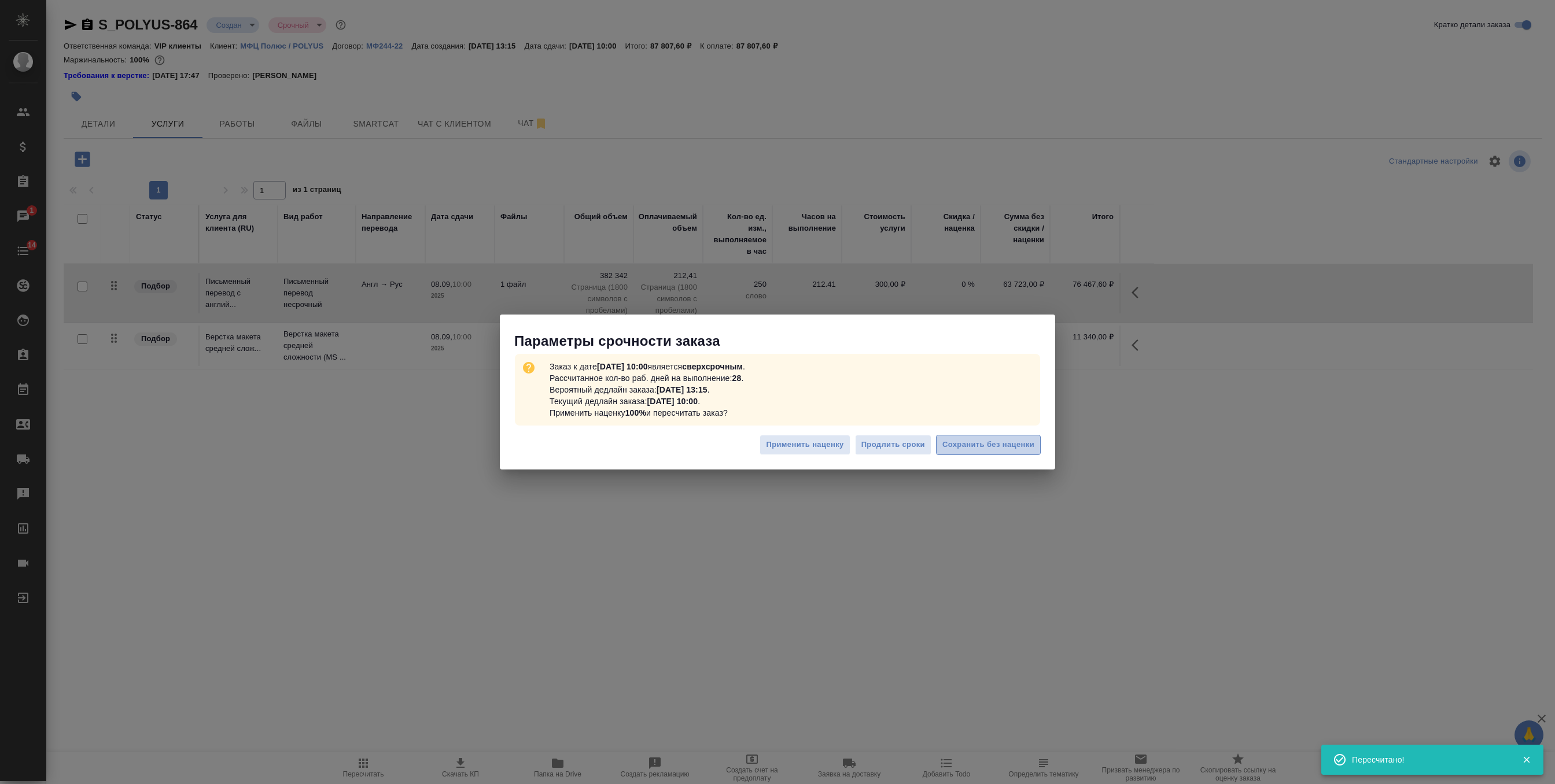
click at [976, 440] on span "Сохранить без наценки" at bounding box center [988, 445] width 92 height 13
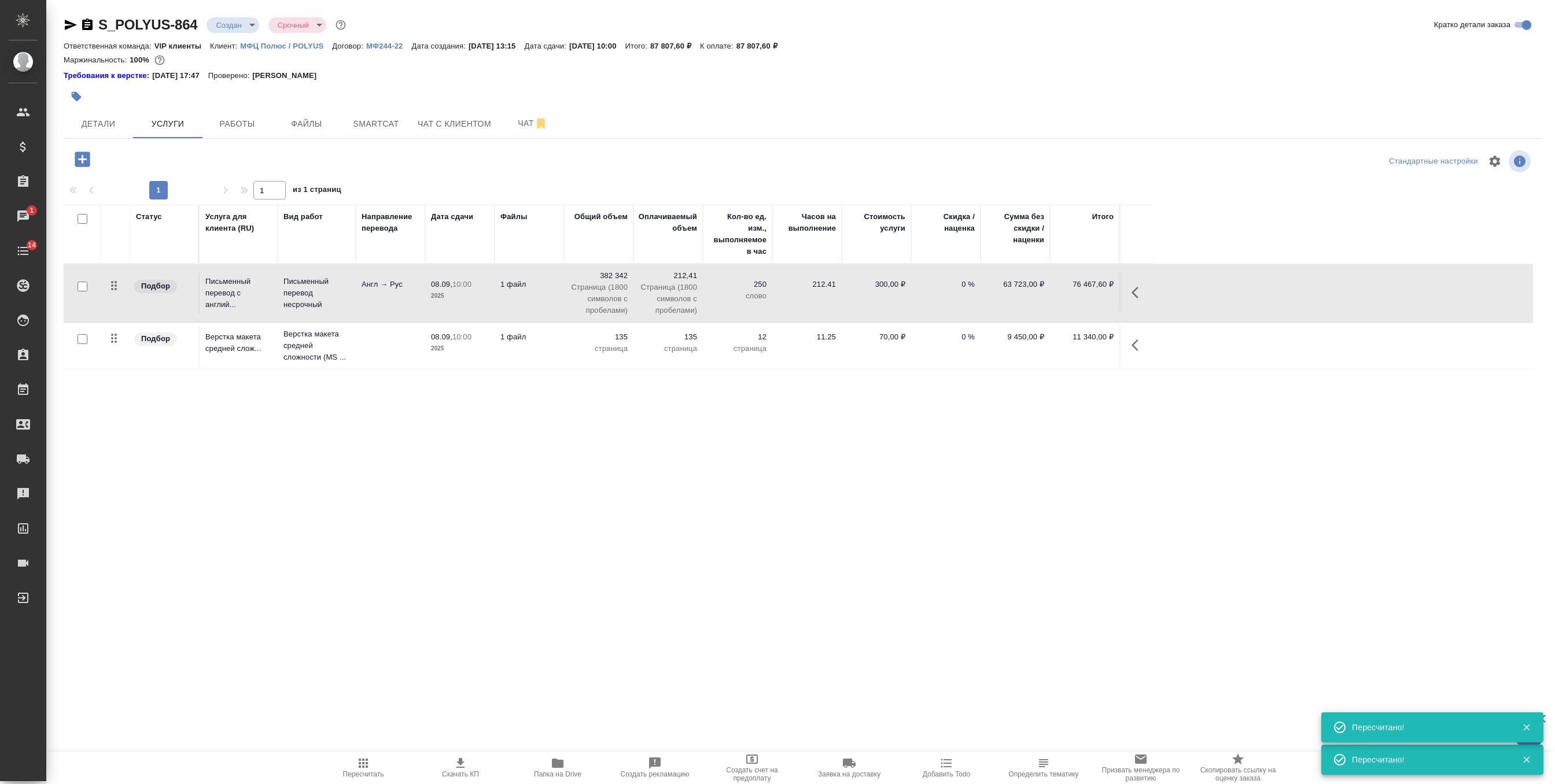
click at [449, 766] on span "Скачать КП" at bounding box center [460, 767] width 83 height 22
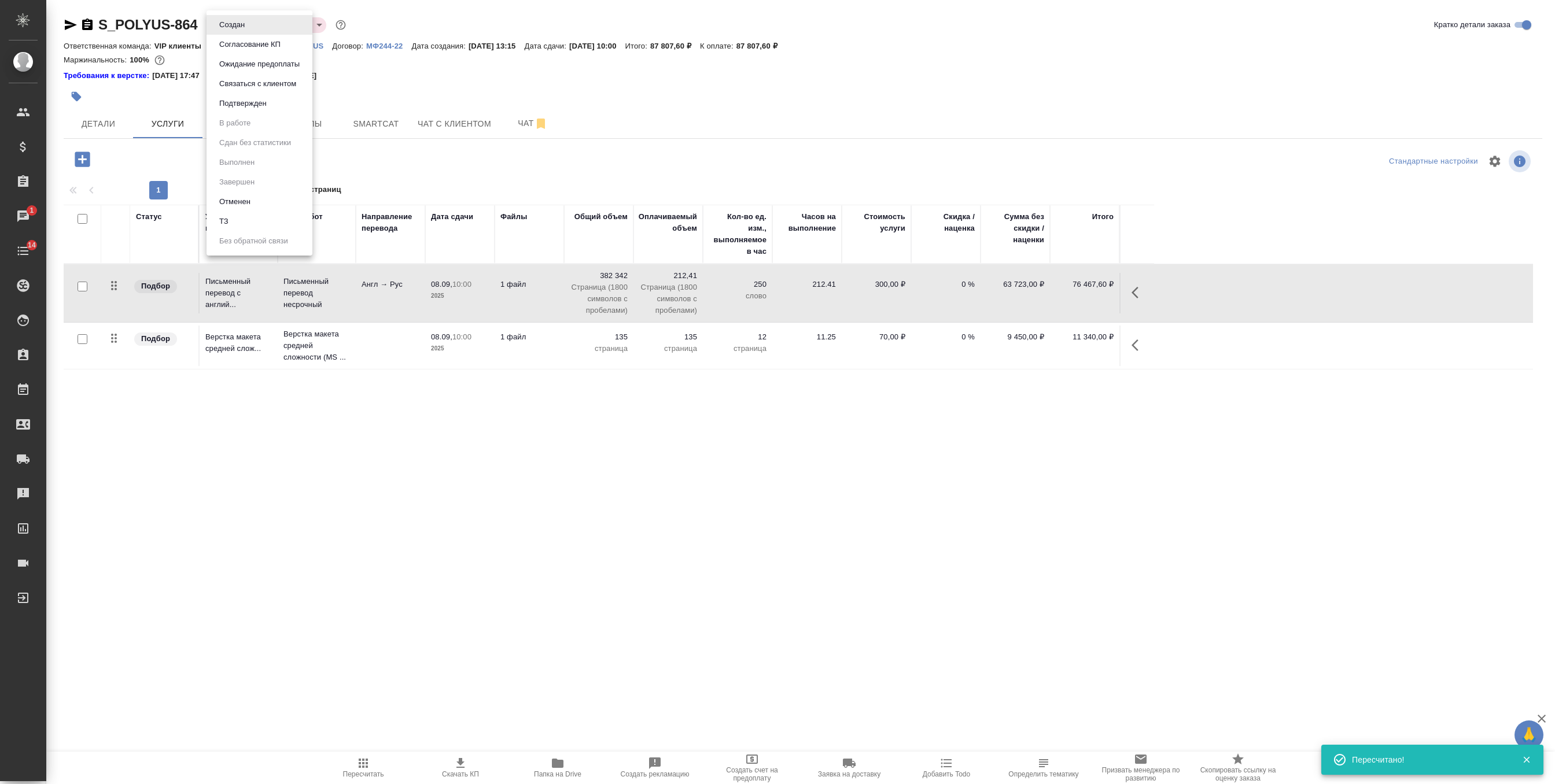
click at [244, 30] on body "🙏 .cls-1 fill:#fff; AWATERA Zverzhanovskaya Diana Клиенты Спецификации Заказы 1…" at bounding box center [777, 392] width 1555 height 784
click at [269, 45] on button "Согласование КП" at bounding box center [250, 45] width 68 height 13
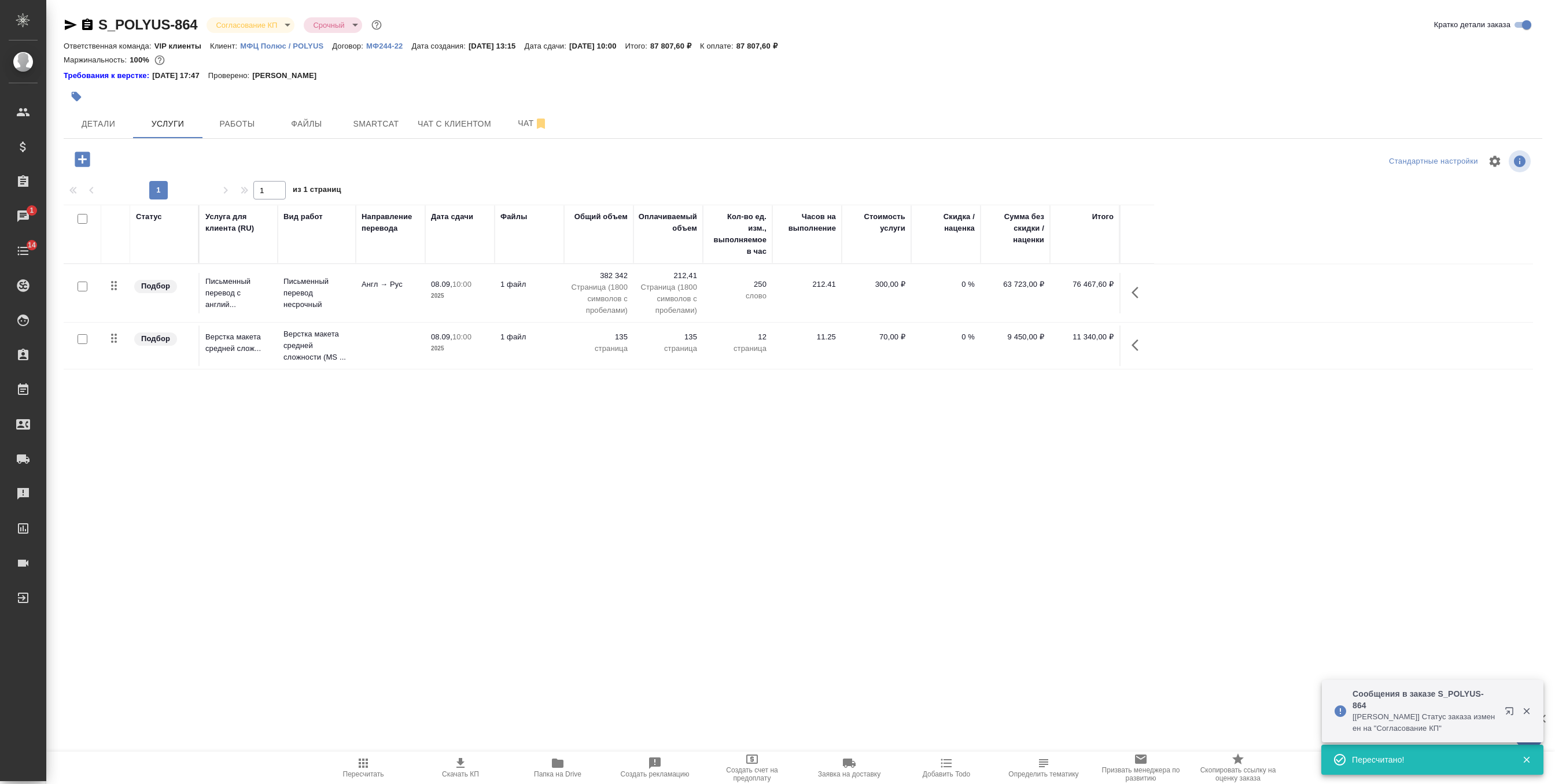
click at [84, 25] on icon "button" at bounding box center [87, 25] width 10 height 12
click at [301, 43] on p "МФЦ Полюс / POLYUS" at bounding box center [285, 46] width 92 height 9
click at [469, 292] on p "2025" at bounding box center [460, 296] width 58 height 12
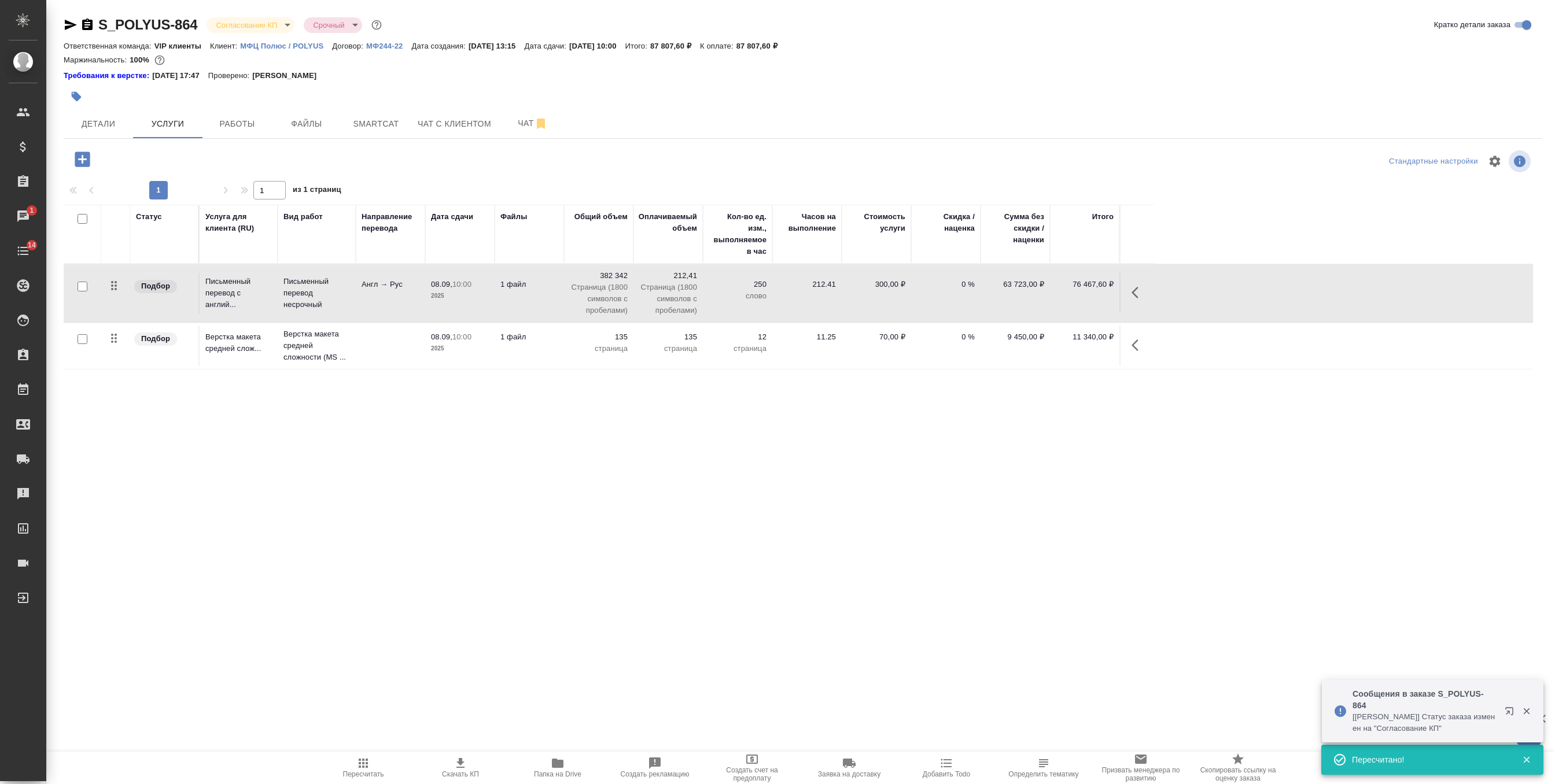
click at [469, 292] on p "2025" at bounding box center [460, 296] width 58 height 12
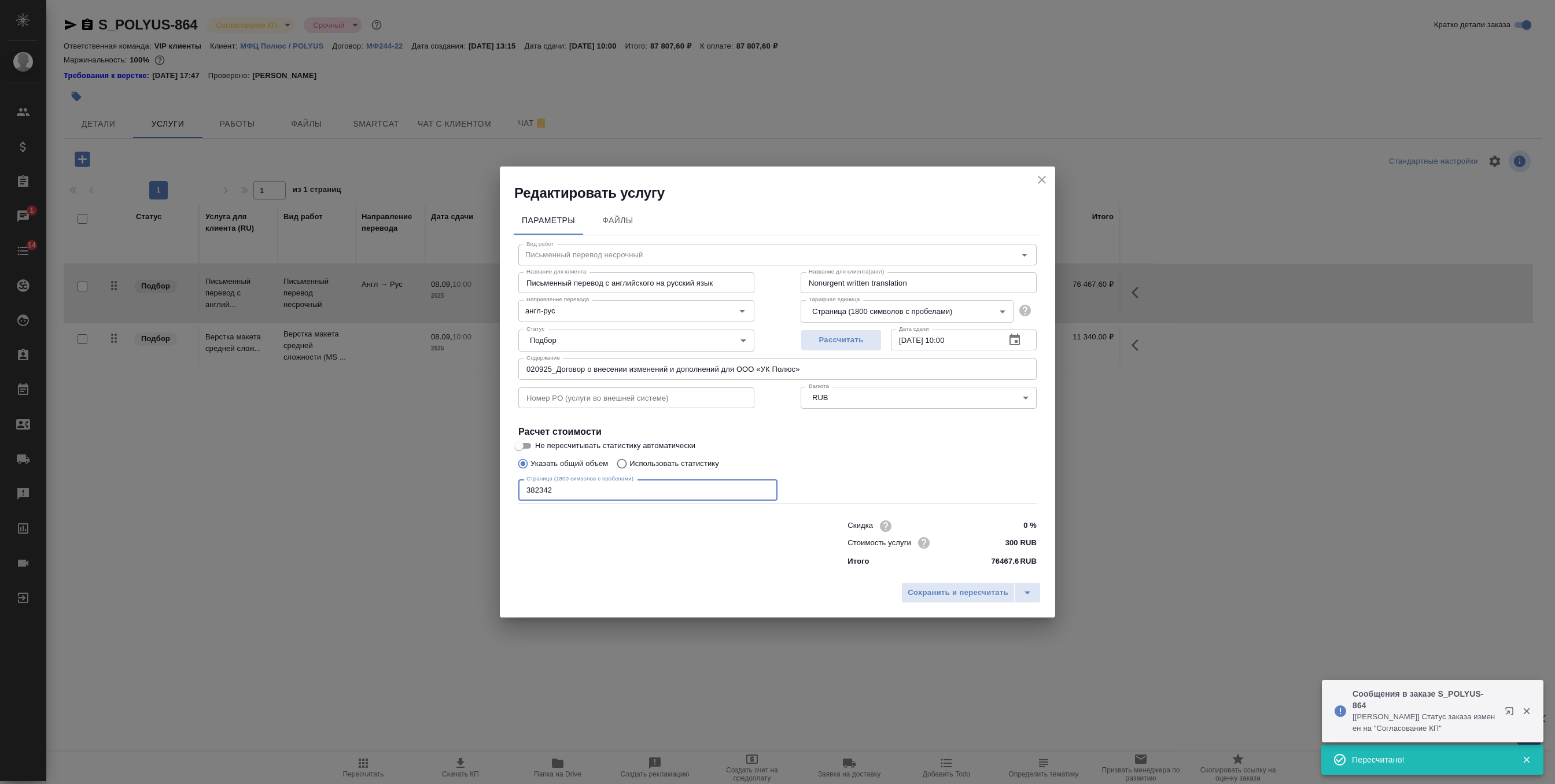
click at [537, 492] on input "382342" at bounding box center [648, 489] width 259 height 21
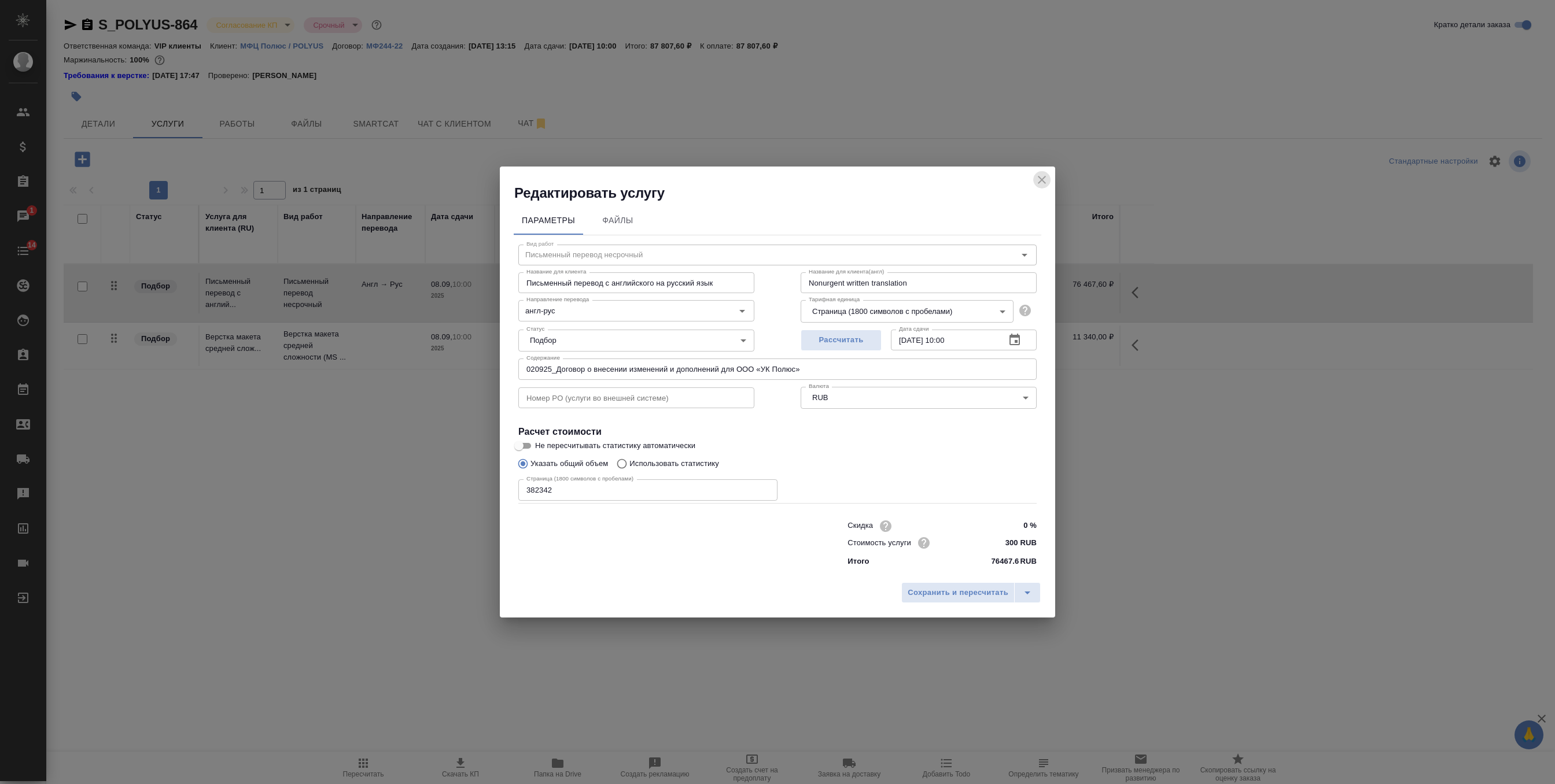
click at [1039, 179] on icon "close" at bounding box center [1041, 179] width 14 height 14
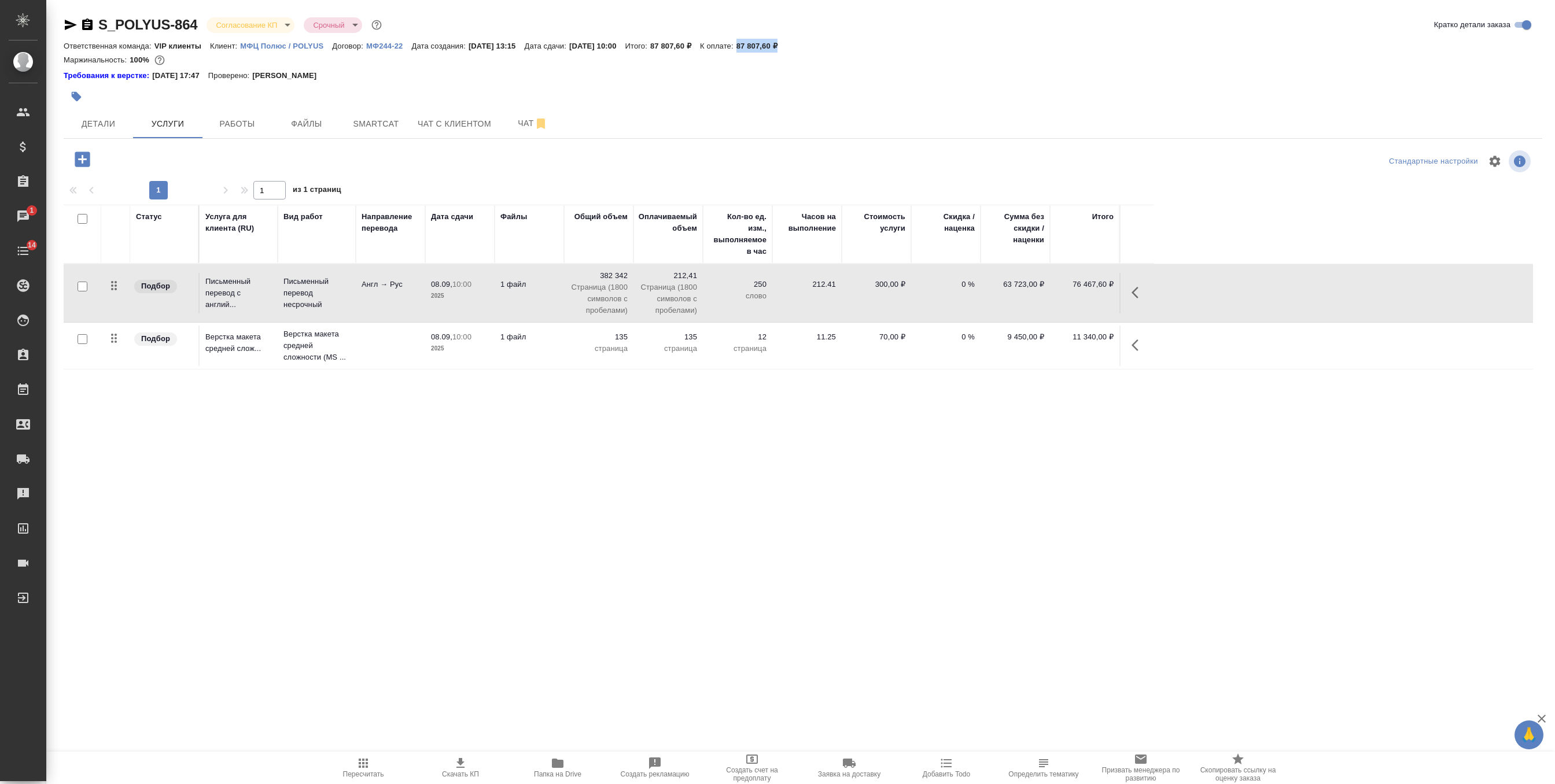
drag, startPoint x: 774, startPoint y: 44, endPoint x: 846, endPoint y: 45, distance: 72.0
click at [846, 45] on div "Ответственная команда: VIP клиенты Клиент: МФЦ Полюс / POLYUS Договор: МФ244-22…" at bounding box center [802, 45] width 1478 height 14
copy p "87 807,60 ₽"
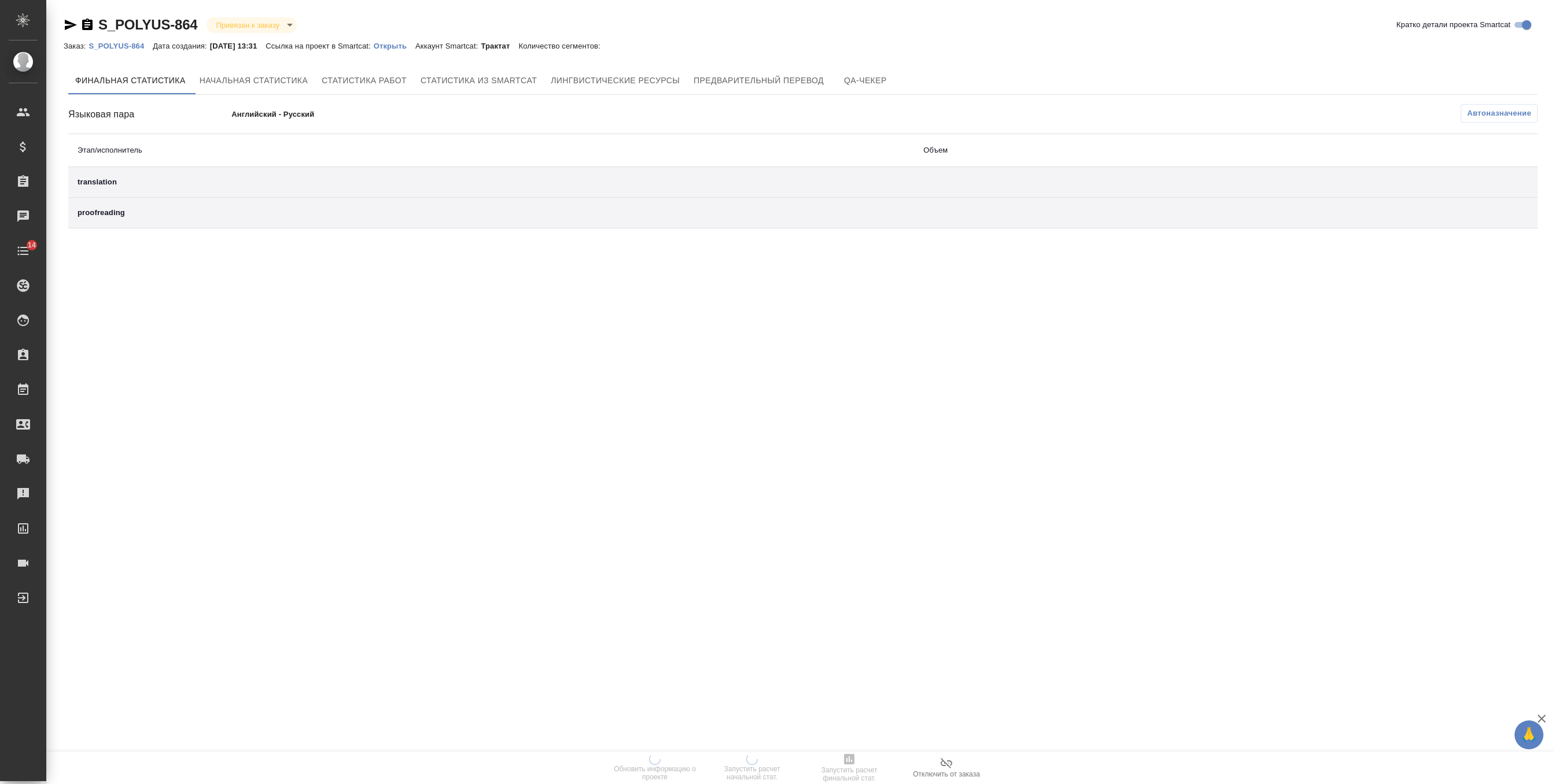
click at [412, 50] on p "Открыть" at bounding box center [394, 46] width 42 height 9
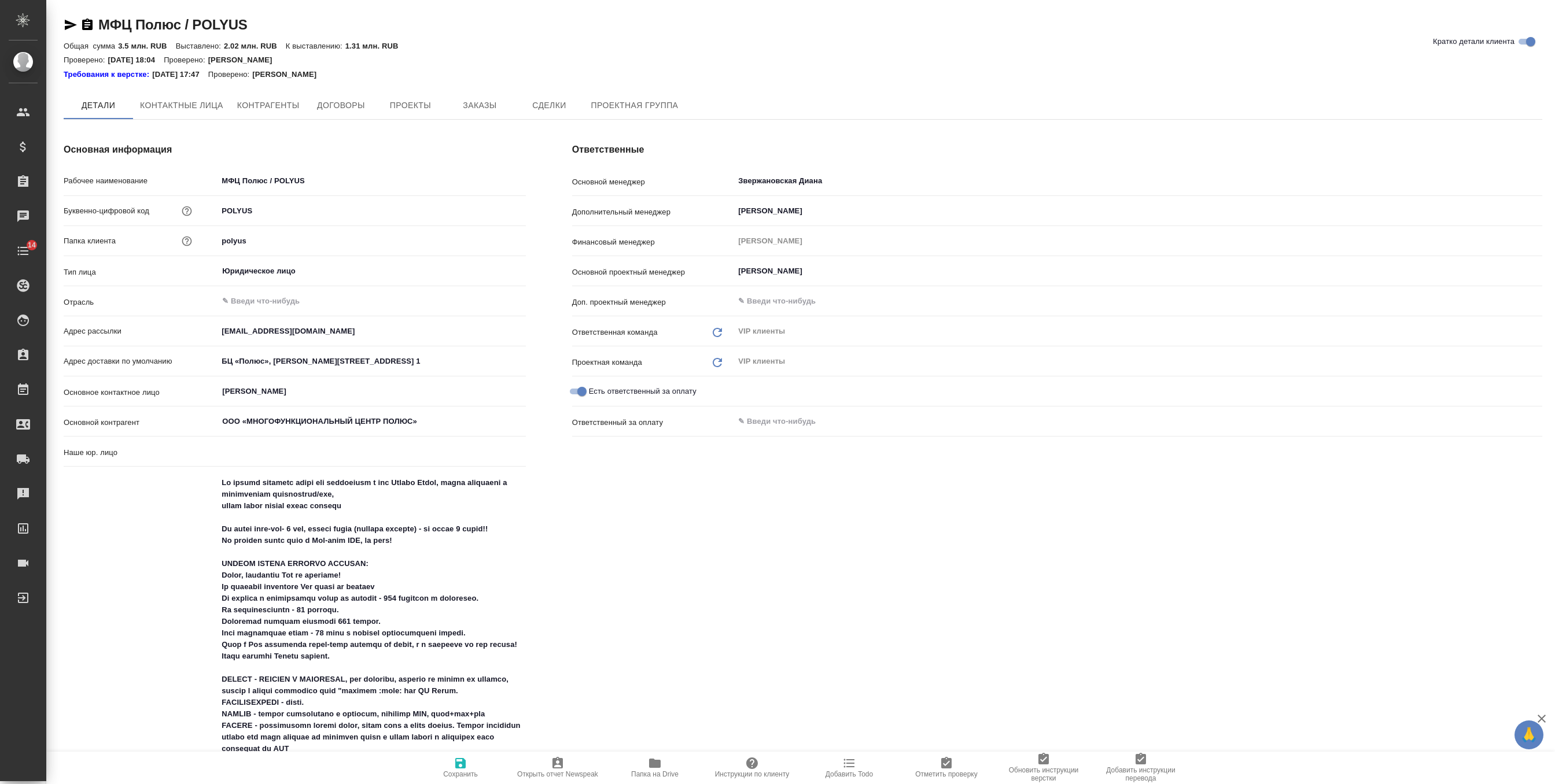
type input "(МБ) ООО "Монблан""
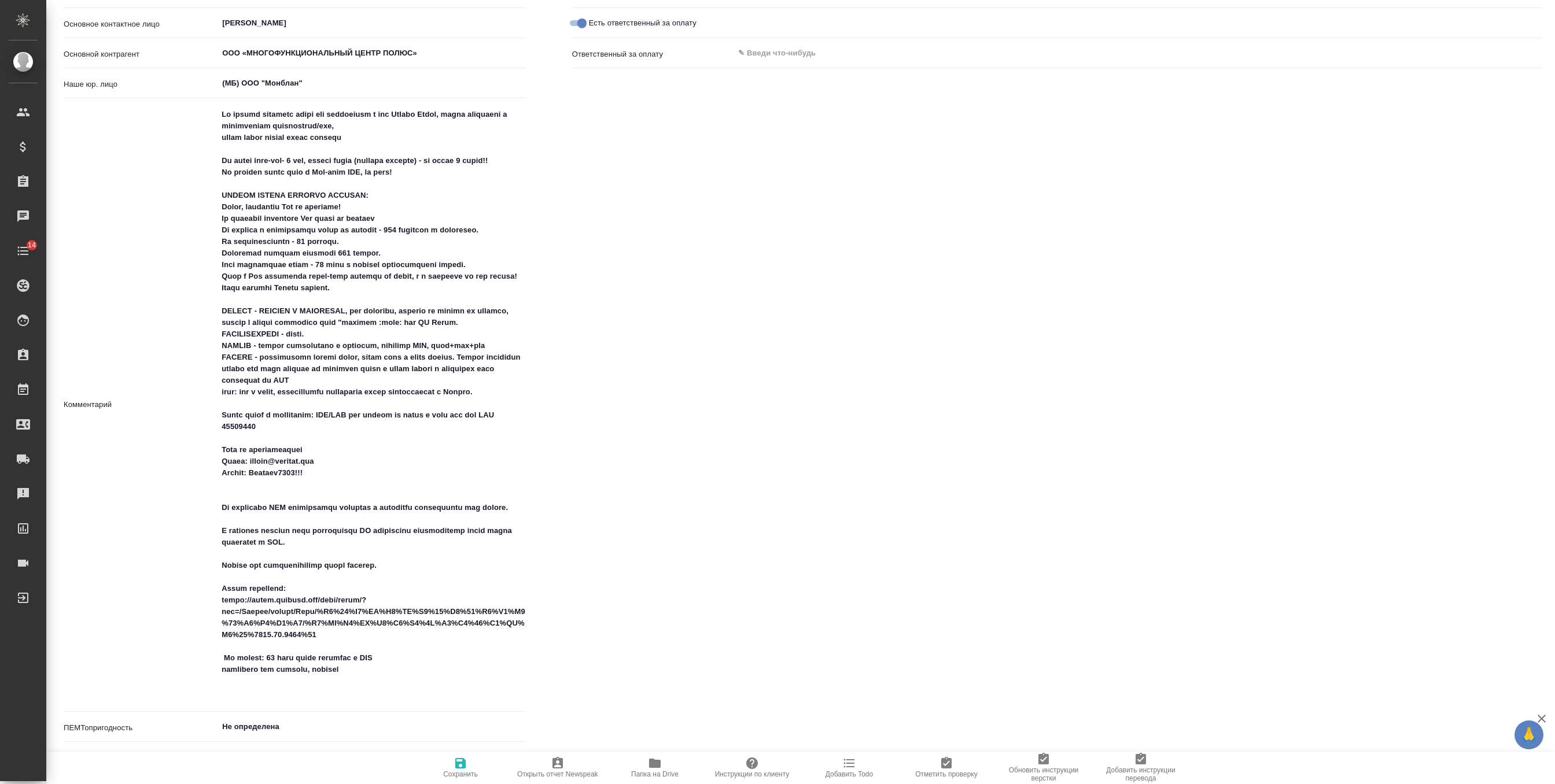
scroll to position [388, 0]
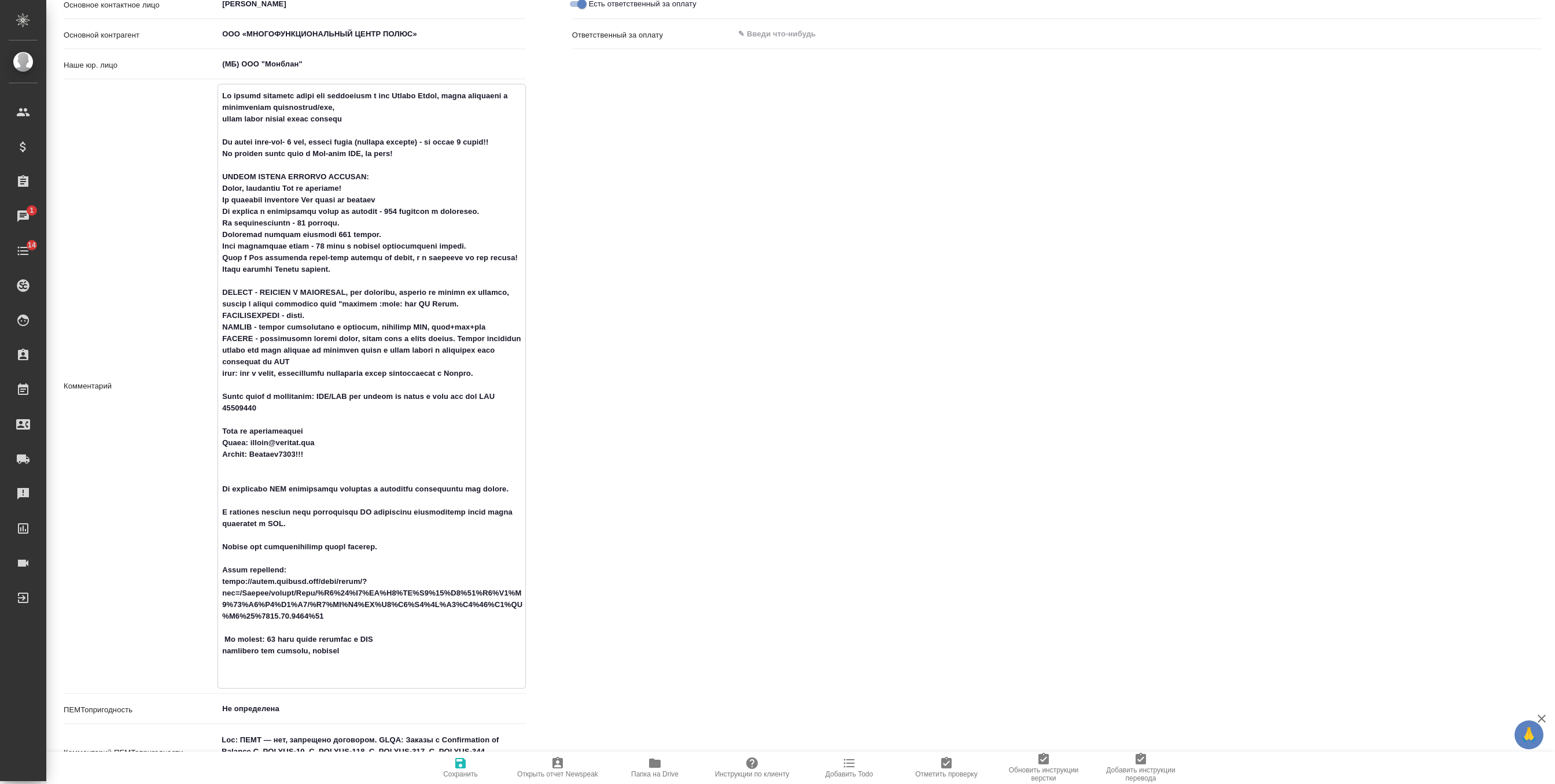
drag, startPoint x: 222, startPoint y: 209, endPoint x: 402, endPoint y: 279, distance: 193.1
click at [402, 279] on textarea at bounding box center [371, 385] width 306 height 598
